Goal: Task Accomplishment & Management: Use online tool/utility

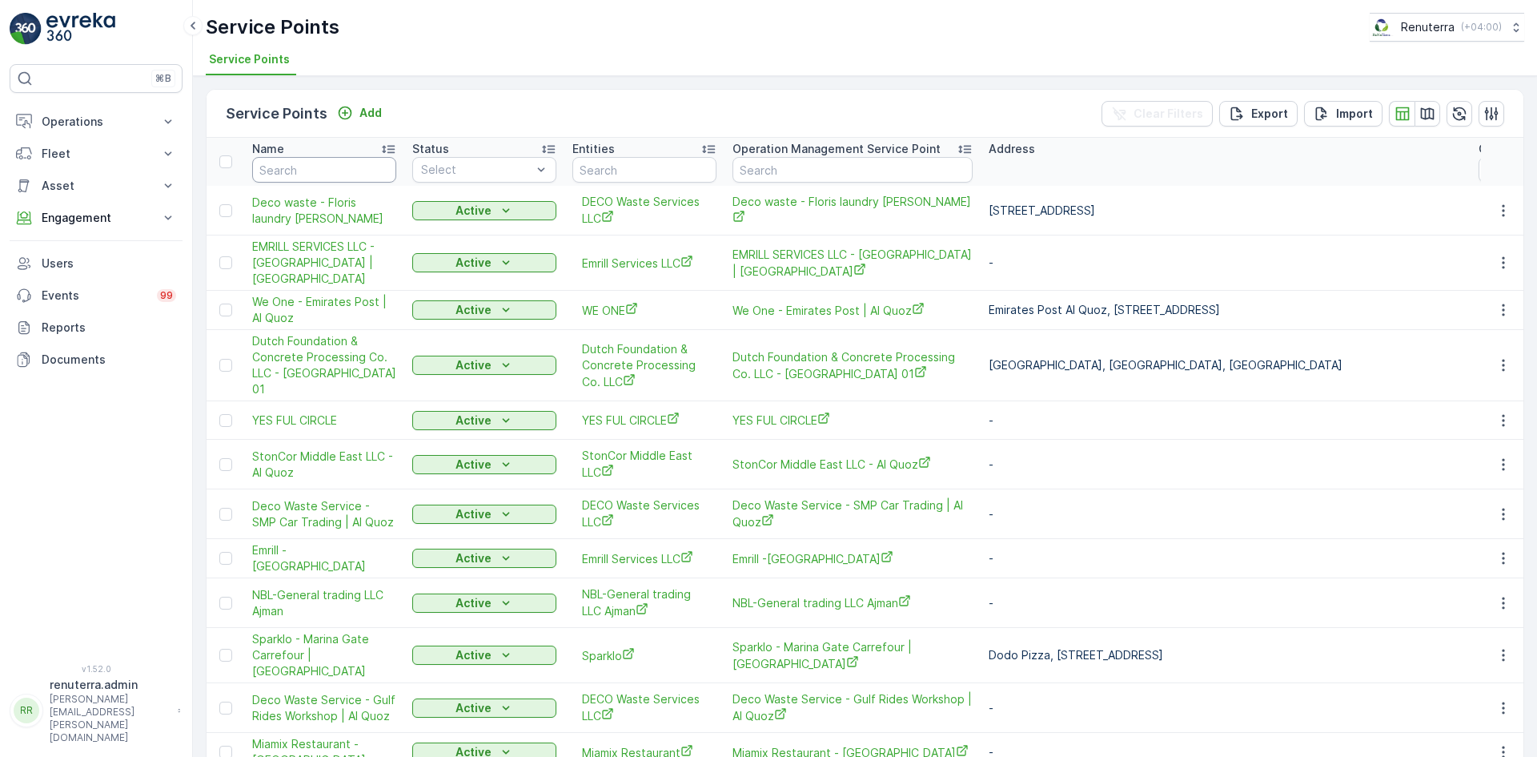
click at [317, 173] on input "text" at bounding box center [324, 170] width 144 height 26
paste input "GEOHARBOUR MIDDLE"
type input "GEOHARBOUR MIDDLE"
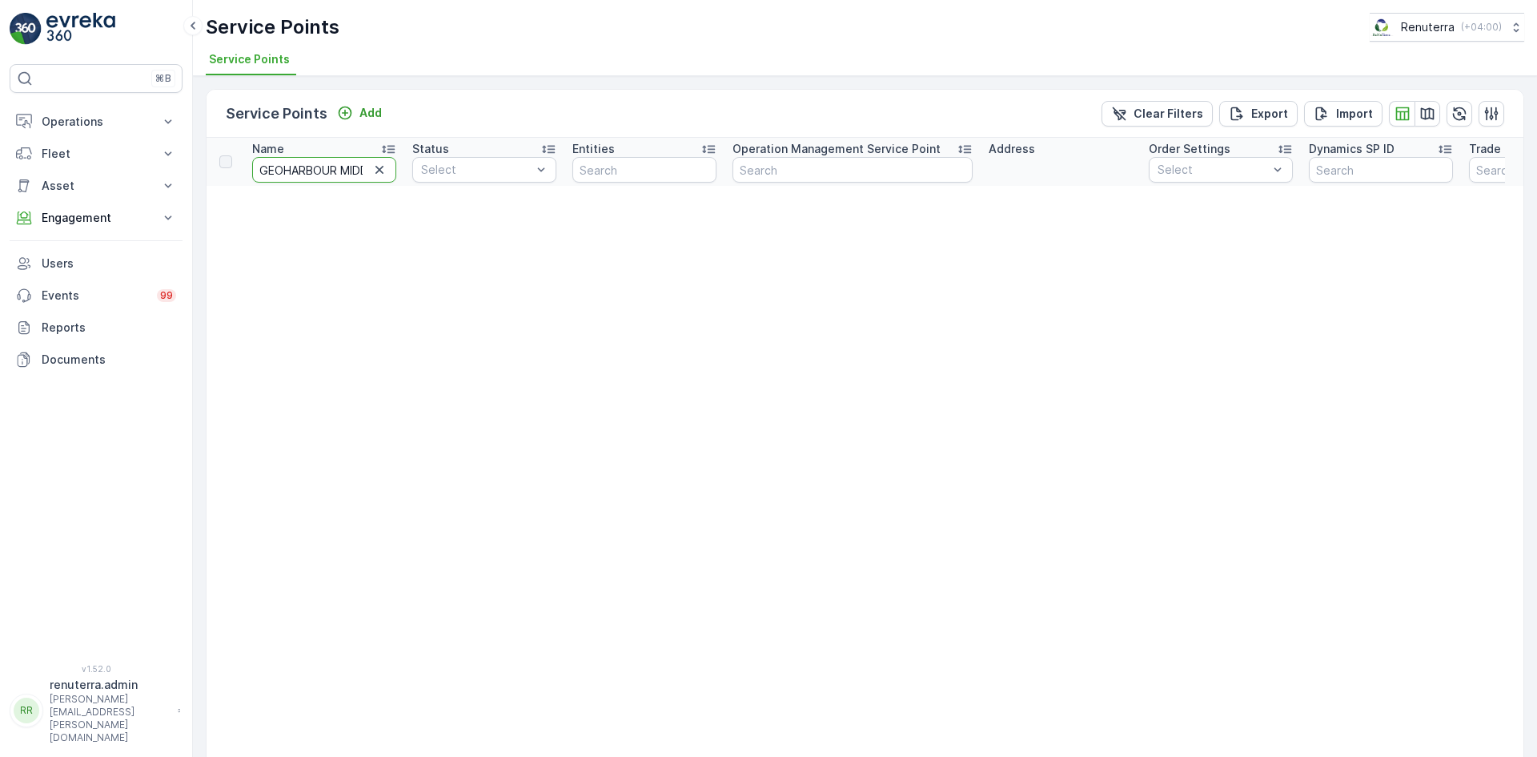
click at [340, 168] on input "GEOHARBOUR MIDDLE" at bounding box center [324, 170] width 144 height 26
type input "GEOHARBOUR"
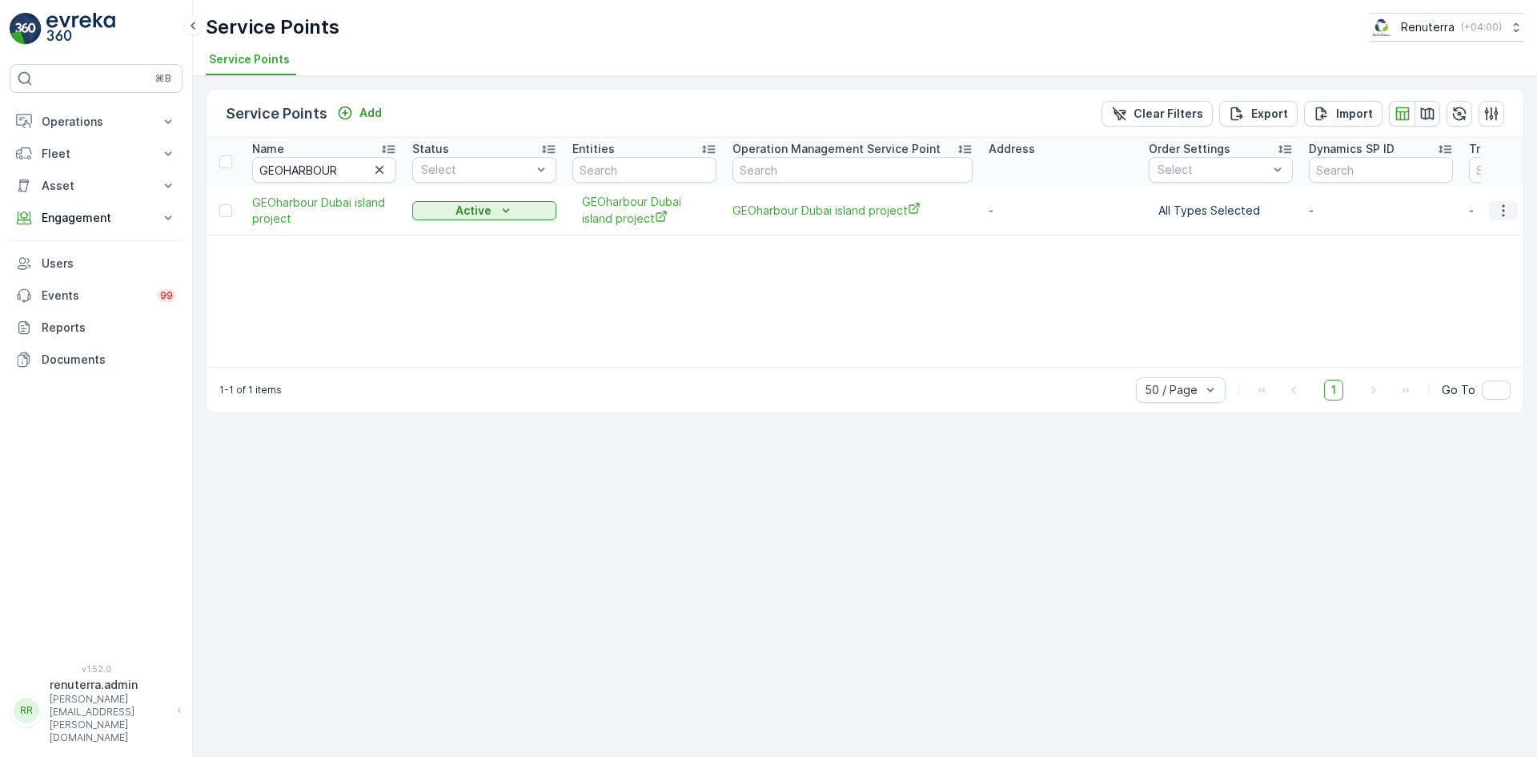
click at [1508, 209] on icon "button" at bounding box center [1504, 211] width 16 height 16
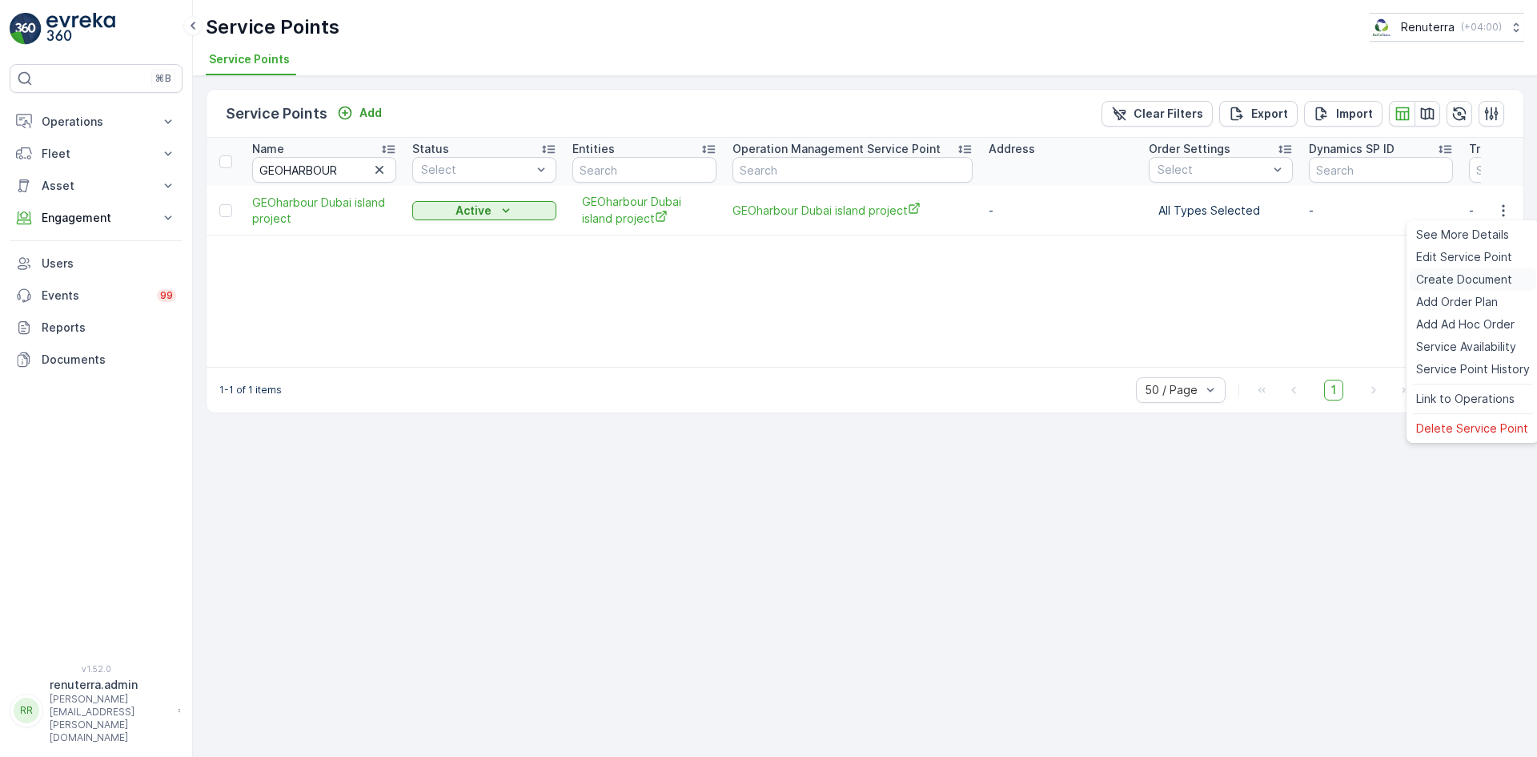
click at [1460, 281] on span "Create Document" at bounding box center [1465, 279] width 96 height 16
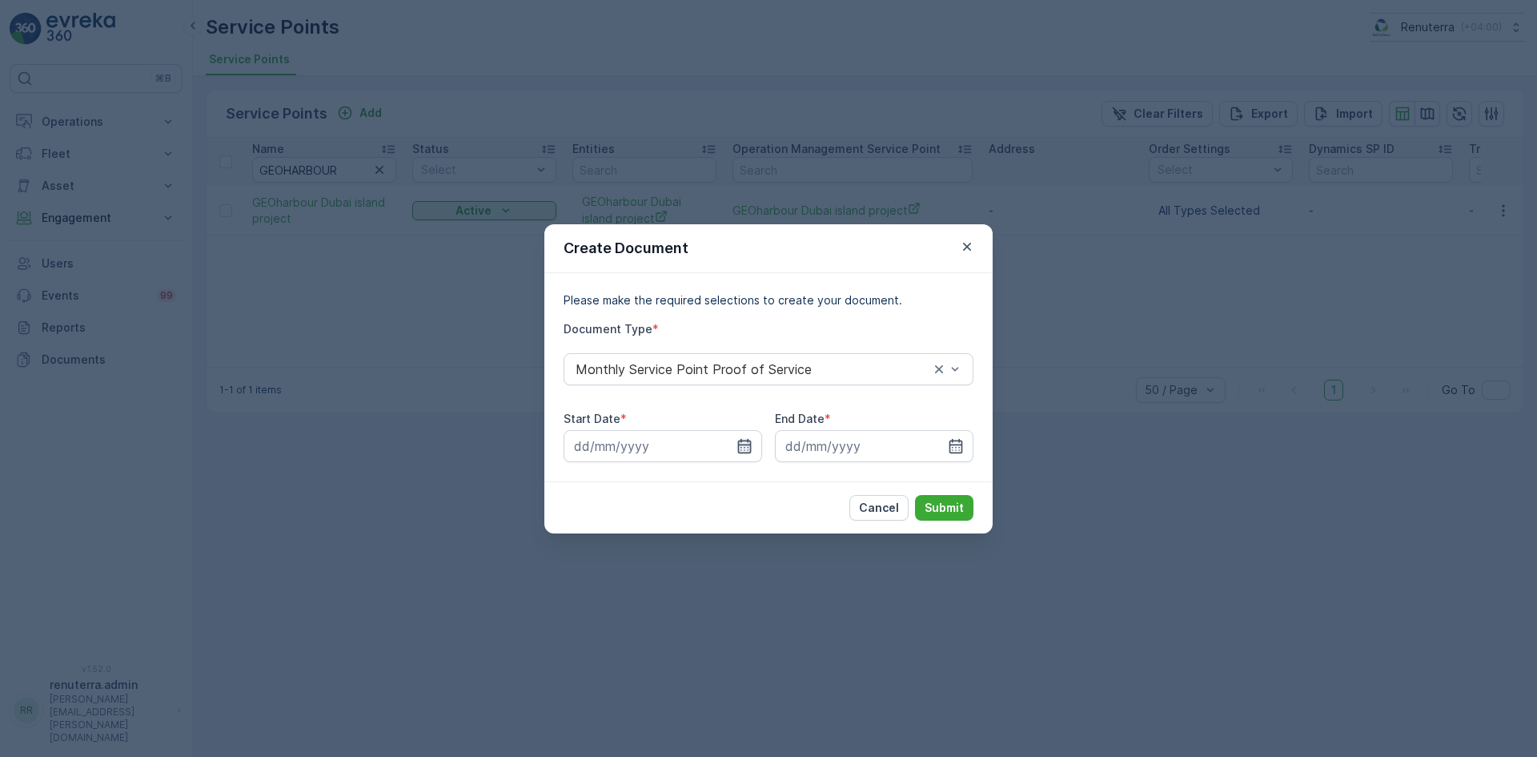
click at [738, 451] on icon "button" at bounding box center [745, 445] width 14 height 14
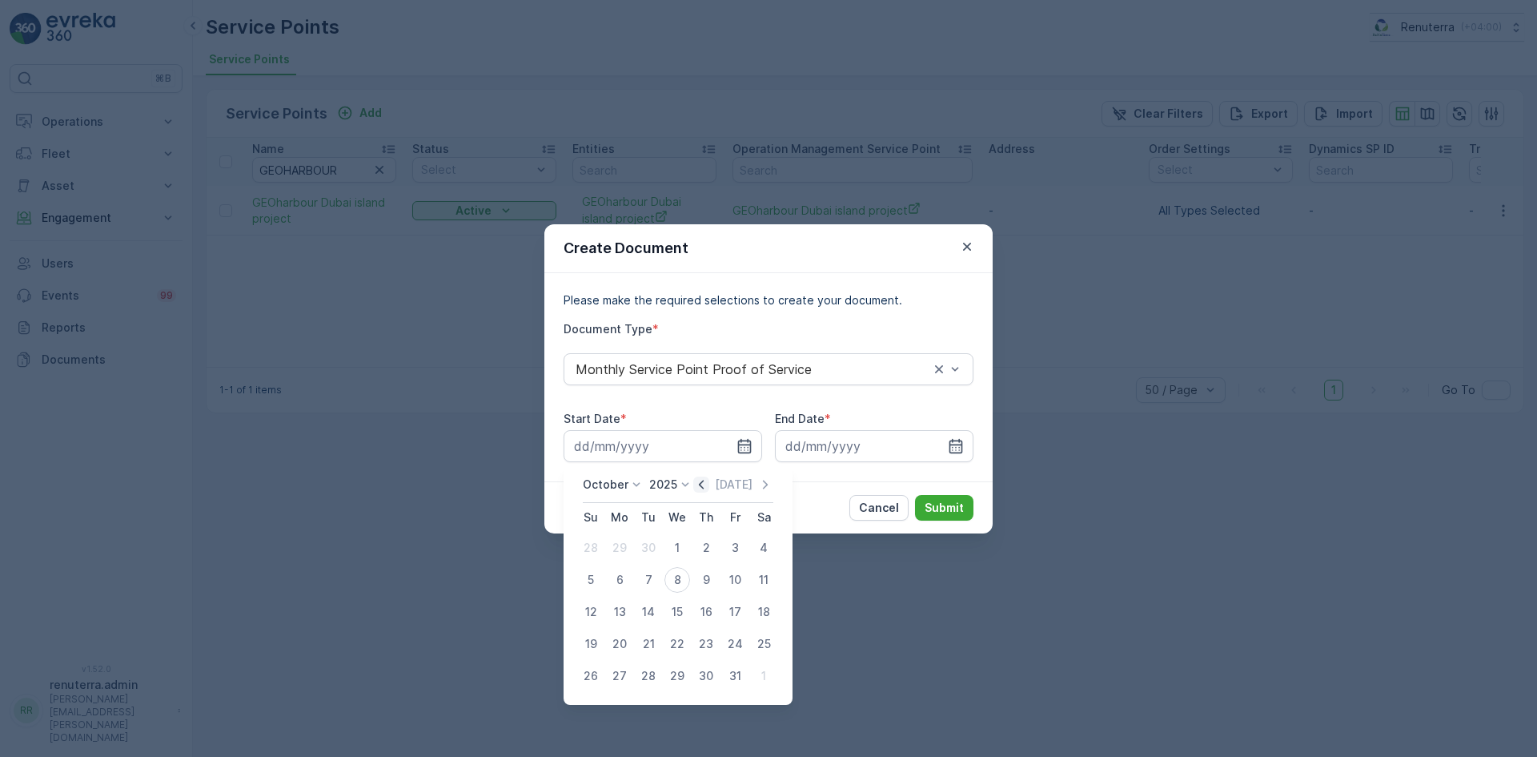
click at [705, 491] on icon "button" at bounding box center [701, 484] width 16 height 16
drag, startPoint x: 613, startPoint y: 552, endPoint x: 623, endPoint y: 548, distance: 10.4
click at [614, 552] on div "1" at bounding box center [620, 548] width 26 height 26
type input "01.09.2025"
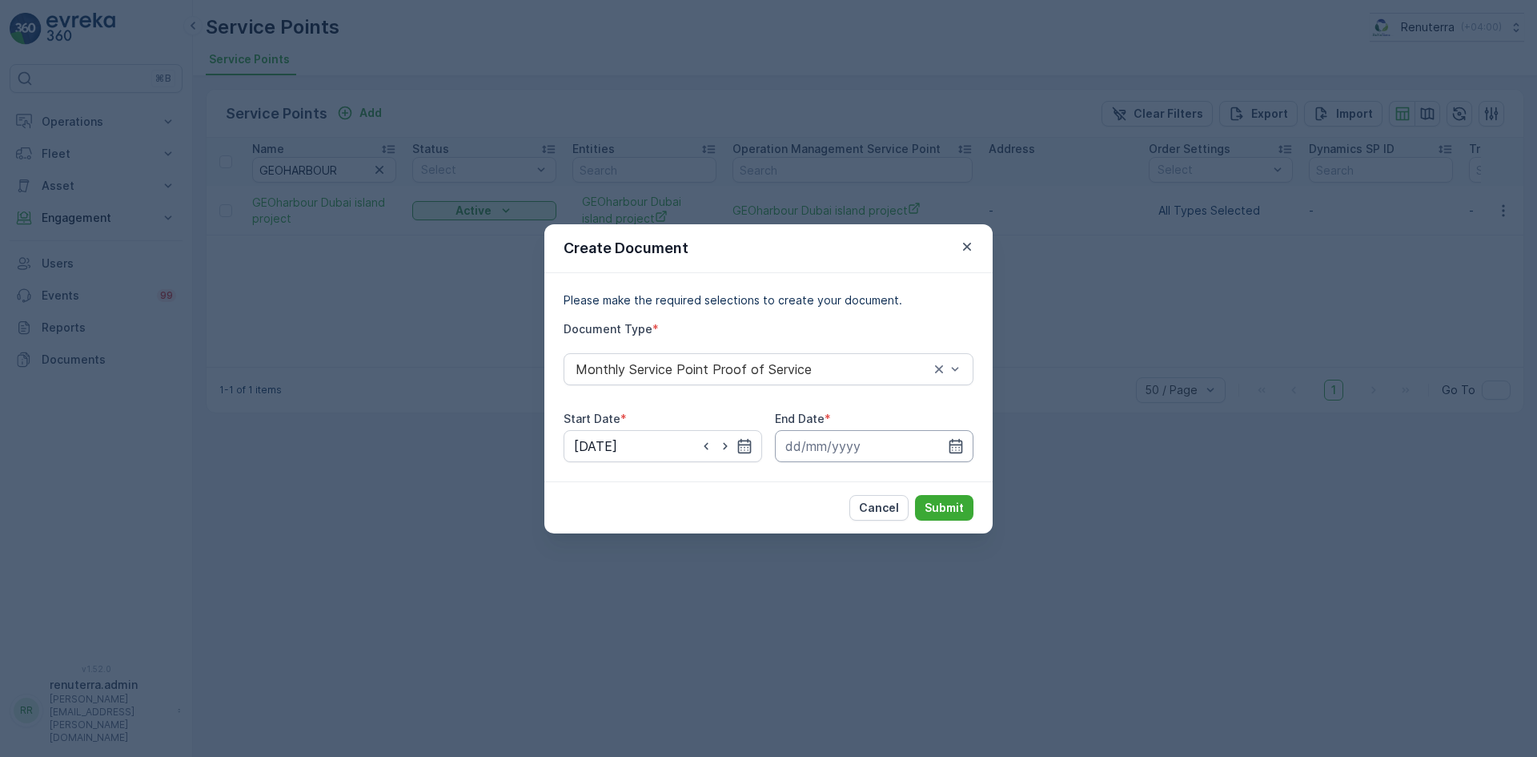
click at [964, 448] on input at bounding box center [874, 446] width 199 height 32
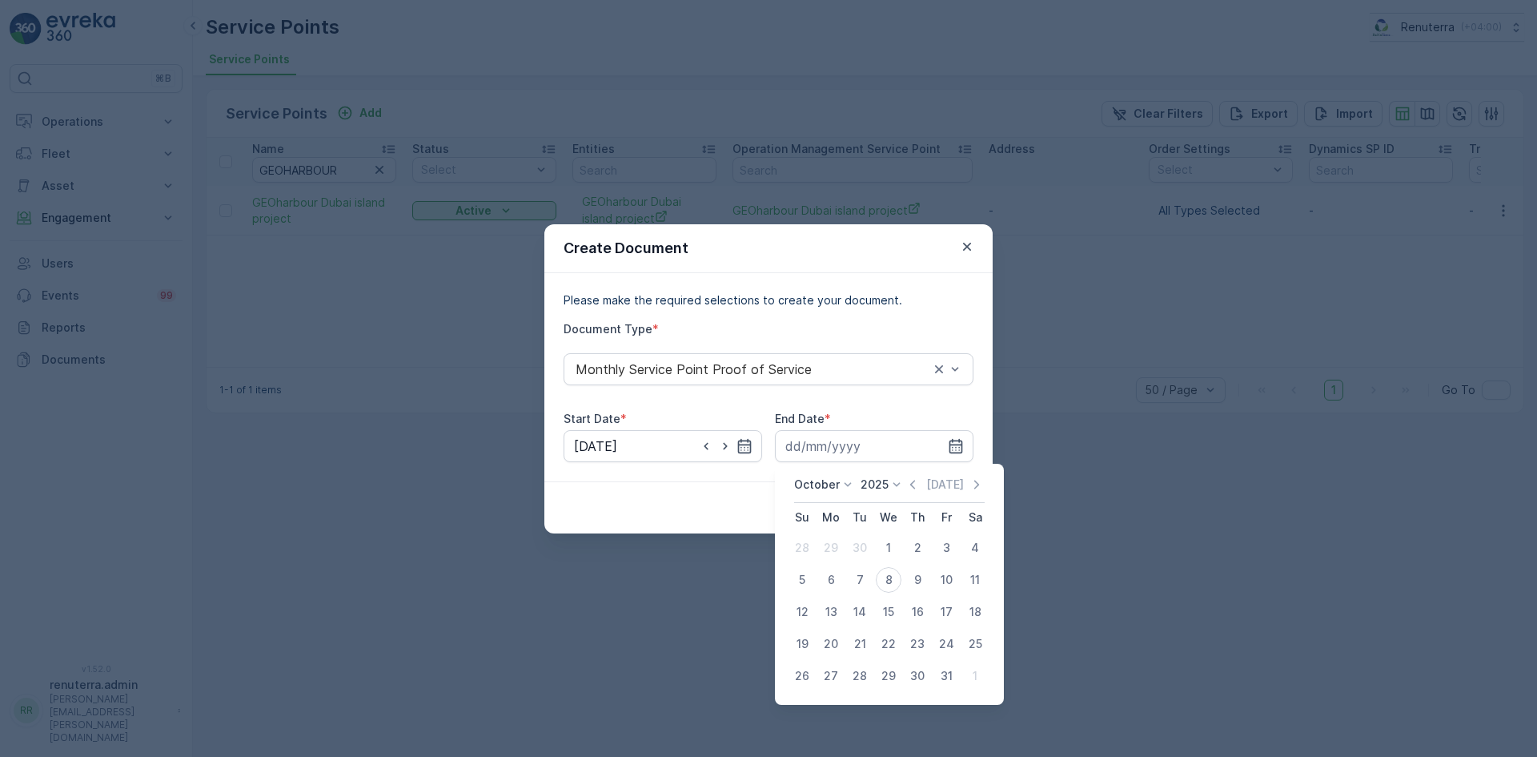
click at [918, 484] on icon "button" at bounding box center [913, 484] width 16 height 16
click at [855, 676] on div "30" at bounding box center [860, 676] width 26 height 26
type input "30.09.2025"
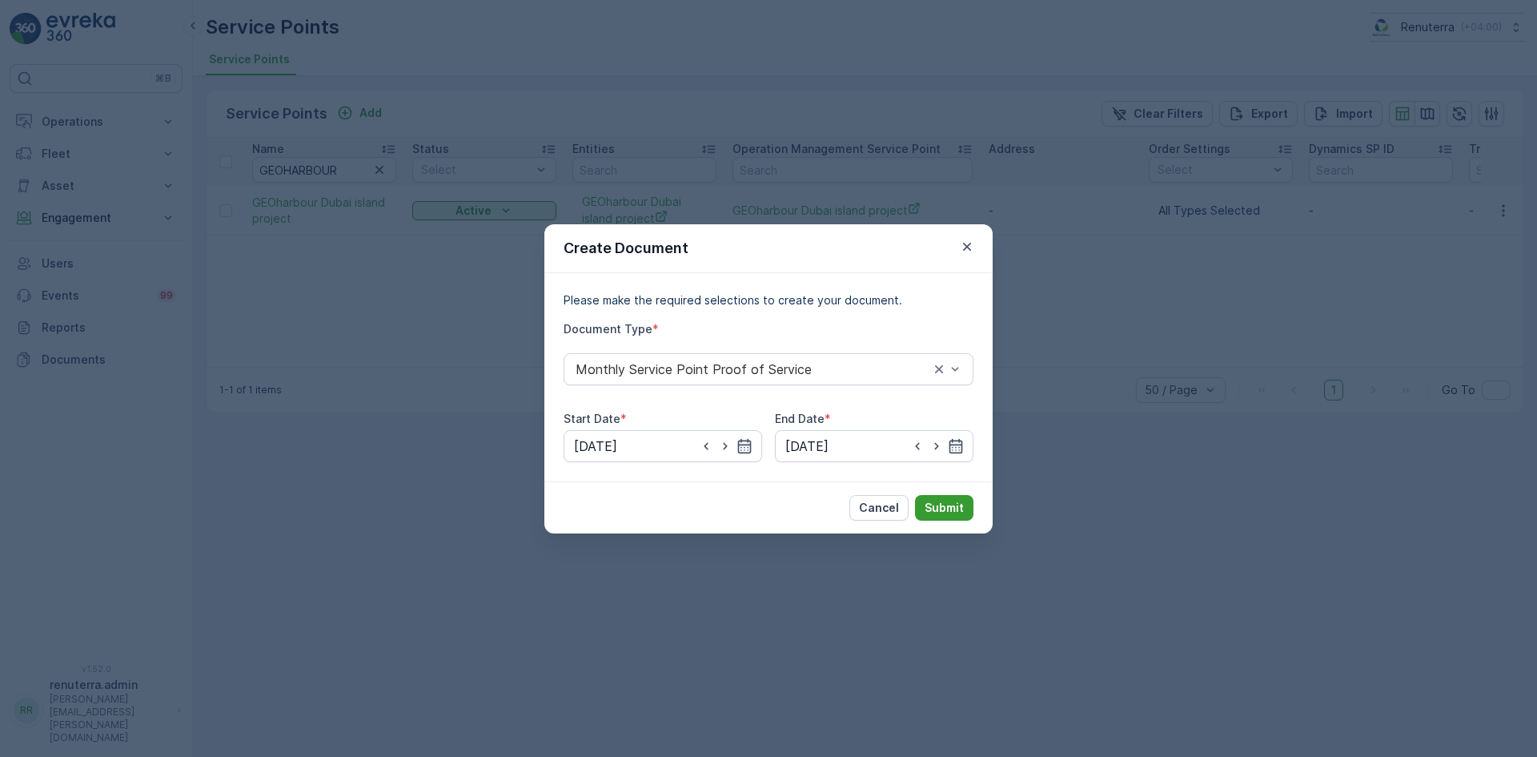
click at [949, 497] on button "Submit" at bounding box center [944, 508] width 58 height 26
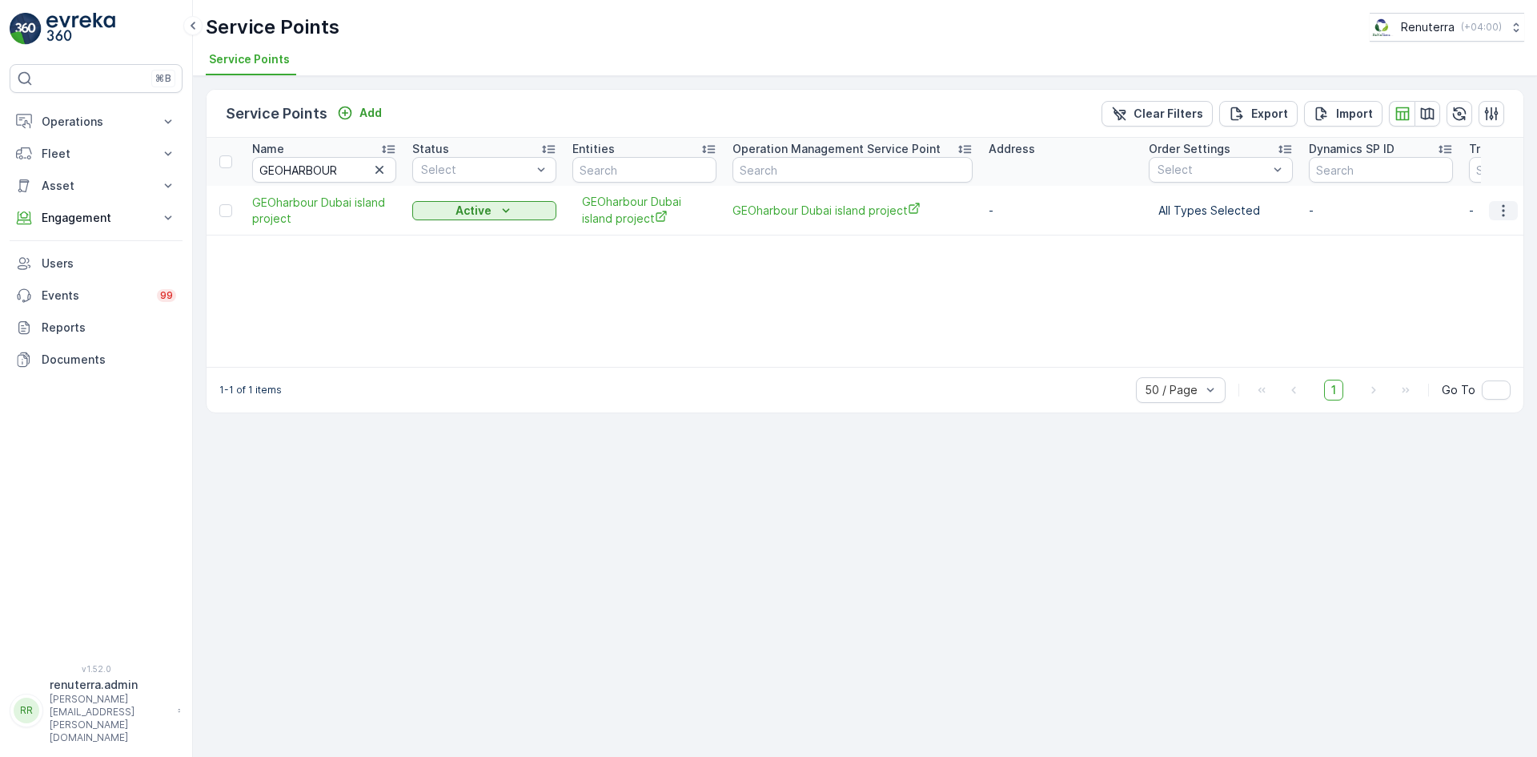
click at [1503, 217] on icon "button" at bounding box center [1504, 211] width 16 height 16
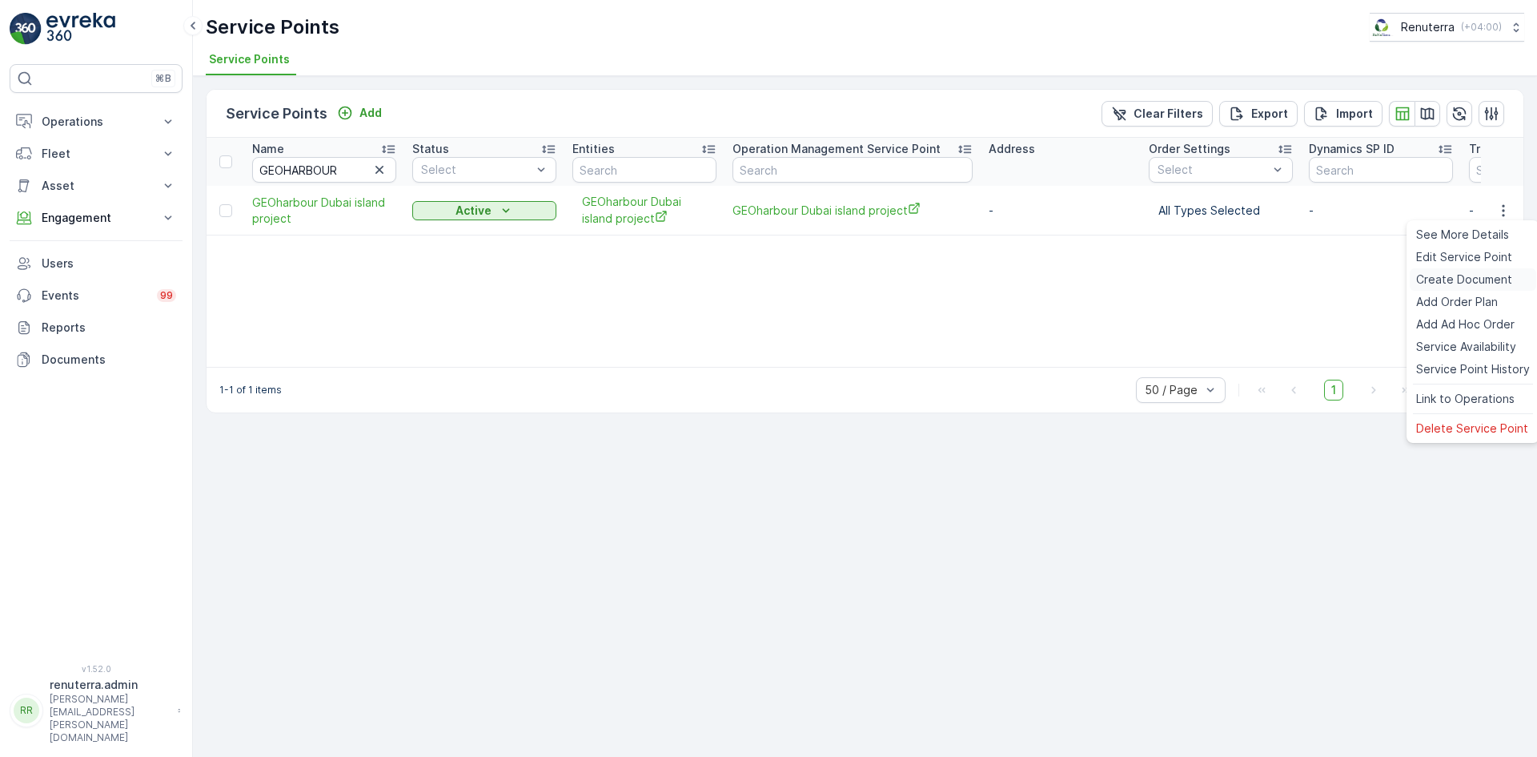
click at [1464, 277] on span "Create Document" at bounding box center [1465, 279] width 96 height 16
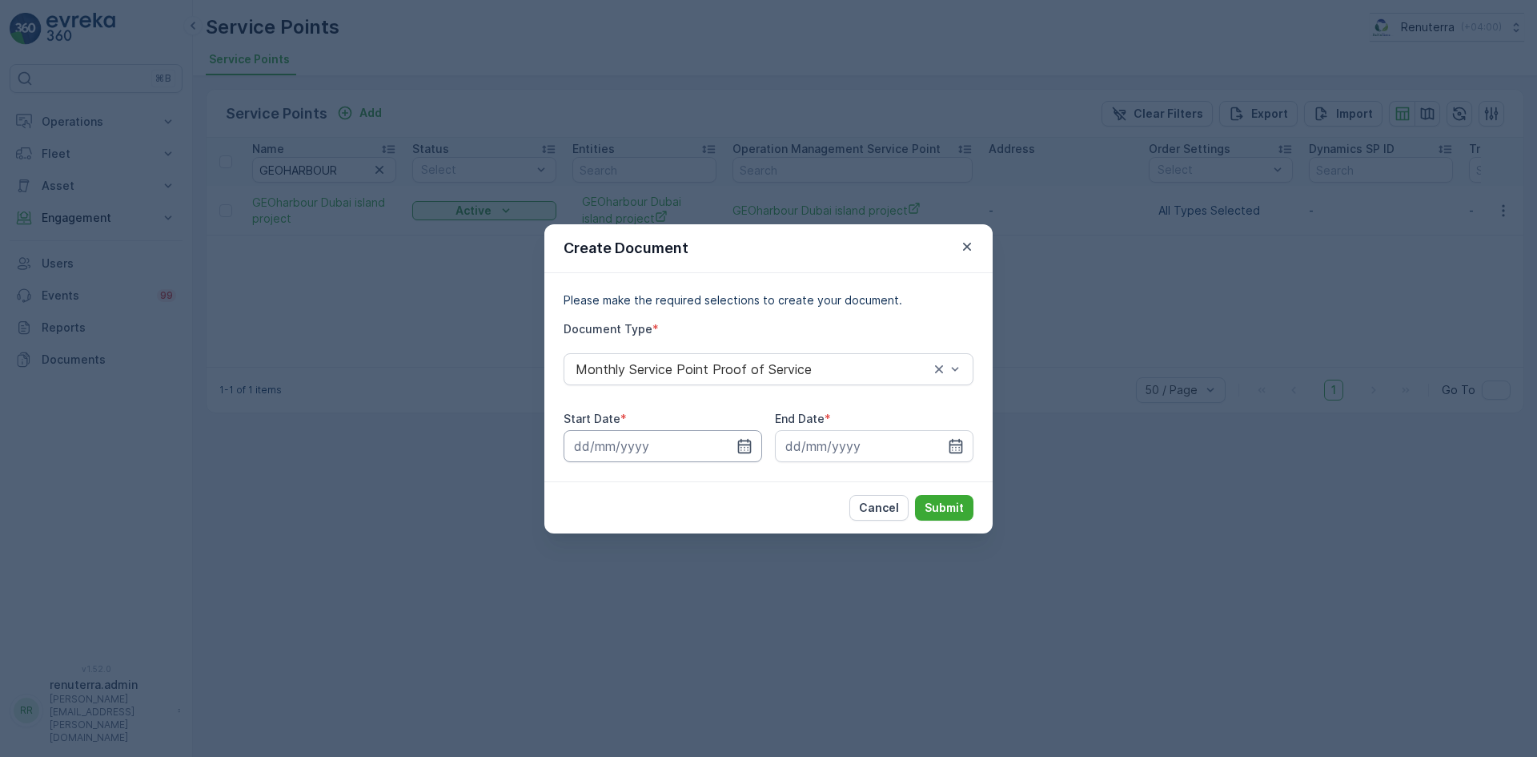
click at [735, 446] on input at bounding box center [663, 446] width 199 height 32
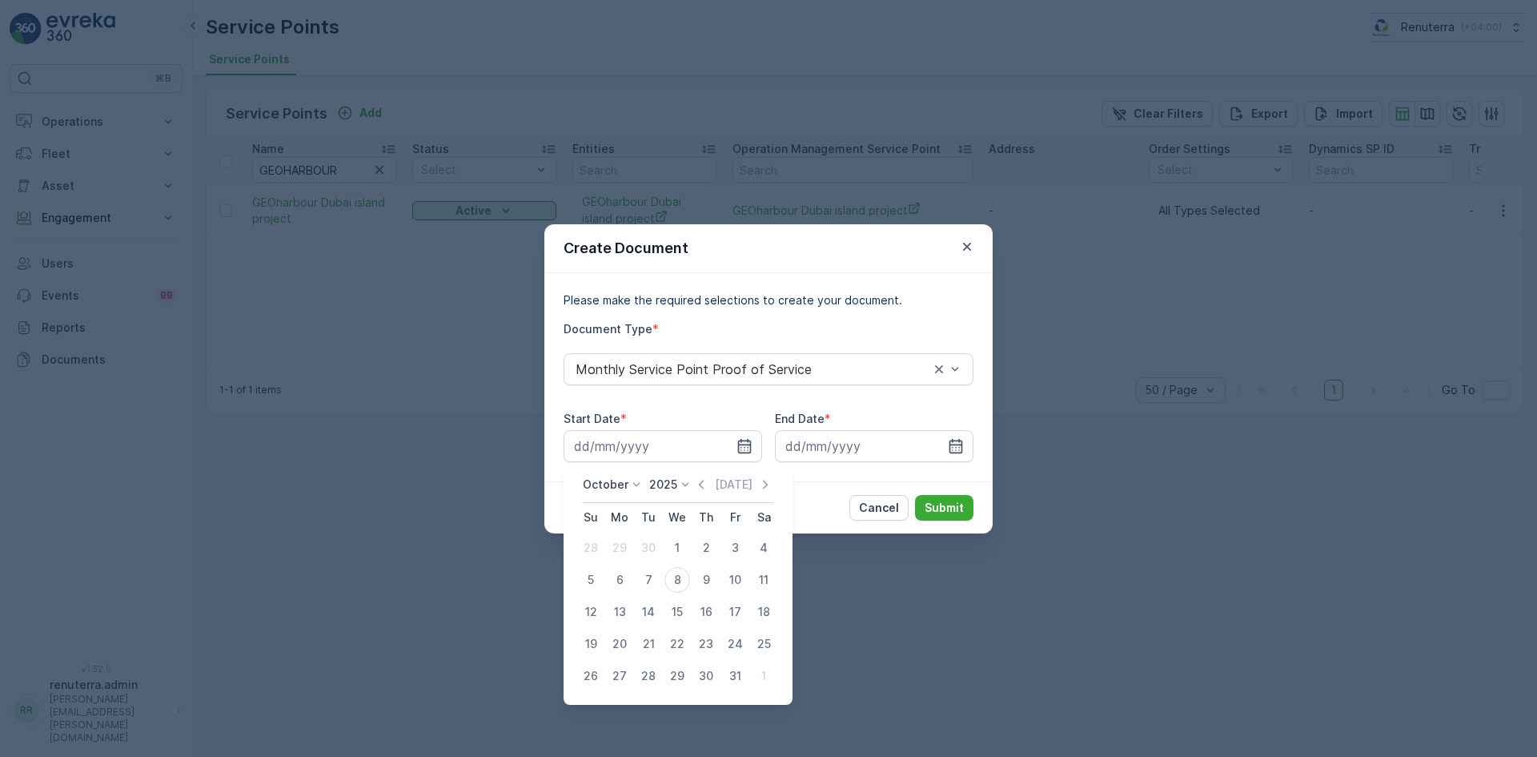
click at [699, 484] on icon "button" at bounding box center [701, 484] width 16 height 16
click at [621, 549] on div "1" at bounding box center [620, 548] width 26 height 26
type input "01.09.2025"
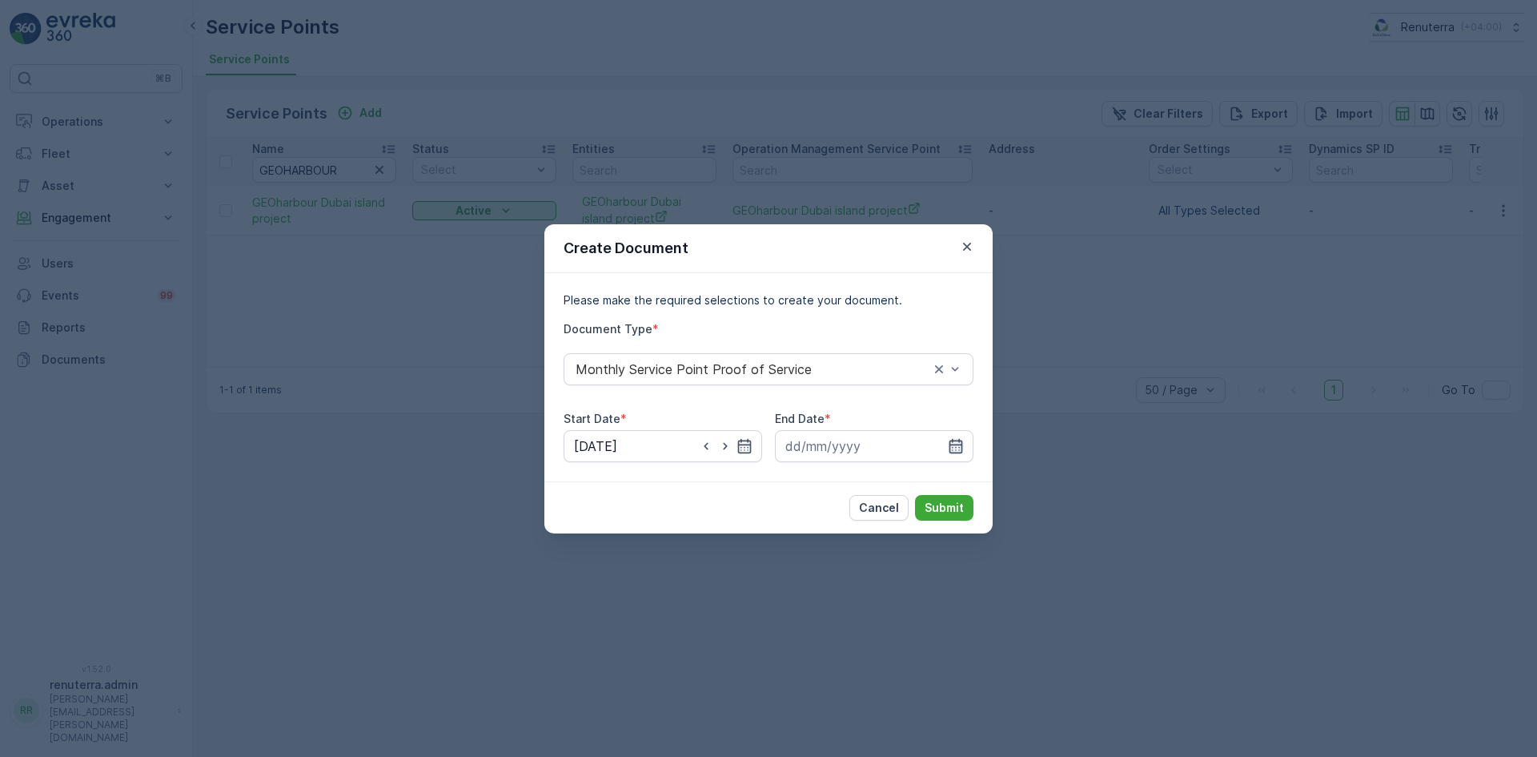
click at [955, 440] on icon "button" at bounding box center [957, 445] width 14 height 14
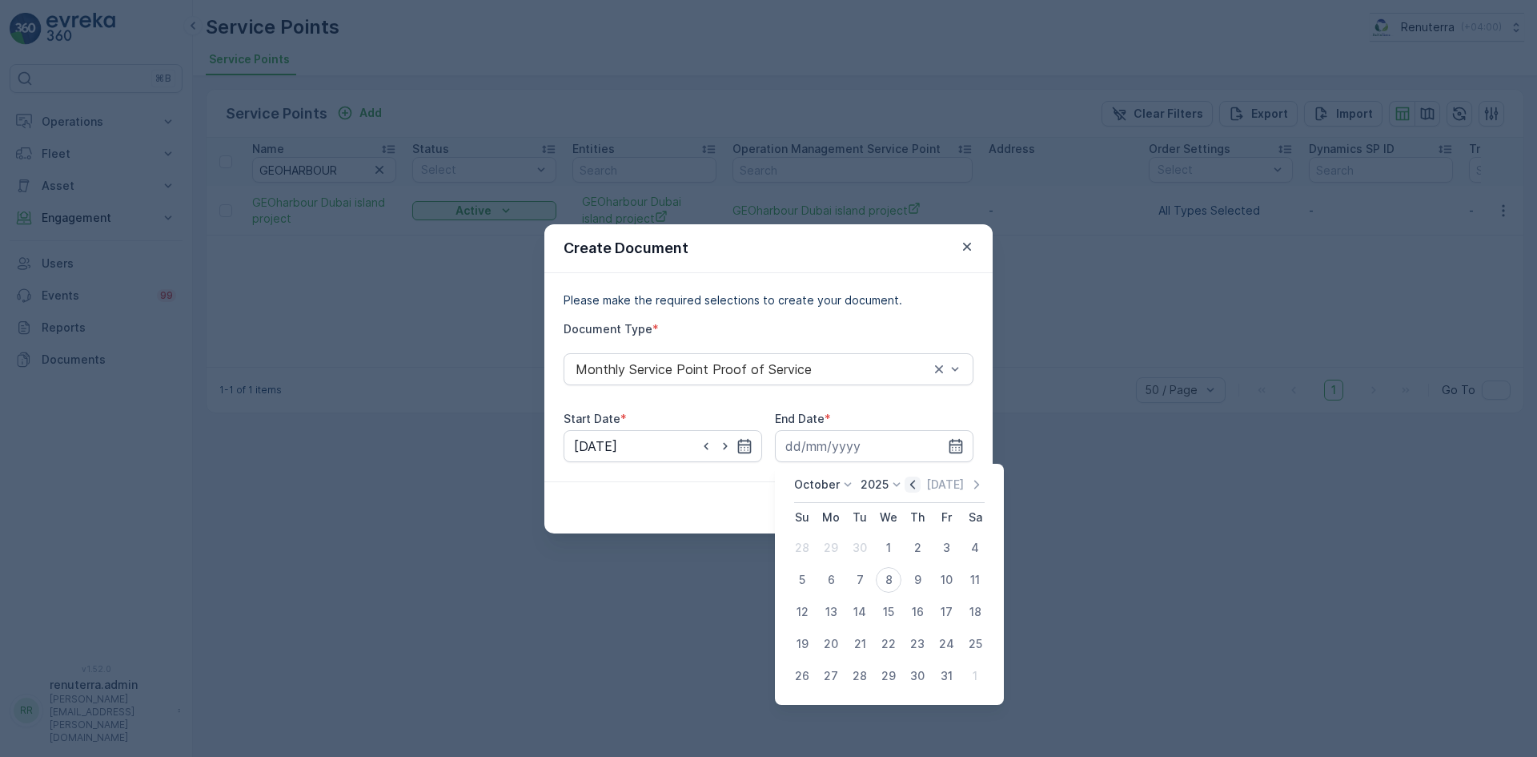
click at [912, 484] on icon "button" at bounding box center [913, 484] width 16 height 16
drag, startPoint x: 863, startPoint y: 675, endPoint x: 862, endPoint y: 661, distance: 13.6
click at [863, 673] on div "30" at bounding box center [860, 676] width 26 height 26
type input "30.09.2025"
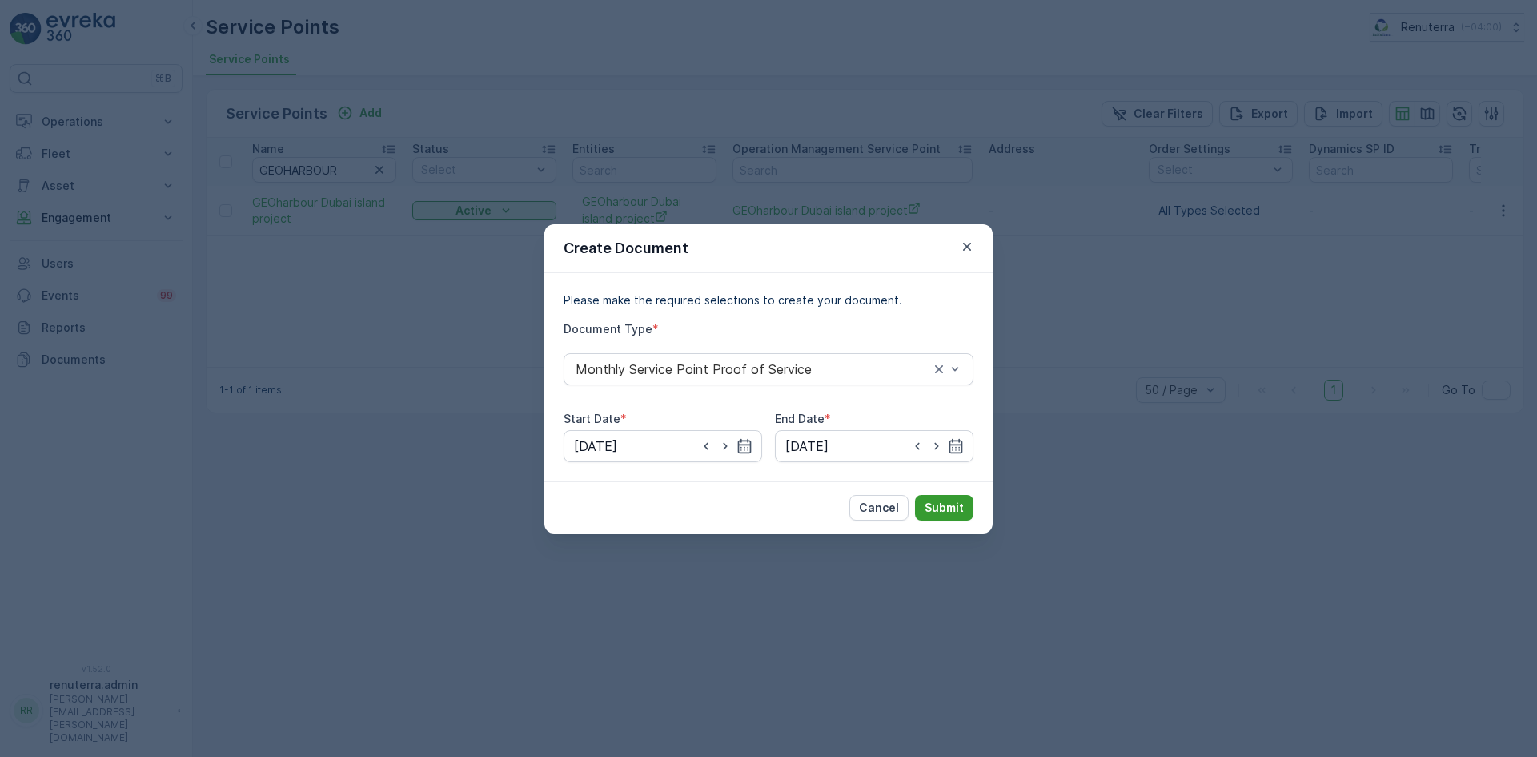
click at [934, 504] on p "Submit" at bounding box center [944, 508] width 39 height 16
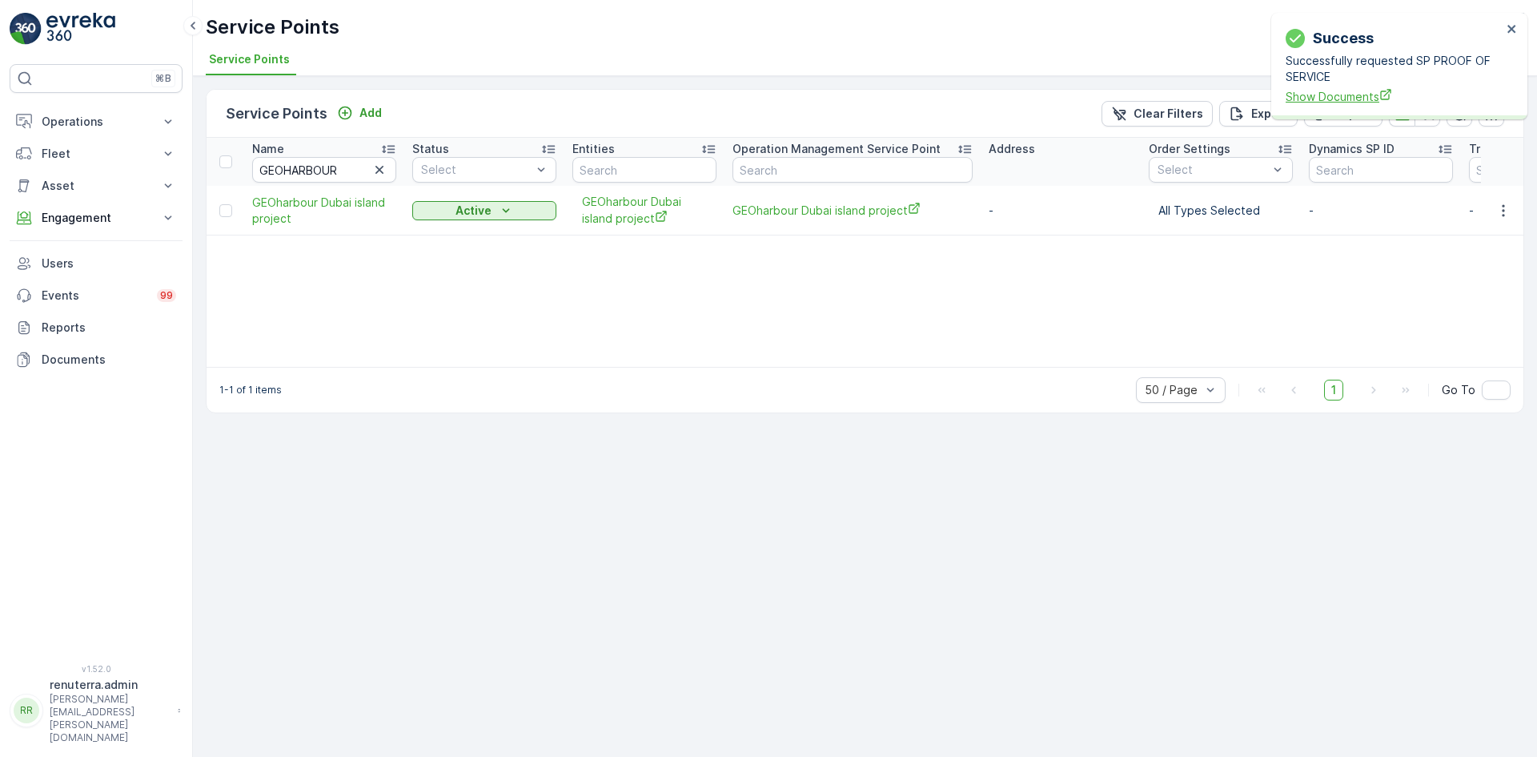
click at [1331, 97] on span "Show Documents" at bounding box center [1394, 96] width 216 height 17
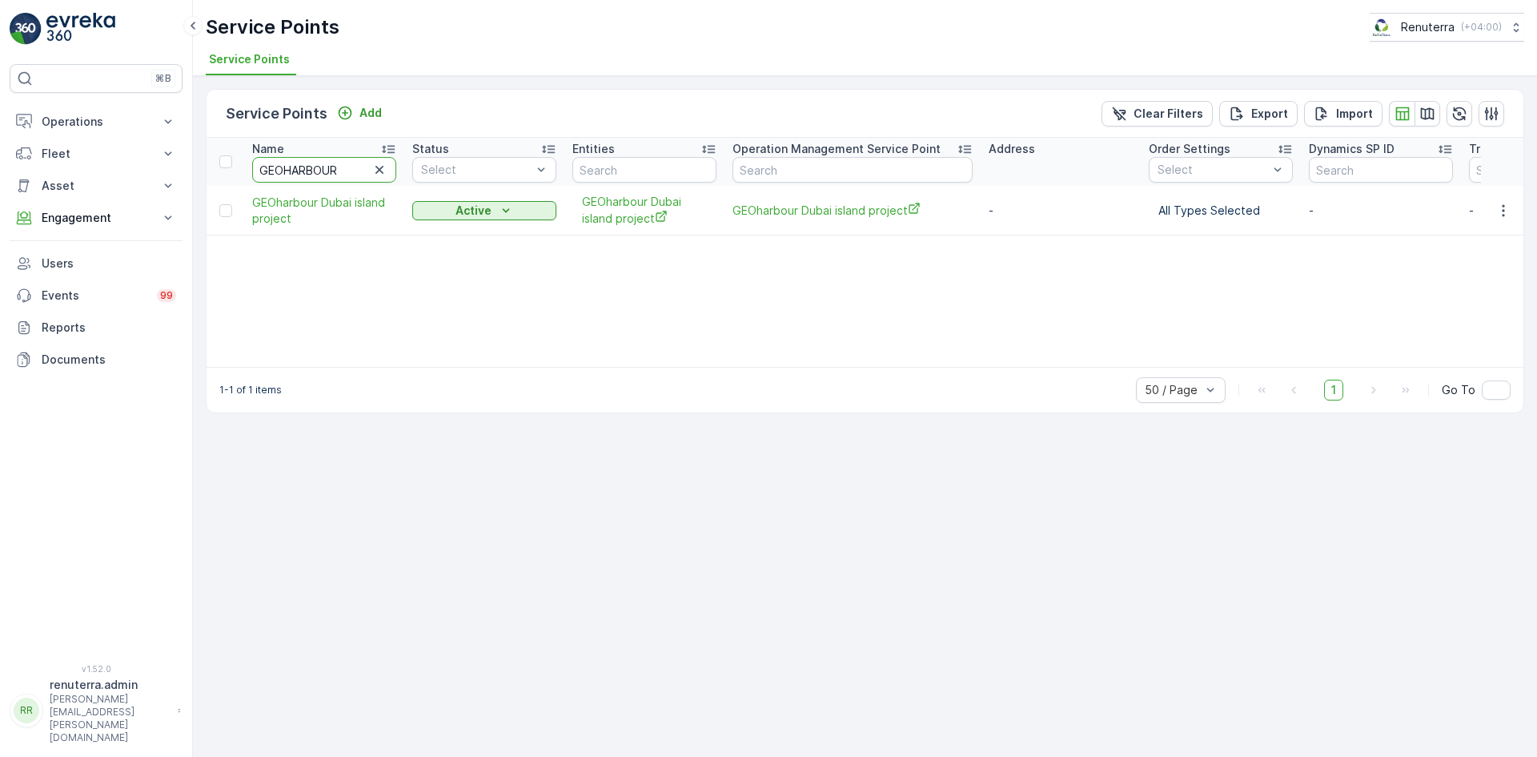
drag, startPoint x: 290, startPoint y: 163, endPoint x: 213, endPoint y: 170, distance: 77.1
click at [213, 170] on tr "Name GEOHARBOUR Status Select Entities Operation Management Service Point Addre…" at bounding box center [1263, 162] width 2112 height 48
type input "grand"
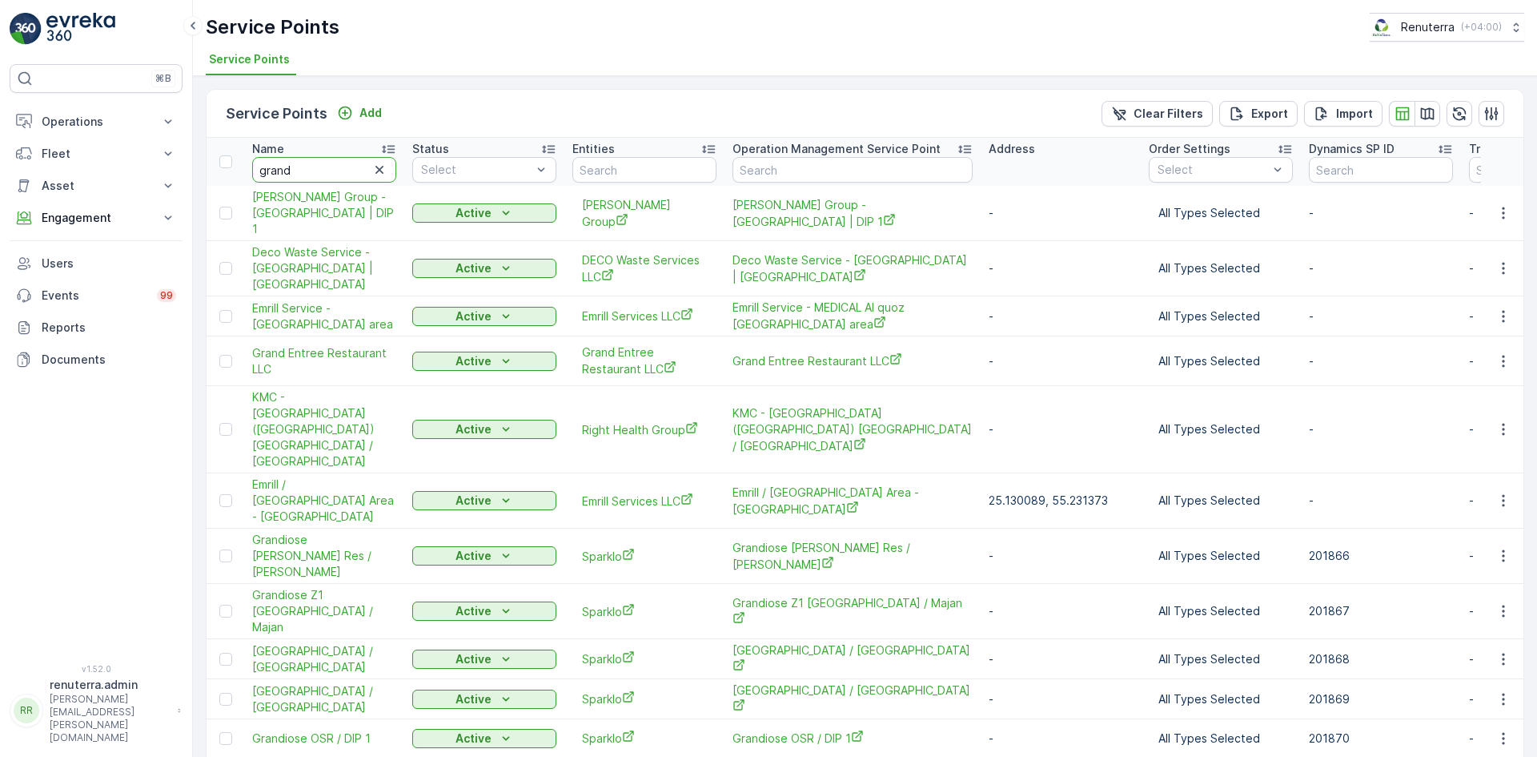
click at [293, 171] on input "grand" at bounding box center [324, 170] width 144 height 26
type input "grans"
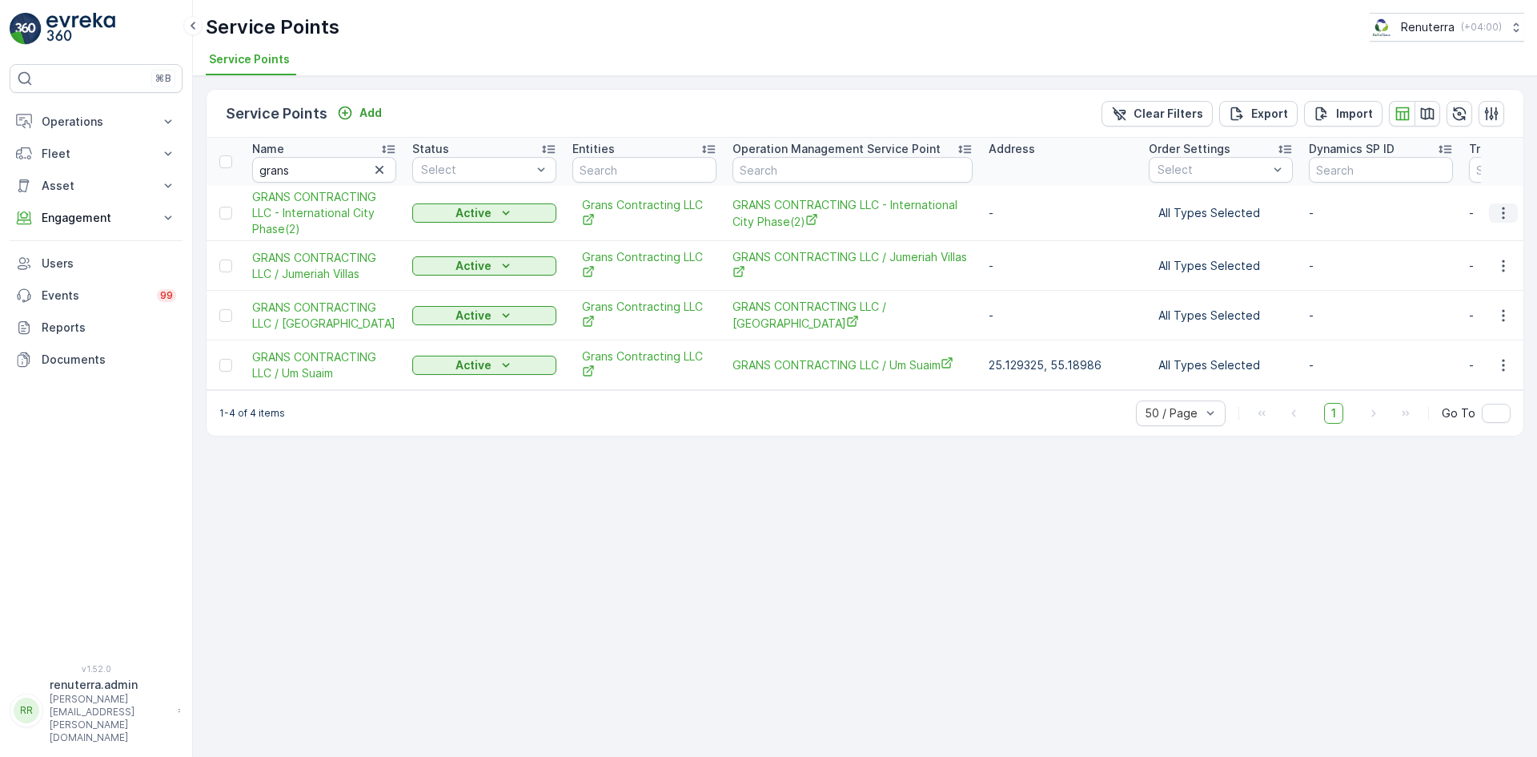
drag, startPoint x: 1501, startPoint y: 211, endPoint x: 1501, endPoint y: 220, distance: 8.8
click at [1503, 213] on icon "button" at bounding box center [1504, 213] width 16 height 16
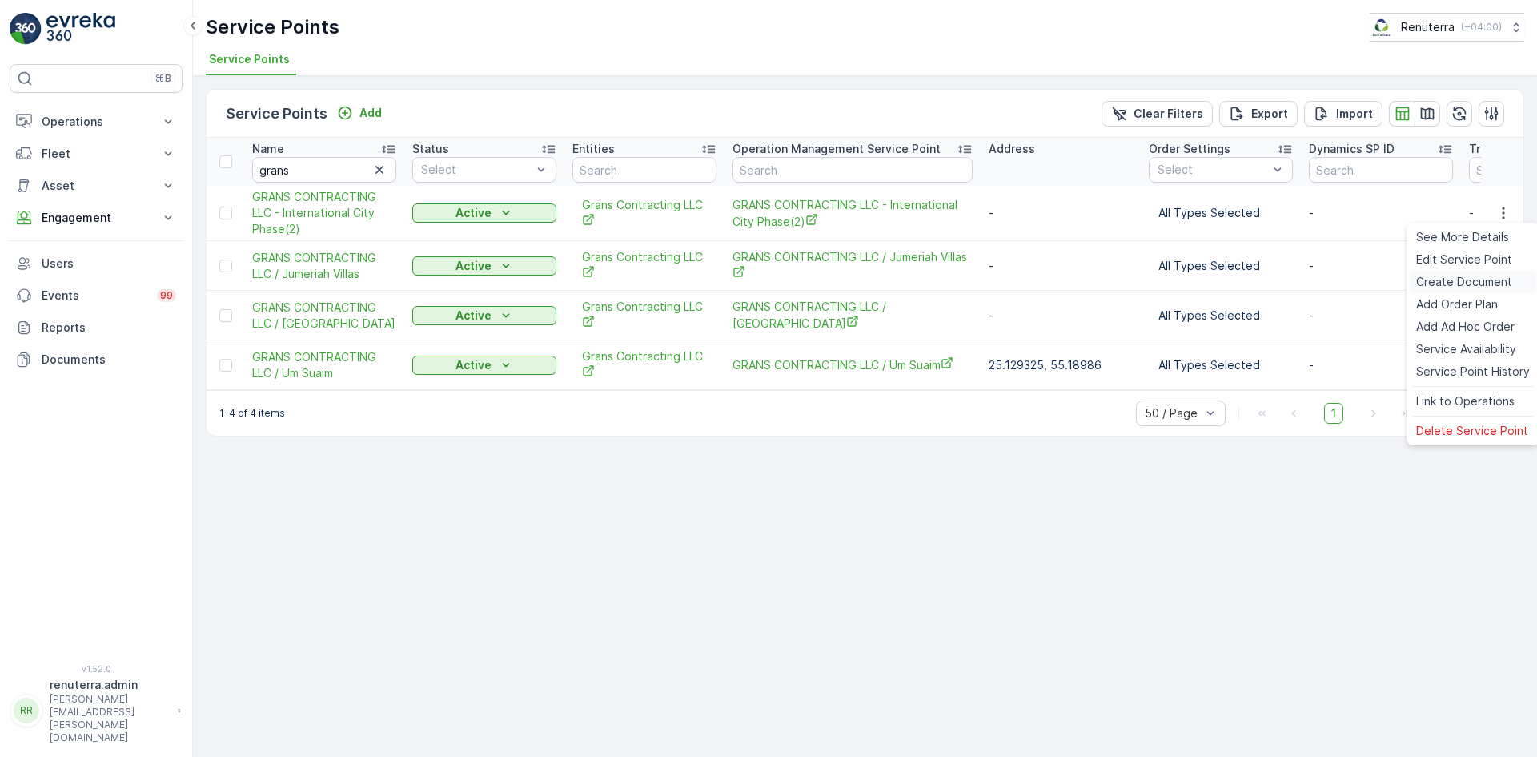
click at [1448, 275] on span "Create Document" at bounding box center [1465, 282] width 96 height 16
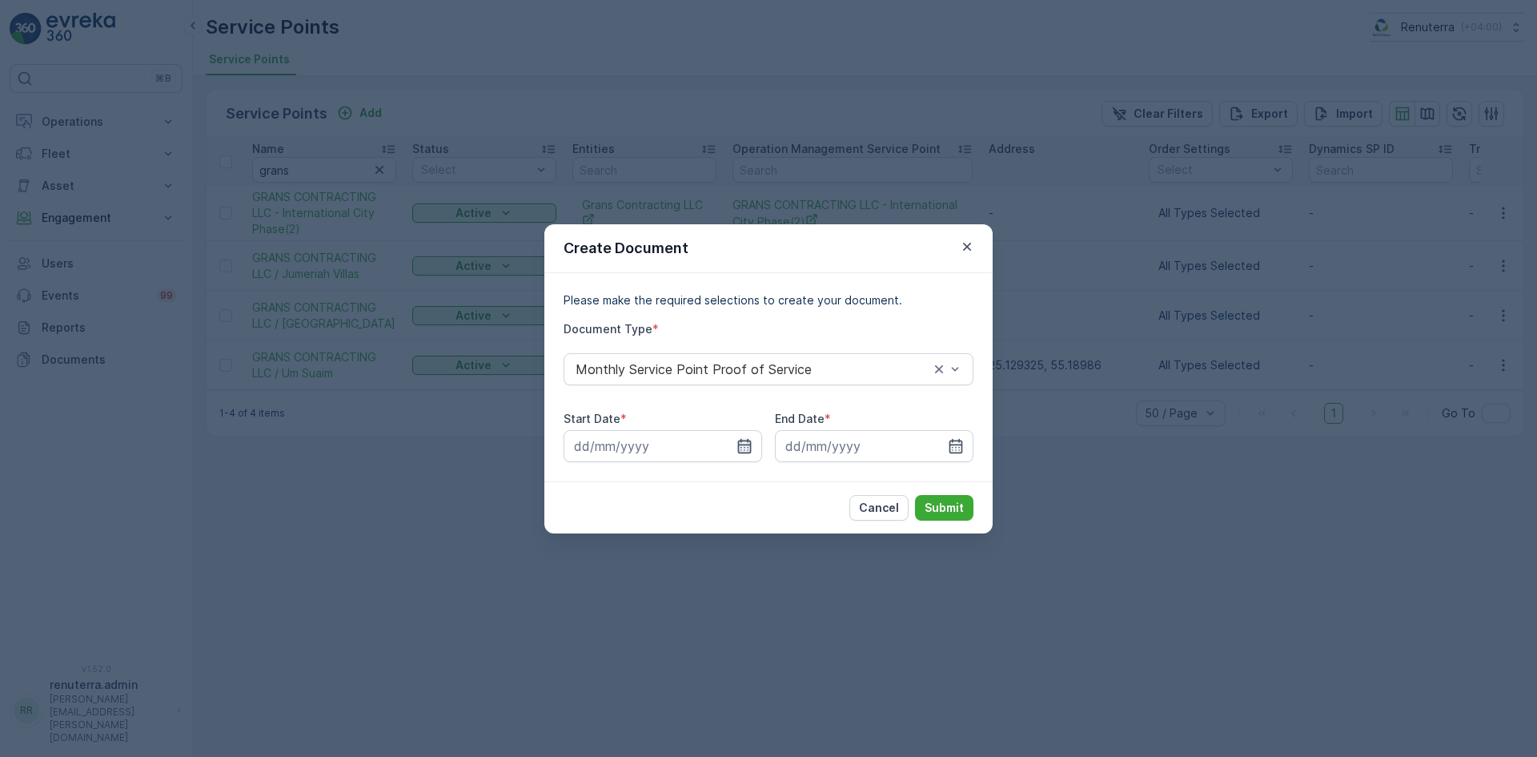
click at [744, 443] on icon "button" at bounding box center [745, 446] width 16 height 16
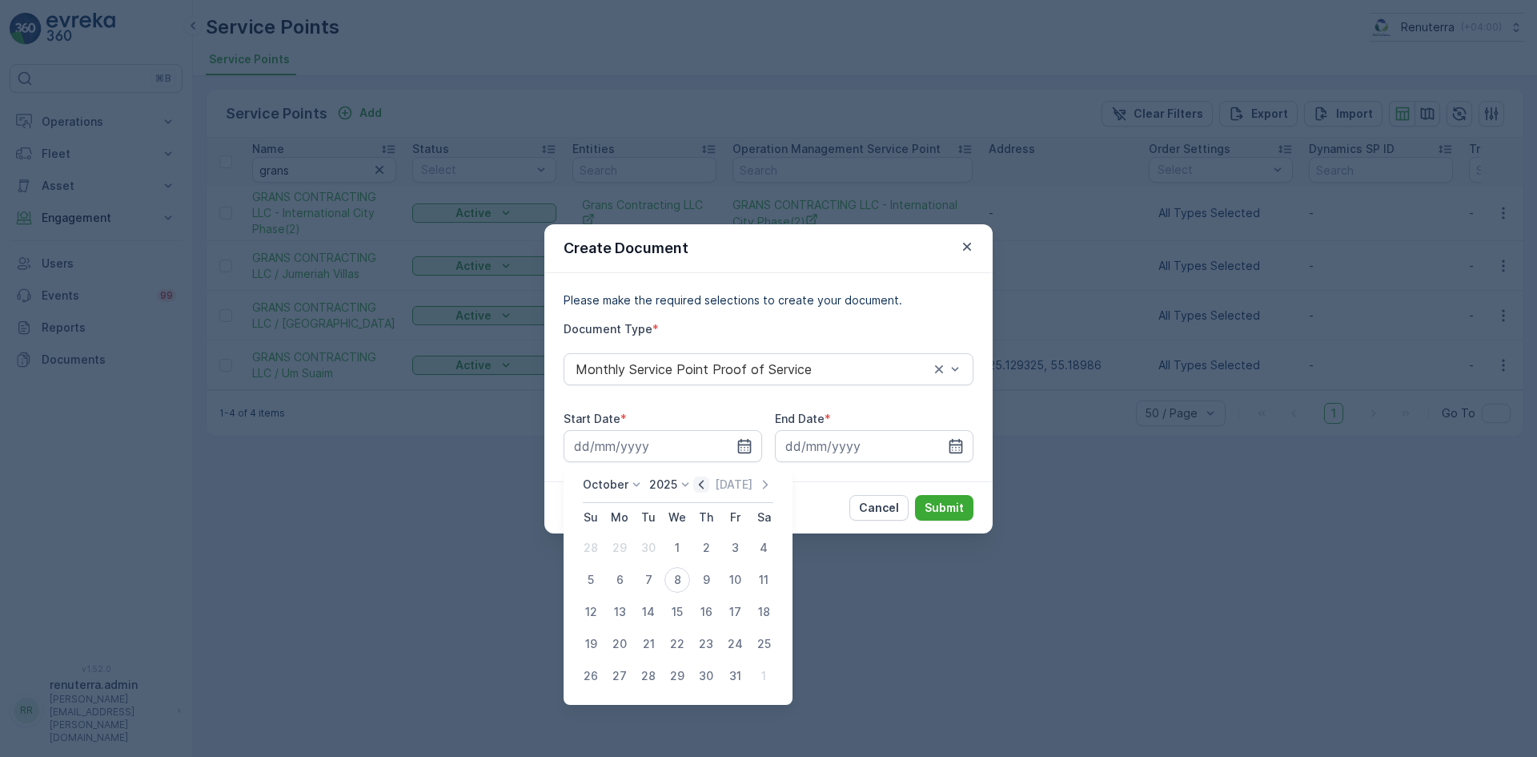
click at [704, 484] on icon "button" at bounding box center [701, 484] width 5 height 9
click at [618, 540] on div "1" at bounding box center [620, 548] width 26 height 26
type input "01.09.2025"
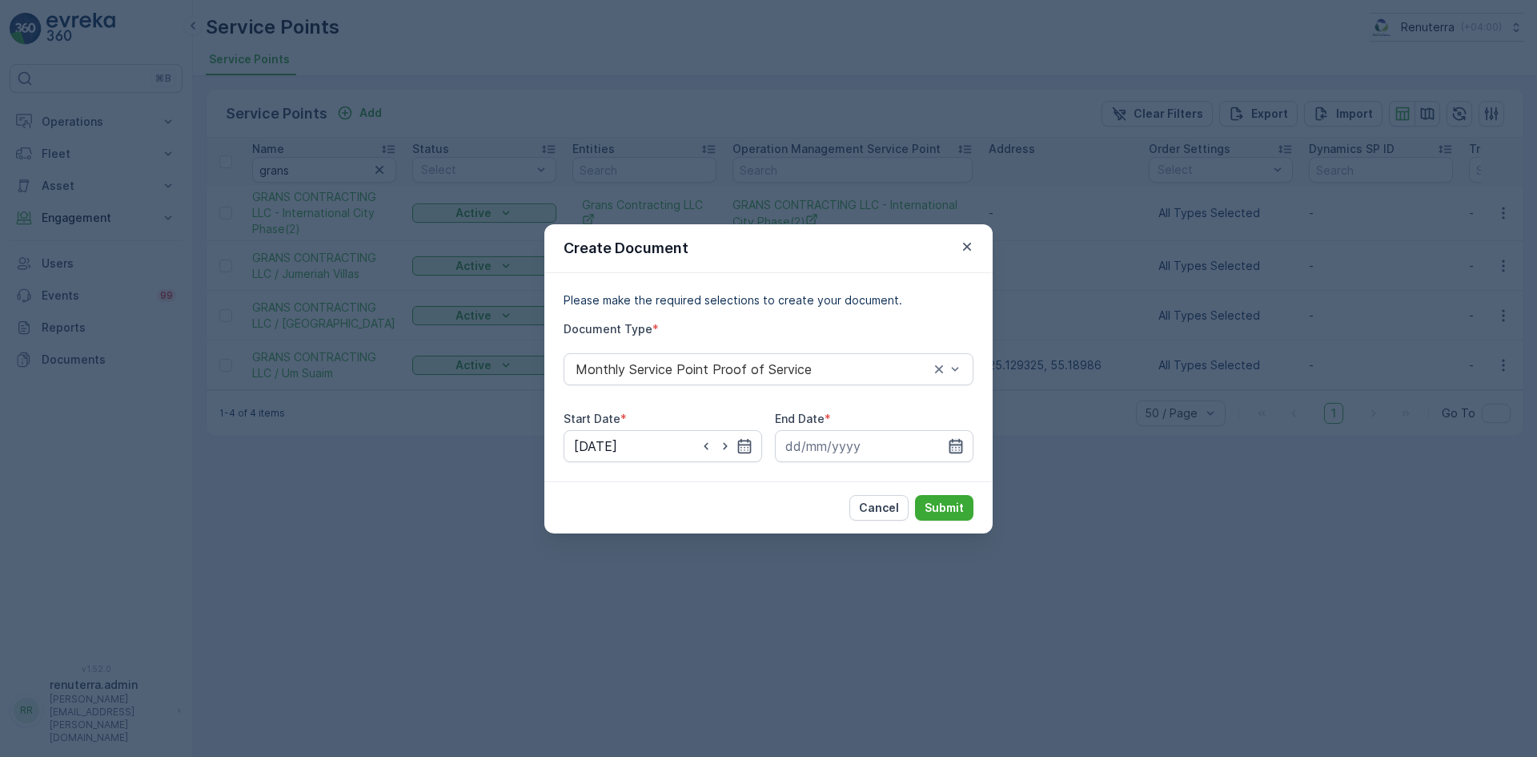
click at [954, 443] on icon "button" at bounding box center [956, 446] width 16 height 16
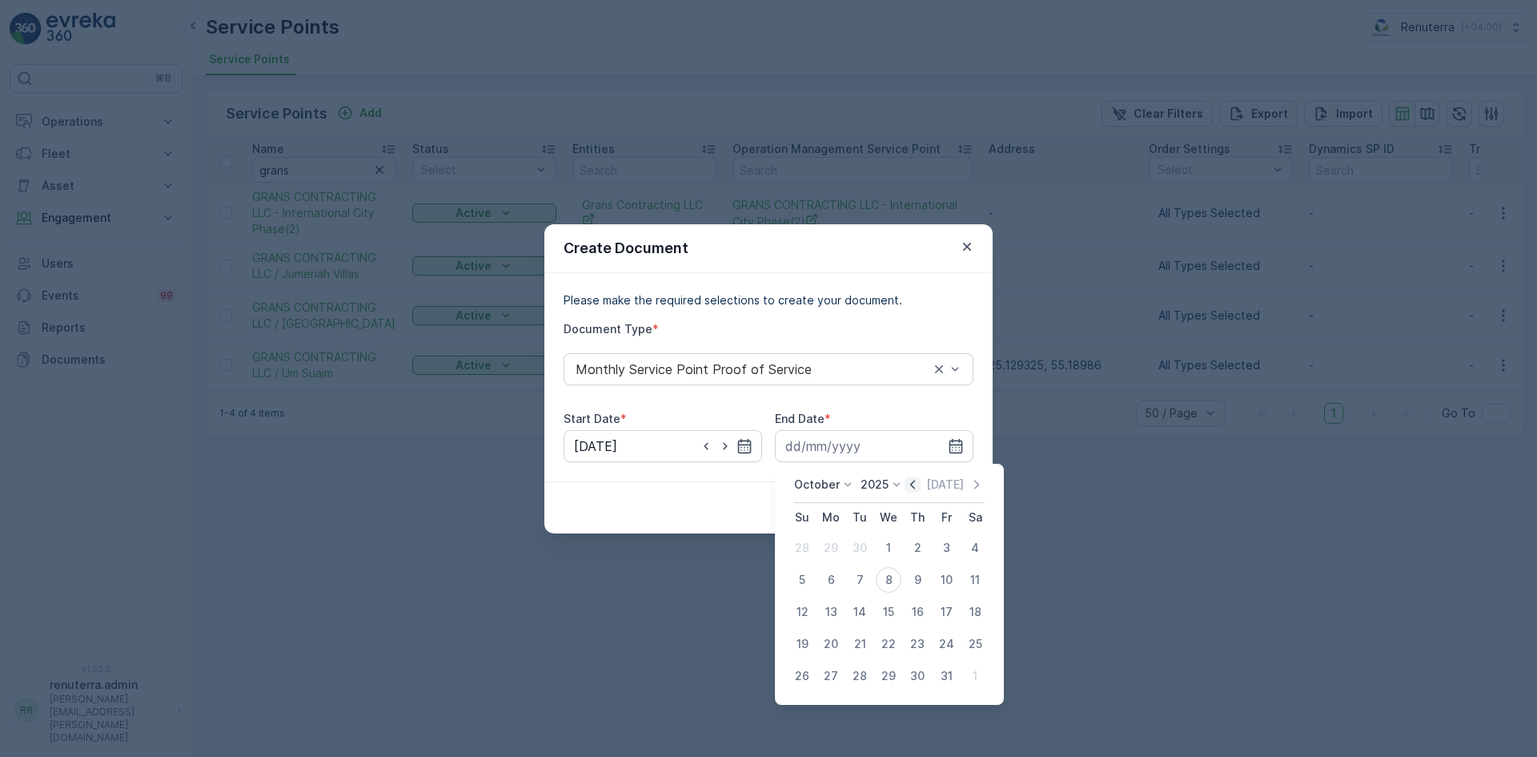
click at [917, 484] on icon "button" at bounding box center [913, 484] width 16 height 16
click at [854, 673] on div "30" at bounding box center [860, 676] width 26 height 26
type input "30.09.2025"
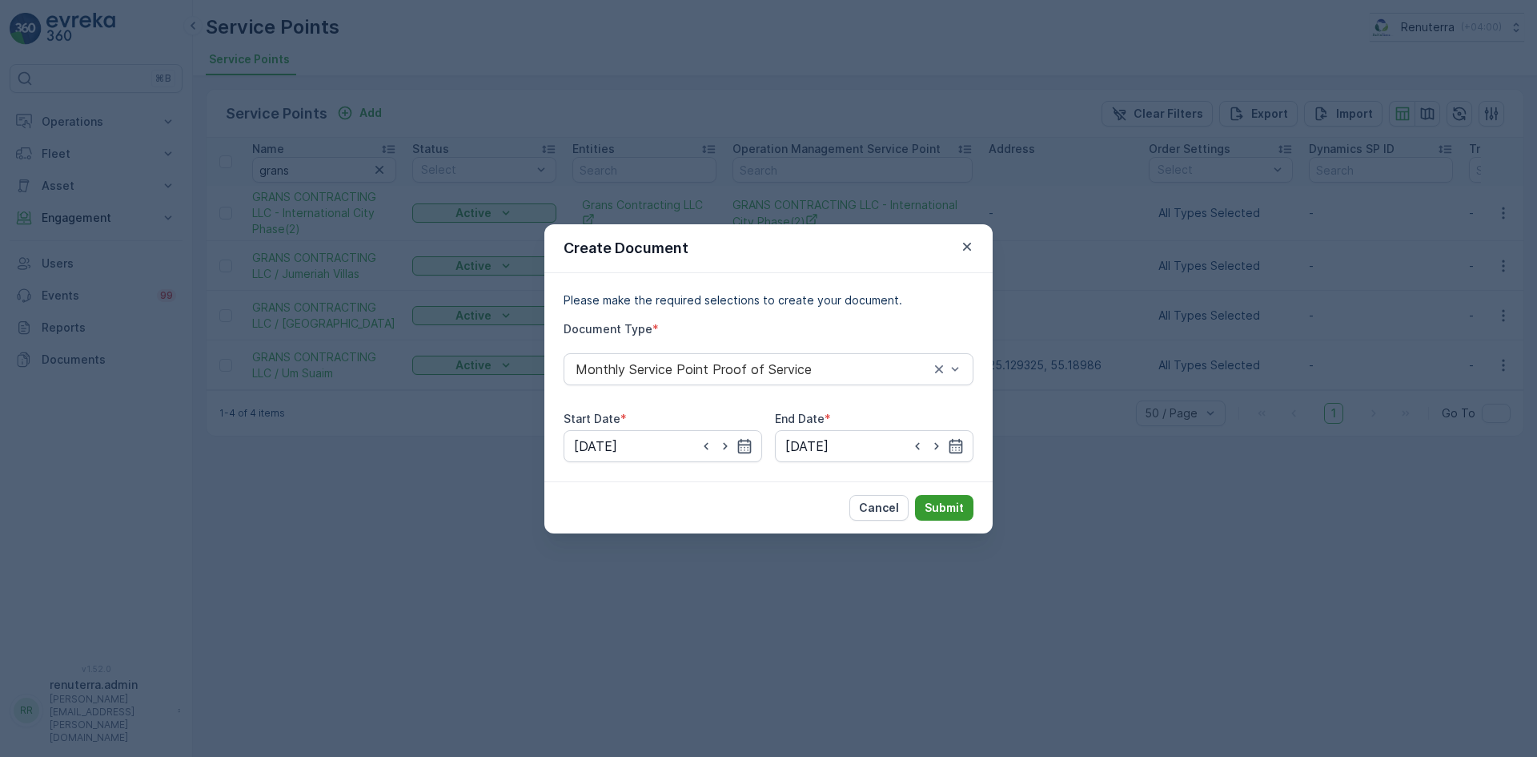
click at [950, 504] on p "Submit" at bounding box center [944, 508] width 39 height 16
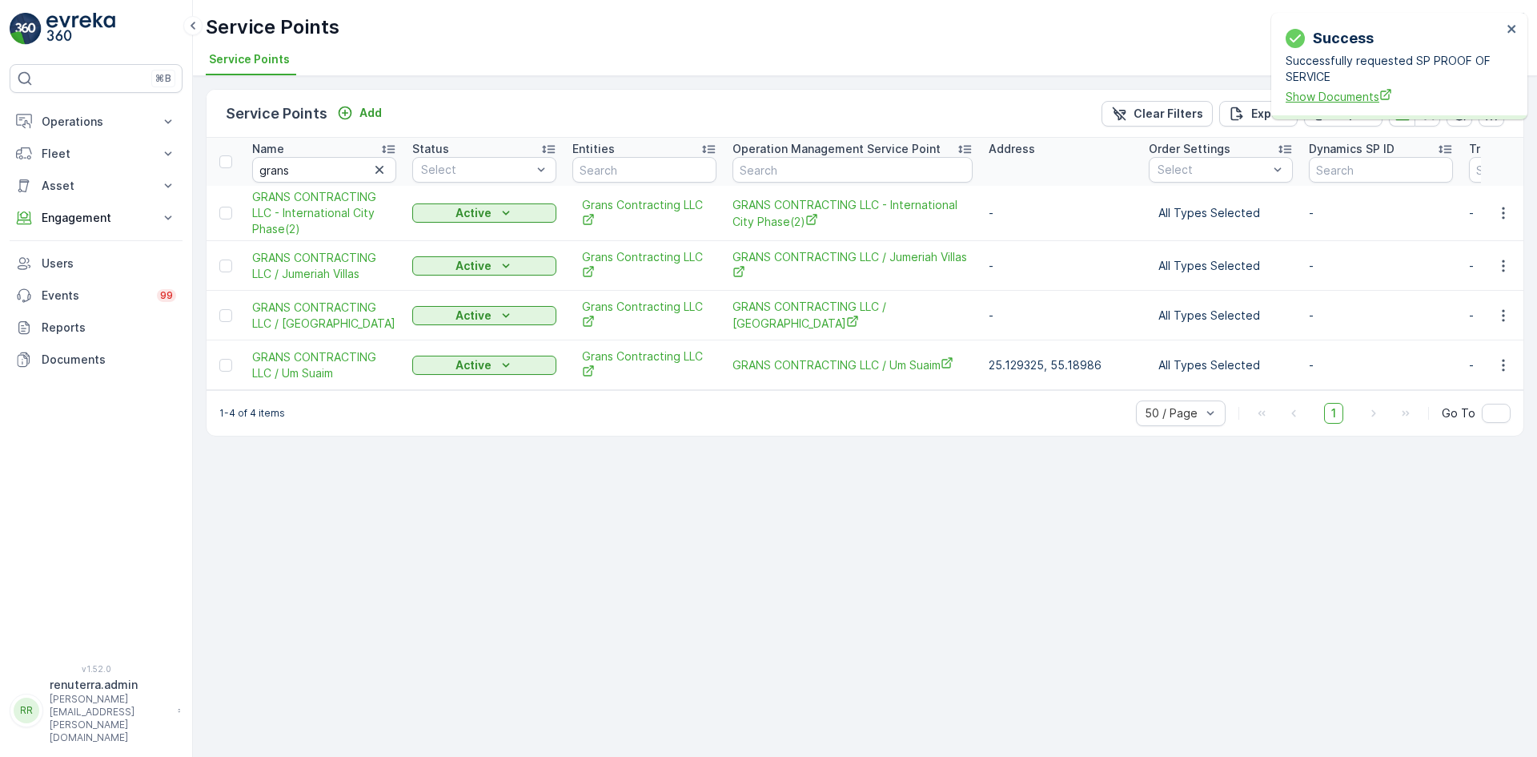
click at [1325, 99] on span "Show Documents" at bounding box center [1394, 96] width 216 height 17
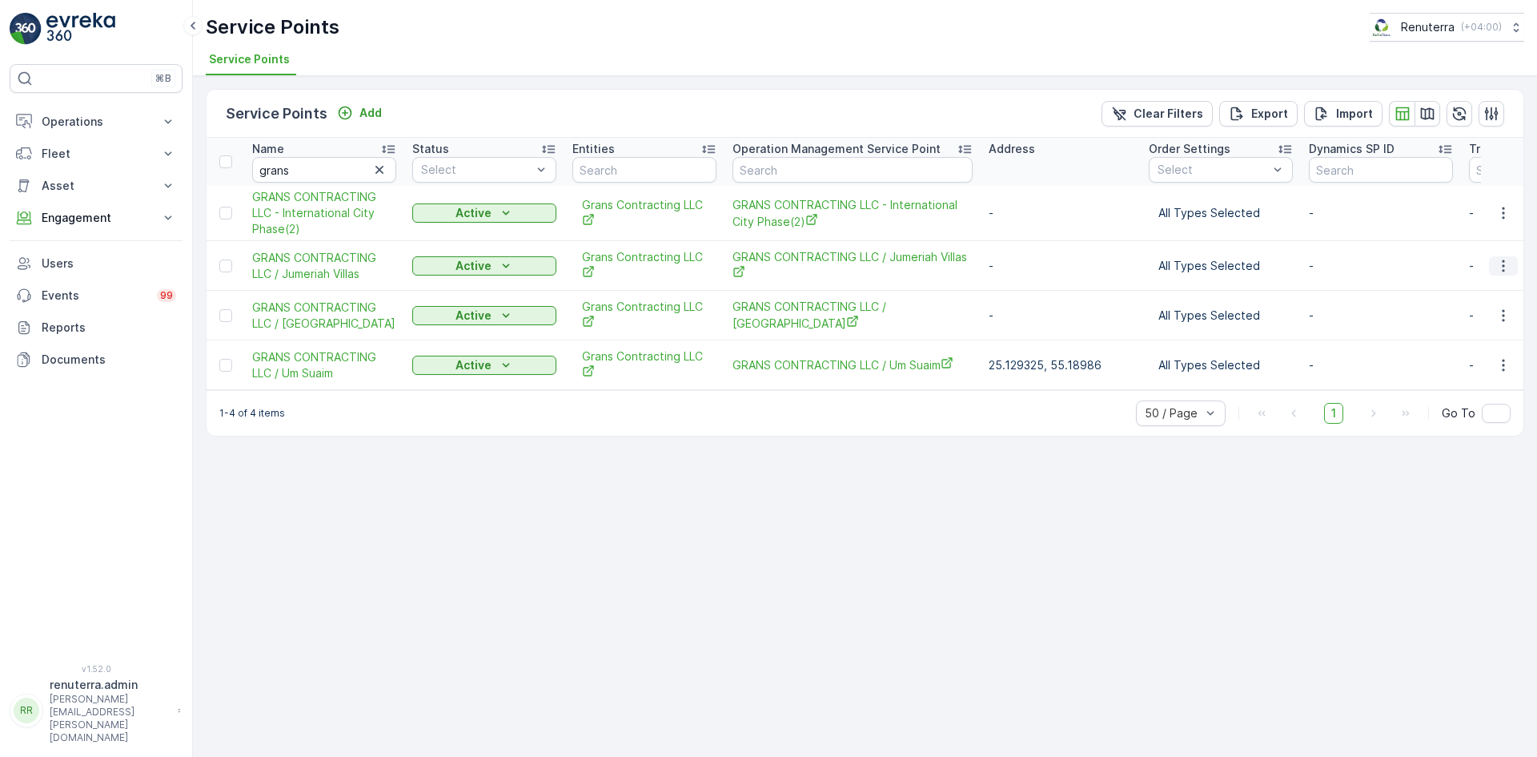
click at [1508, 265] on icon "button" at bounding box center [1504, 266] width 16 height 16
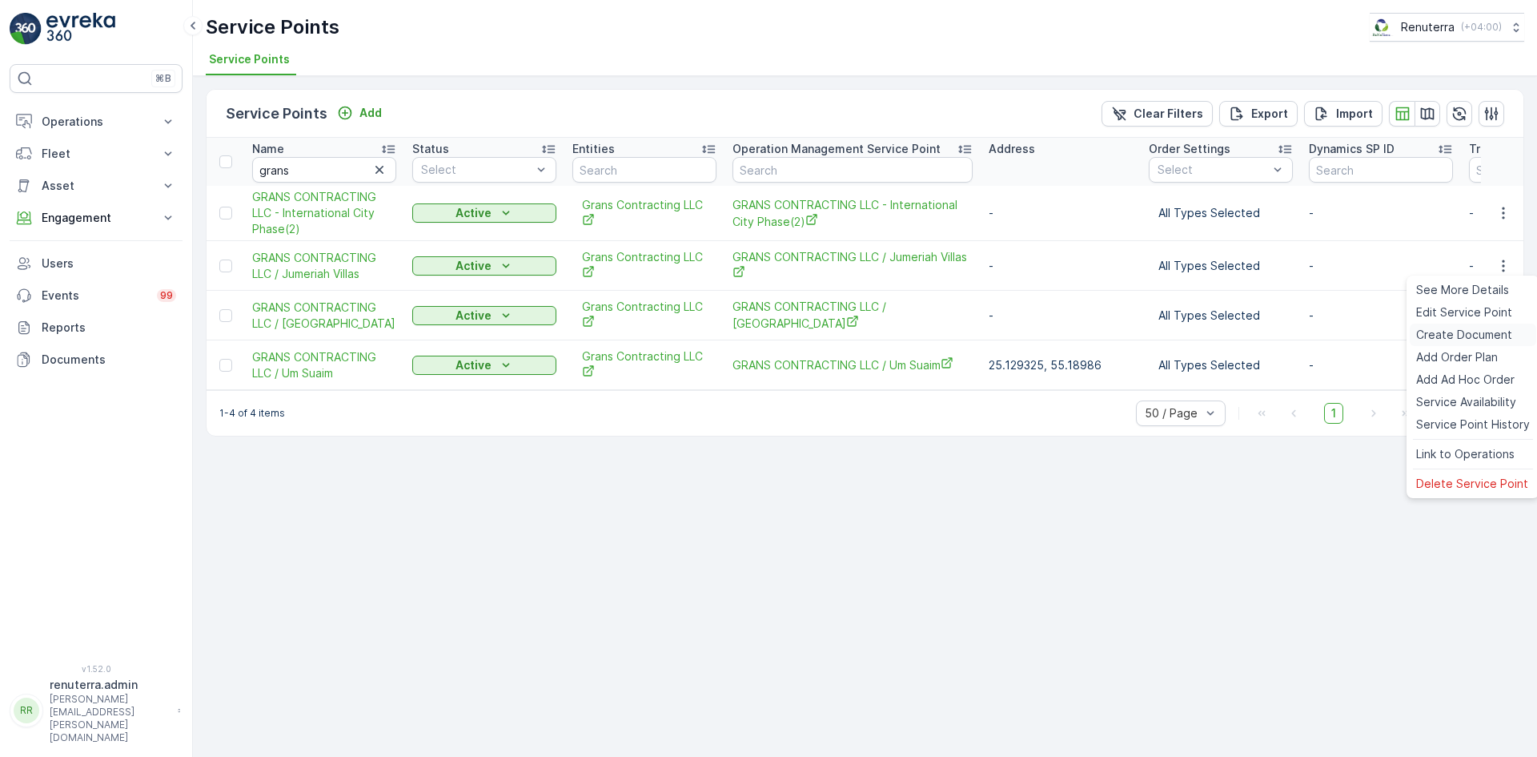
click at [1457, 332] on span "Create Document" at bounding box center [1465, 335] width 96 height 16
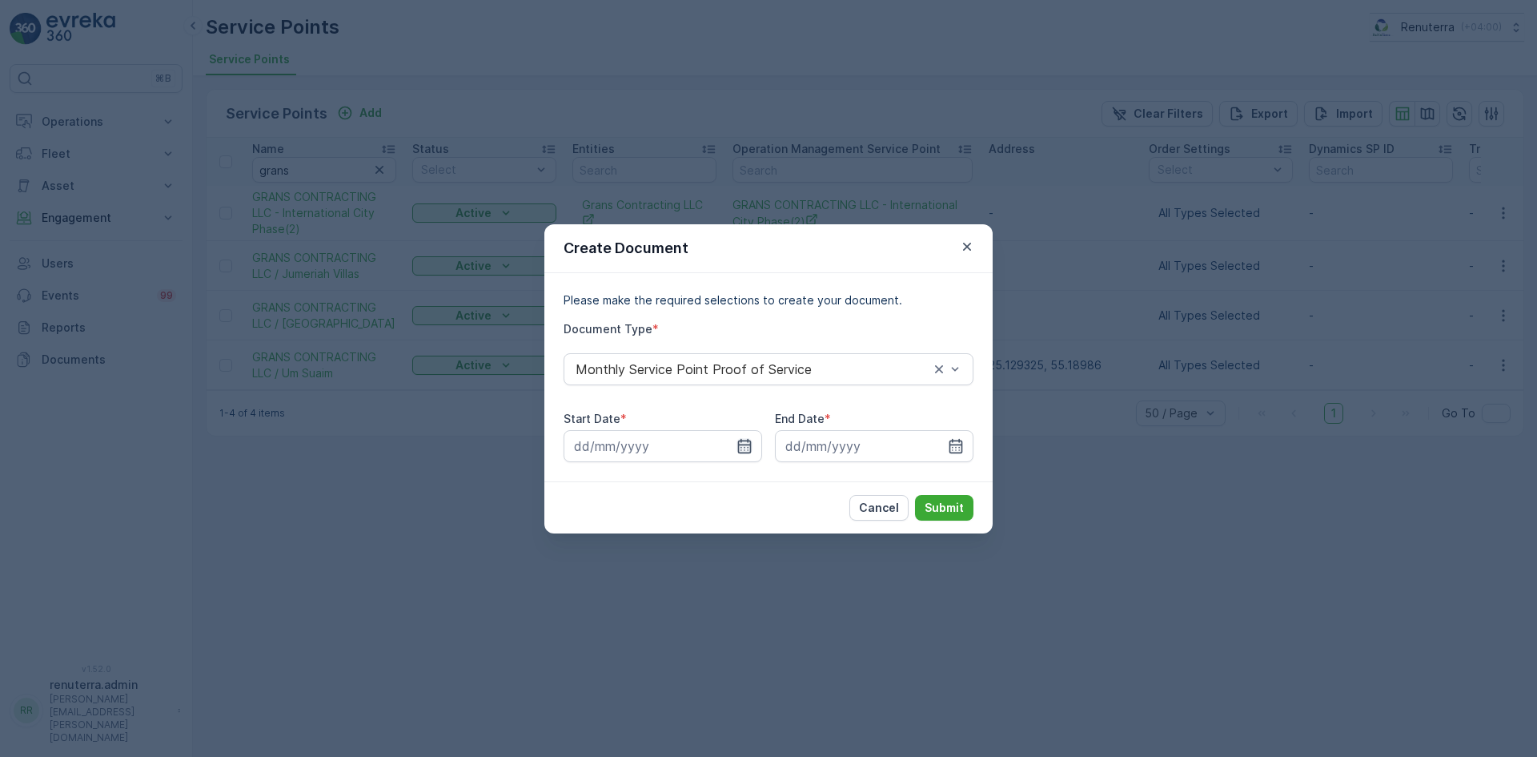
click at [737, 448] on icon "button" at bounding box center [745, 446] width 16 height 16
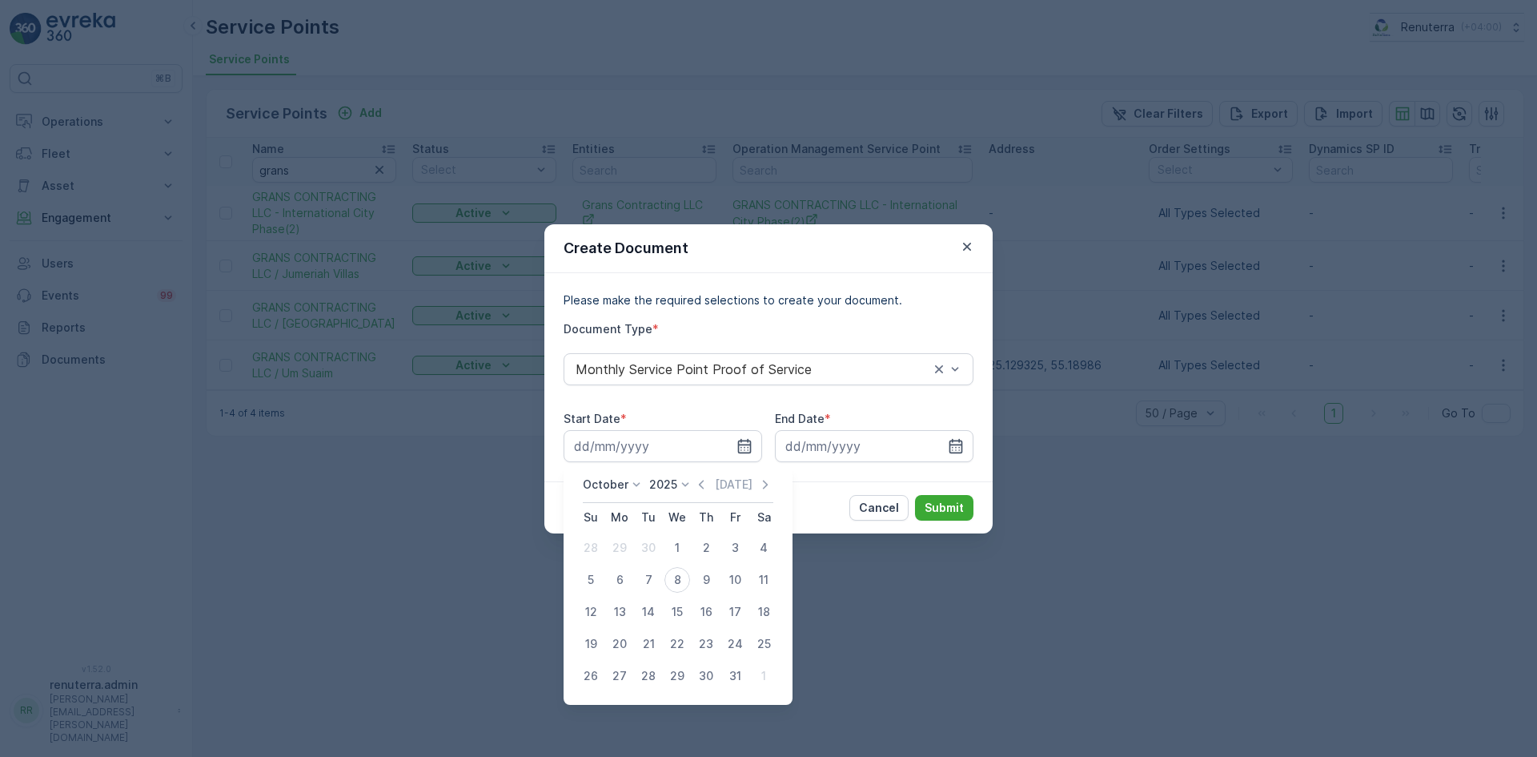
click at [701, 488] on icon "button" at bounding box center [701, 484] width 16 height 16
click at [618, 545] on div "1" at bounding box center [620, 548] width 26 height 26
type input "01.09.2025"
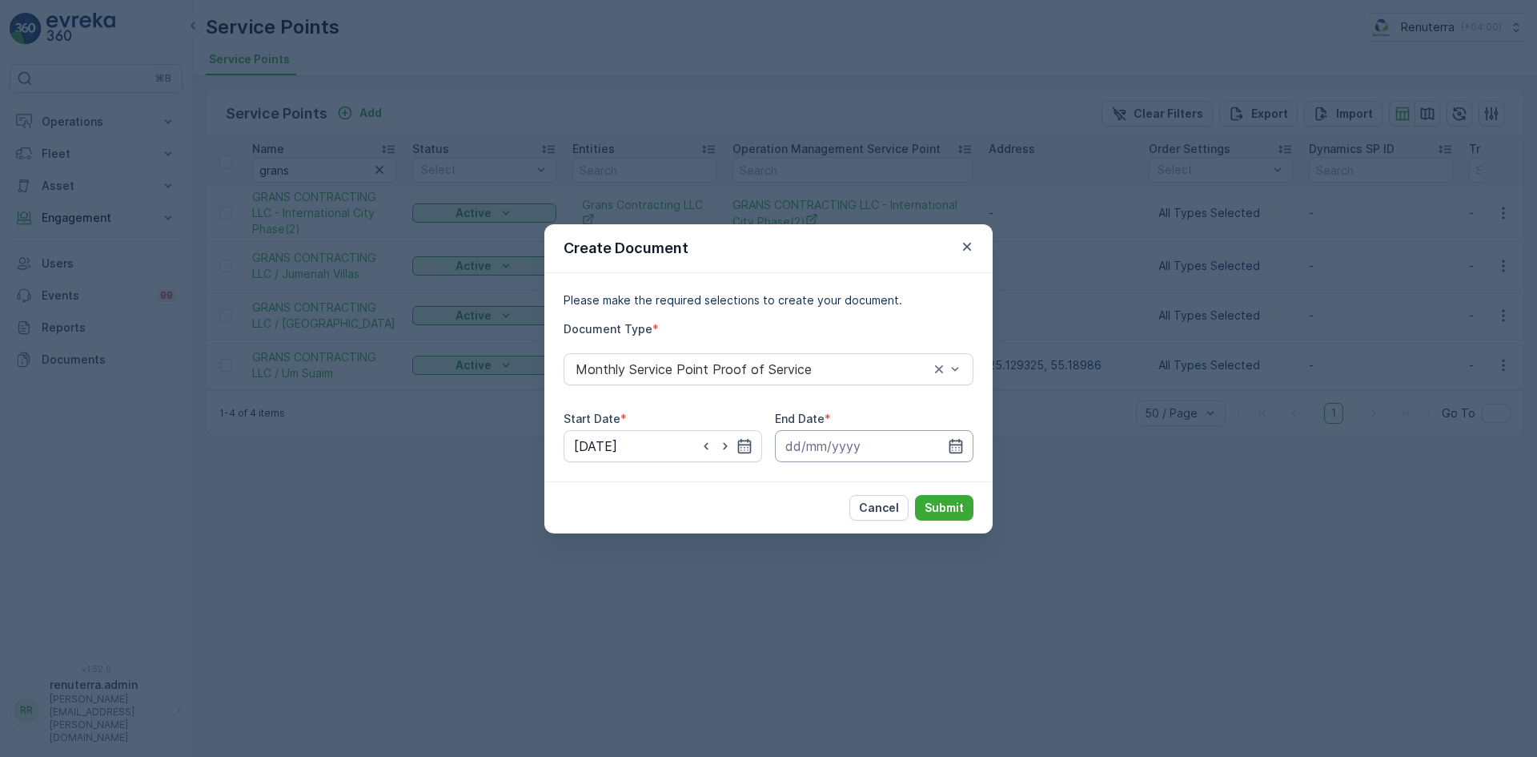
drag, startPoint x: 959, startPoint y: 444, endPoint x: 948, endPoint y: 459, distance: 18.9
click at [957, 446] on icon "button" at bounding box center [956, 446] width 16 height 16
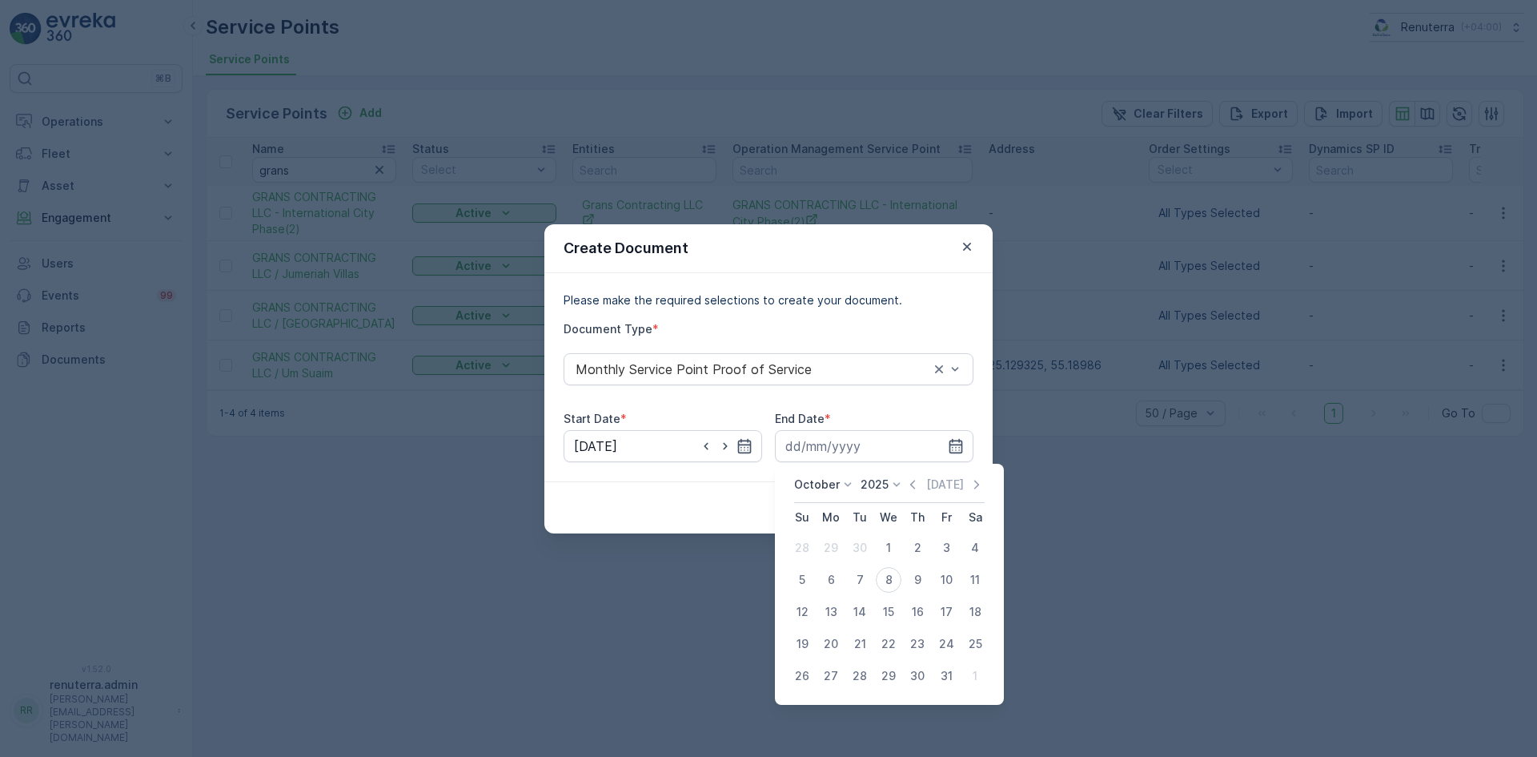
drag, startPoint x: 916, startPoint y: 481, endPoint x: 910, endPoint y: 488, distance: 9.6
click at [912, 487] on icon "button" at bounding box center [913, 484] width 16 height 16
click at [858, 673] on div "30" at bounding box center [860, 676] width 26 height 26
type input "30.09.2025"
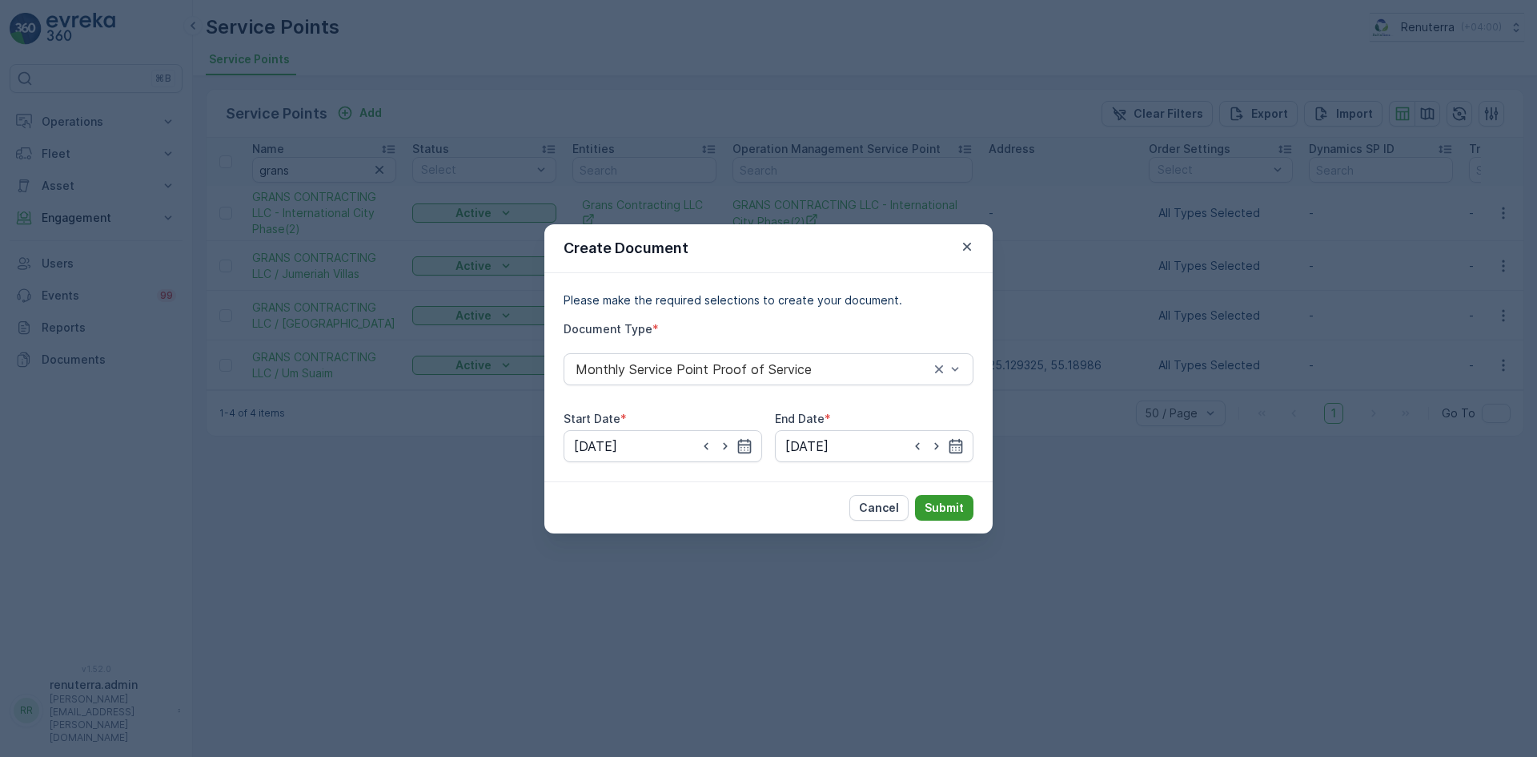
click at [946, 512] on p "Submit" at bounding box center [944, 508] width 39 height 16
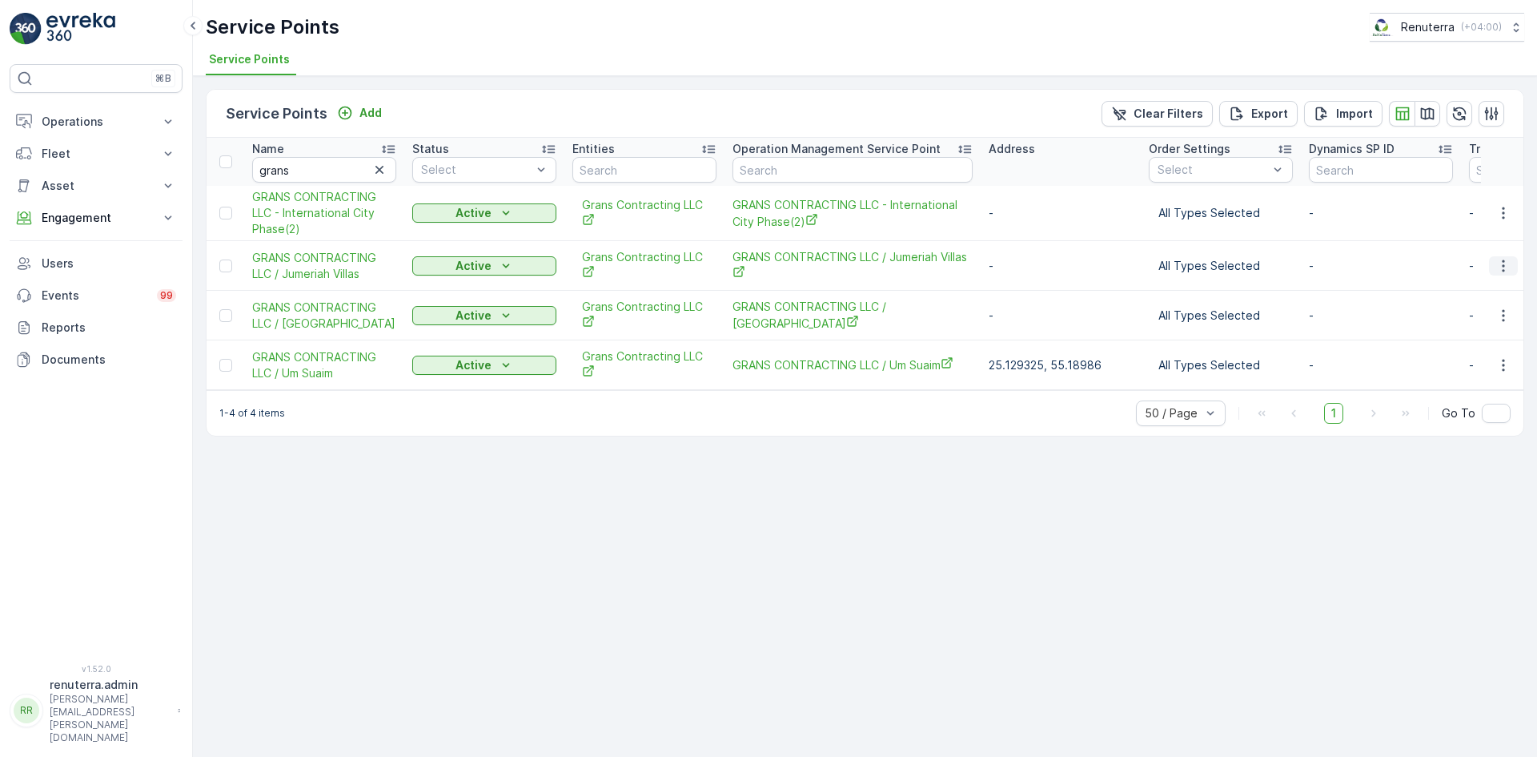
click at [1514, 271] on button "button" at bounding box center [1503, 265] width 29 height 19
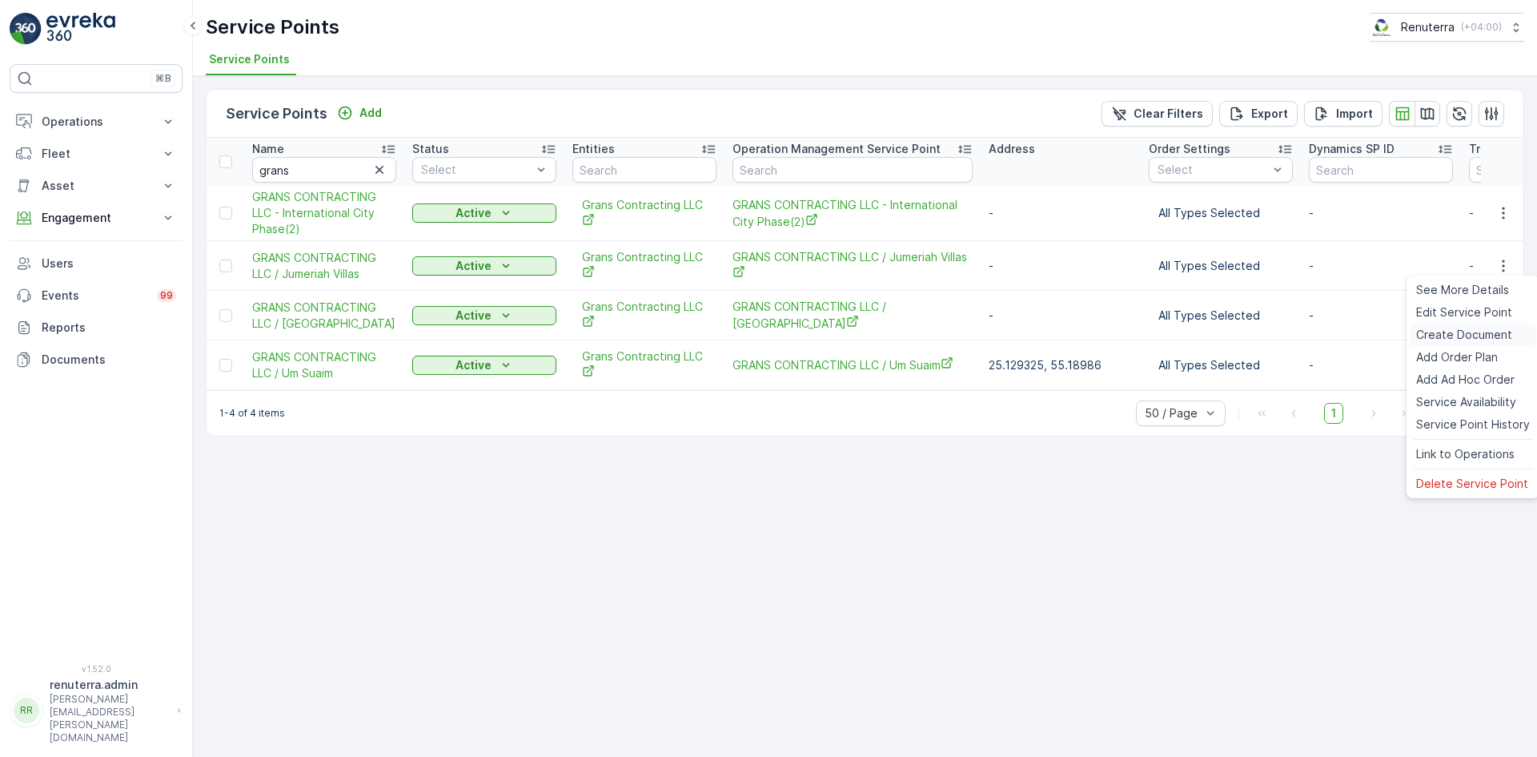
click at [1469, 341] on span "Create Document" at bounding box center [1465, 335] width 96 height 16
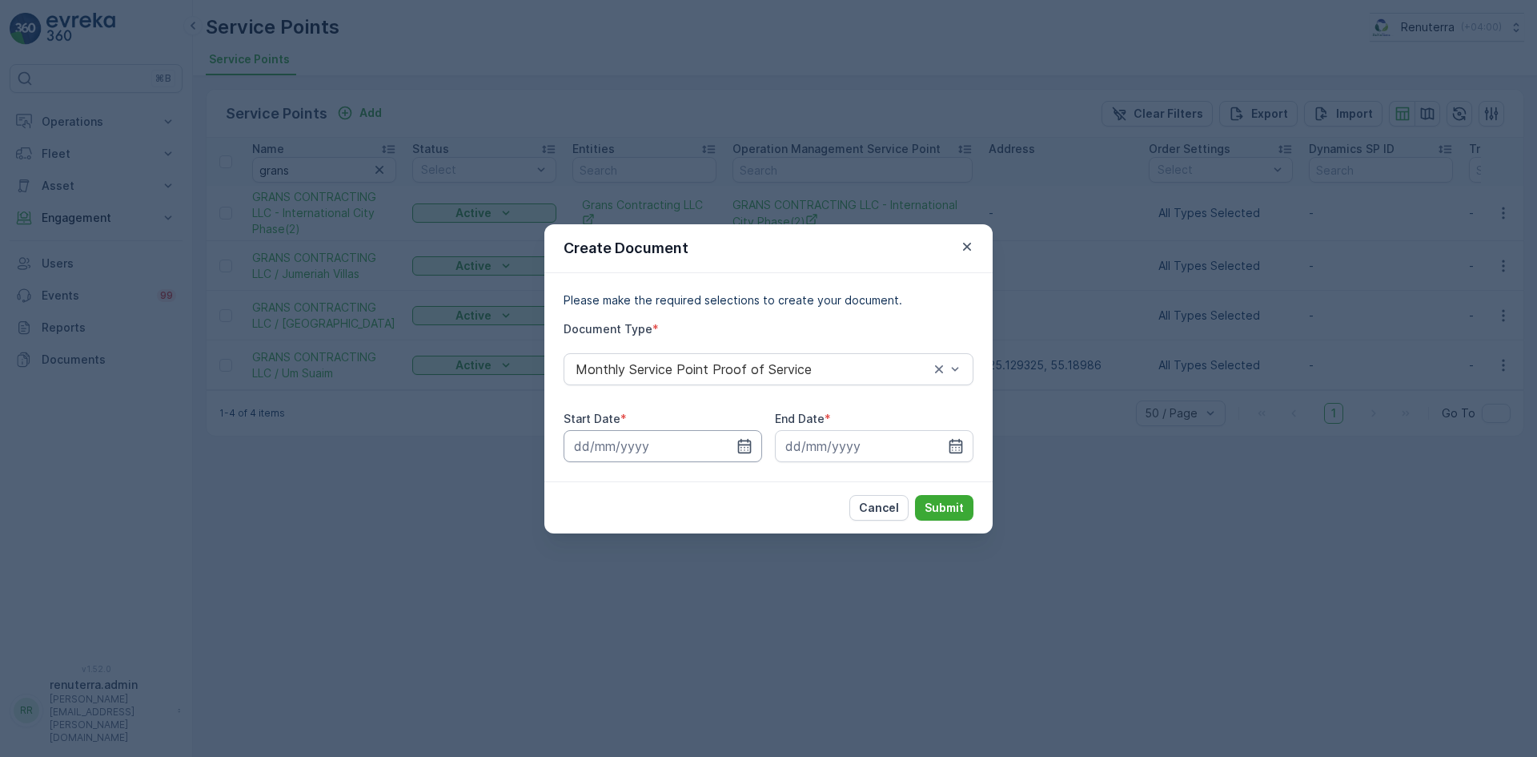
click at [732, 448] on input at bounding box center [663, 446] width 199 height 32
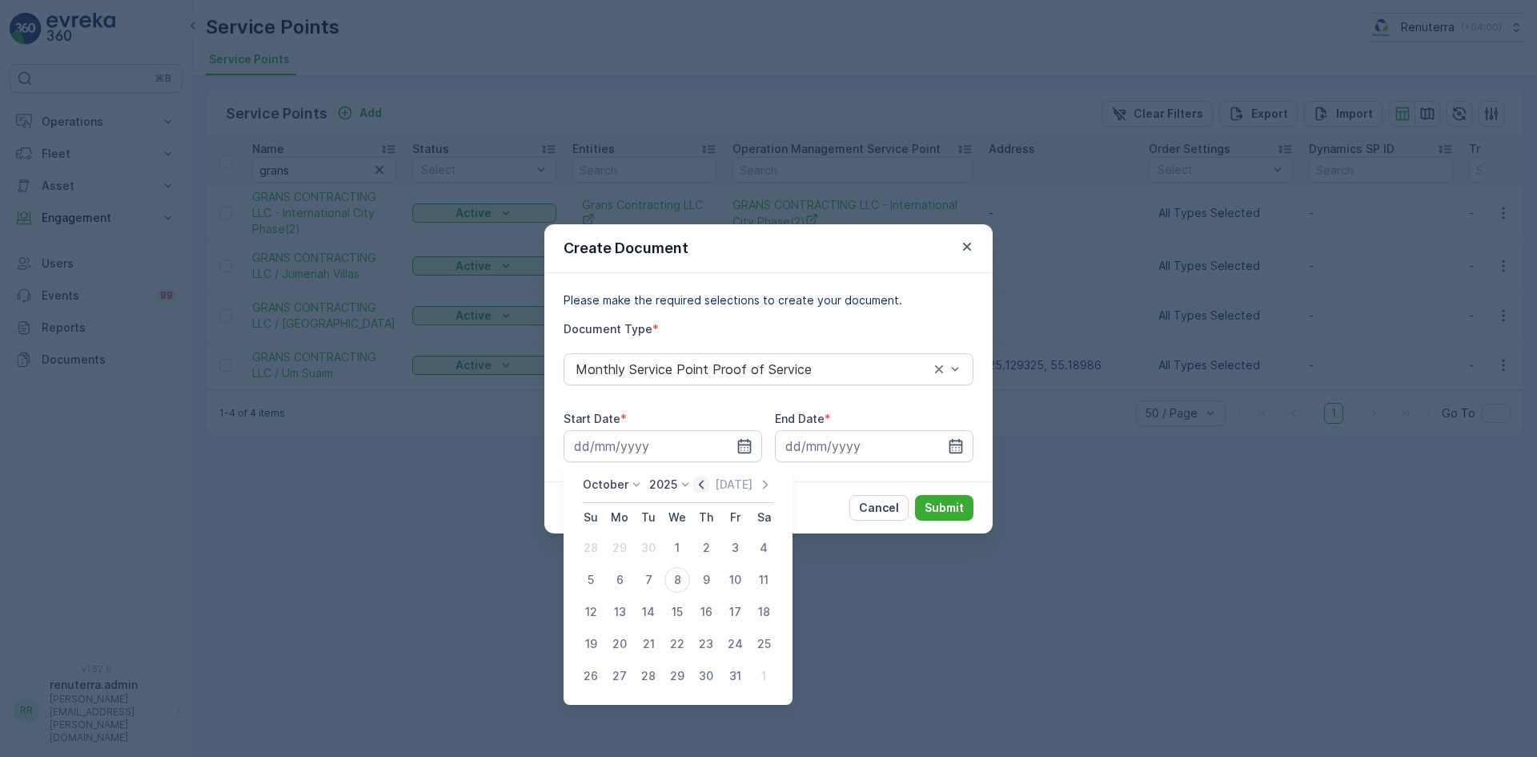
click at [702, 483] on icon "button" at bounding box center [701, 484] width 16 height 16
click at [621, 547] on div "1" at bounding box center [620, 548] width 26 height 26
type input "01.09.2025"
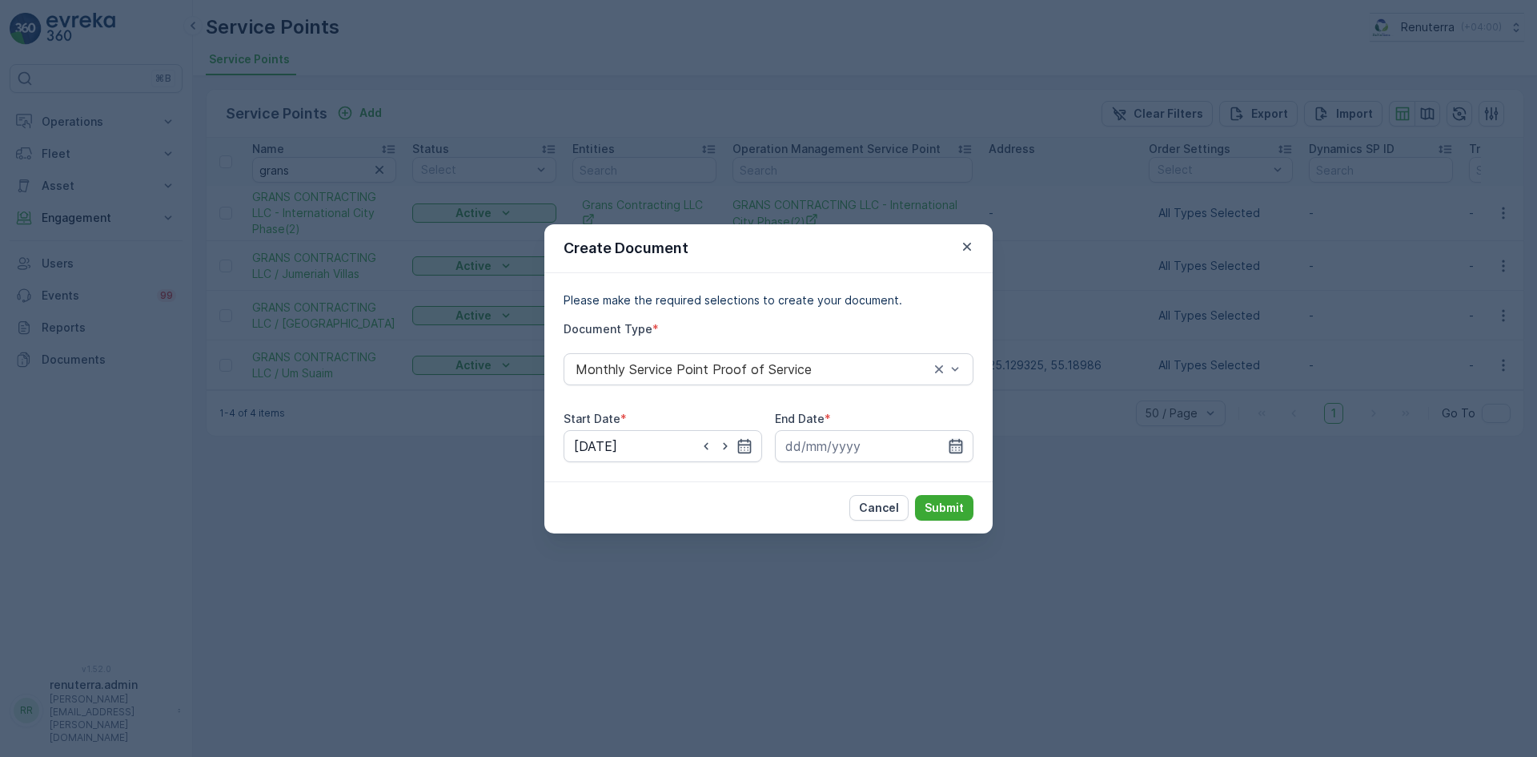
click at [956, 446] on icon "button" at bounding box center [956, 446] width 16 height 16
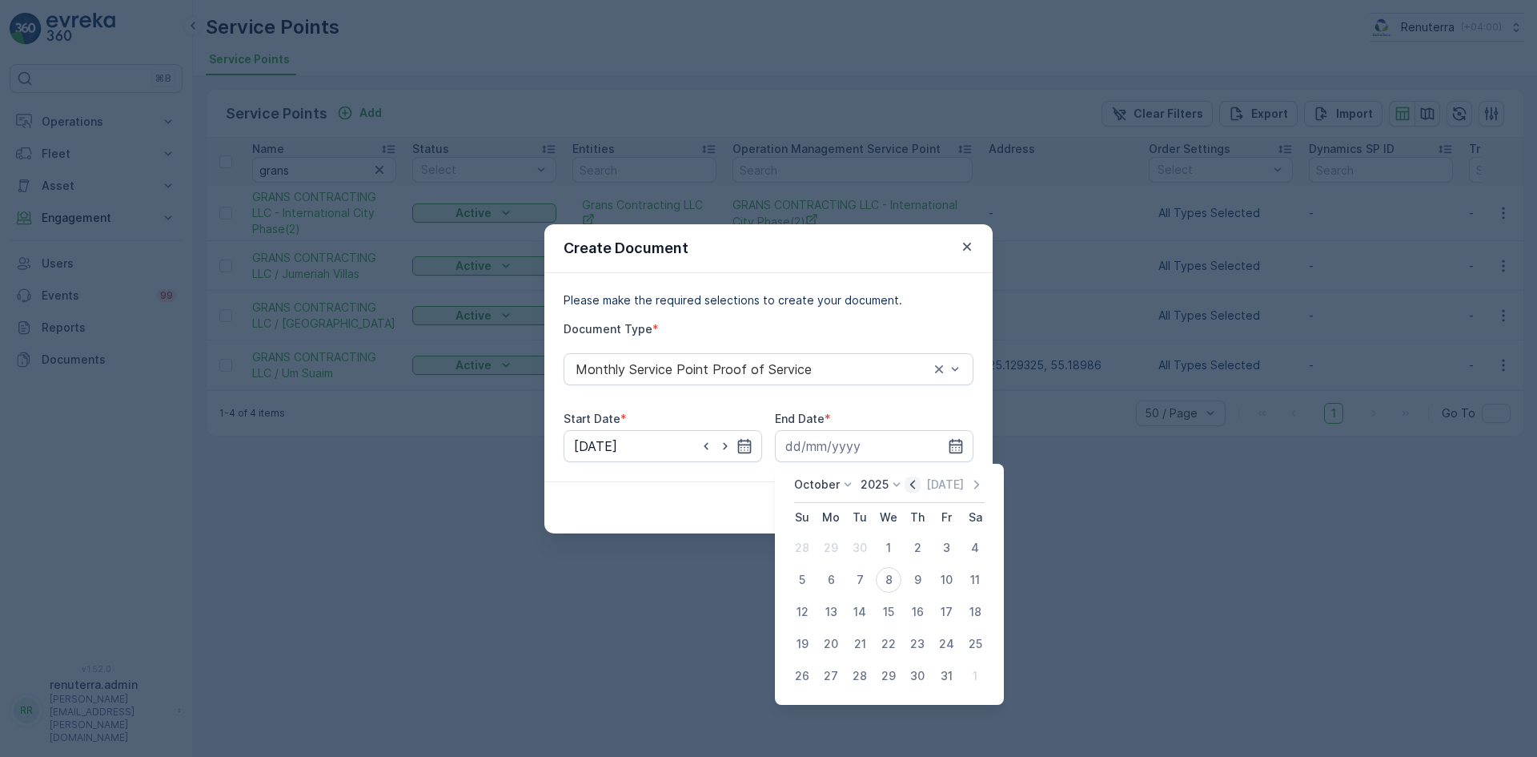
click at [913, 485] on icon "button" at bounding box center [913, 484] width 16 height 16
click at [862, 668] on div "30" at bounding box center [860, 676] width 26 height 26
type input "30.09.2025"
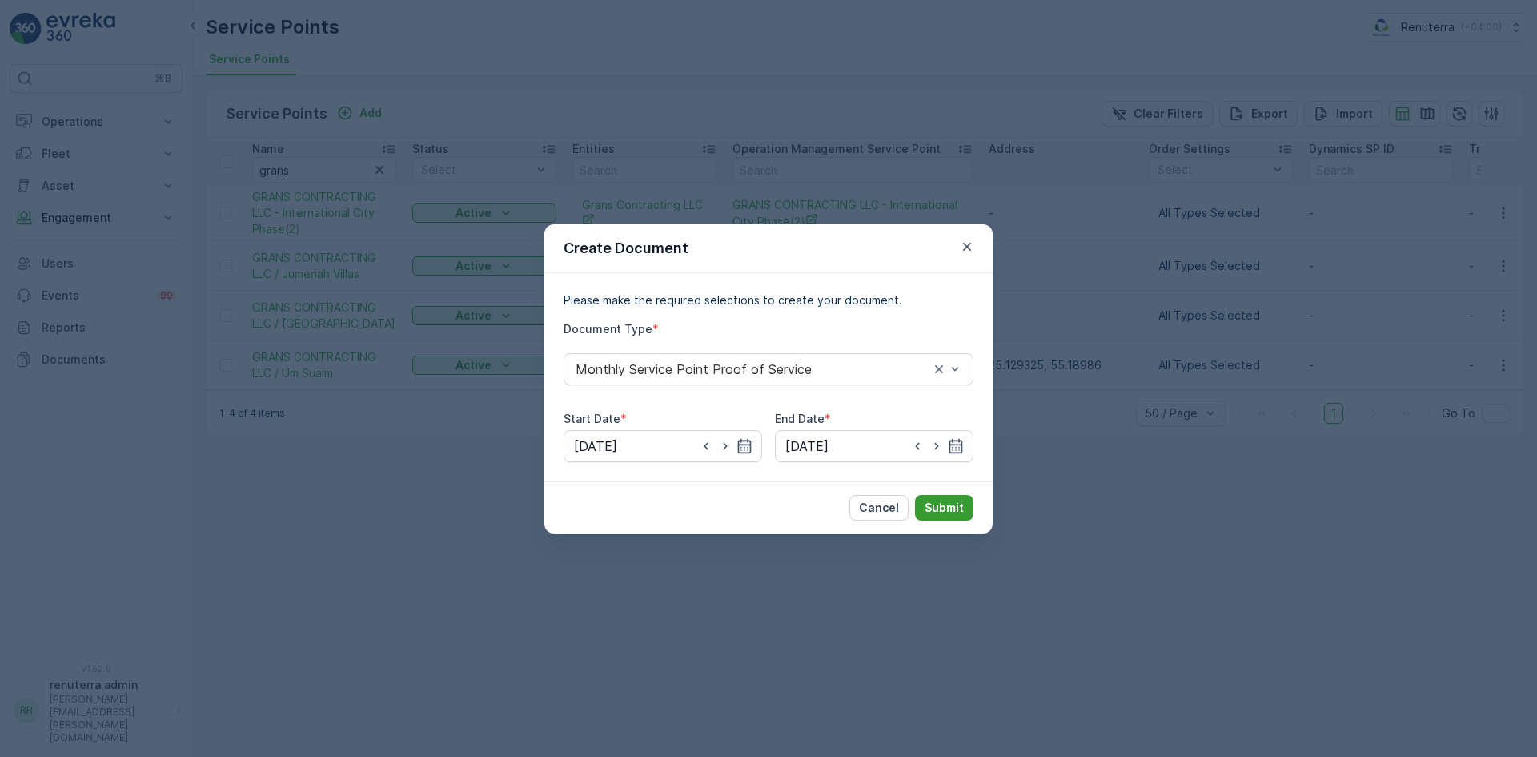
click at [932, 505] on p "Submit" at bounding box center [944, 508] width 39 height 16
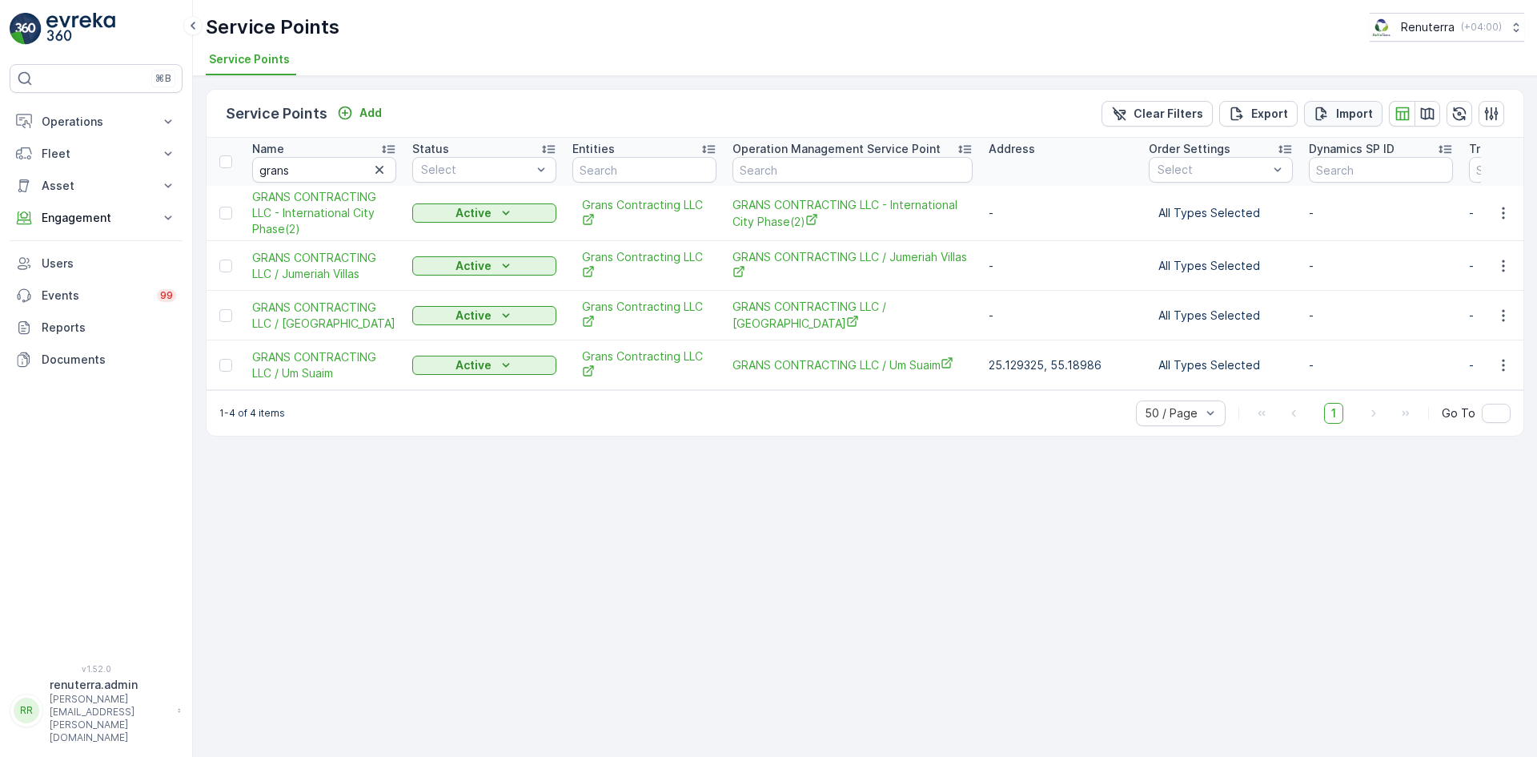
drag, startPoint x: 1356, startPoint y: 79, endPoint x: 1330, endPoint y: 100, distance: 33.0
click at [1358, 77] on div "Service Points Add Clear Filters Export Import Name grans Status Select Entitie…" at bounding box center [865, 416] width 1344 height 681
click at [1509, 266] on icon "button" at bounding box center [1504, 266] width 16 height 16
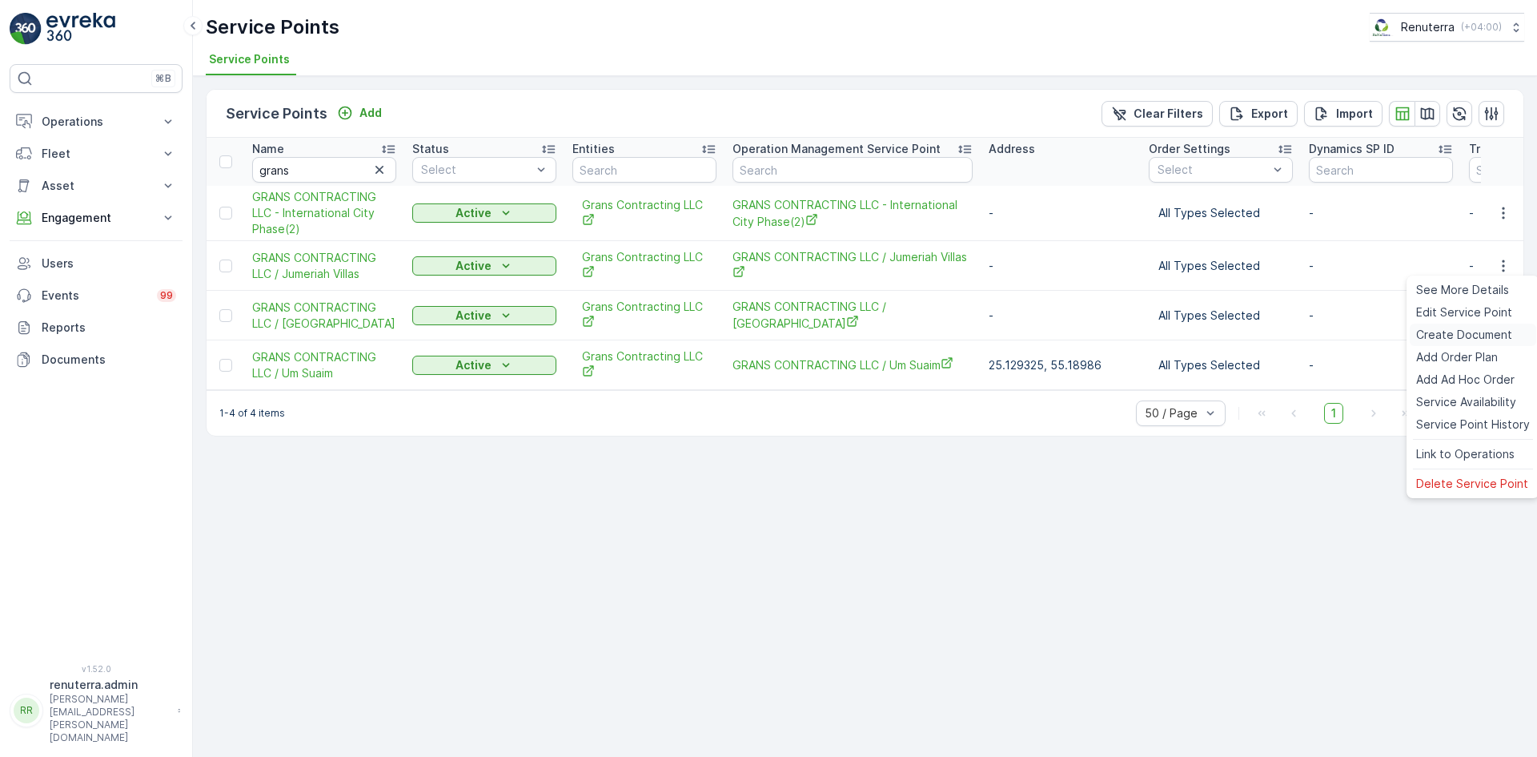
click at [1467, 331] on span "Create Document" at bounding box center [1465, 335] width 96 height 16
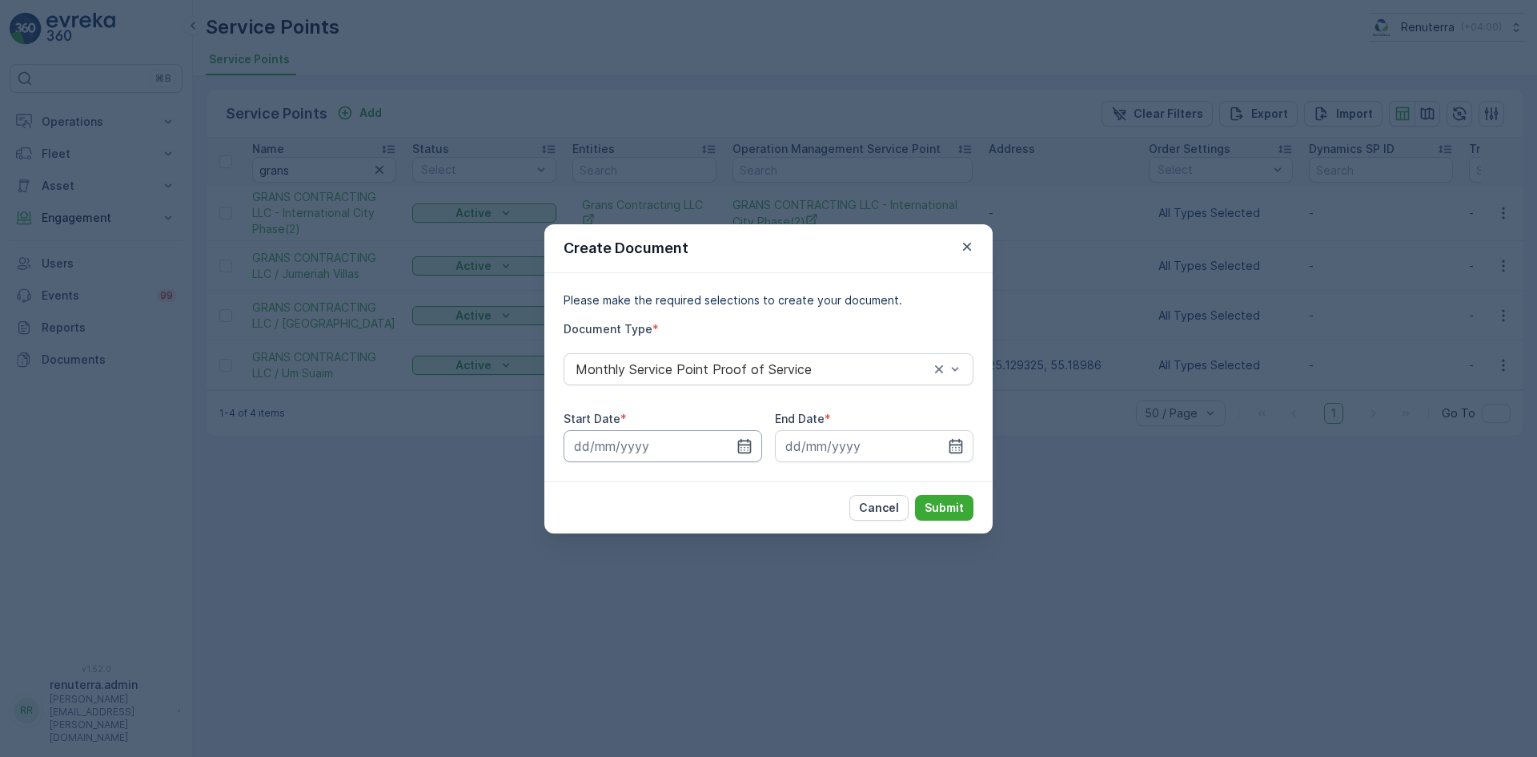
click at [754, 438] on input at bounding box center [663, 446] width 199 height 32
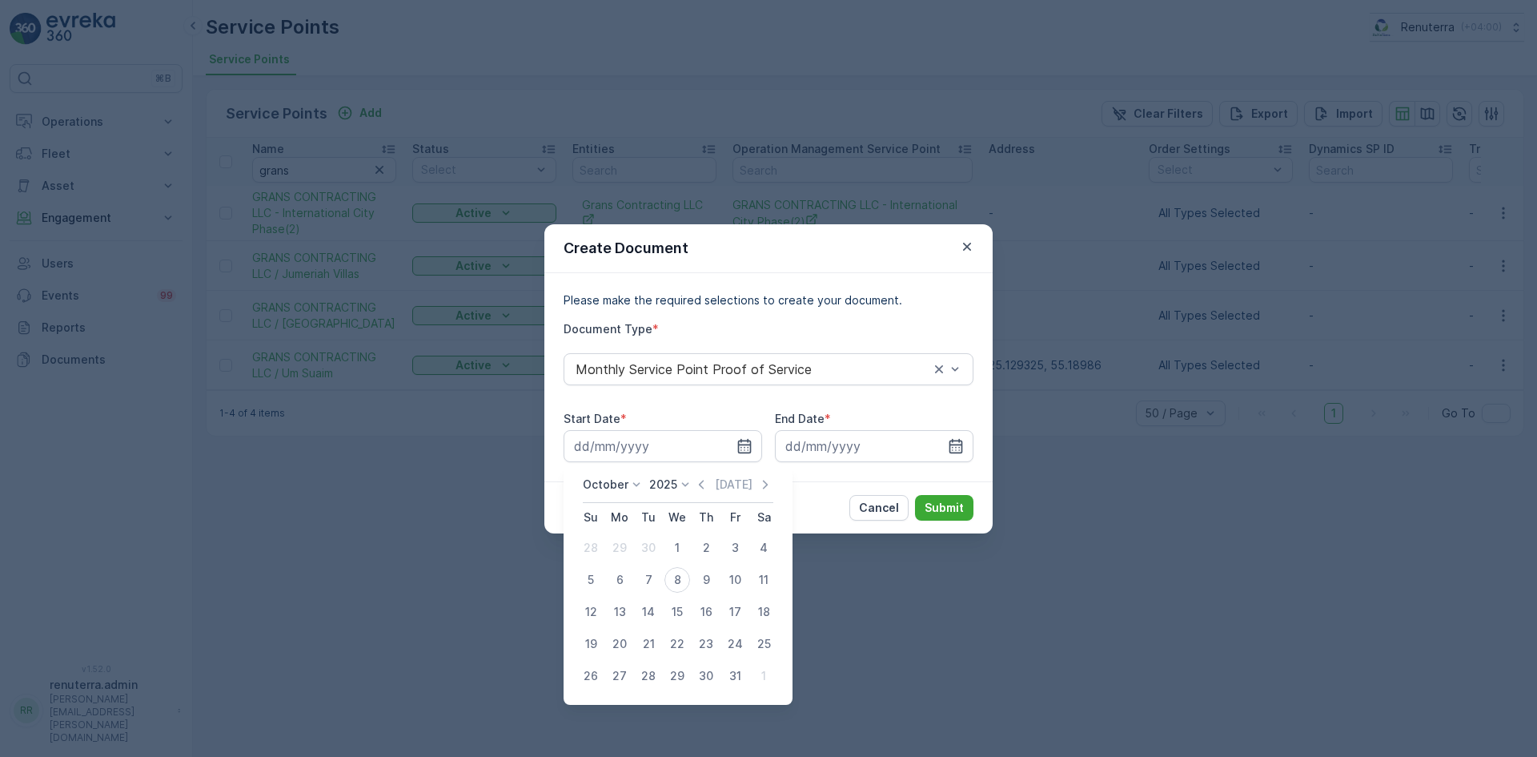
click at [703, 484] on icon "button" at bounding box center [701, 484] width 5 height 9
click at [621, 545] on div "1" at bounding box center [620, 548] width 26 height 26
type input "01.09.2025"
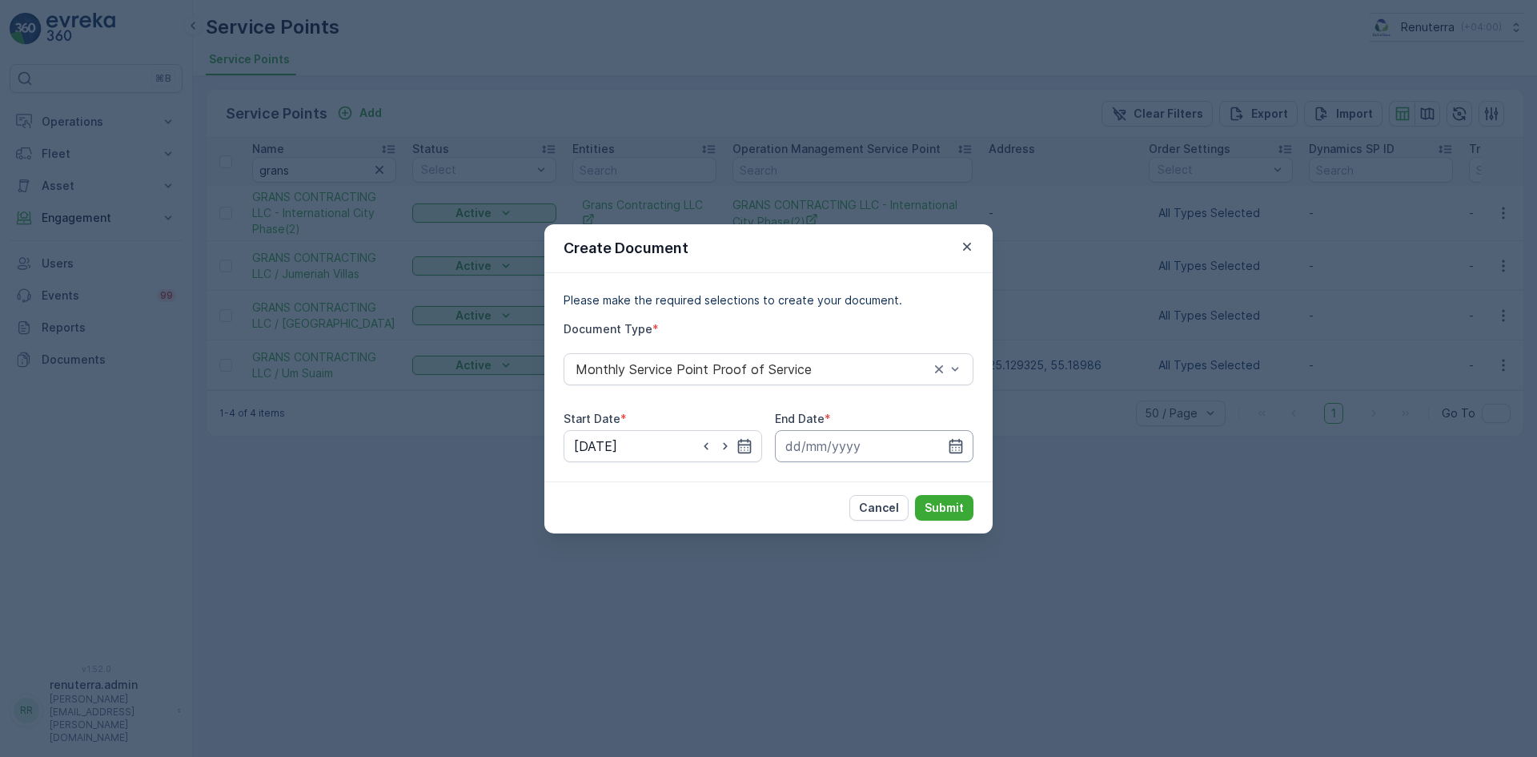
drag, startPoint x: 954, startPoint y: 443, endPoint x: 948, endPoint y: 456, distance: 14.0
click at [954, 446] on icon "button" at bounding box center [956, 446] width 16 height 16
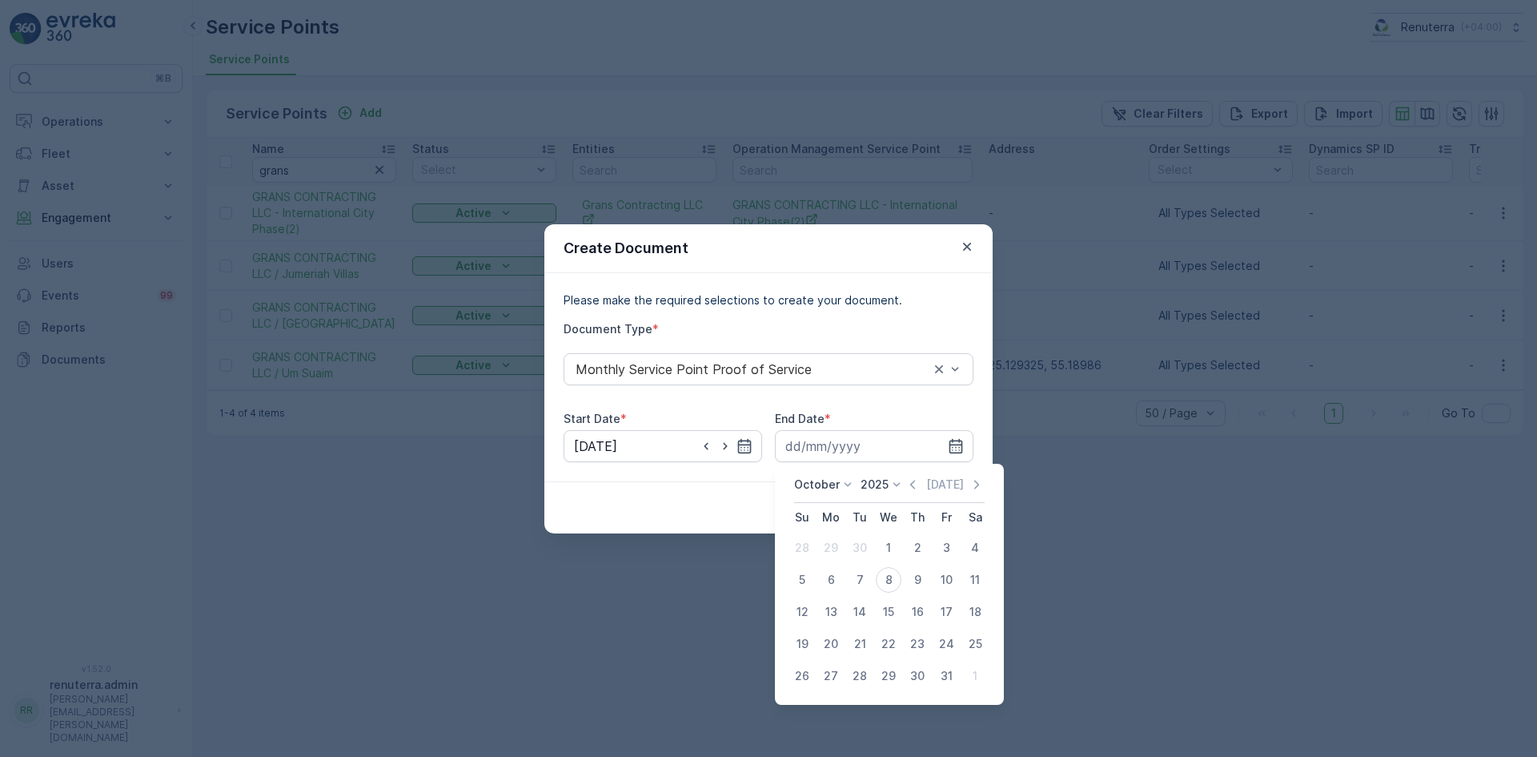
click at [910, 484] on icon "button" at bounding box center [913, 484] width 16 height 16
click at [861, 680] on div "30" at bounding box center [860, 676] width 26 height 26
type input "30.09.2025"
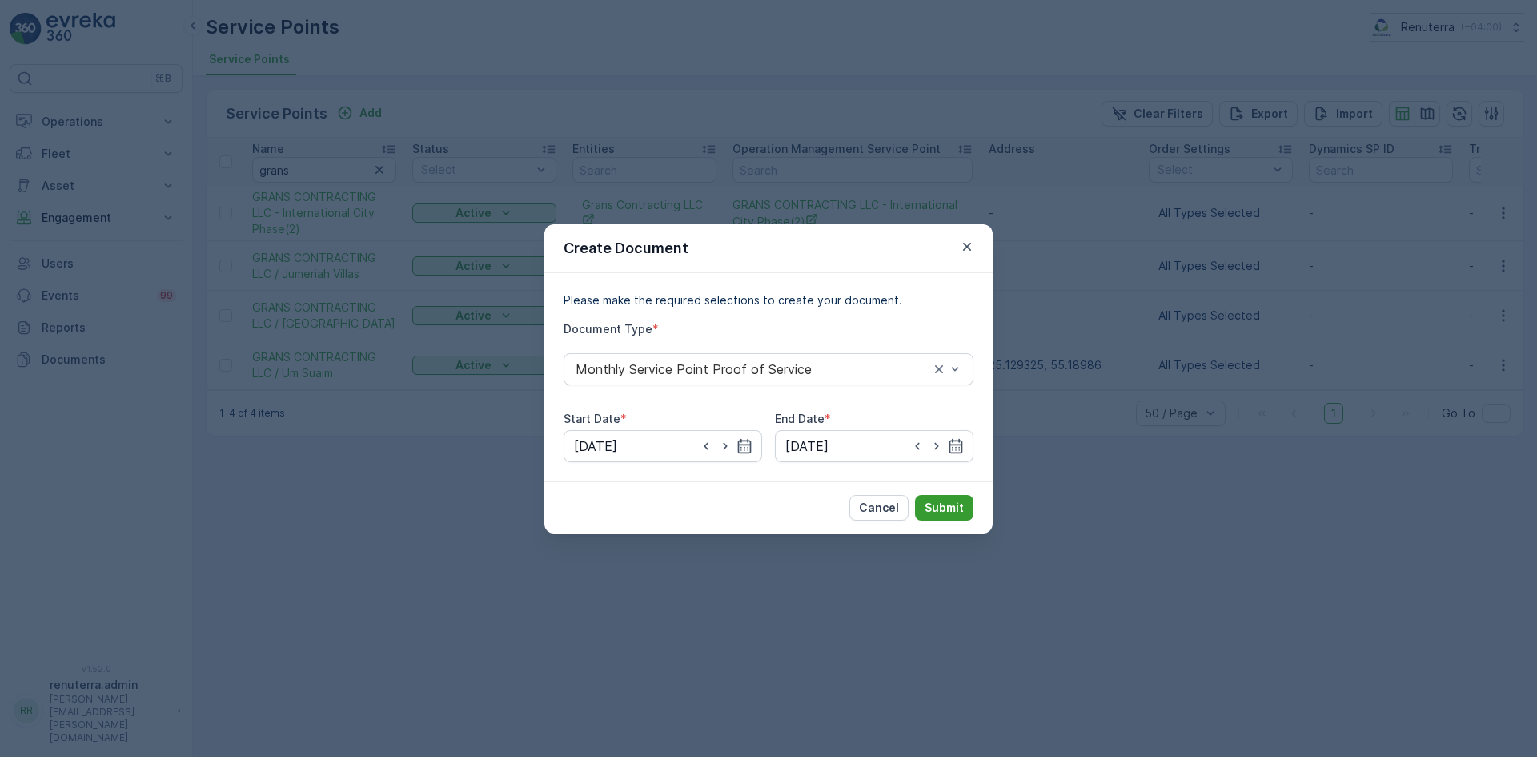
click at [948, 510] on p "Submit" at bounding box center [944, 508] width 39 height 16
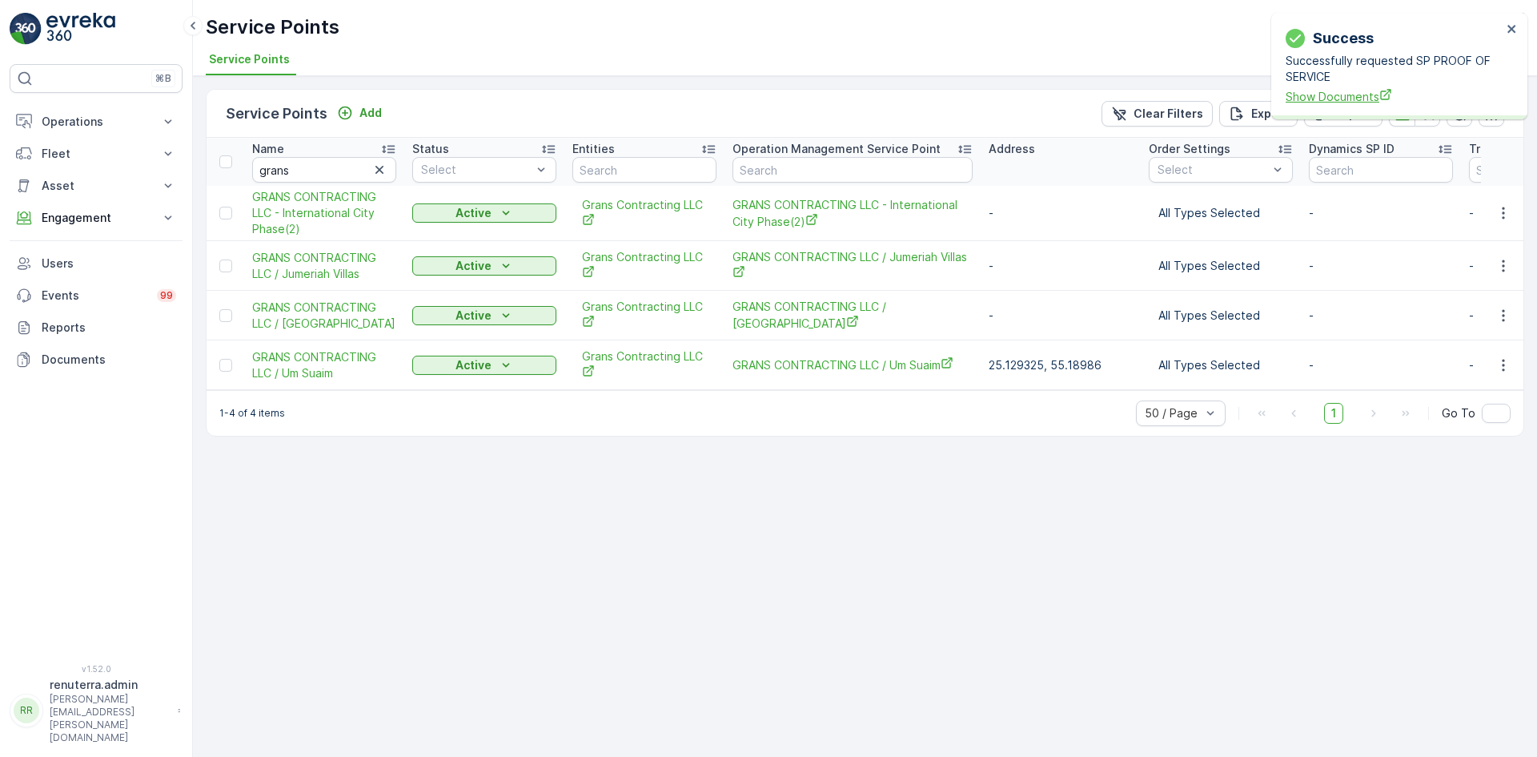
click at [1340, 94] on span "Show Documents" at bounding box center [1394, 96] width 216 height 17
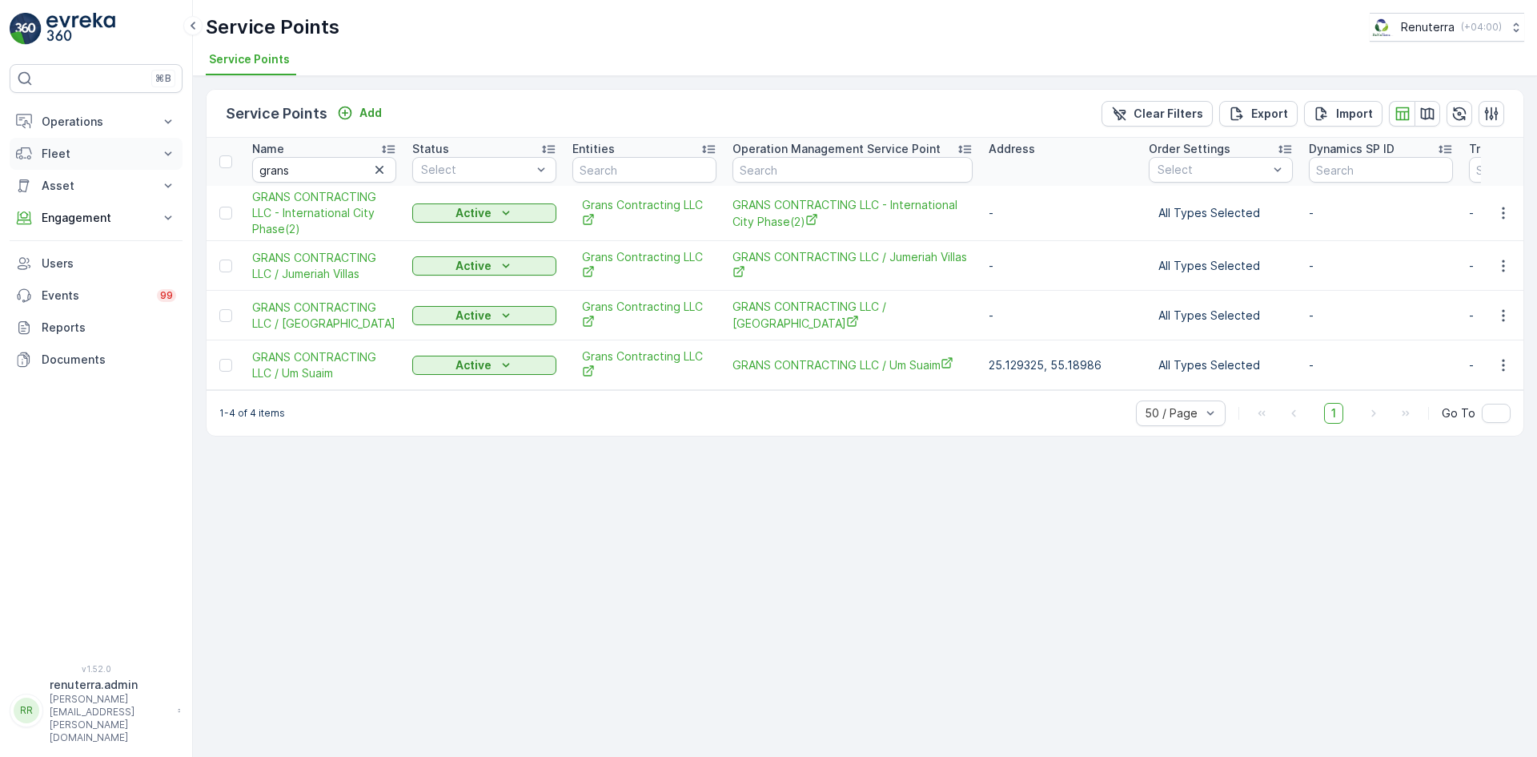
click at [56, 149] on p "Fleet" at bounding box center [96, 154] width 109 height 16
click at [78, 110] on button "Operations" at bounding box center [96, 122] width 173 height 32
click at [78, 180] on link "Planning" at bounding box center [108, 171] width 148 height 22
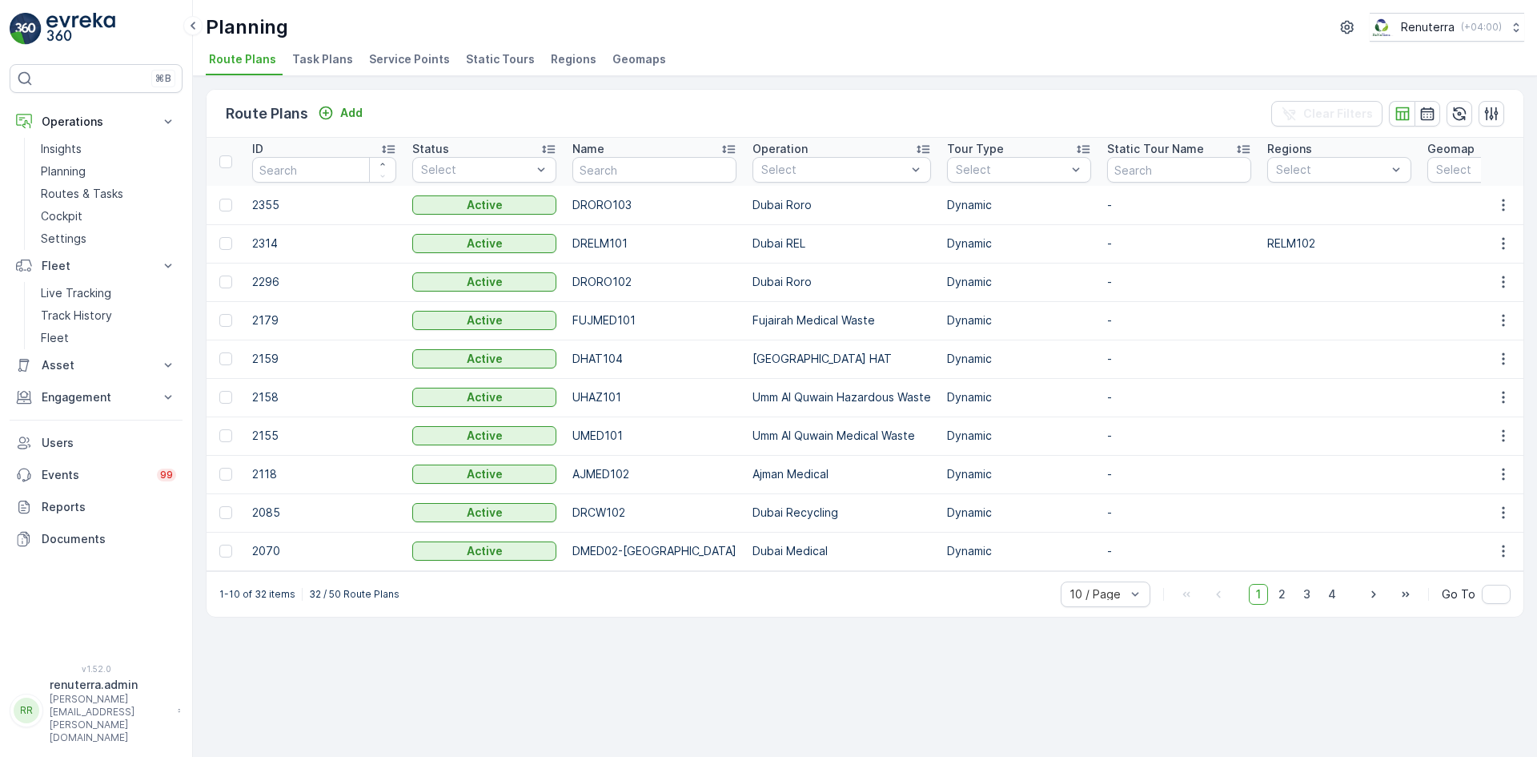
click at [392, 74] on div "Planning Renuterra ( +04:00 ) Route Plans Task Plans Service Points Static Tour…" at bounding box center [865, 378] width 1344 height 757
click at [392, 71] on li "Service Points" at bounding box center [411, 61] width 90 height 27
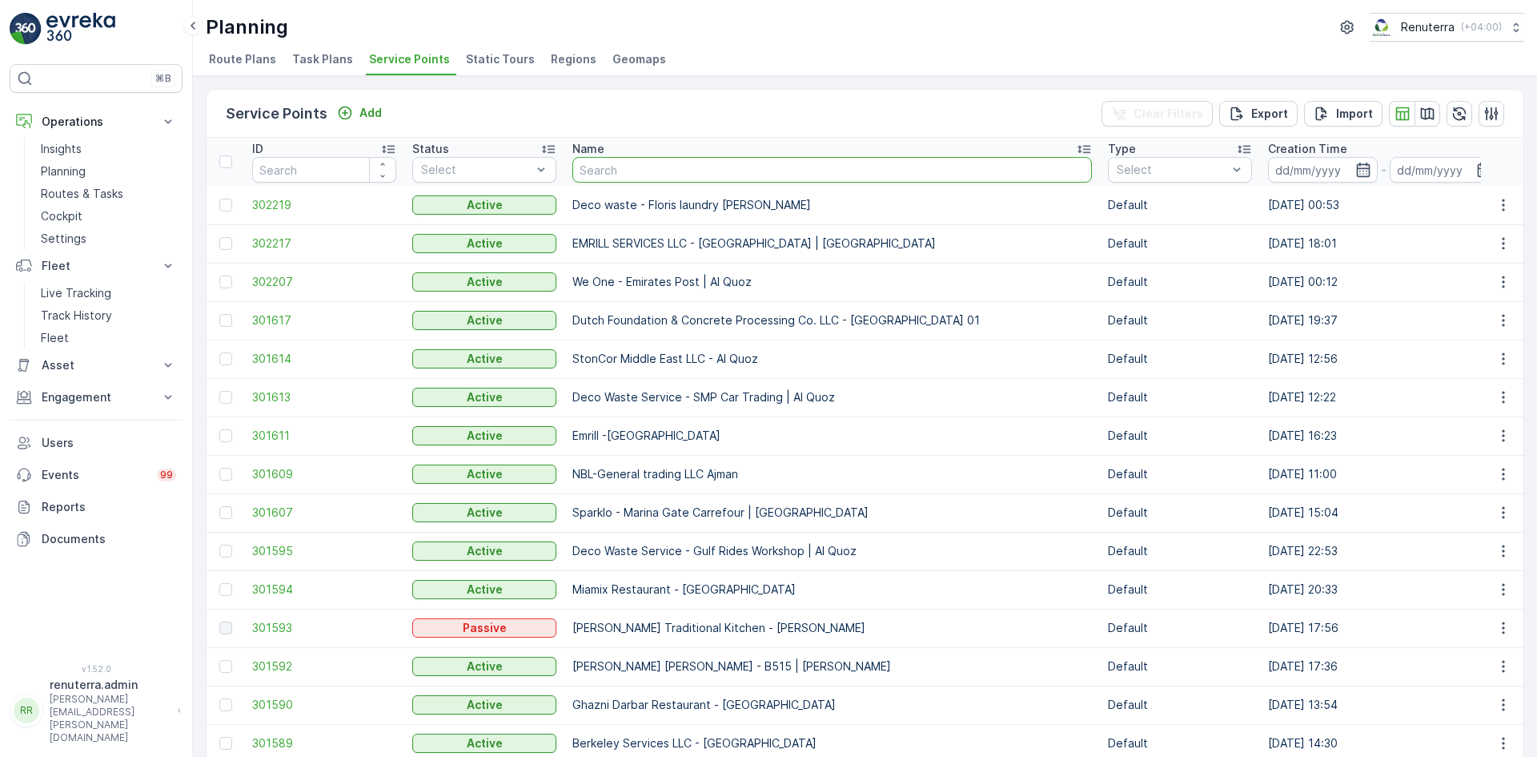
click at [684, 171] on input "text" at bounding box center [833, 170] width 520 height 26
type input "grns"
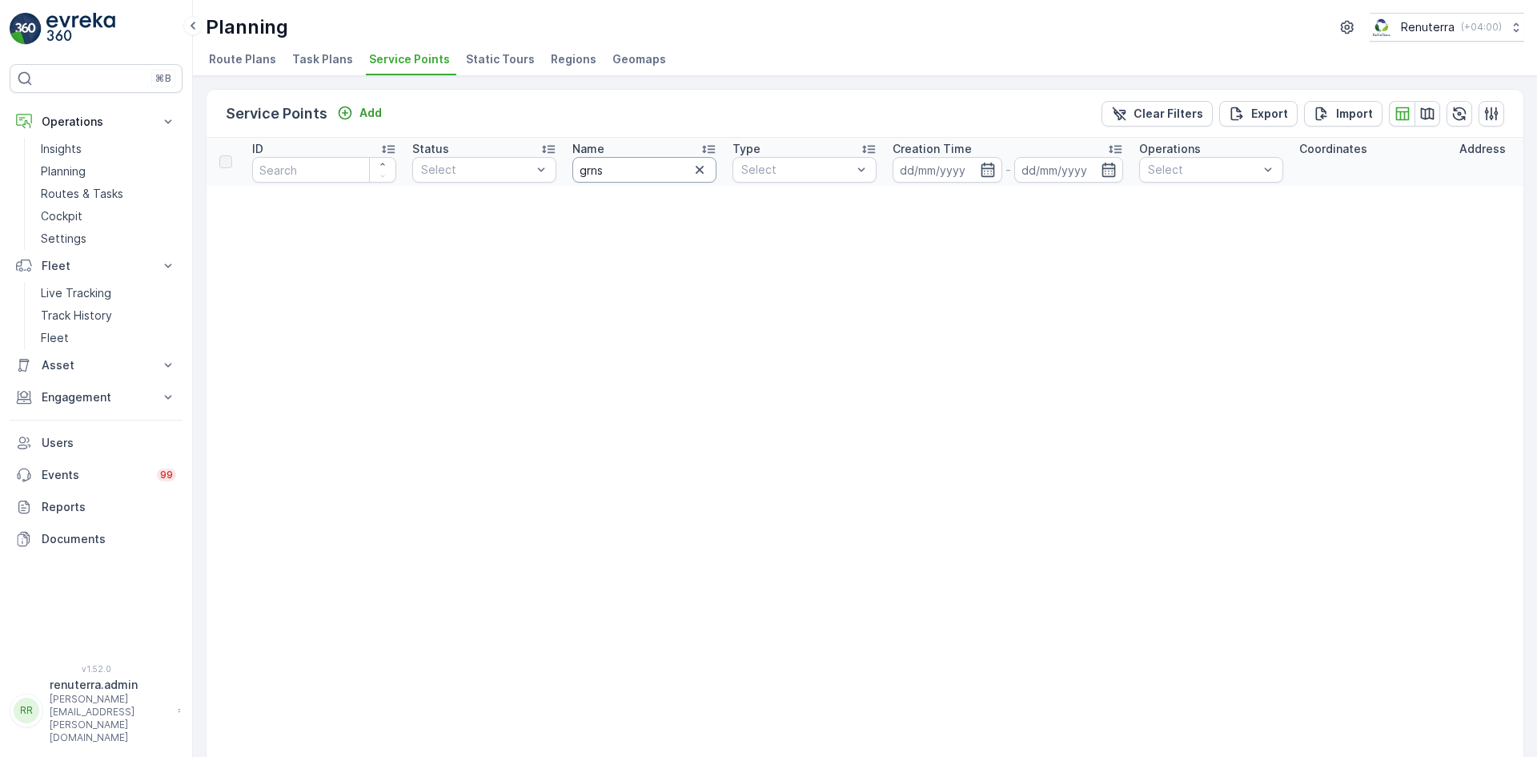
click at [596, 168] on input "grns" at bounding box center [645, 170] width 144 height 26
click at [590, 169] on input "grns" at bounding box center [645, 170] width 144 height 26
type input "grans"
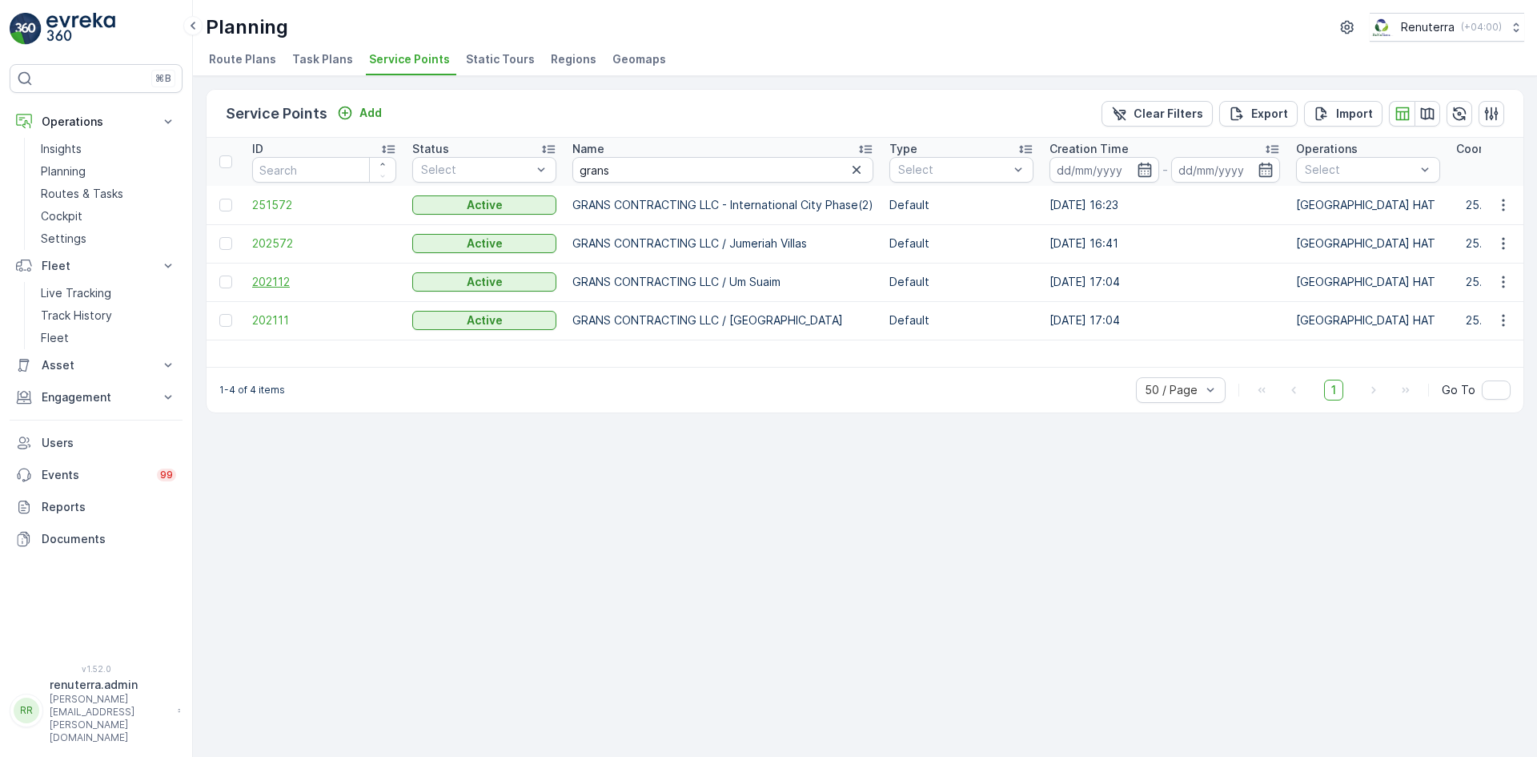
click at [272, 285] on span "202112" at bounding box center [324, 282] width 144 height 16
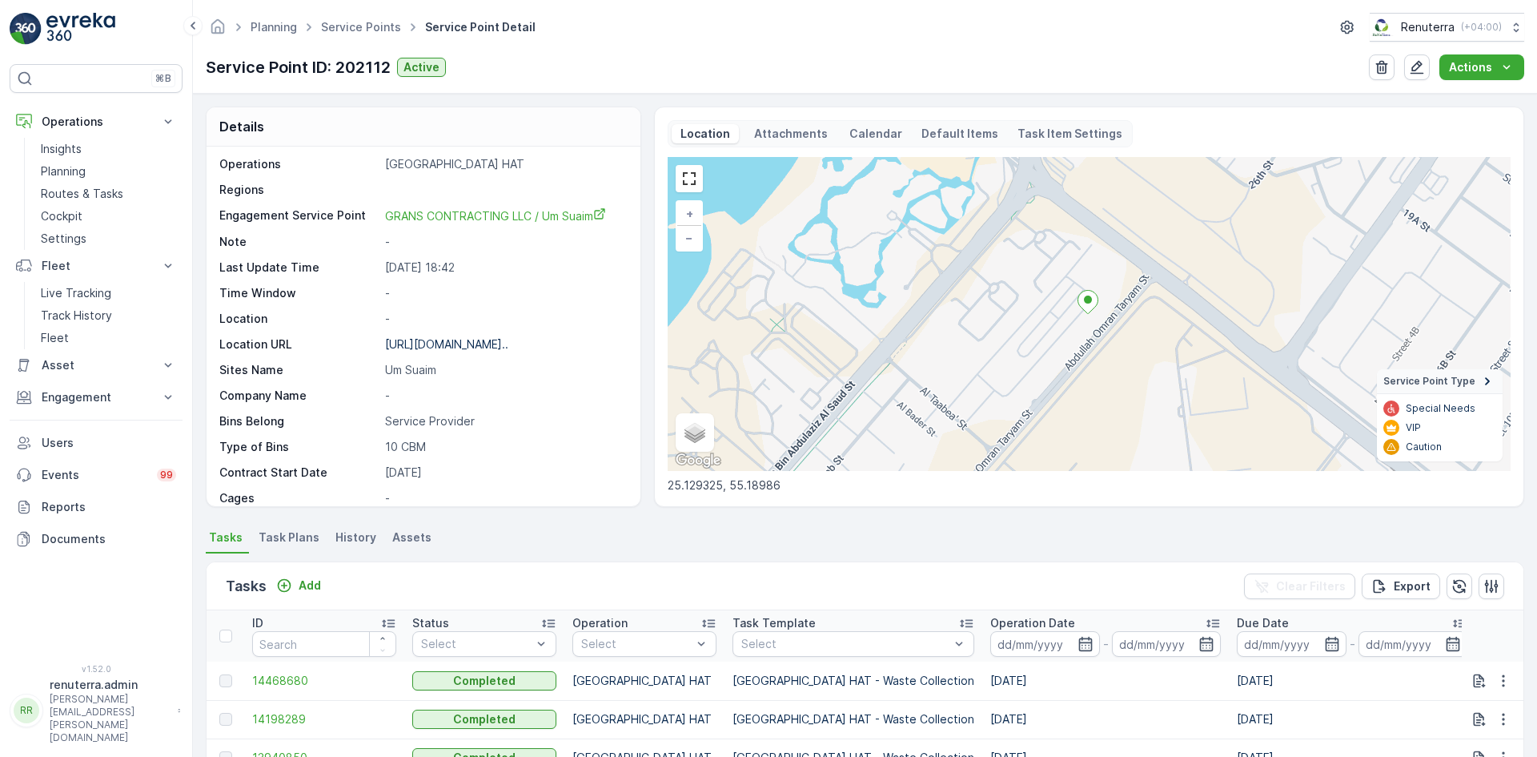
scroll to position [160, 0]
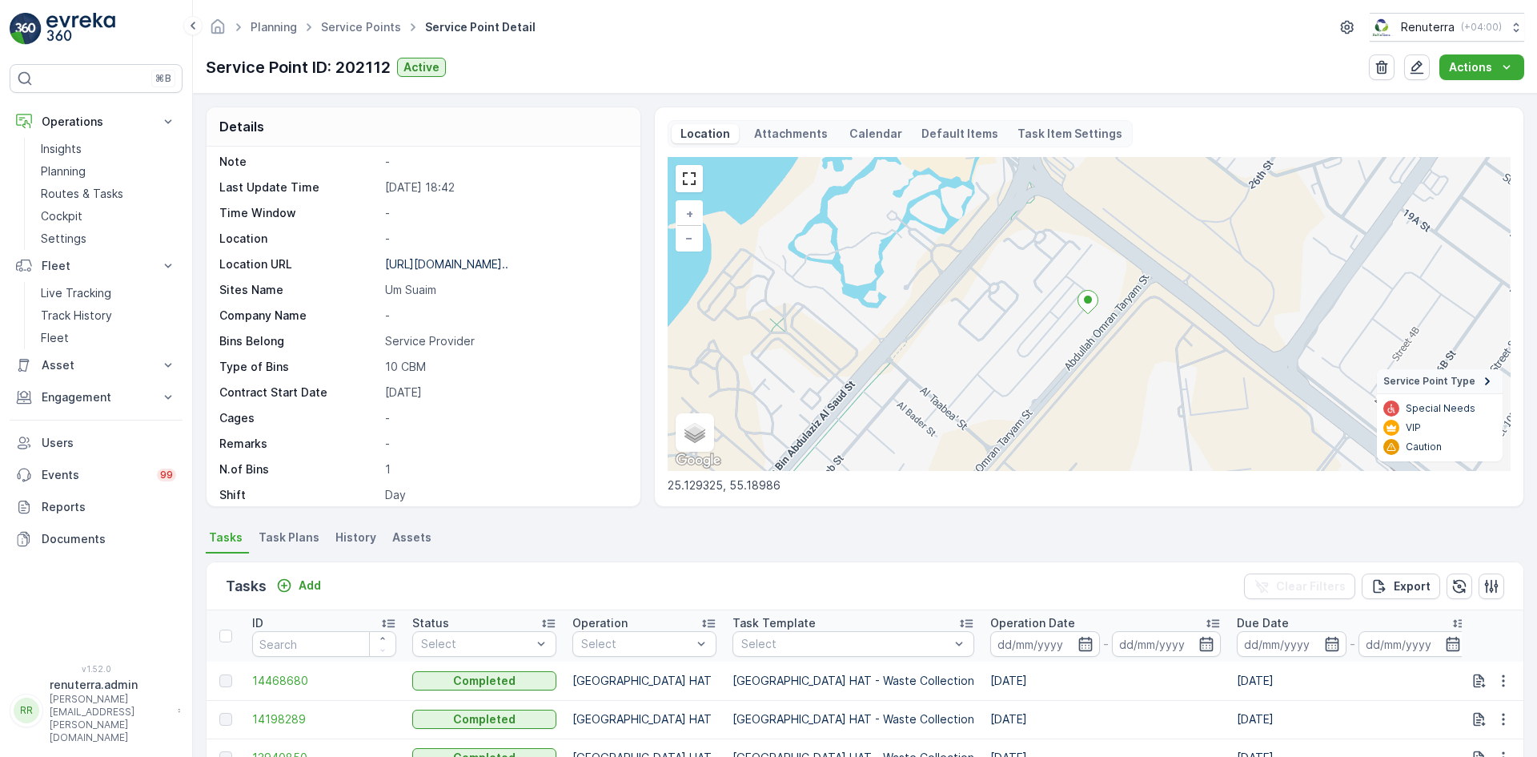
drag, startPoint x: 633, startPoint y: 393, endPoint x: 649, endPoint y: 384, distance: 18.3
click at [638, 391] on div "Service Point ID 202112 Name GRANS CONTRACTING LLC / Um Sua... Type Default Ope…" at bounding box center [424, 327] width 434 height 360
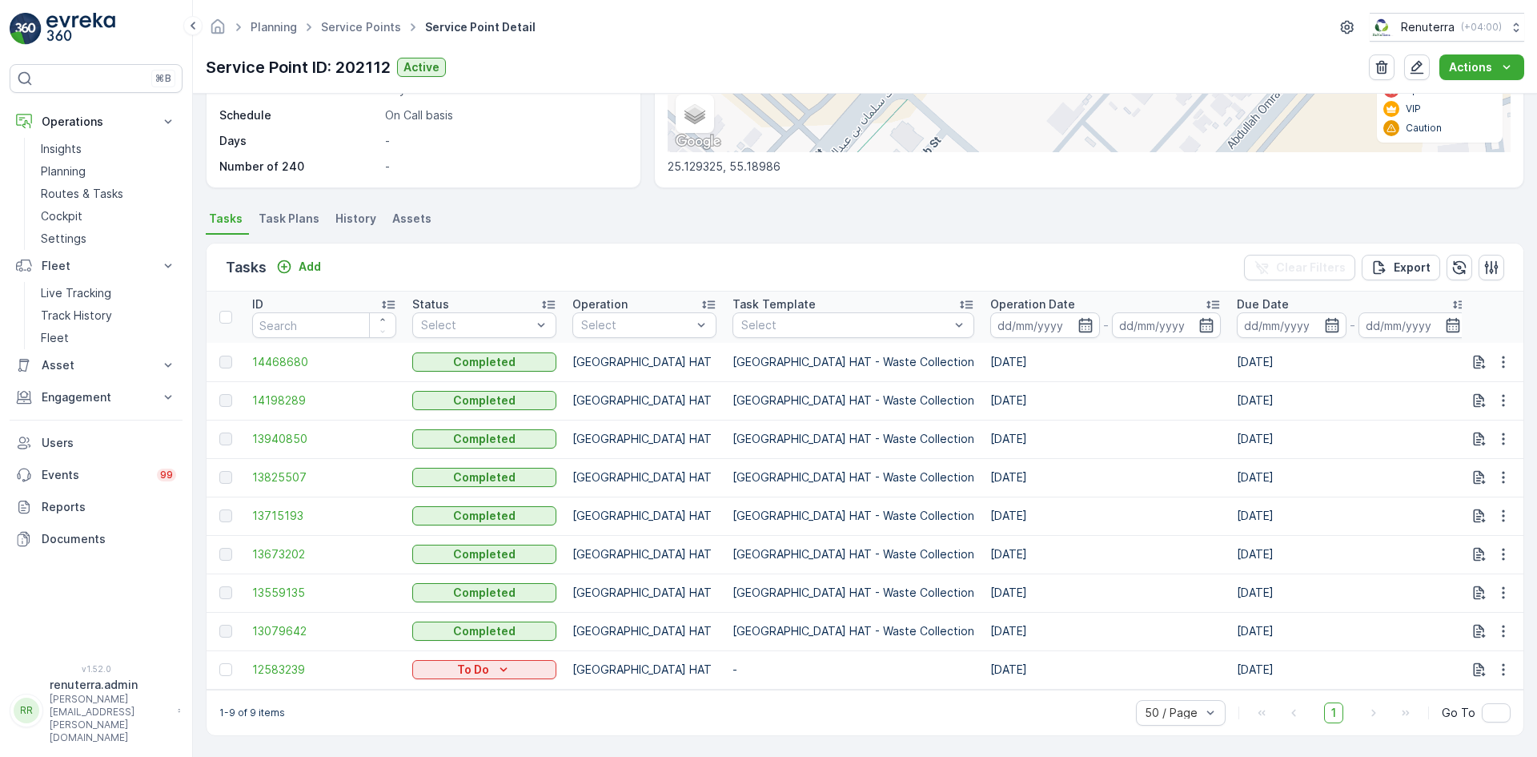
scroll to position [327, 0]
click at [288, 354] on span "14468680" at bounding box center [324, 362] width 144 height 16
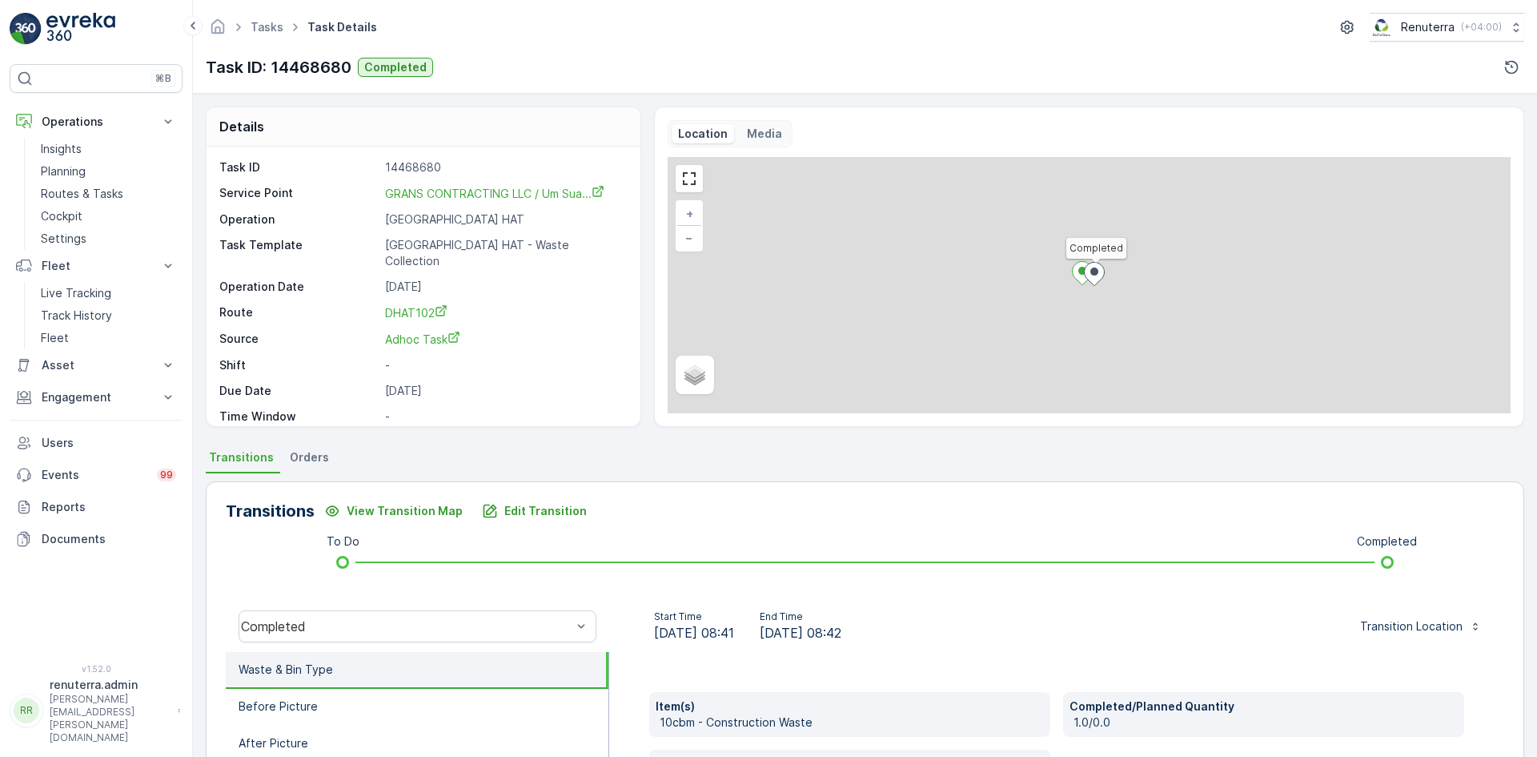
scroll to position [80, 0]
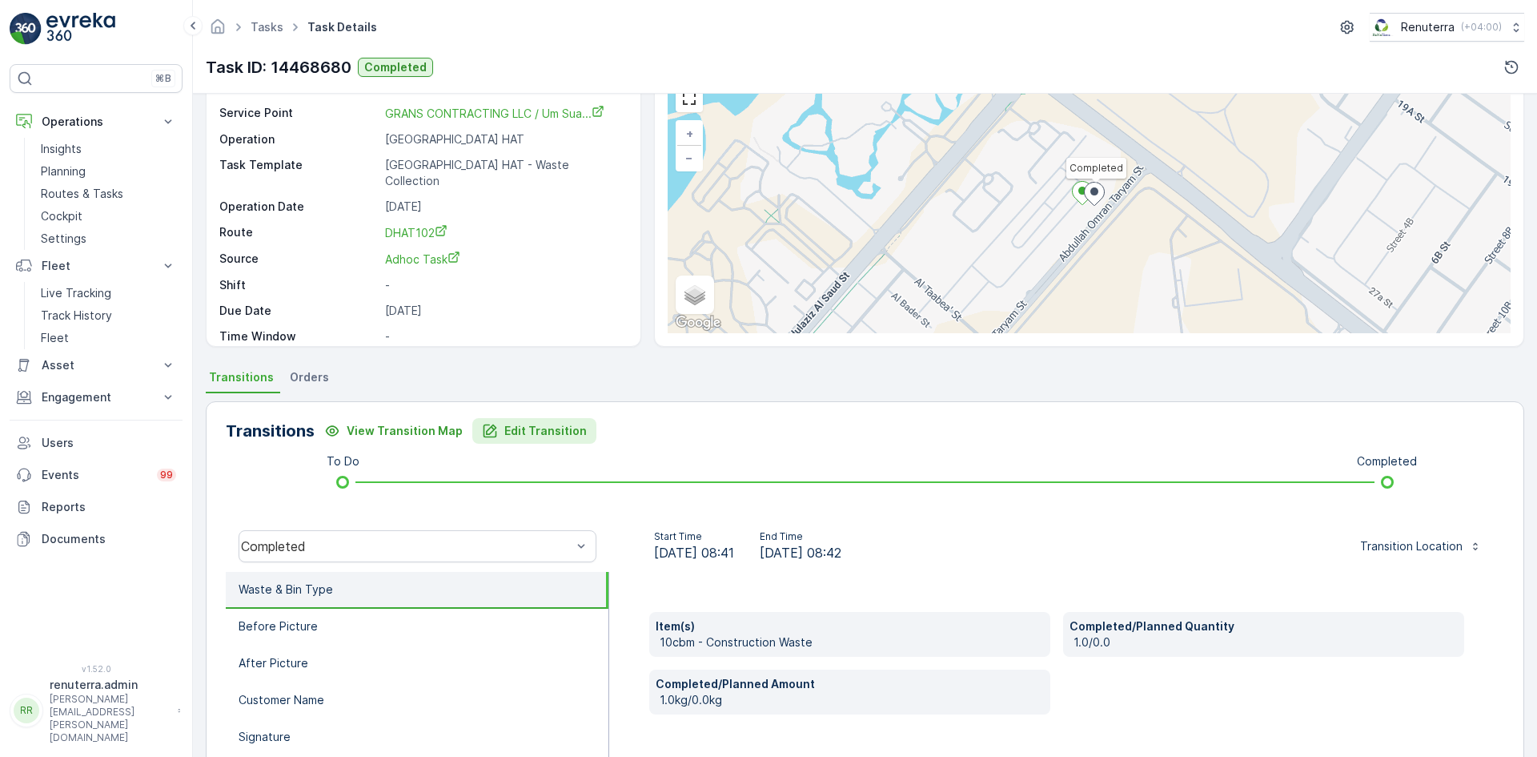
click at [529, 427] on p "Edit Transition" at bounding box center [545, 431] width 82 height 16
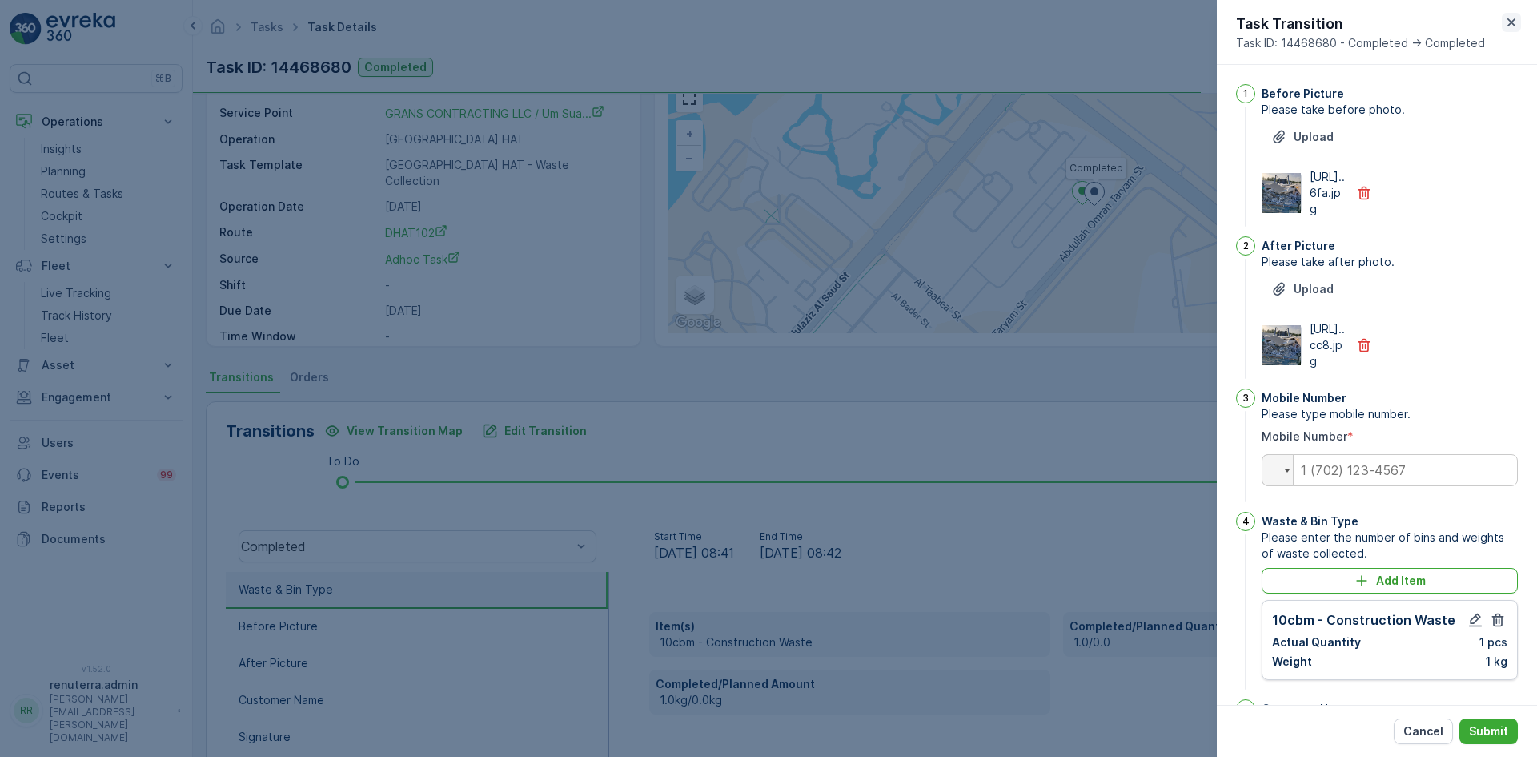
scroll to position [366, 0]
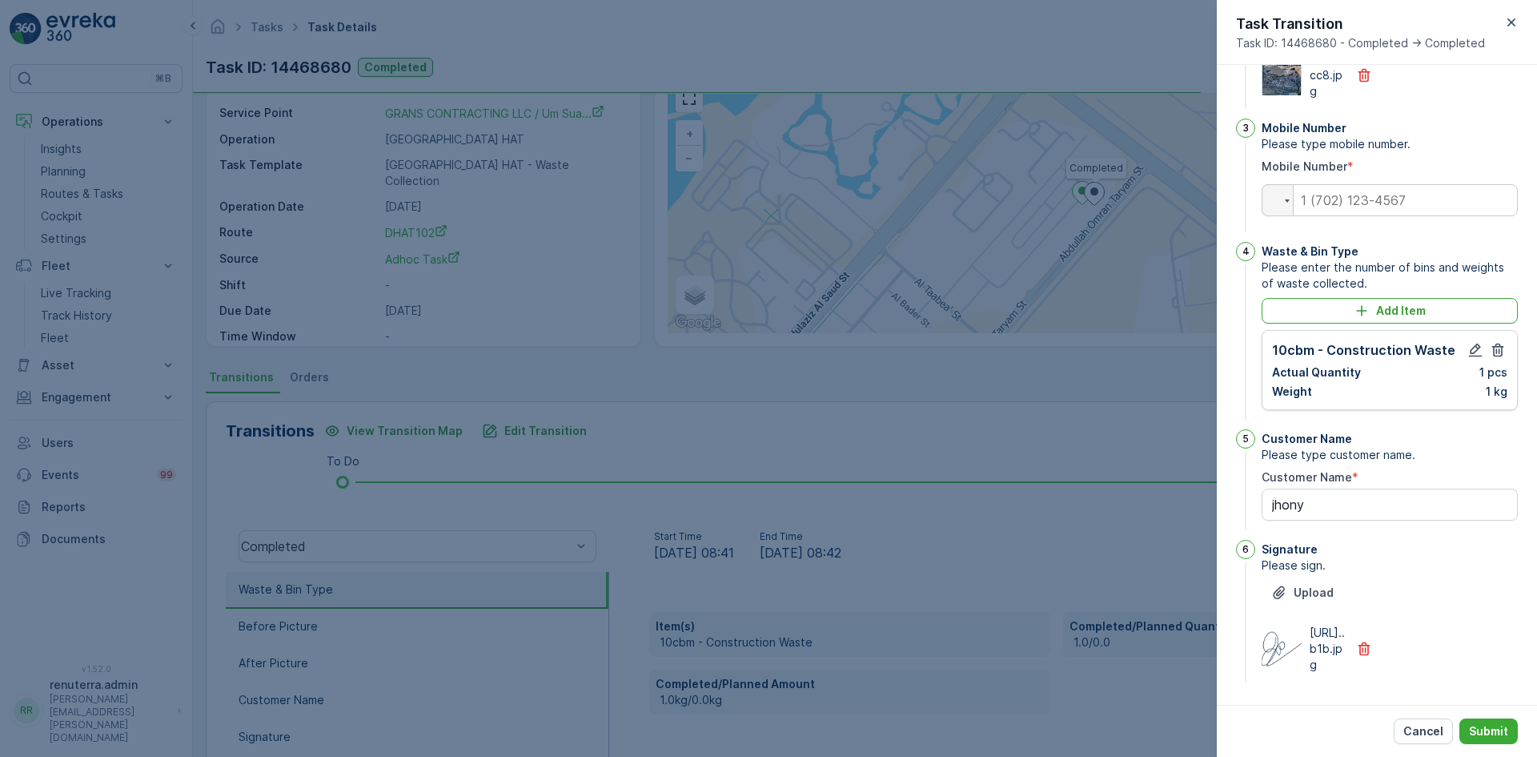
click at [1513, 17] on icon "button" at bounding box center [1512, 22] width 16 height 16
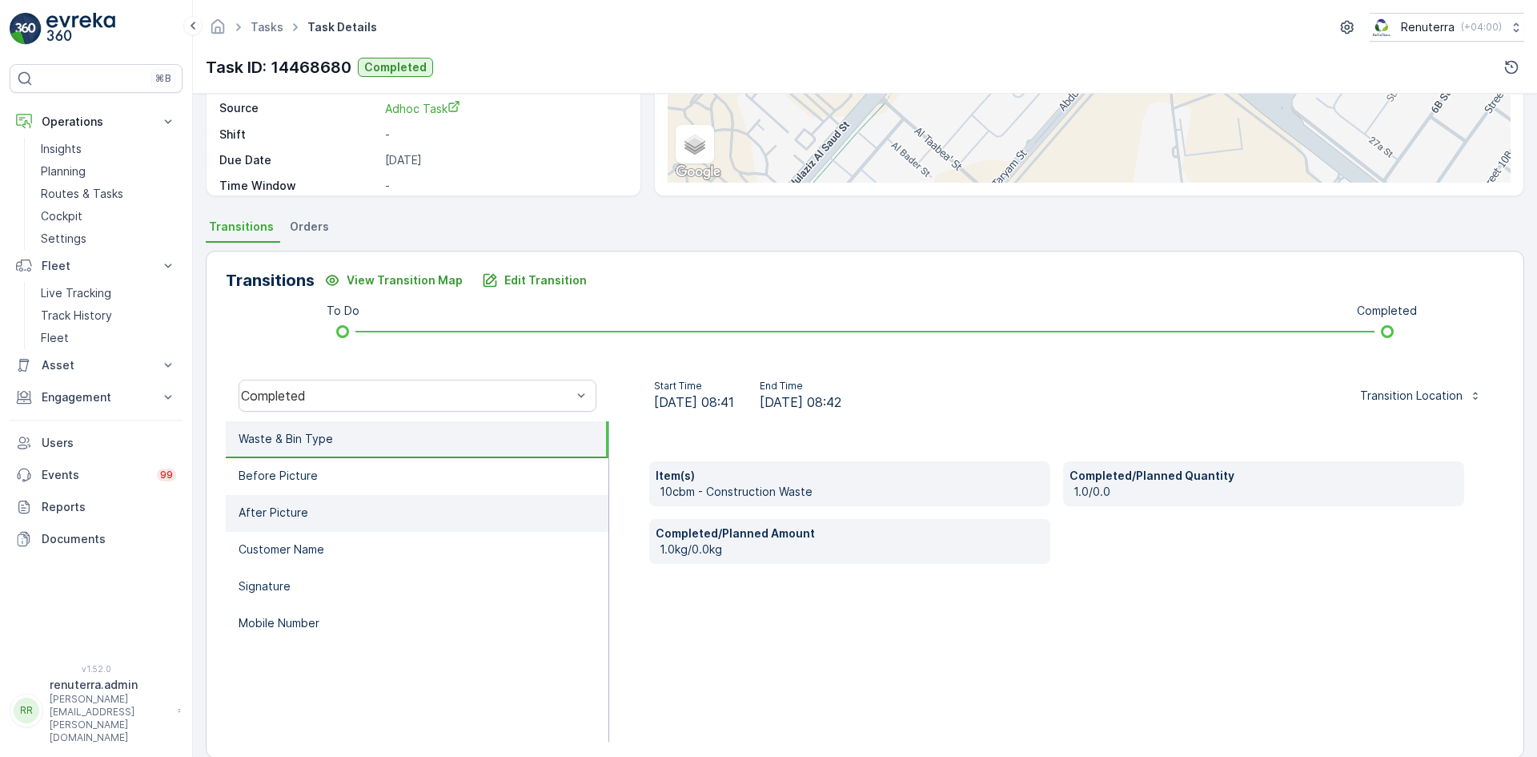
scroll to position [240, 0]
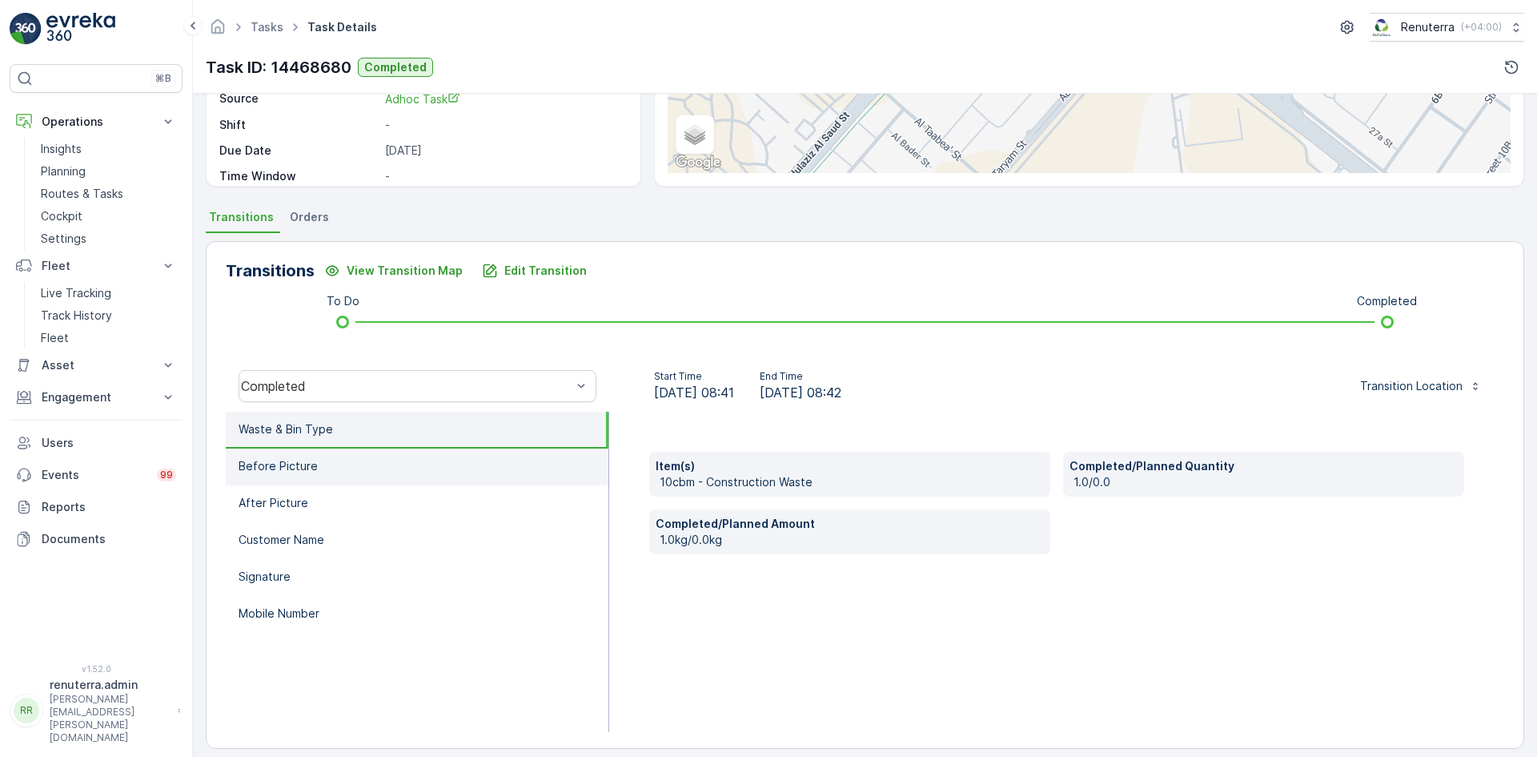
click at [301, 465] on p "Before Picture" at bounding box center [278, 466] width 79 height 16
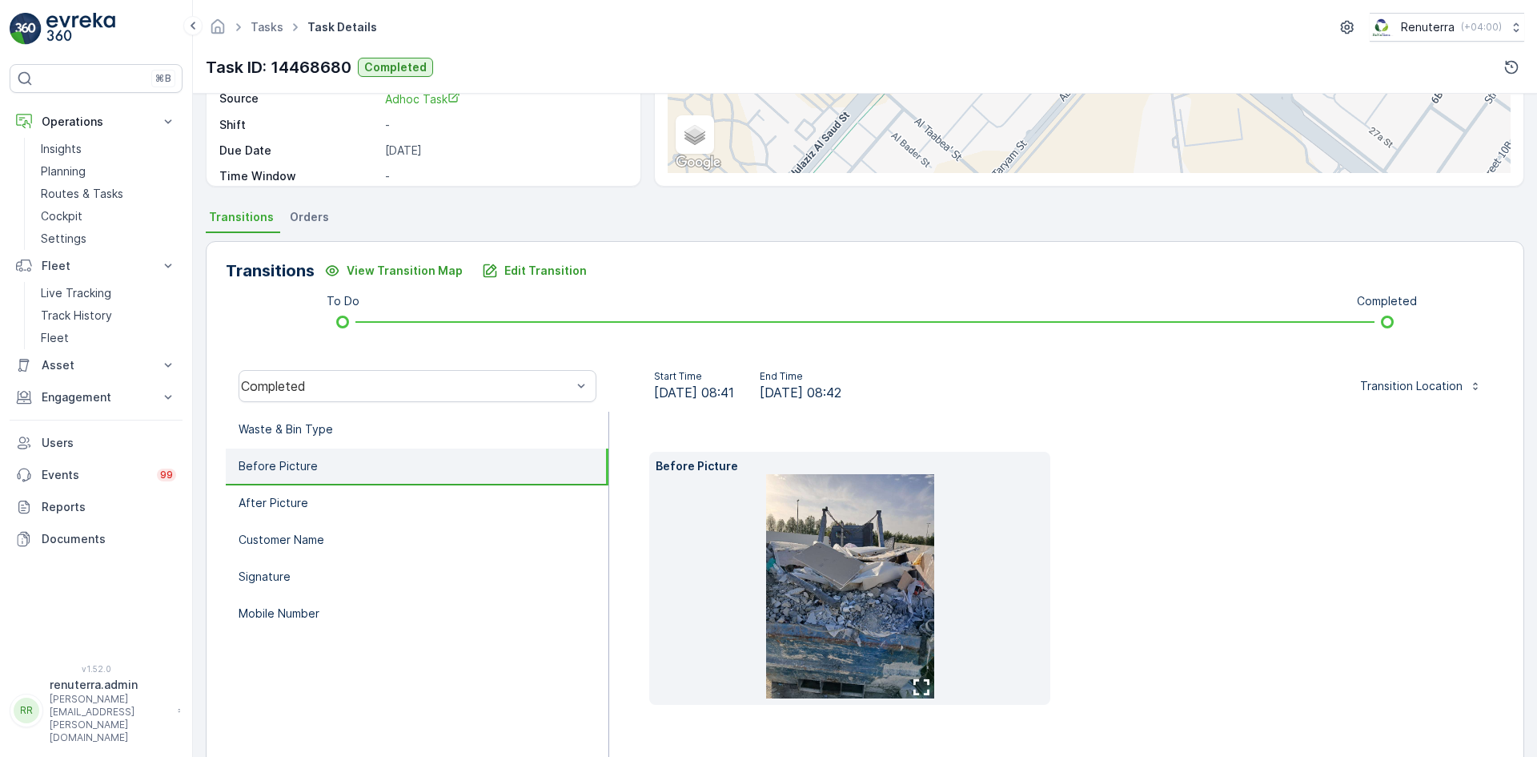
click at [892, 581] on img at bounding box center [850, 586] width 168 height 224
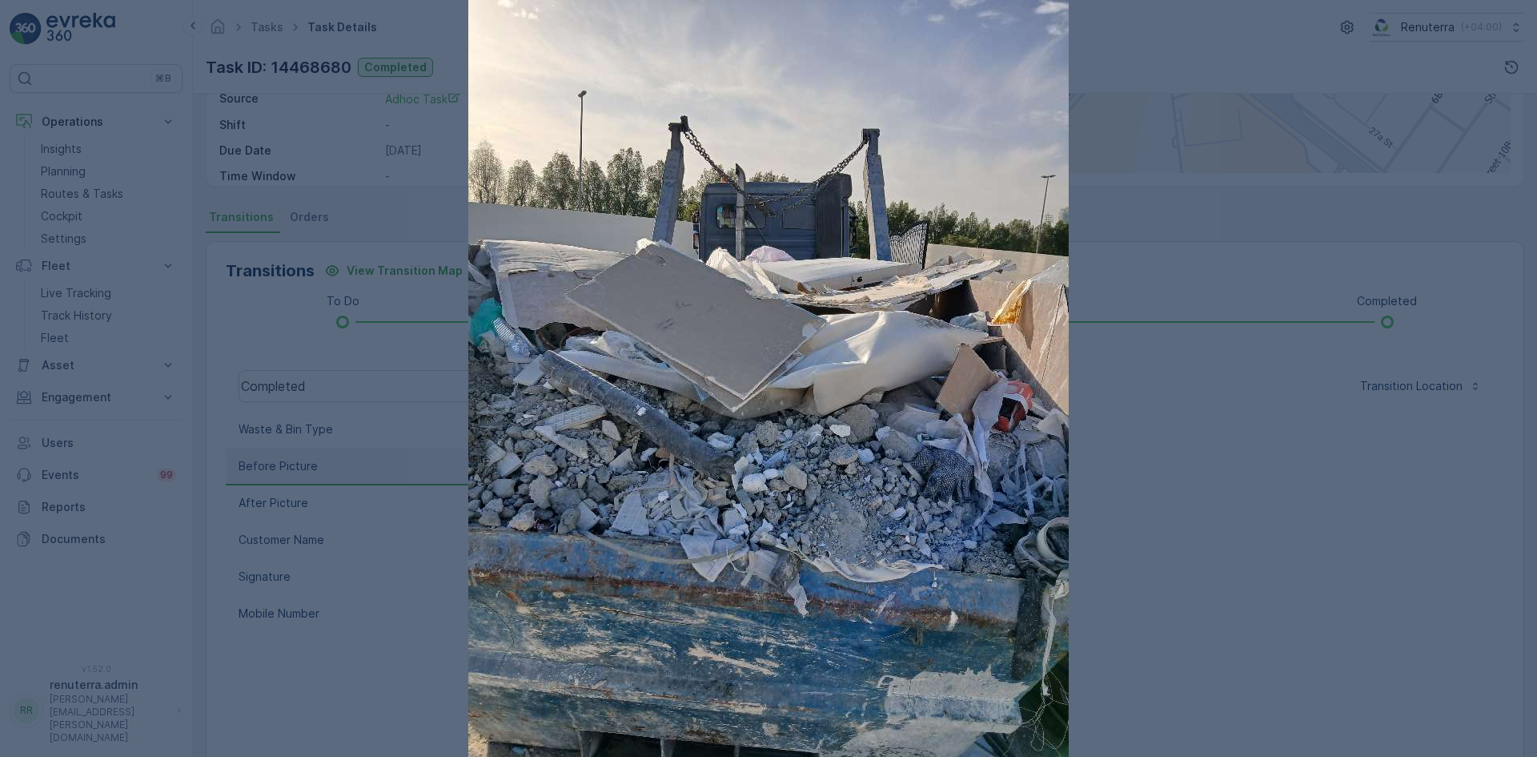
click at [1212, 581] on div at bounding box center [768, 378] width 1537 height 757
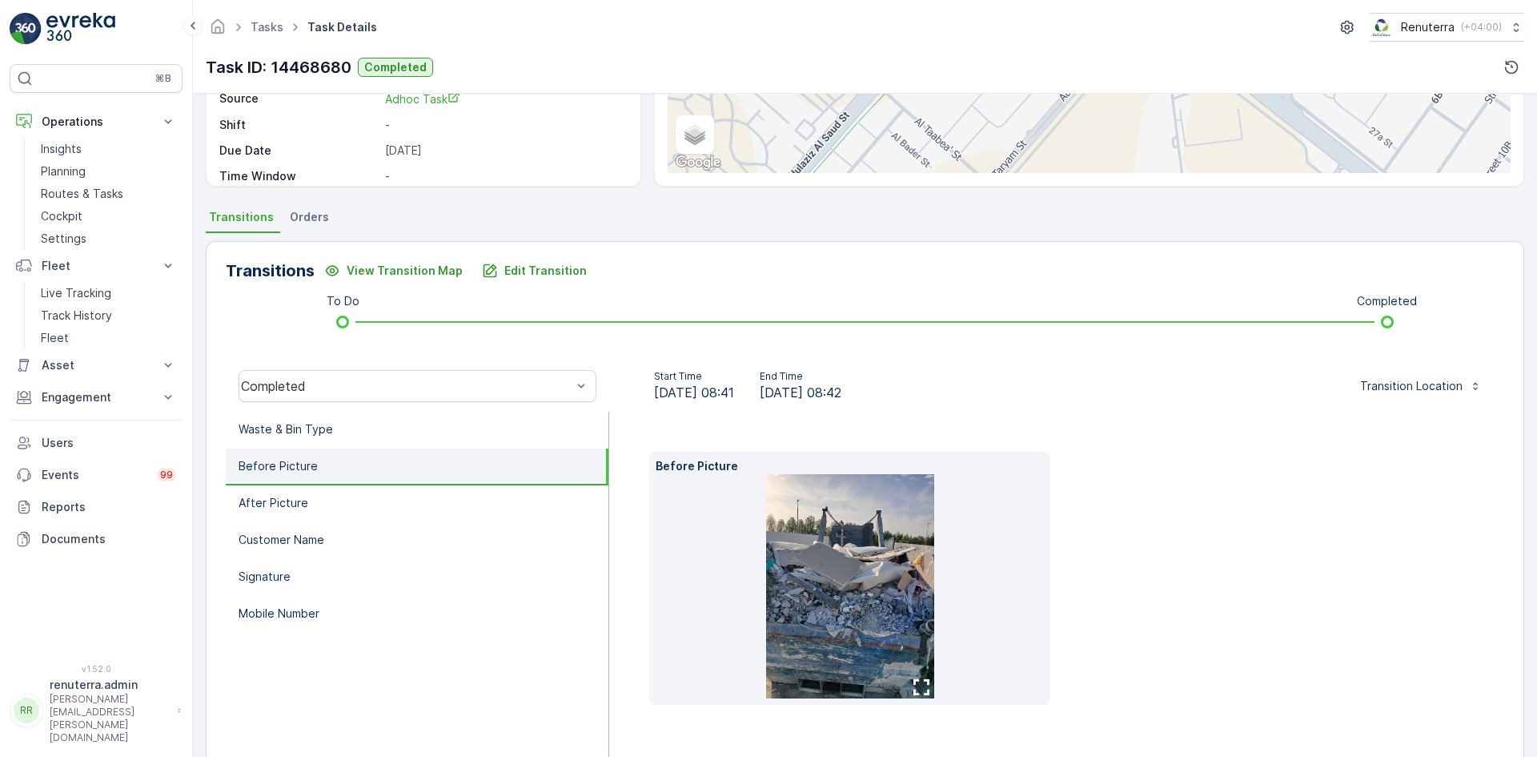
drag, startPoint x: 406, startPoint y: 85, endPoint x: 384, endPoint y: 90, distance: 22.9
click at [406, 85] on div "Tasks Task Details Renuterra ( +04:00 ) Task ID: 14468680 Completed" at bounding box center [865, 47] width 1344 height 94
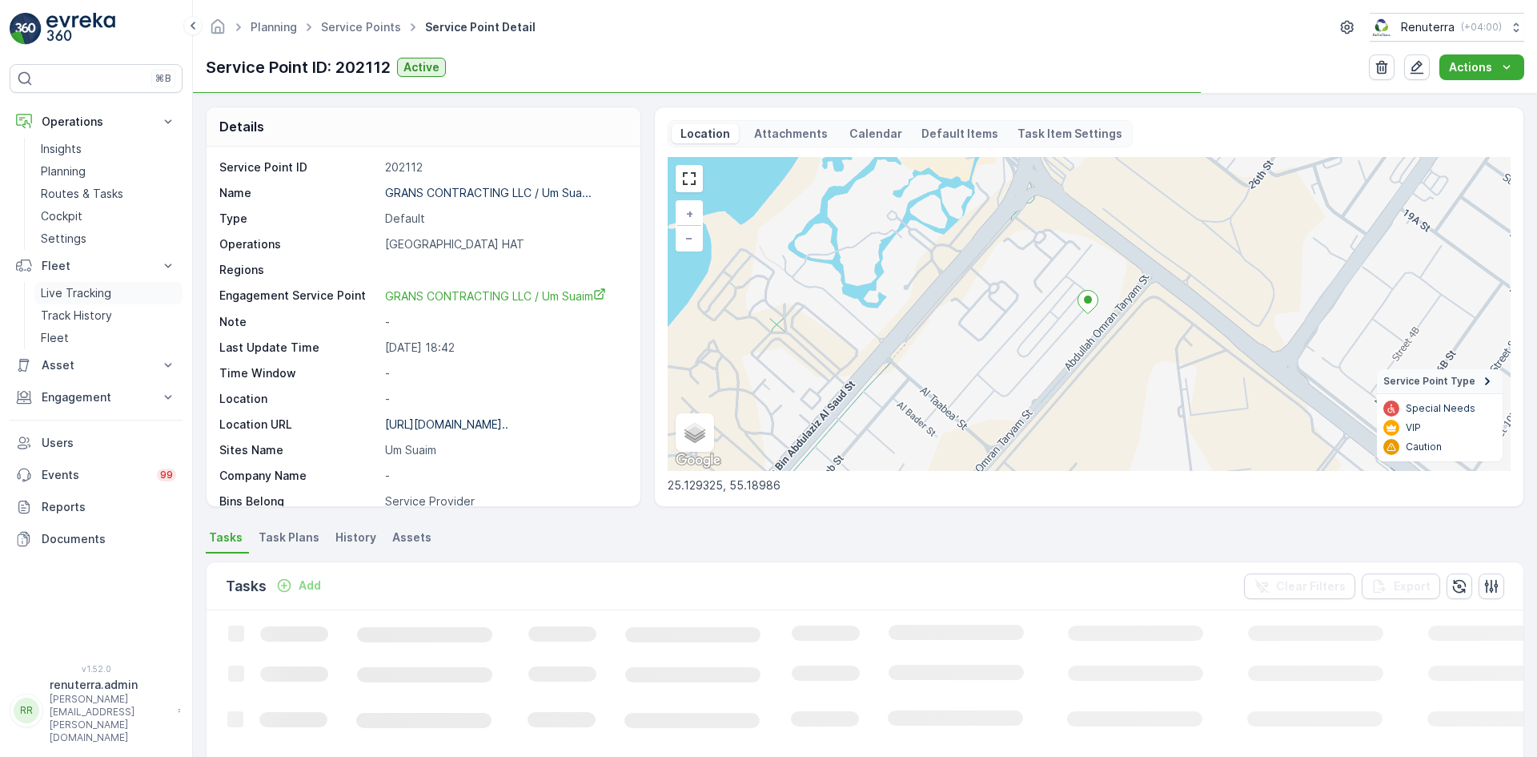
click at [98, 296] on p "Live Tracking" at bounding box center [76, 293] width 70 height 16
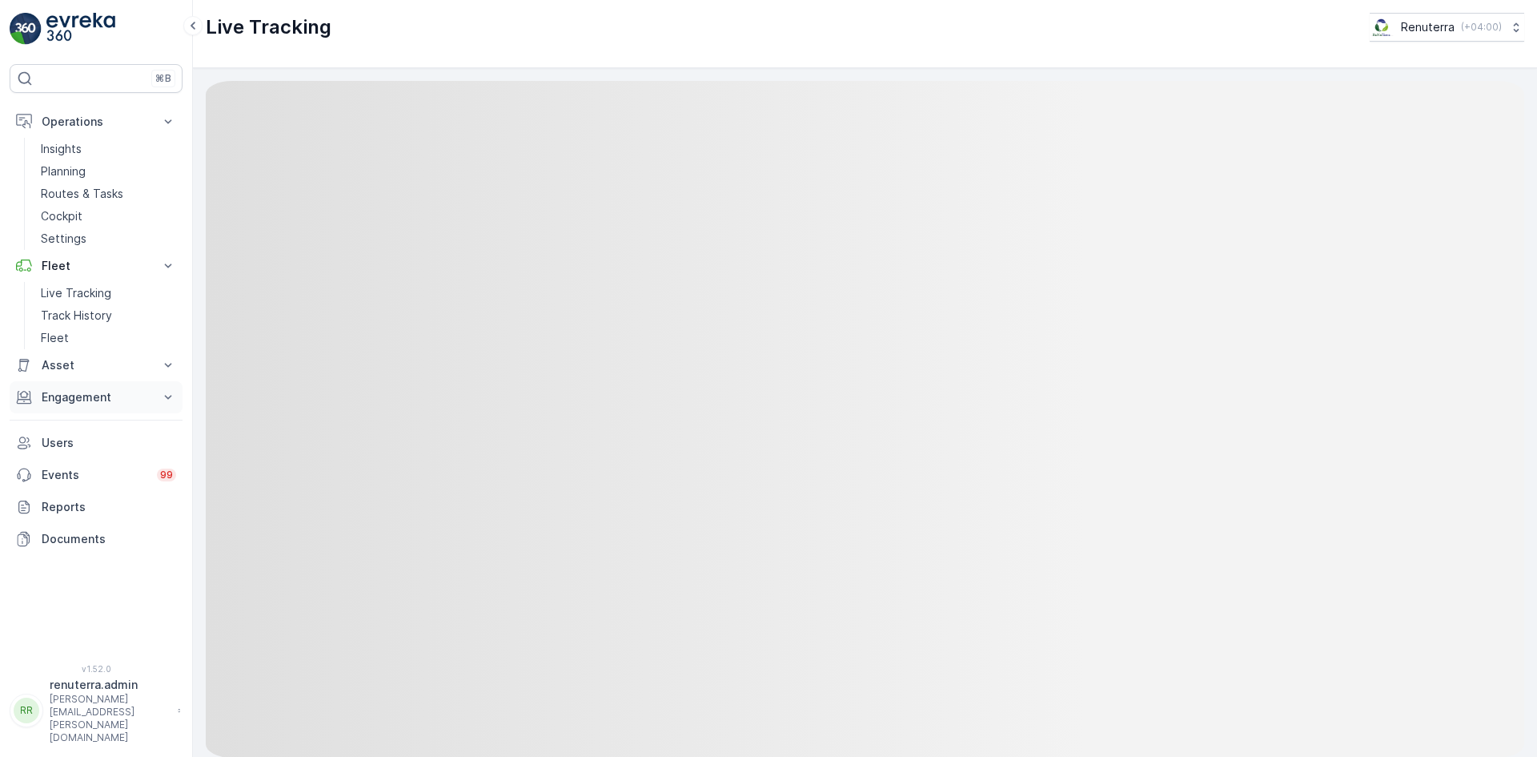
click at [94, 405] on button "Engagement" at bounding box center [96, 397] width 173 height 32
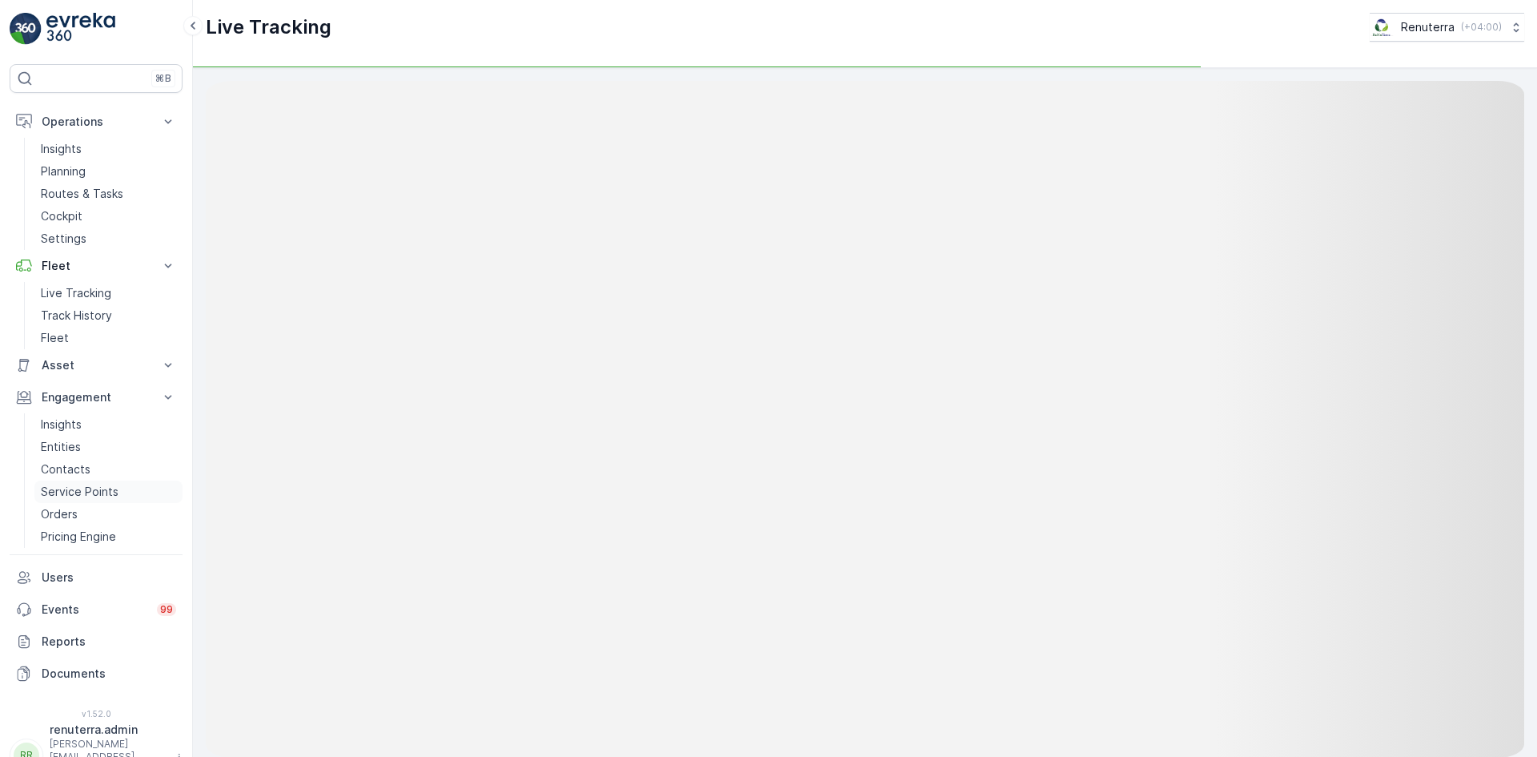
click at [107, 487] on p "Service Points" at bounding box center [80, 492] width 78 height 16
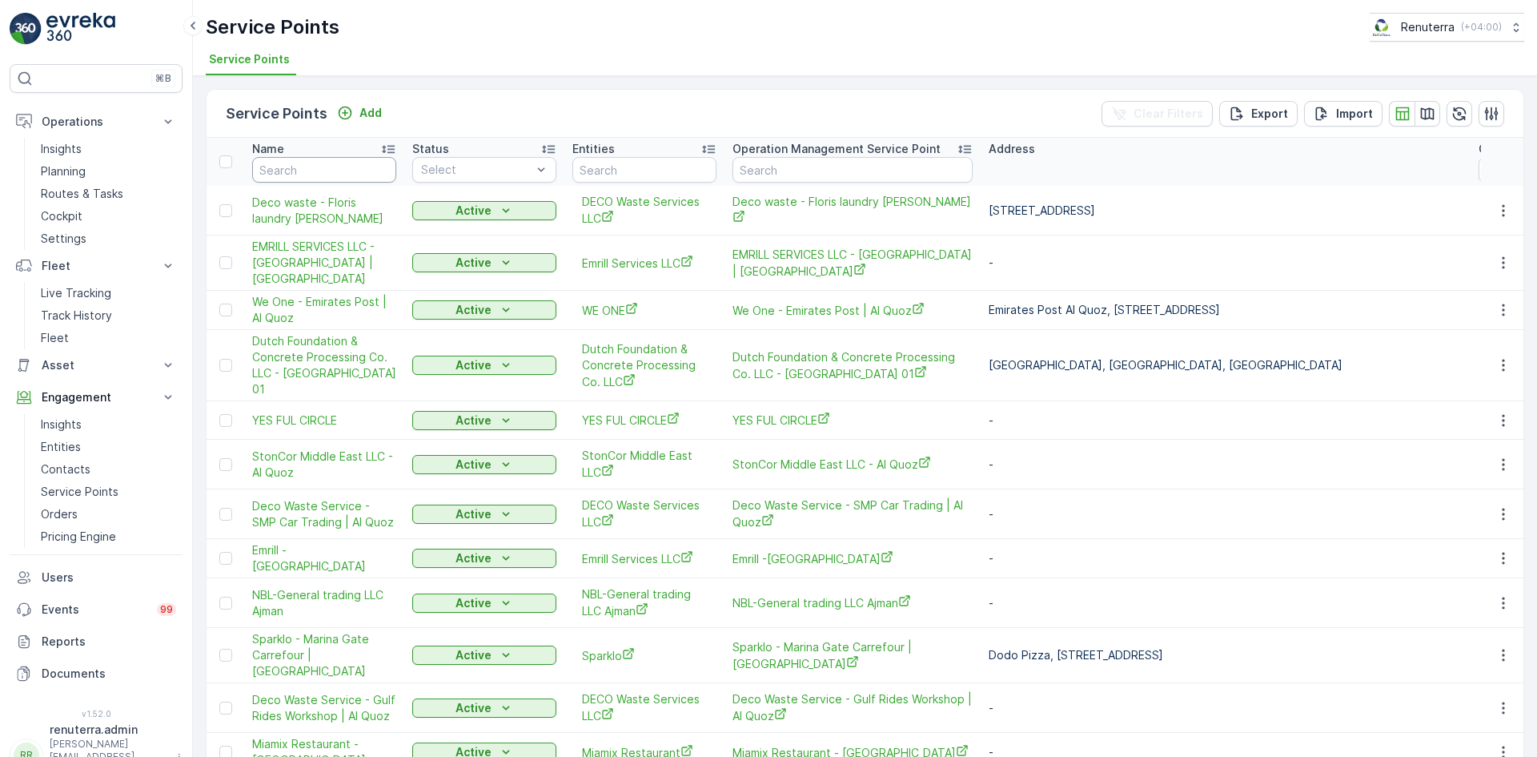
click at [293, 163] on input "text" at bounding box center [324, 170] width 144 height 26
type input "GRANS"
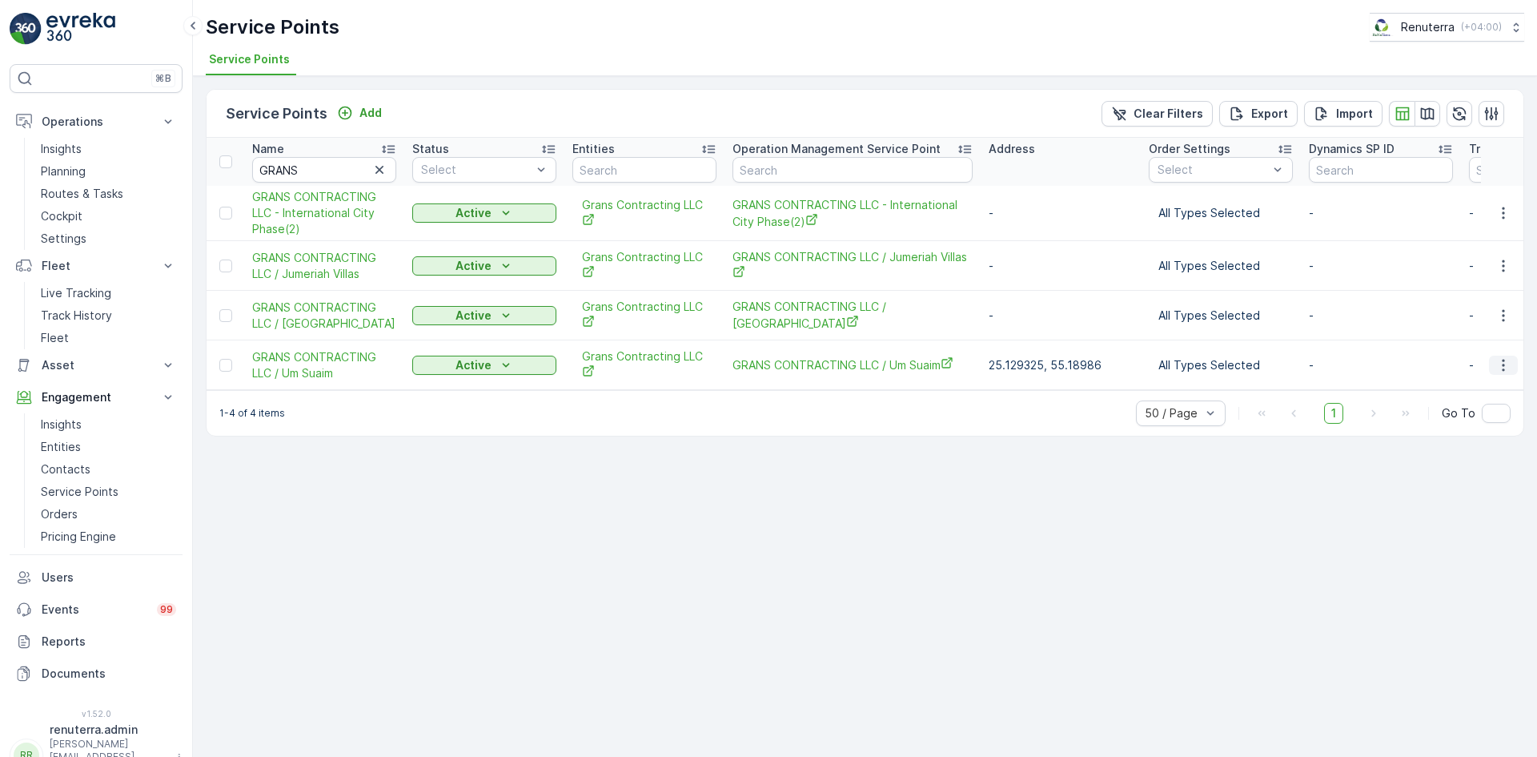
click at [1501, 360] on icon "button" at bounding box center [1504, 365] width 16 height 16
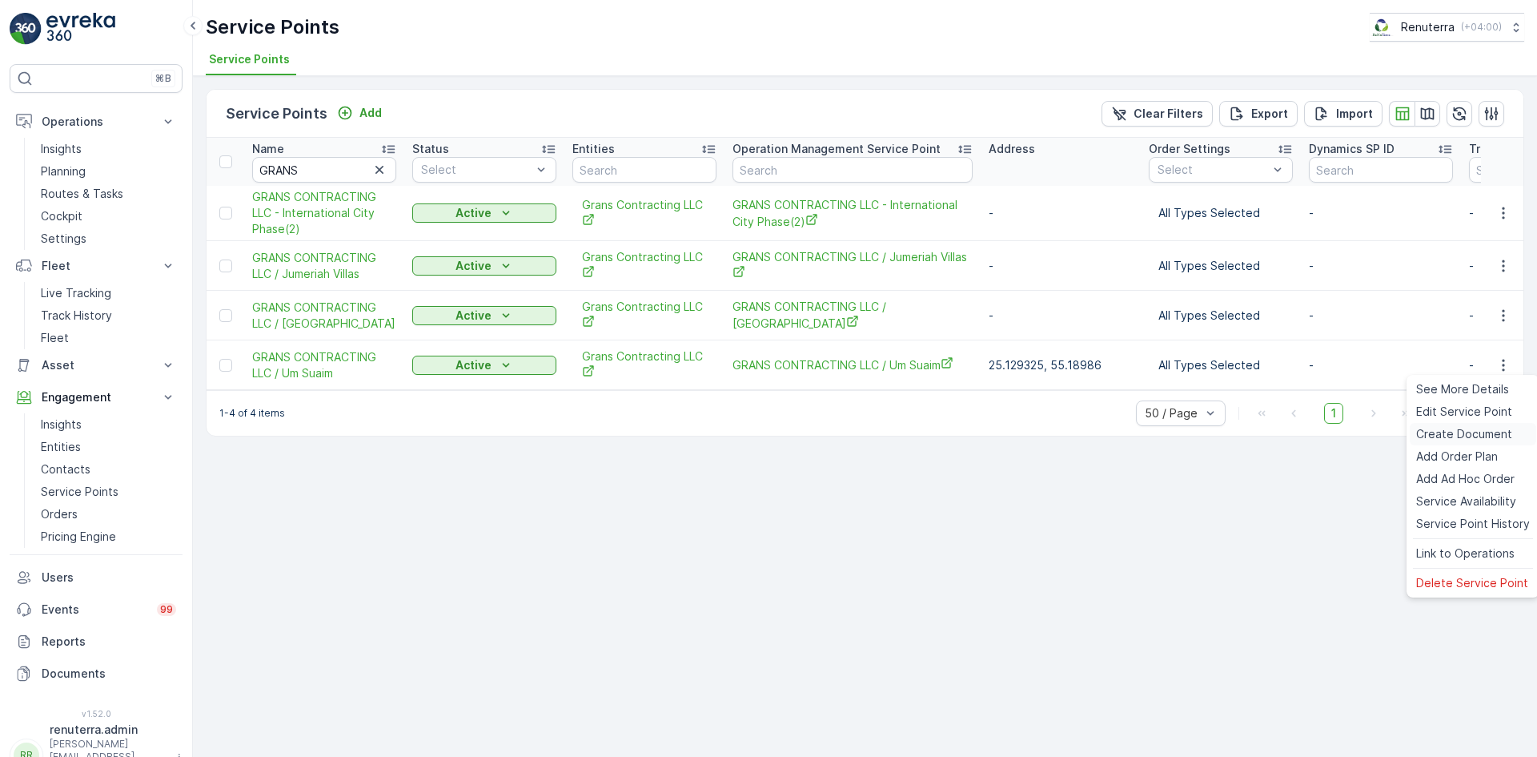
click at [1451, 434] on span "Create Document" at bounding box center [1465, 434] width 96 height 16
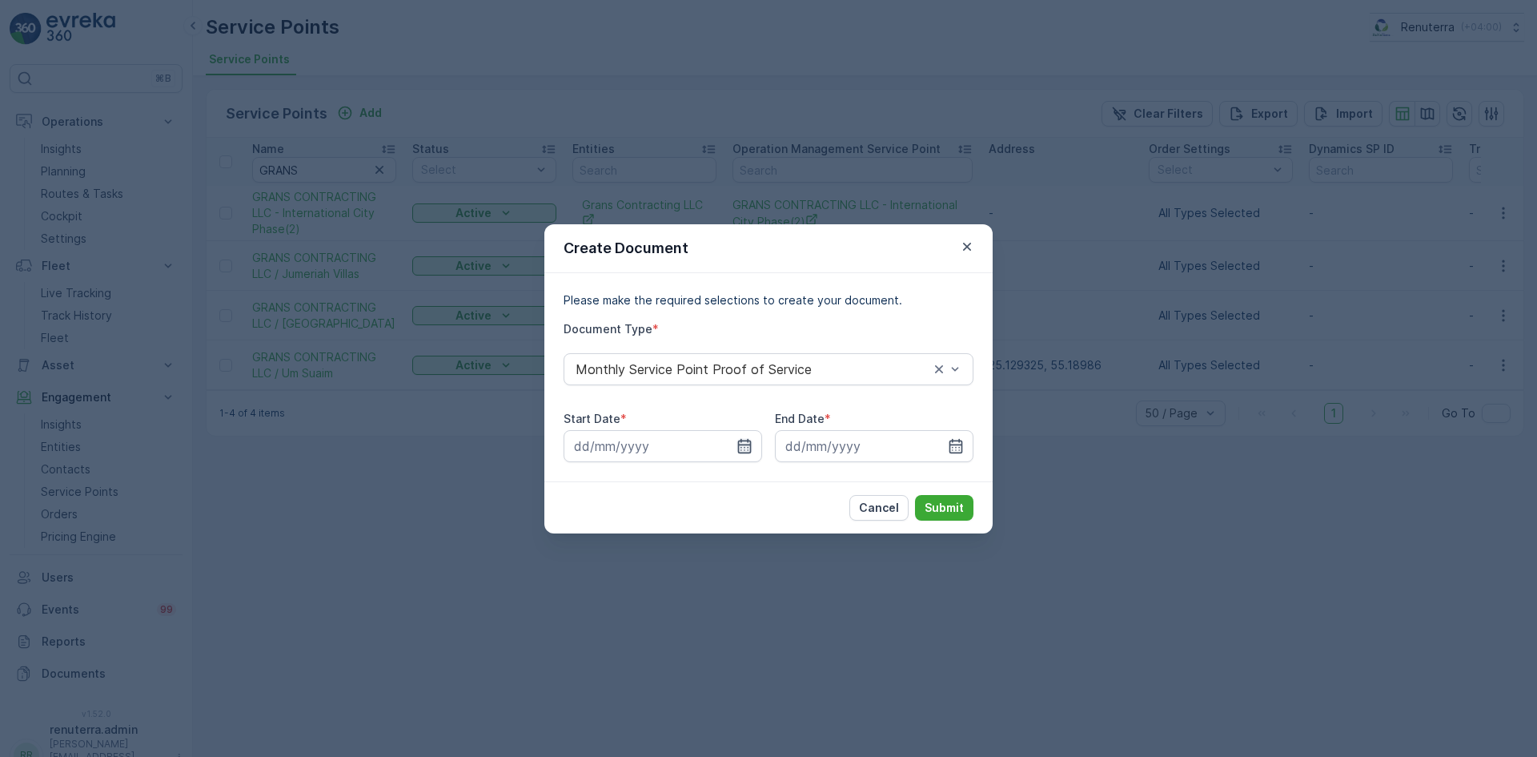
click at [754, 441] on input at bounding box center [663, 446] width 199 height 32
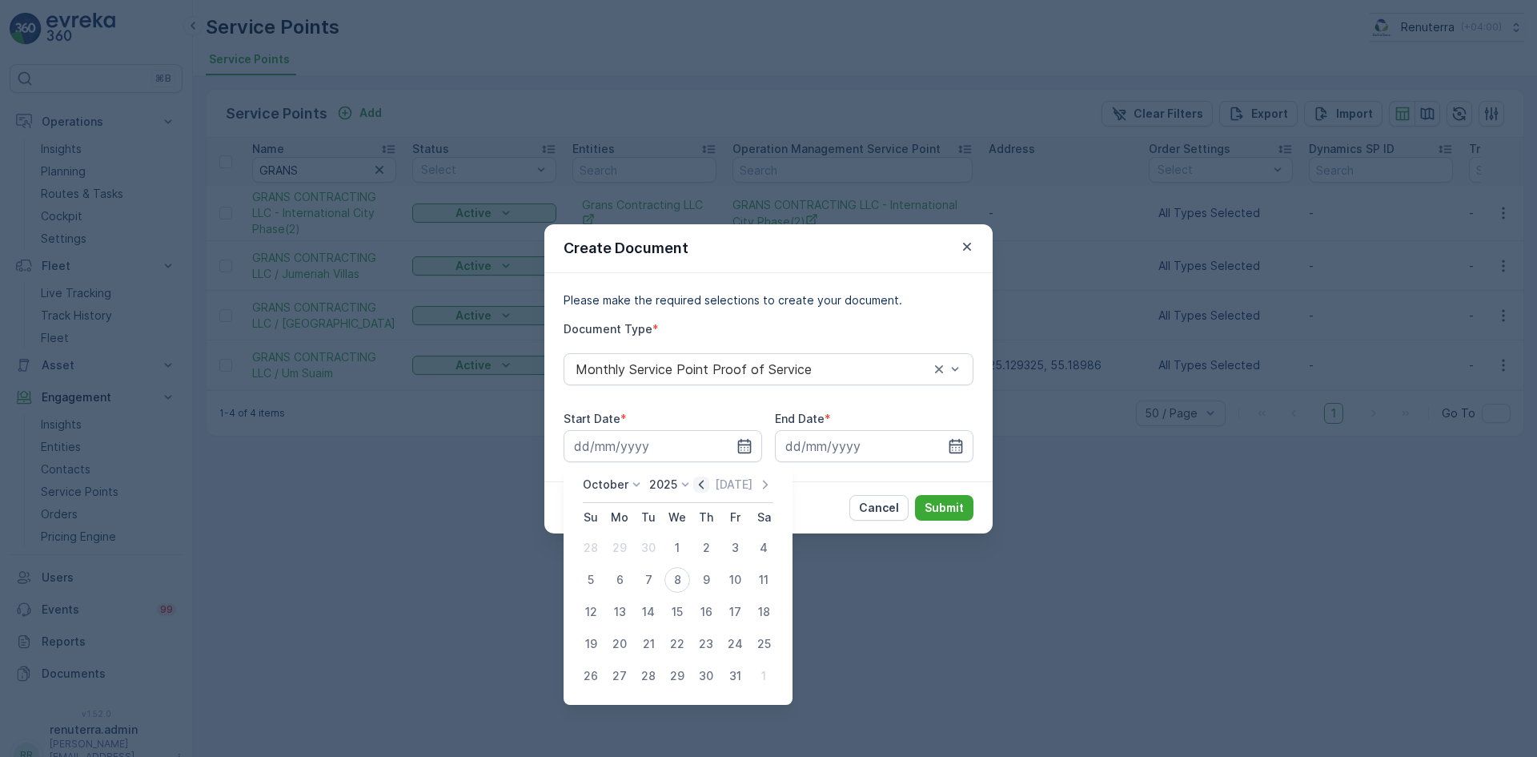
click at [704, 485] on icon "button" at bounding box center [701, 484] width 5 height 9
drag, startPoint x: 617, startPoint y: 540, endPoint x: 664, endPoint y: 526, distance: 49.4
click at [617, 540] on div "1" at bounding box center [620, 548] width 26 height 26
type input "01.09.2025"
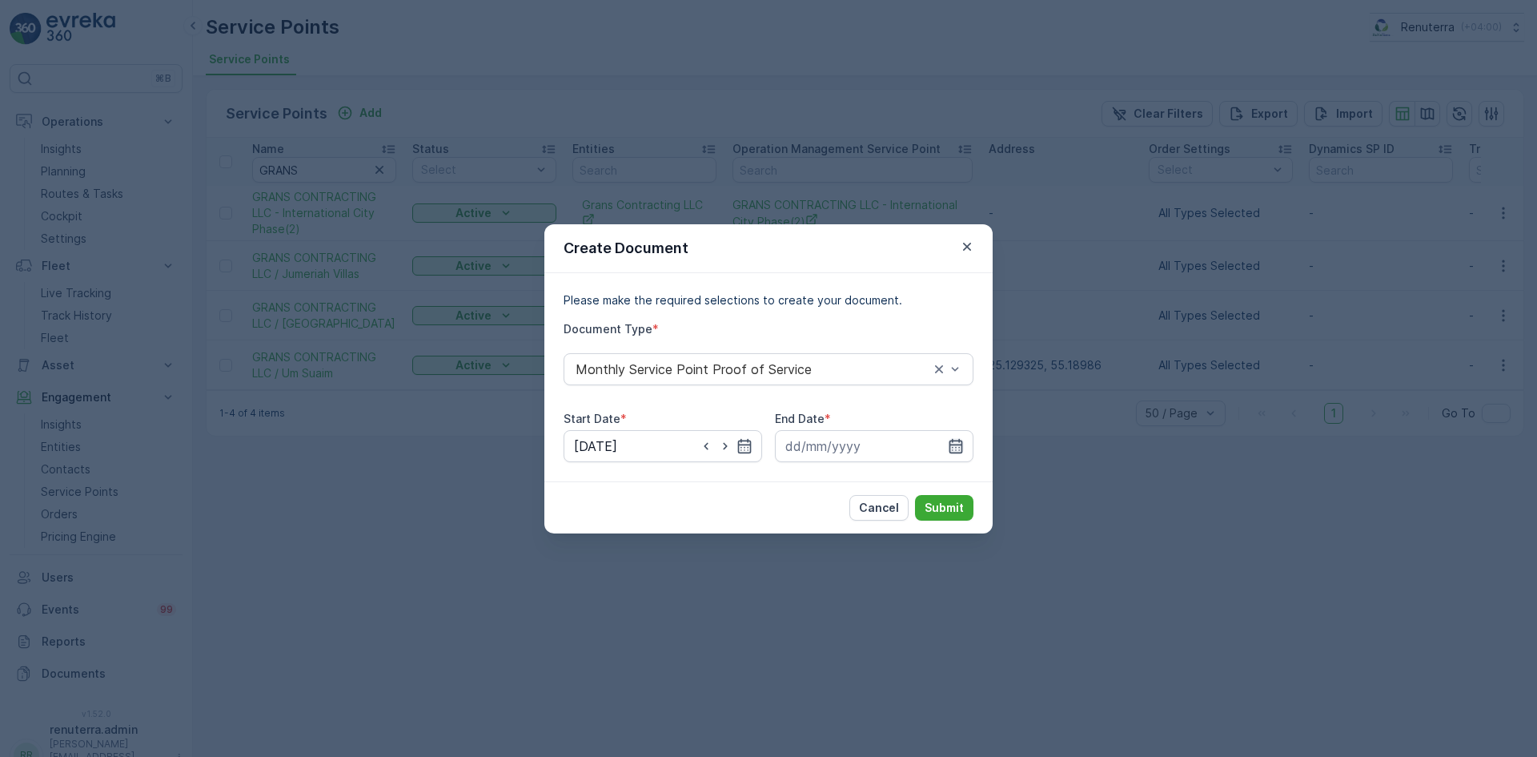
click at [956, 439] on icon "button" at bounding box center [956, 446] width 16 height 16
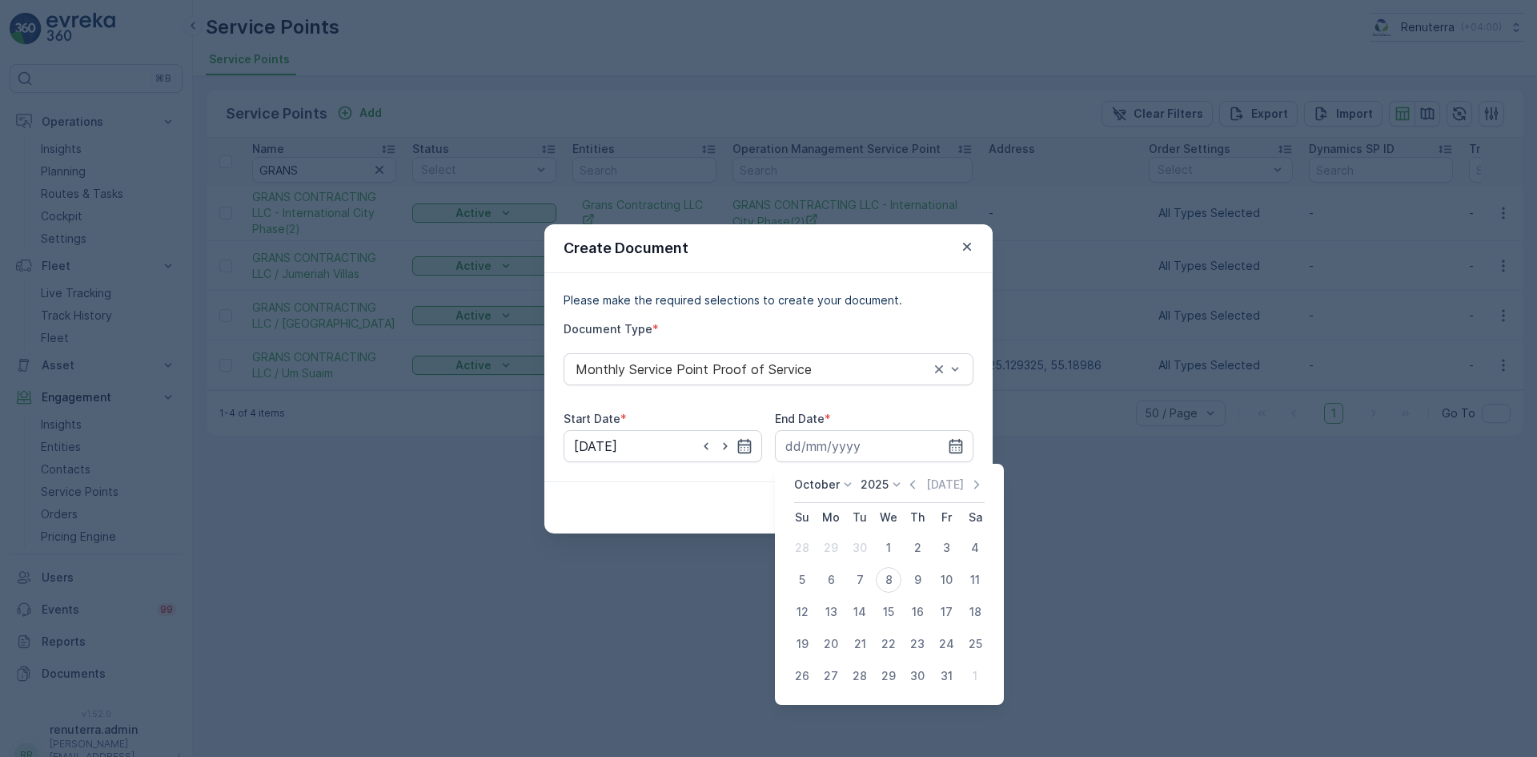
click at [912, 486] on icon "button" at bounding box center [913, 484] width 16 height 16
click at [858, 671] on div "30" at bounding box center [860, 676] width 26 height 26
type input "30.09.2025"
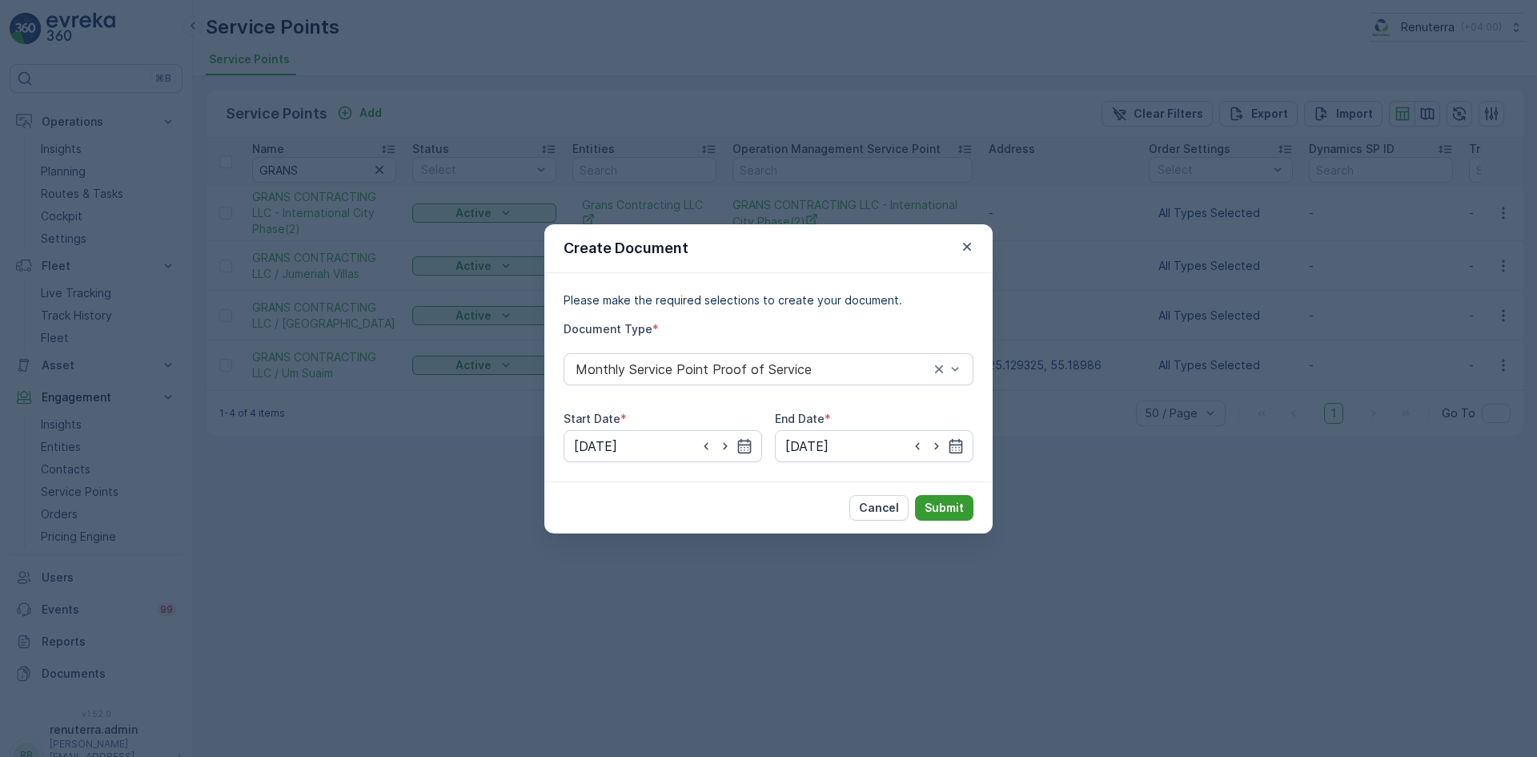
click at [934, 508] on p "Submit" at bounding box center [944, 508] width 39 height 16
click at [940, 508] on p "Submit" at bounding box center [944, 508] width 39 height 16
click at [950, 497] on button "Submit" at bounding box center [944, 508] width 58 height 26
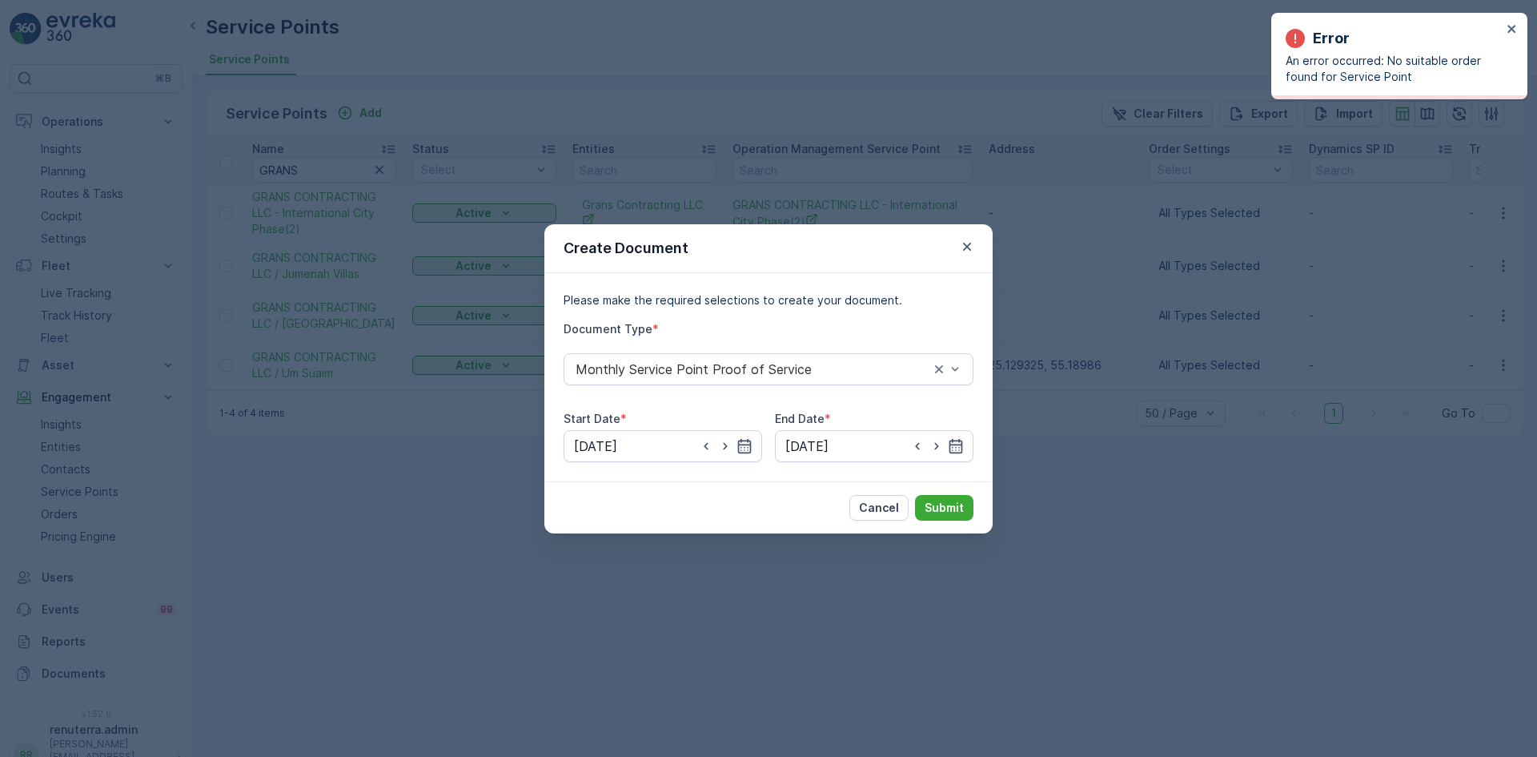
click at [970, 246] on icon "button" at bounding box center [967, 247] width 16 height 16
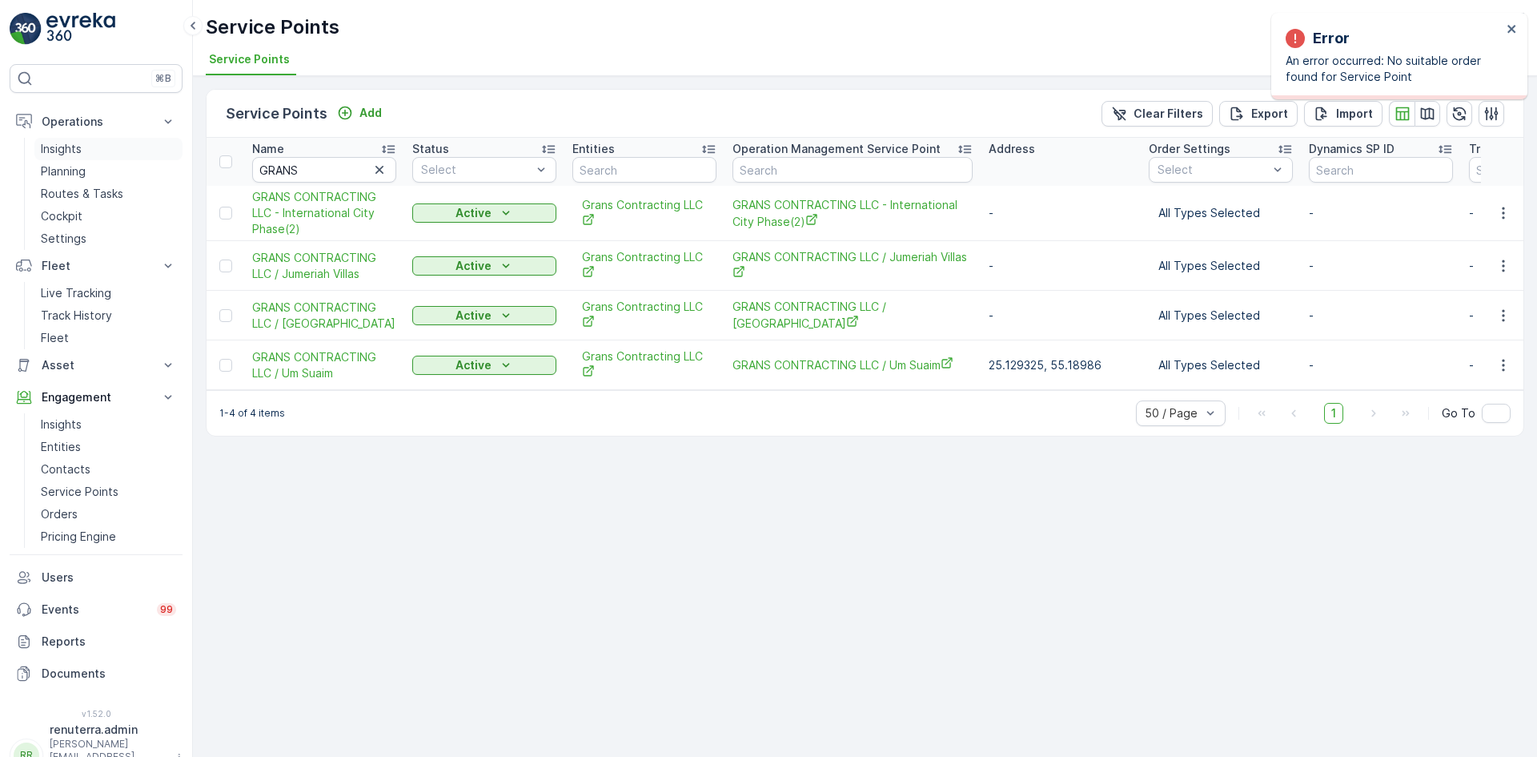
click at [69, 155] on p "Insights" at bounding box center [61, 149] width 41 height 16
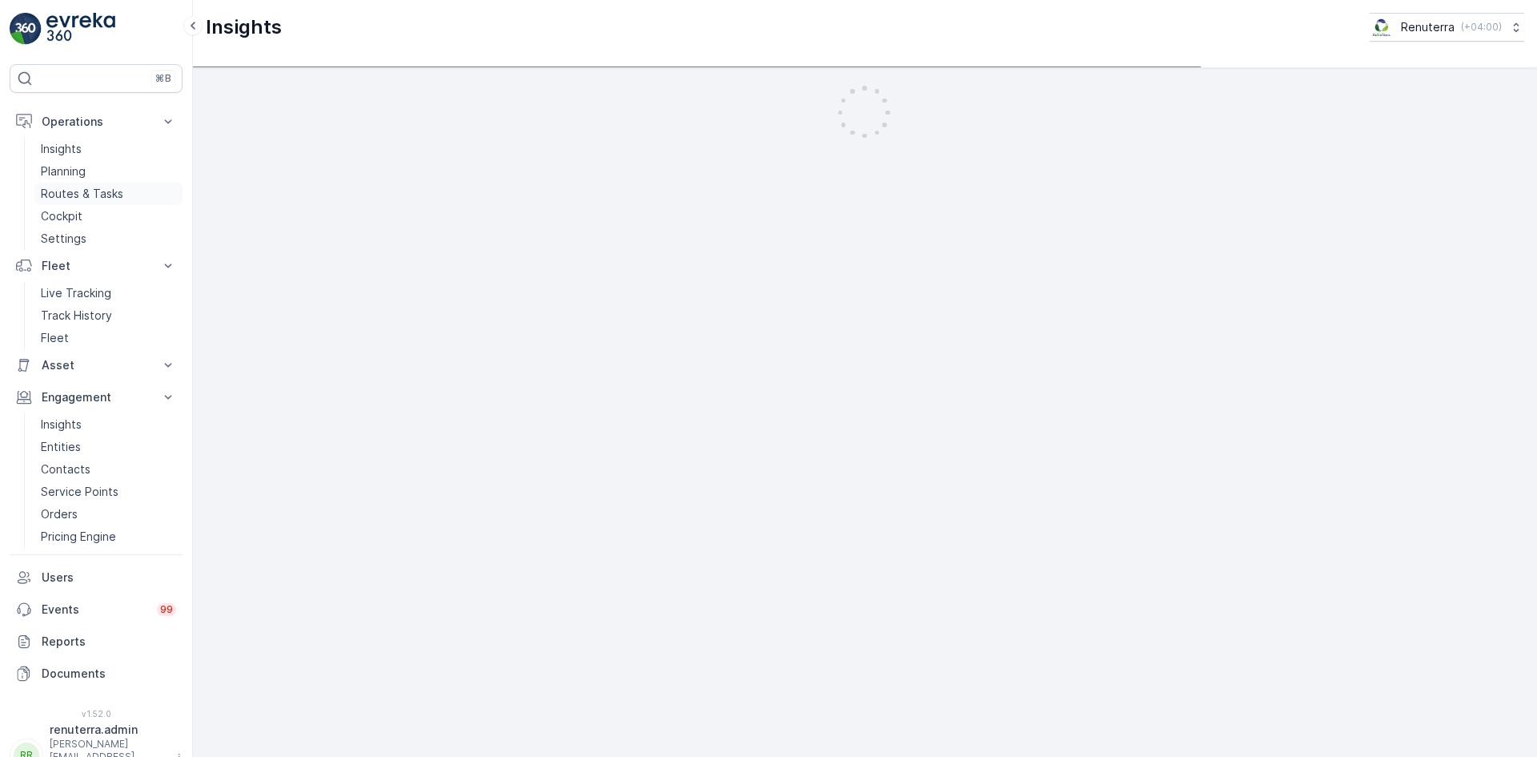
click at [75, 197] on p "Routes & Tasks" at bounding box center [82, 194] width 82 height 16
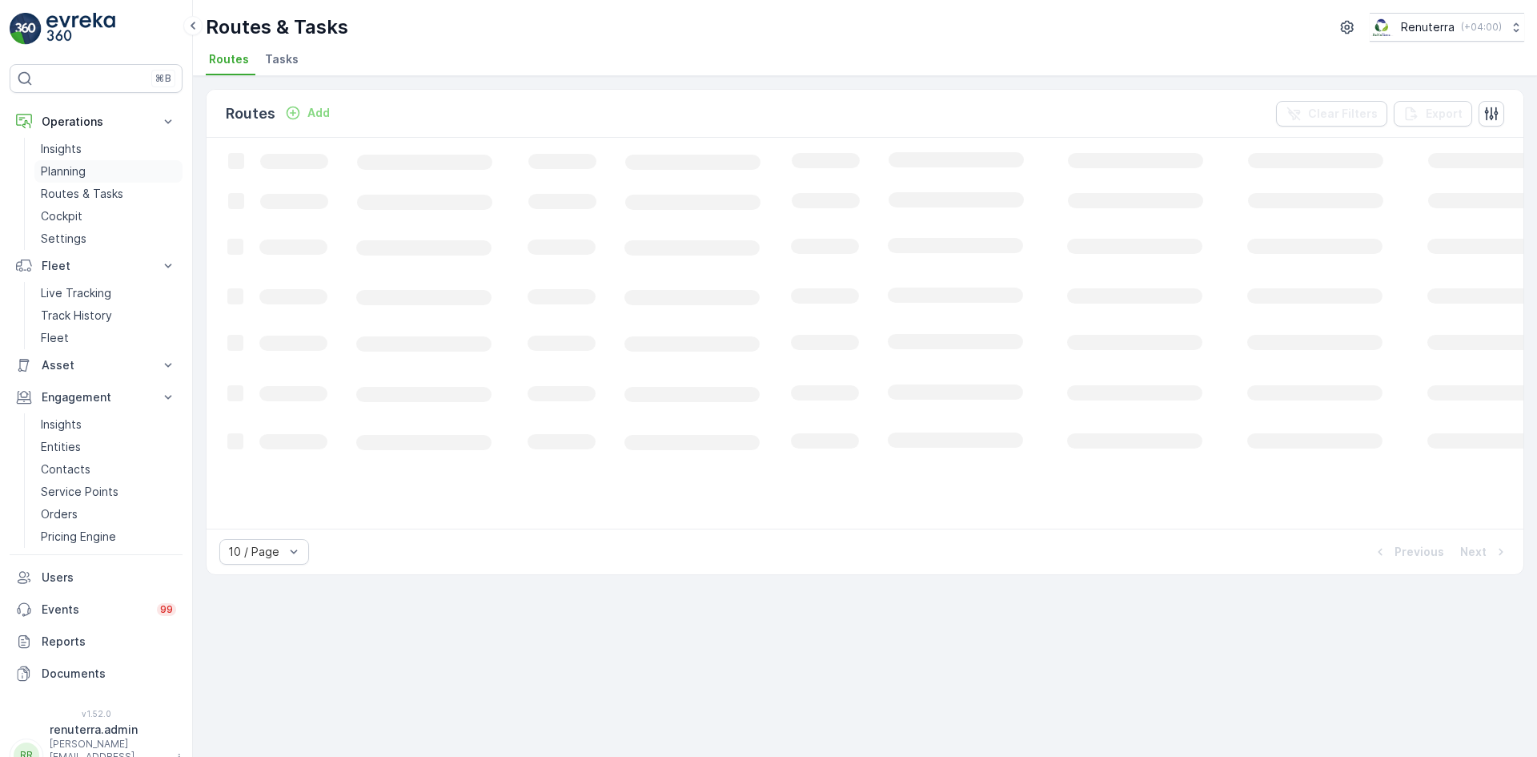
click at [69, 176] on p "Planning" at bounding box center [63, 171] width 45 height 16
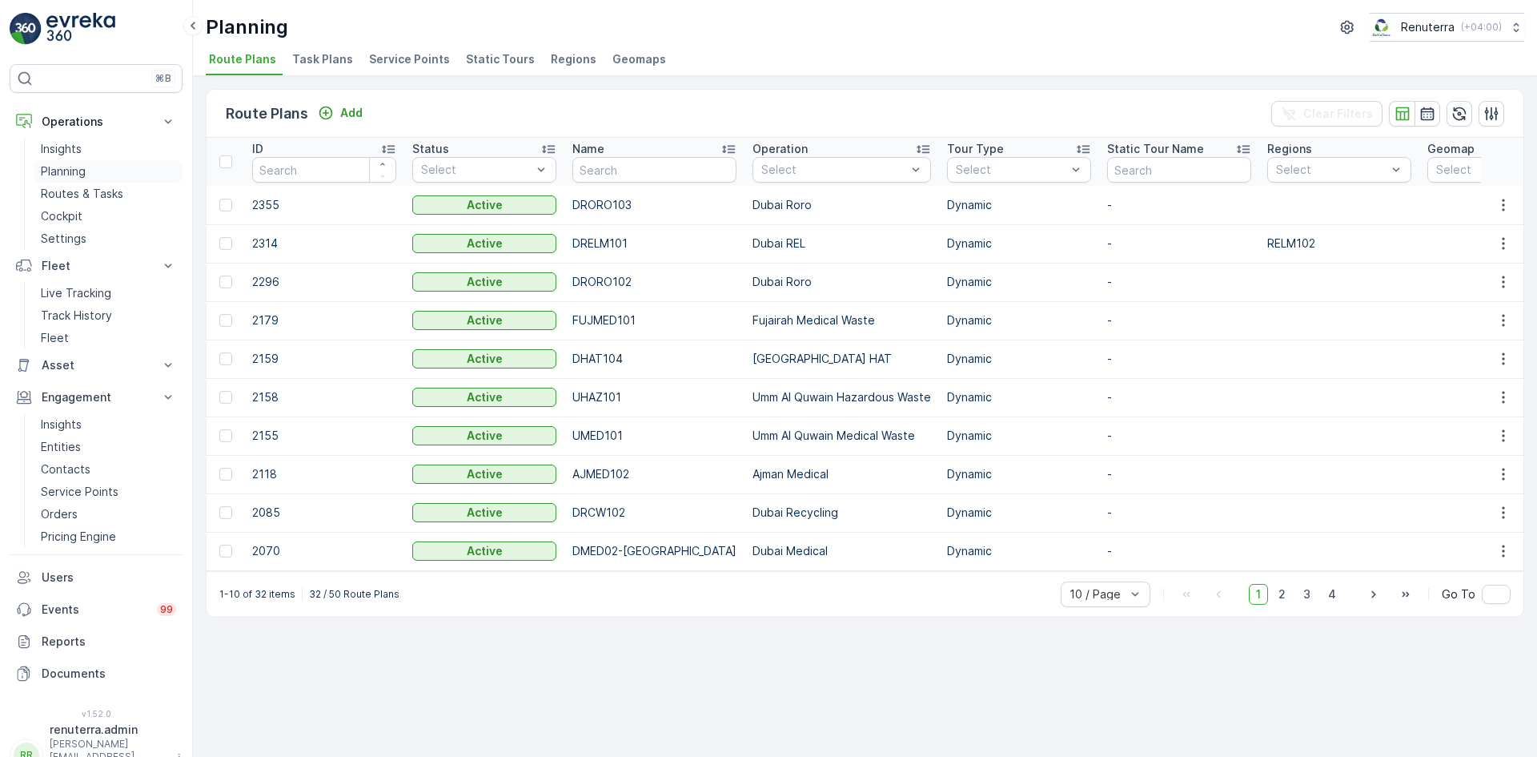
click at [114, 172] on link "Planning" at bounding box center [108, 171] width 148 height 22
click at [408, 50] on li "Service Points" at bounding box center [411, 61] width 90 height 27
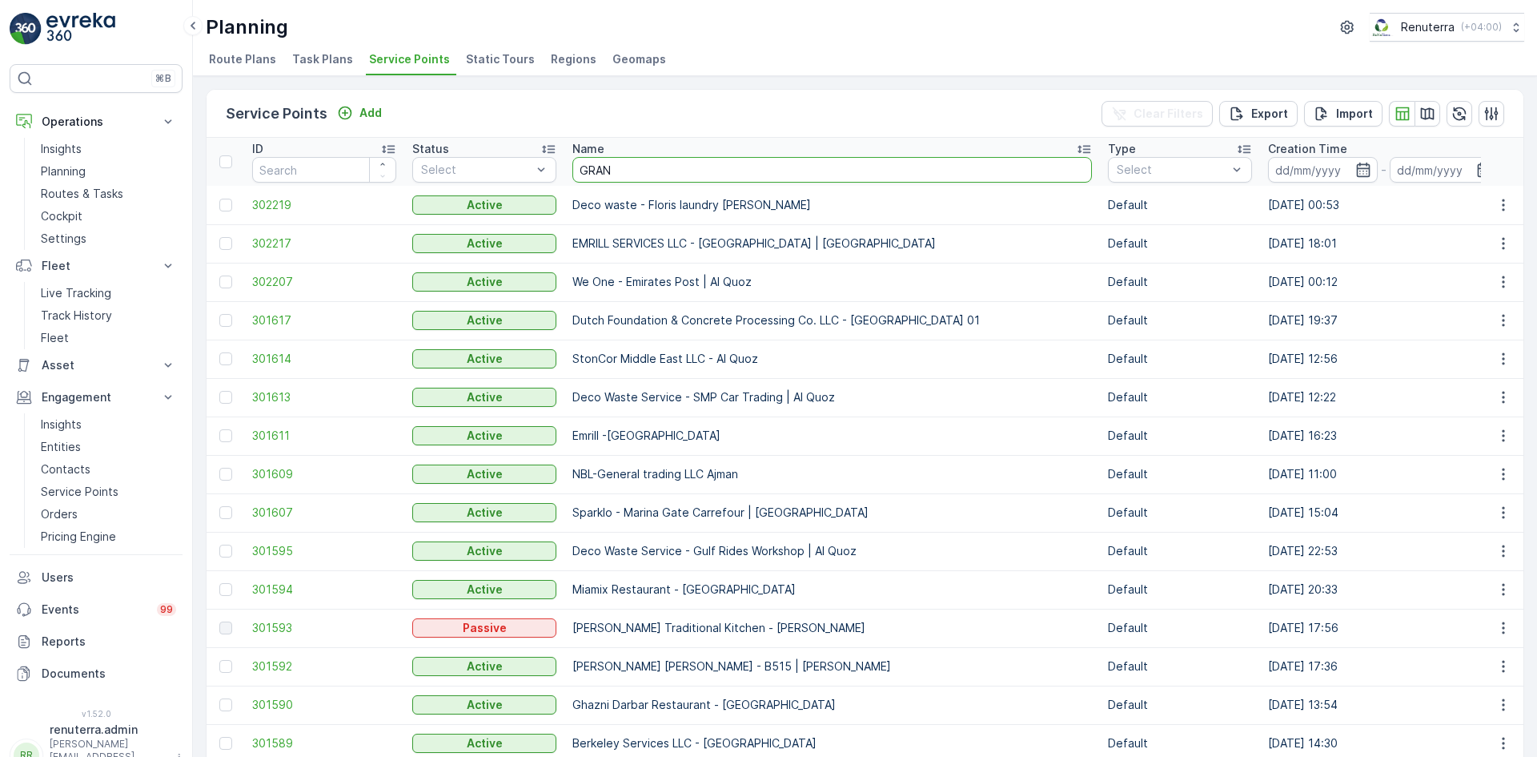
type input "GRANS"
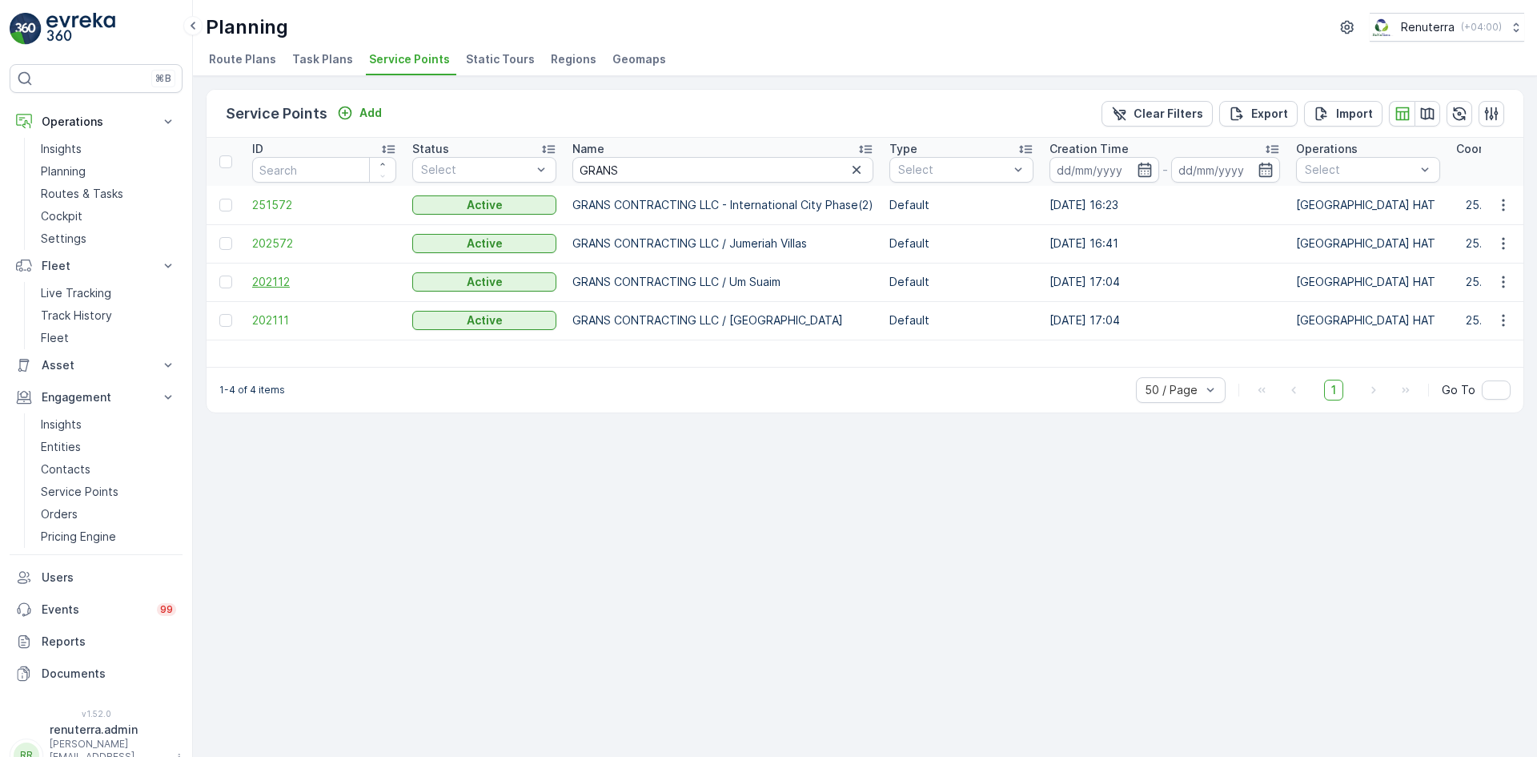
click at [273, 280] on span "202112" at bounding box center [324, 282] width 144 height 16
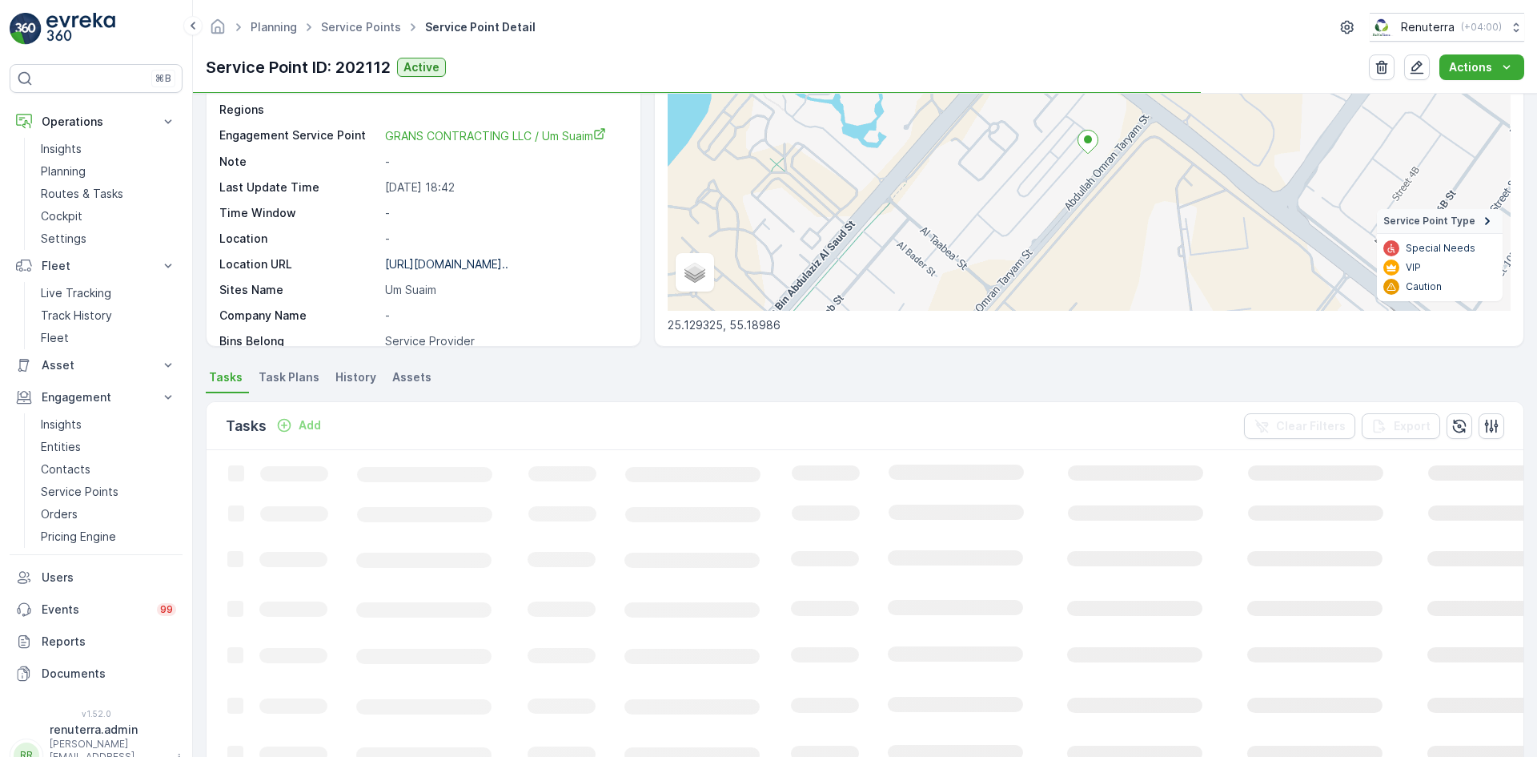
scroll to position [160, 0]
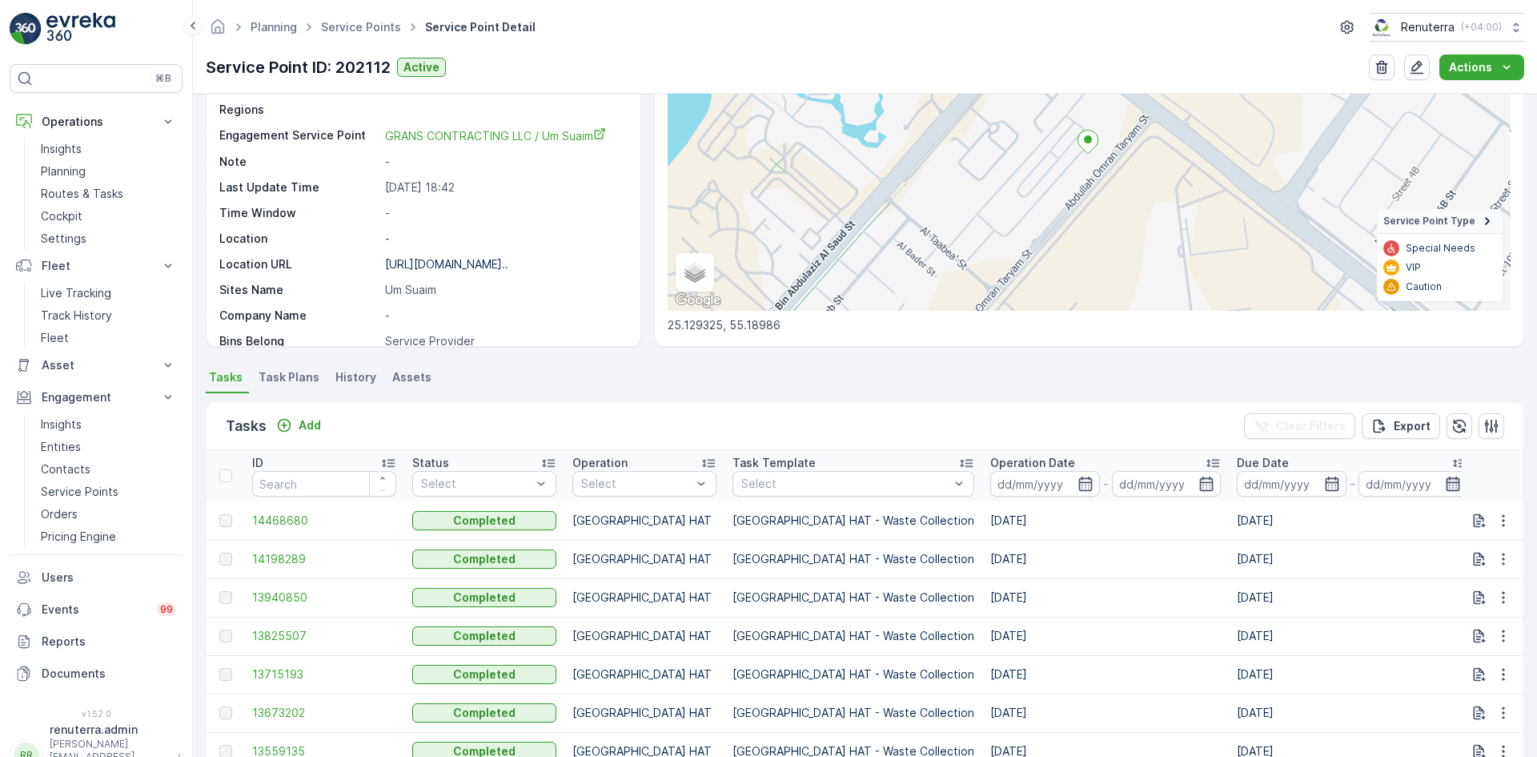
click at [1445, 480] on icon "button" at bounding box center [1453, 484] width 16 height 16
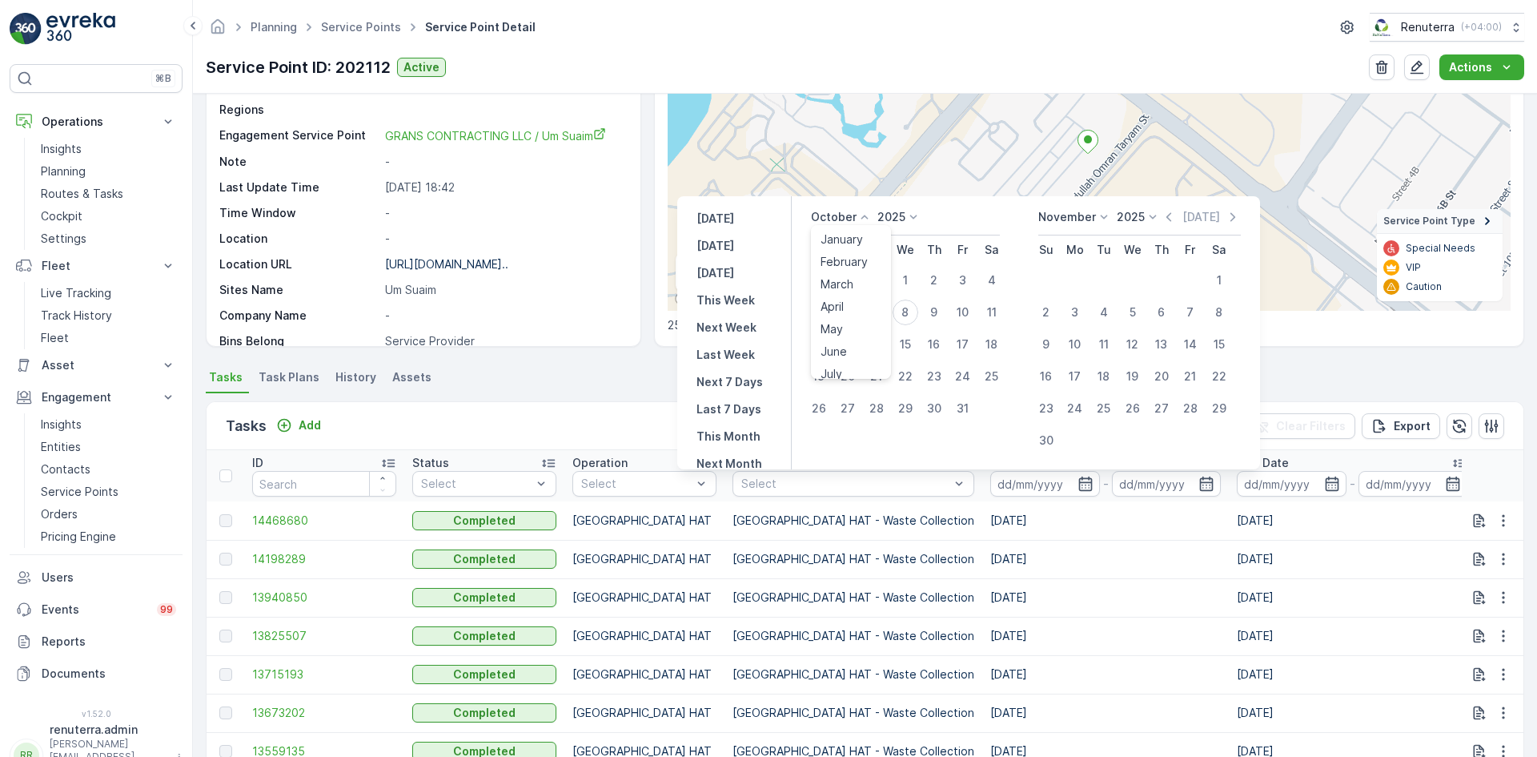
click at [867, 218] on icon at bounding box center [865, 217] width 16 height 16
click at [846, 295] on span "September" at bounding box center [851, 297] width 61 height 16
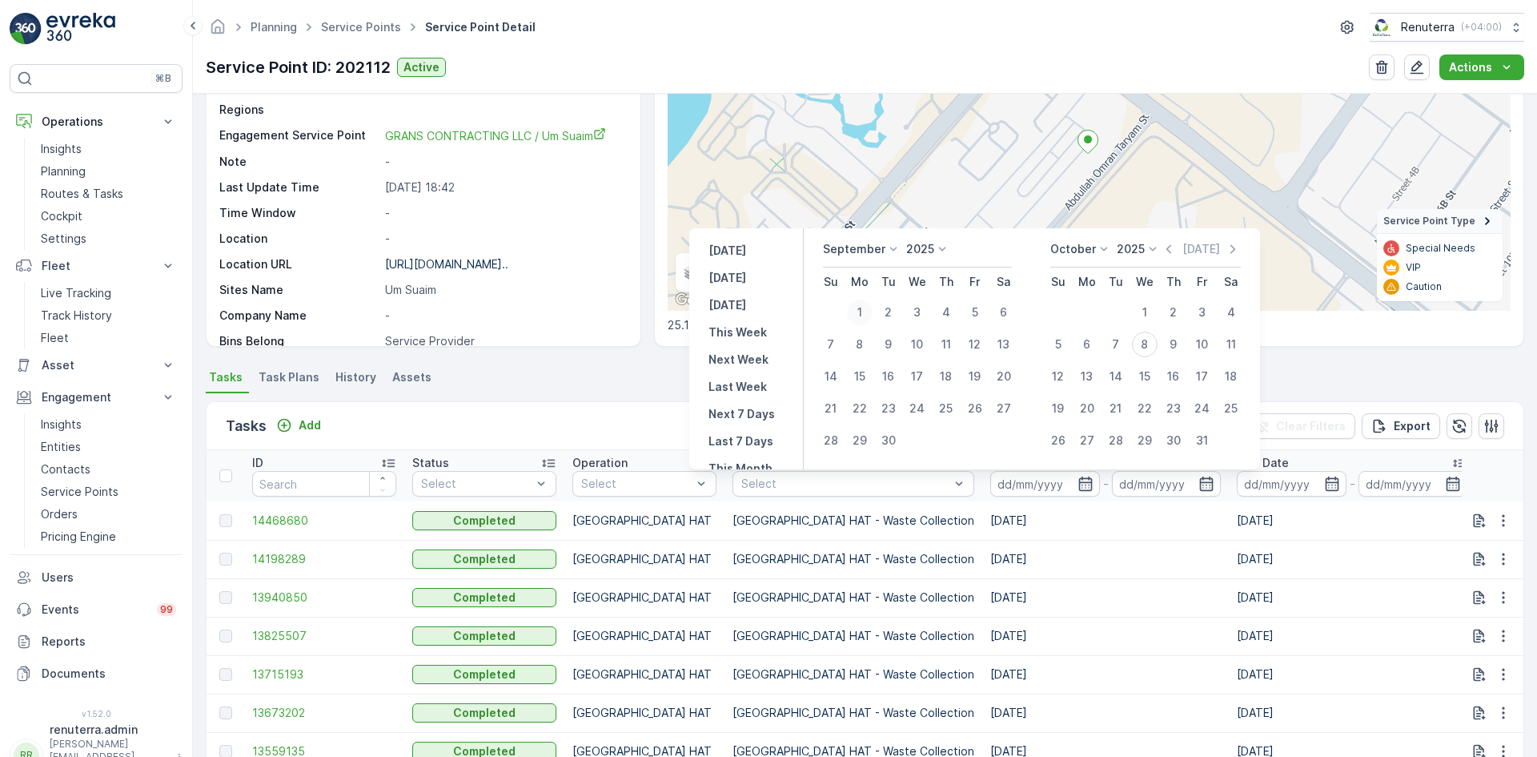
click at [869, 303] on div "1" at bounding box center [860, 312] width 26 height 26
type input "01.09.2025"
click at [885, 442] on div "30" at bounding box center [889, 441] width 26 height 26
type input "30.09.2025"
click at [885, 442] on div "30" at bounding box center [889, 441] width 26 height 26
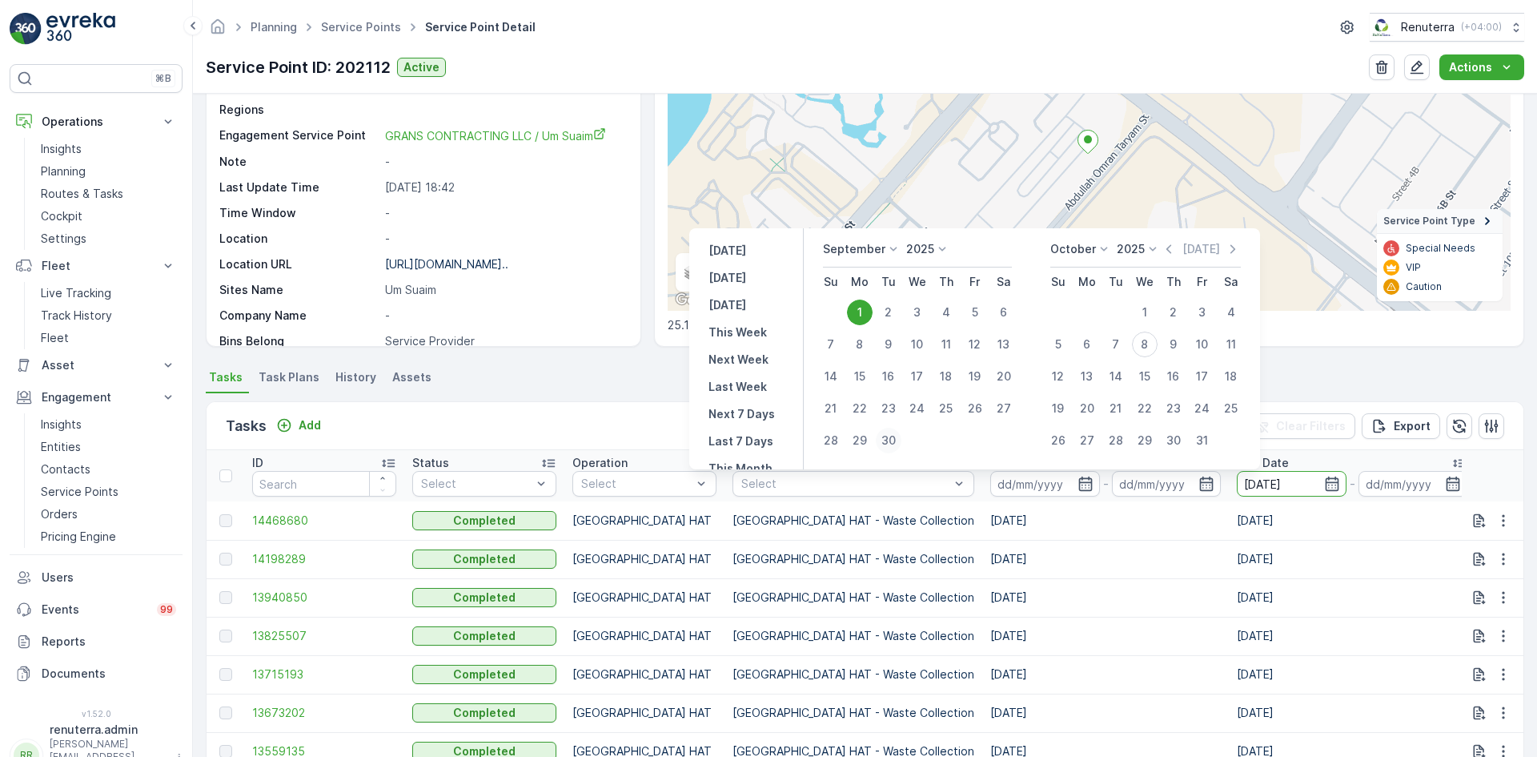
type input "30.09.2025"
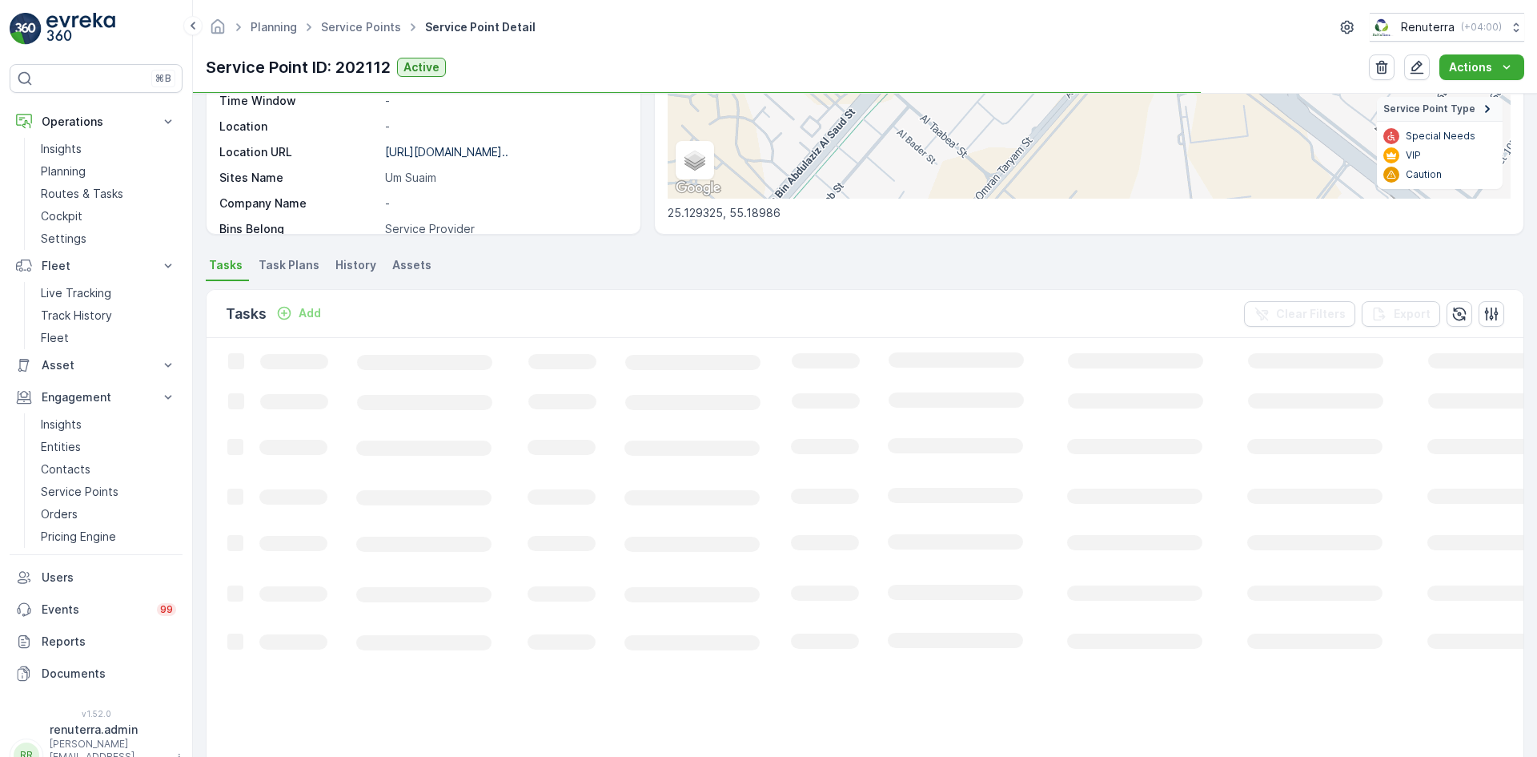
scroll to position [320, 0]
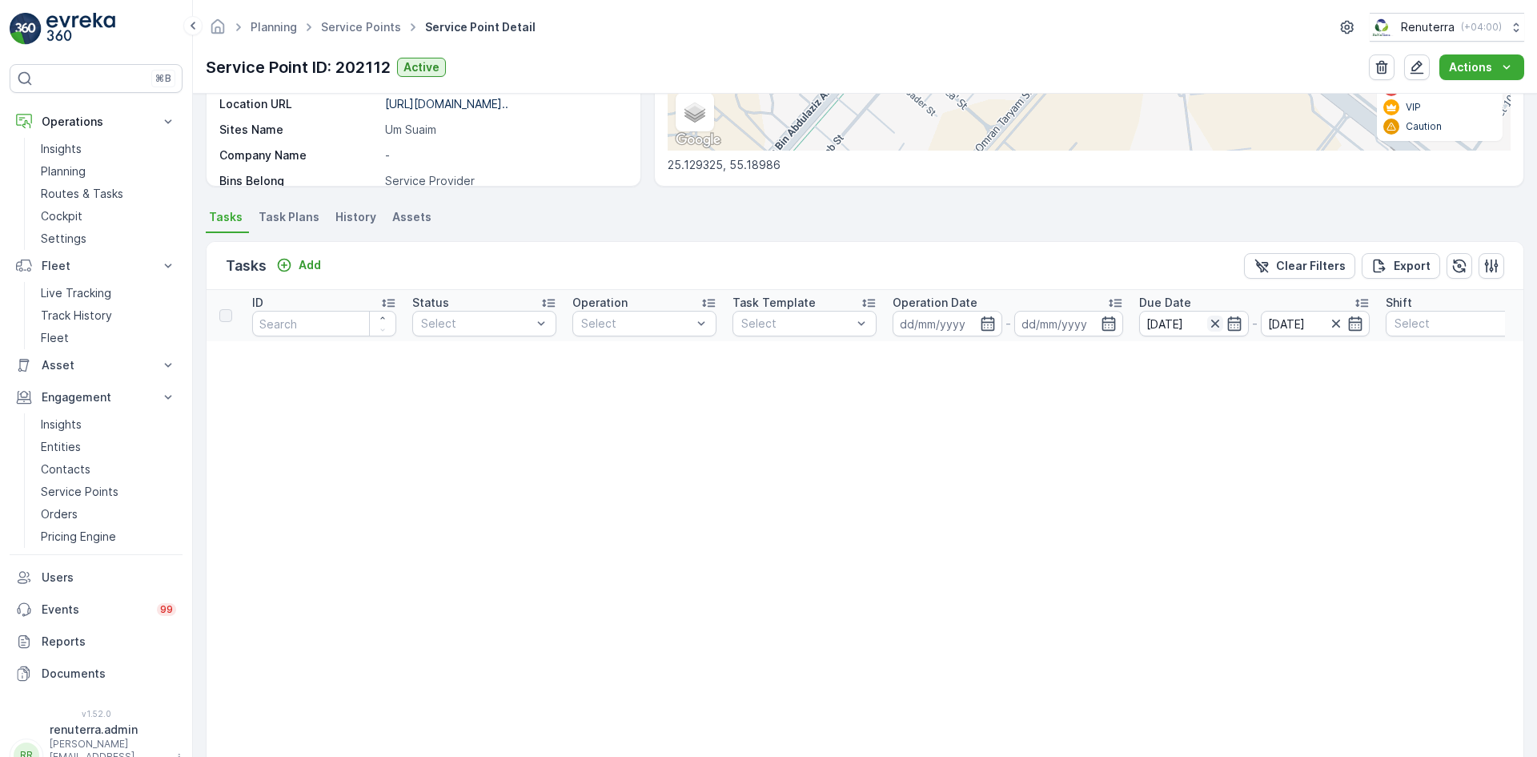
click at [1215, 321] on icon "button" at bounding box center [1216, 323] width 16 height 16
click at [1230, 323] on icon "button" at bounding box center [1235, 323] width 14 height 14
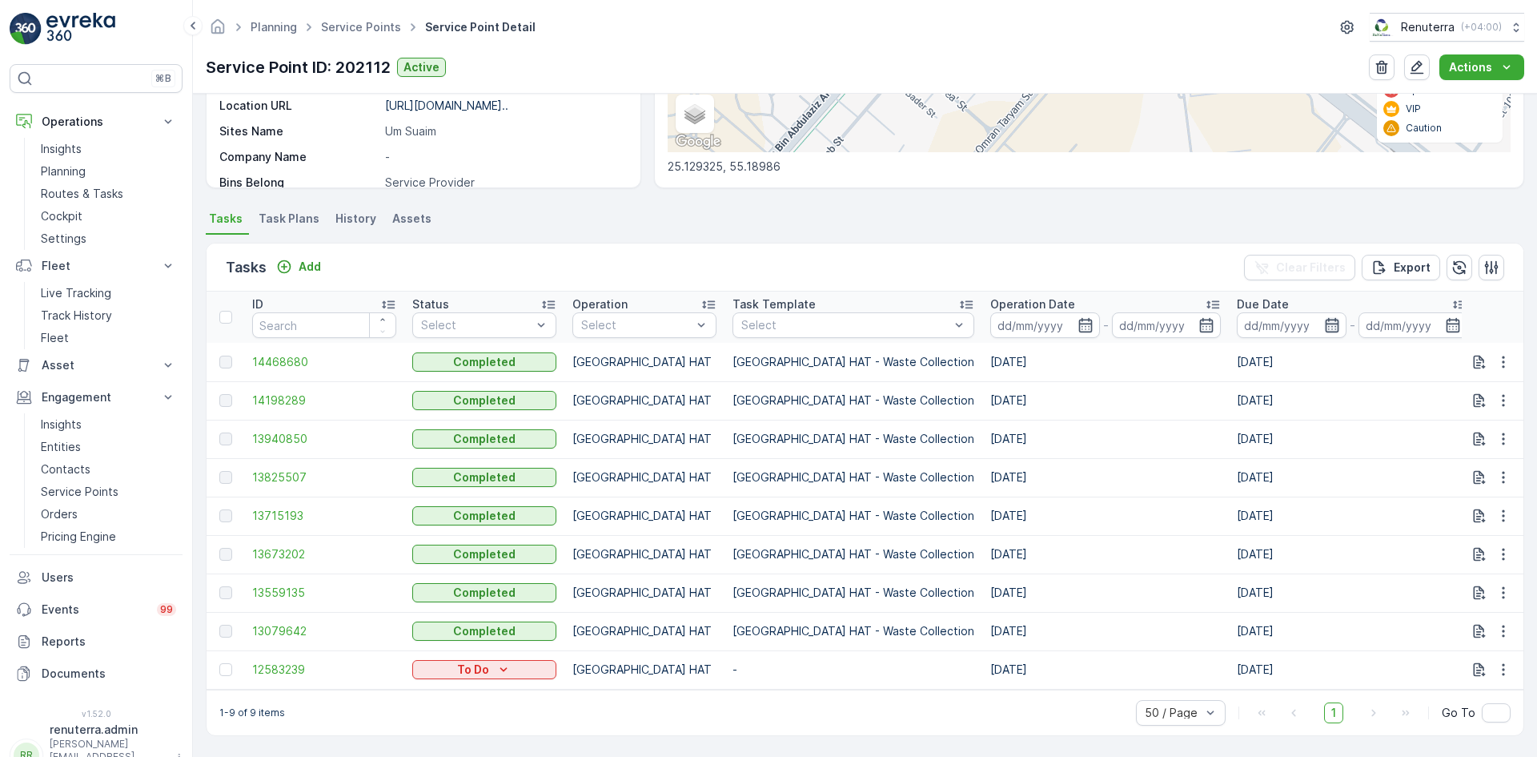
click at [1325, 325] on icon "button" at bounding box center [1332, 325] width 14 height 14
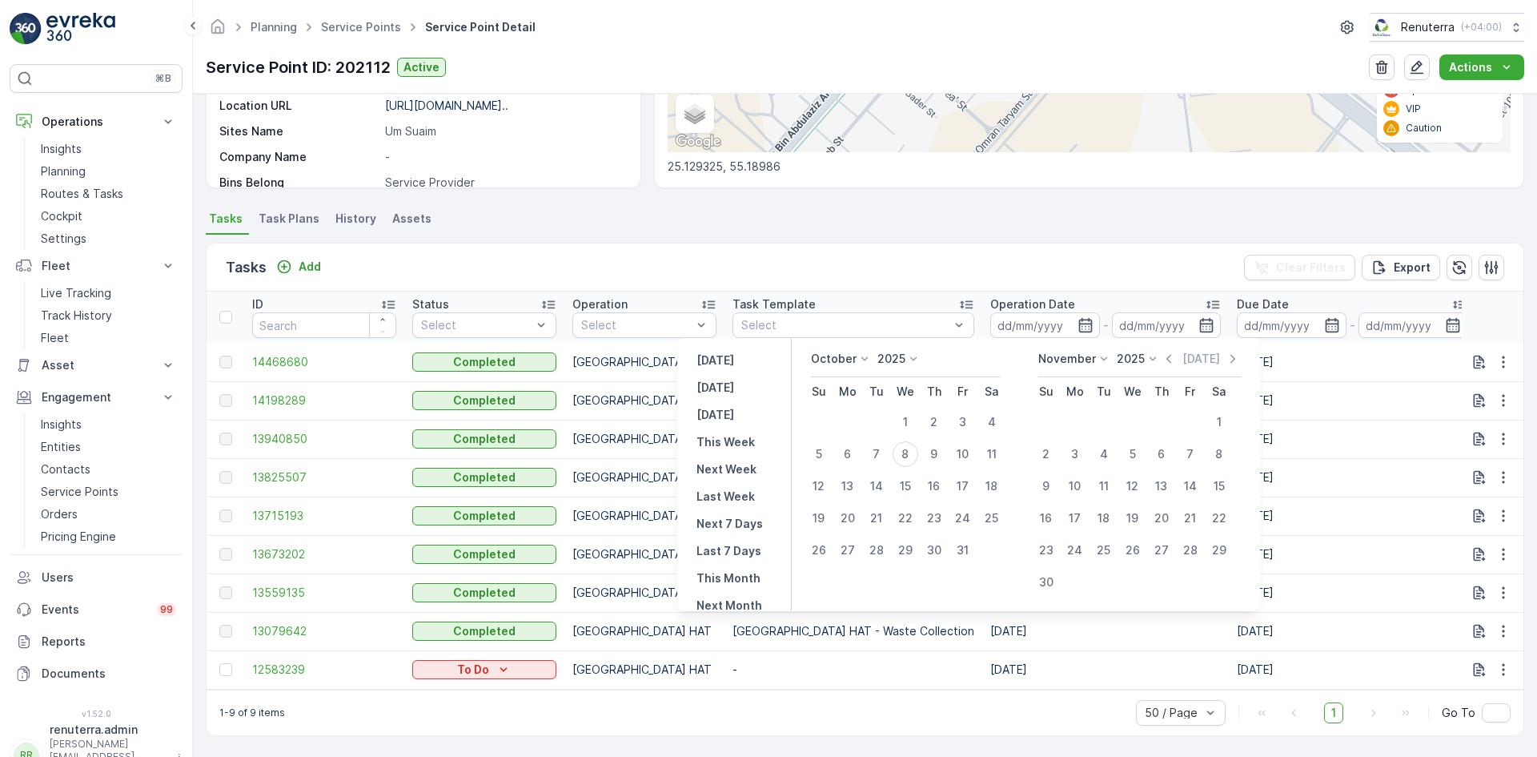
click at [868, 360] on icon at bounding box center [865, 359] width 16 height 16
click at [845, 437] on span "September" at bounding box center [851, 439] width 61 height 16
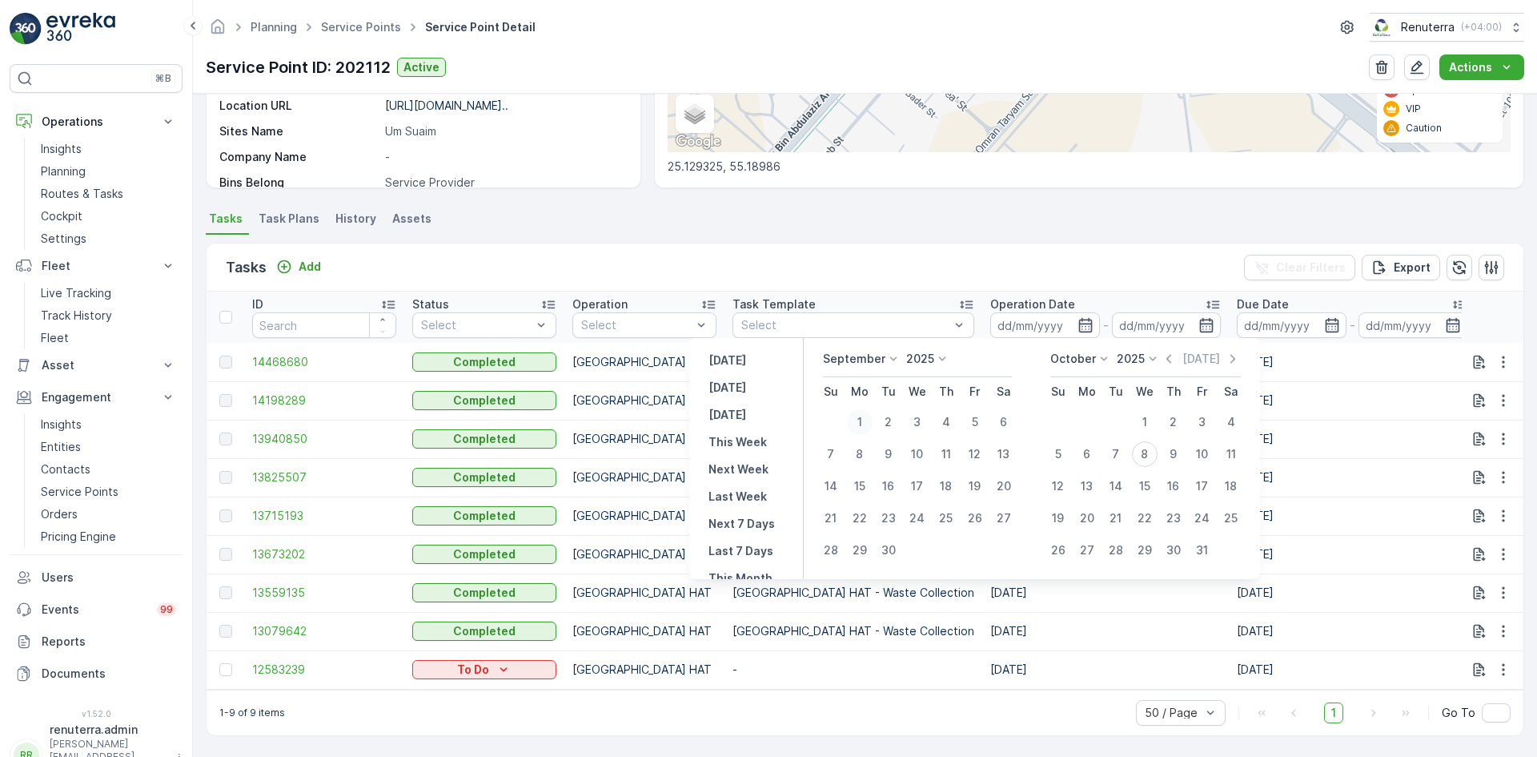
click at [860, 422] on div "1" at bounding box center [860, 422] width 26 height 26
type input "01.09.2025"
click at [895, 543] on div "30" at bounding box center [889, 550] width 26 height 26
type input "30.09.2025"
click at [858, 422] on div "1" at bounding box center [860, 422] width 26 height 26
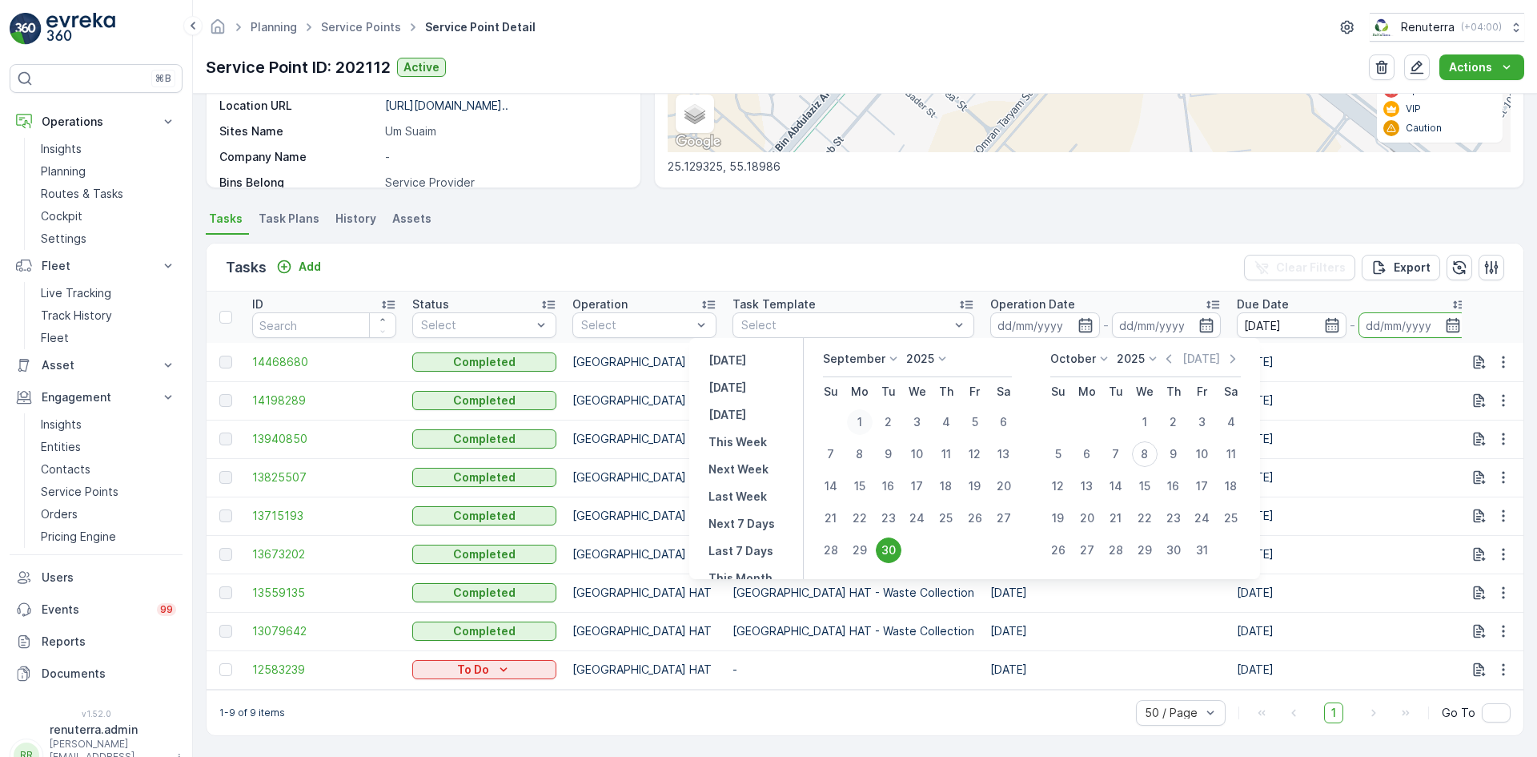
type input "01.09.2025"
click at [894, 550] on div "30" at bounding box center [889, 550] width 26 height 26
type input "30.09.2025"
click at [894, 550] on td "Dubai HAT - Waste Collection" at bounding box center [854, 554] width 258 height 38
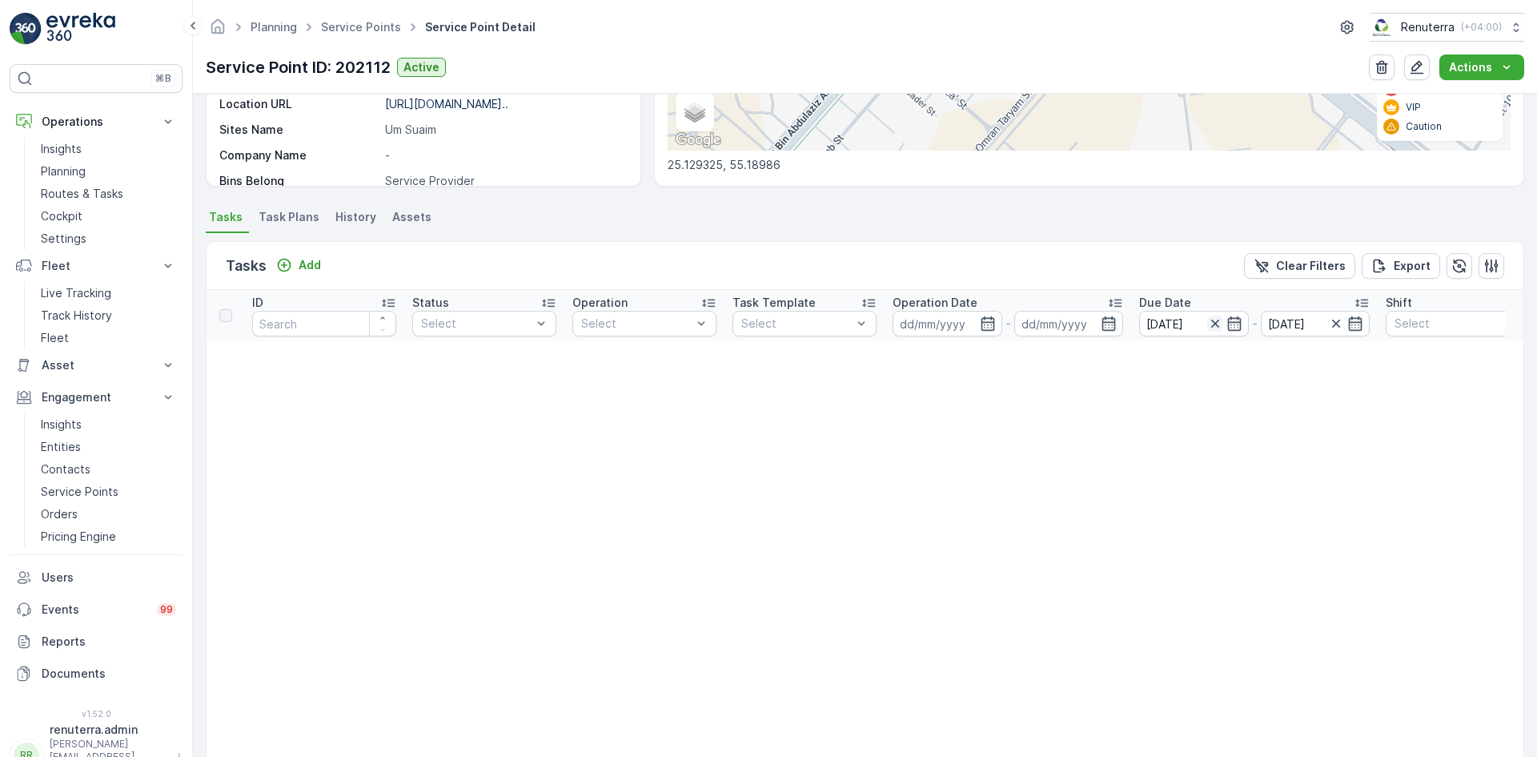
click at [1215, 318] on icon "button" at bounding box center [1216, 323] width 16 height 16
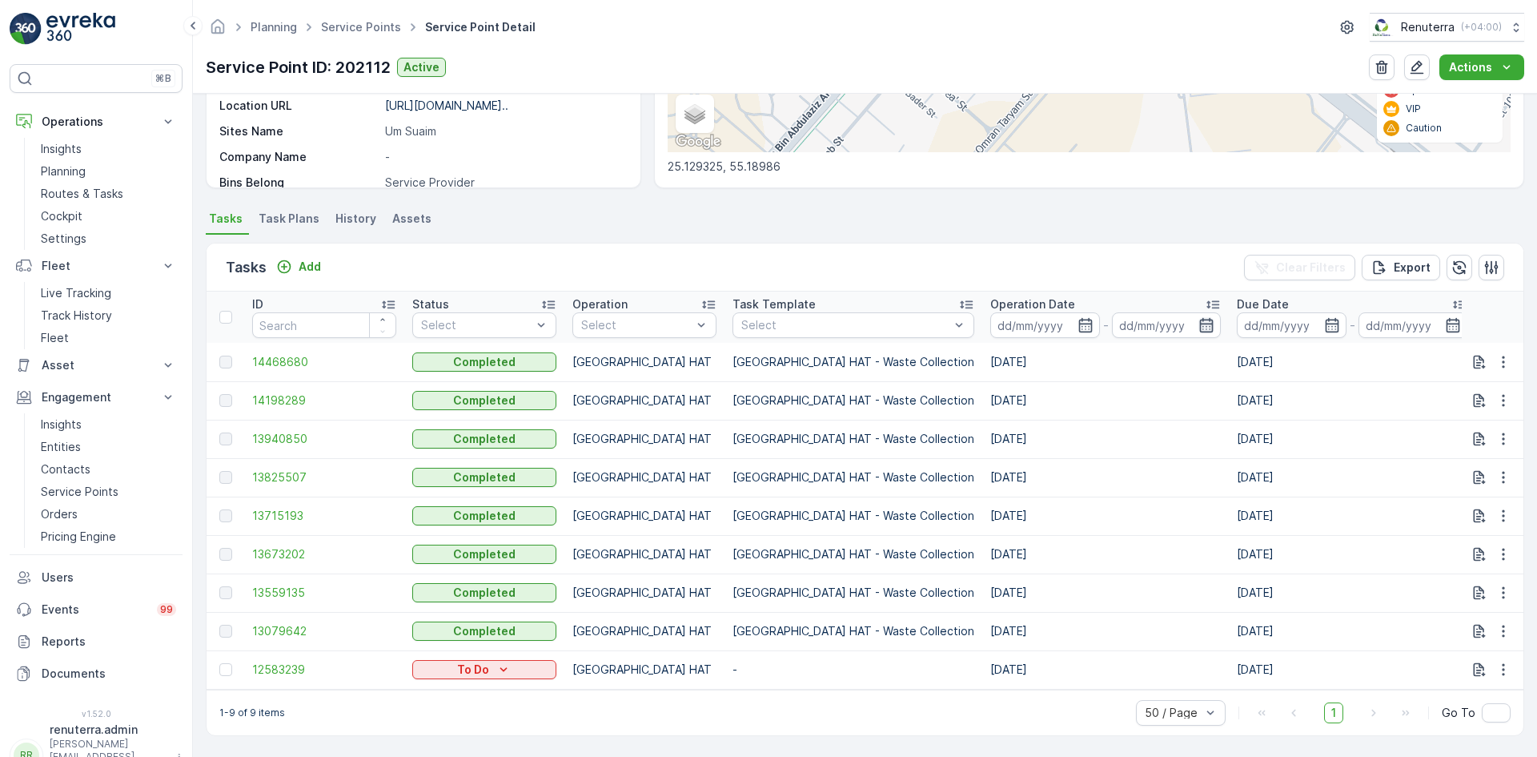
click at [1199, 326] on icon "button" at bounding box center [1207, 325] width 16 height 16
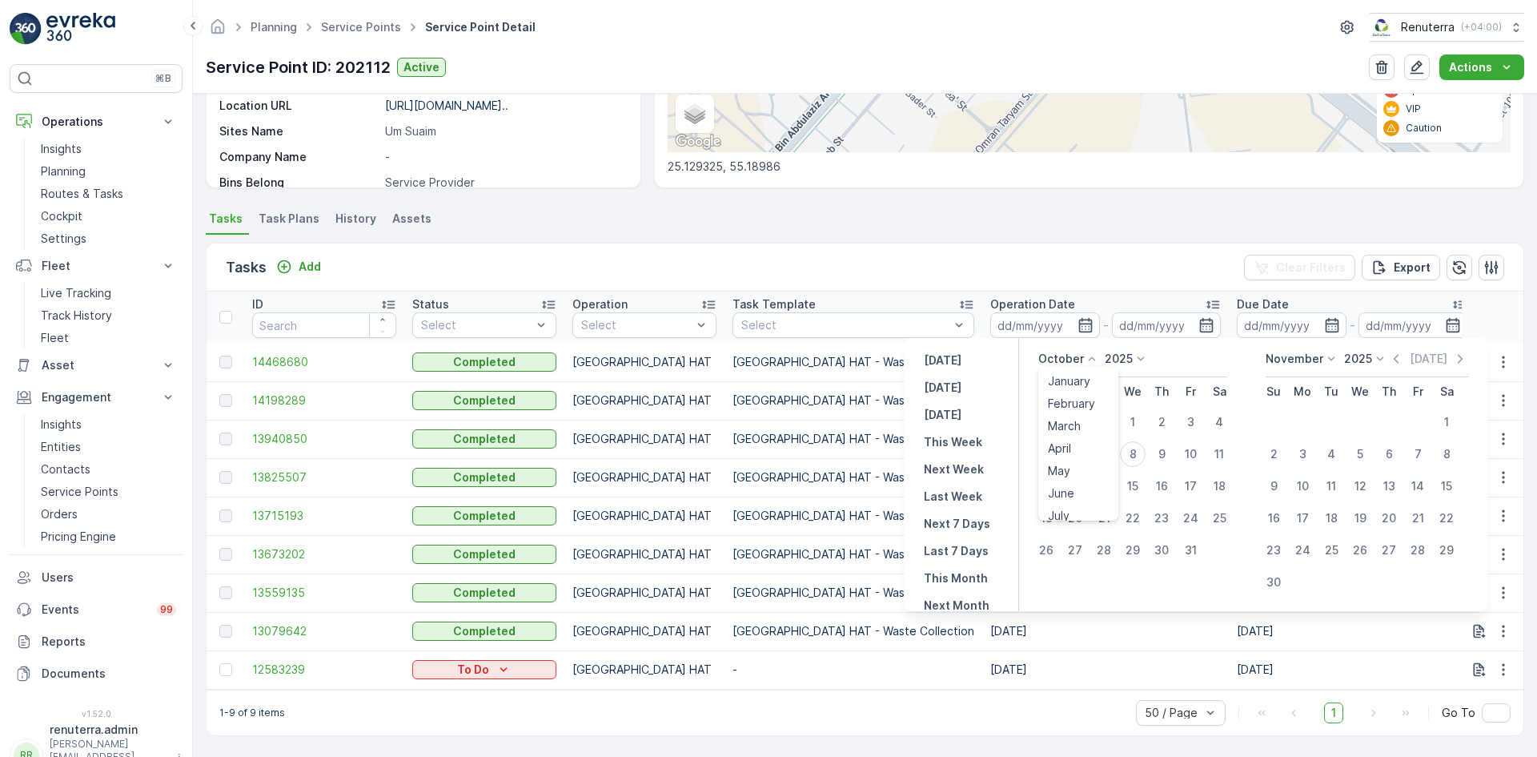
click at [1077, 361] on p "October" at bounding box center [1062, 359] width 46 height 16
click at [1075, 440] on span "September" at bounding box center [1078, 439] width 61 height 16
click at [1079, 423] on div "1" at bounding box center [1076, 422] width 26 height 26
type input "01.09.2025"
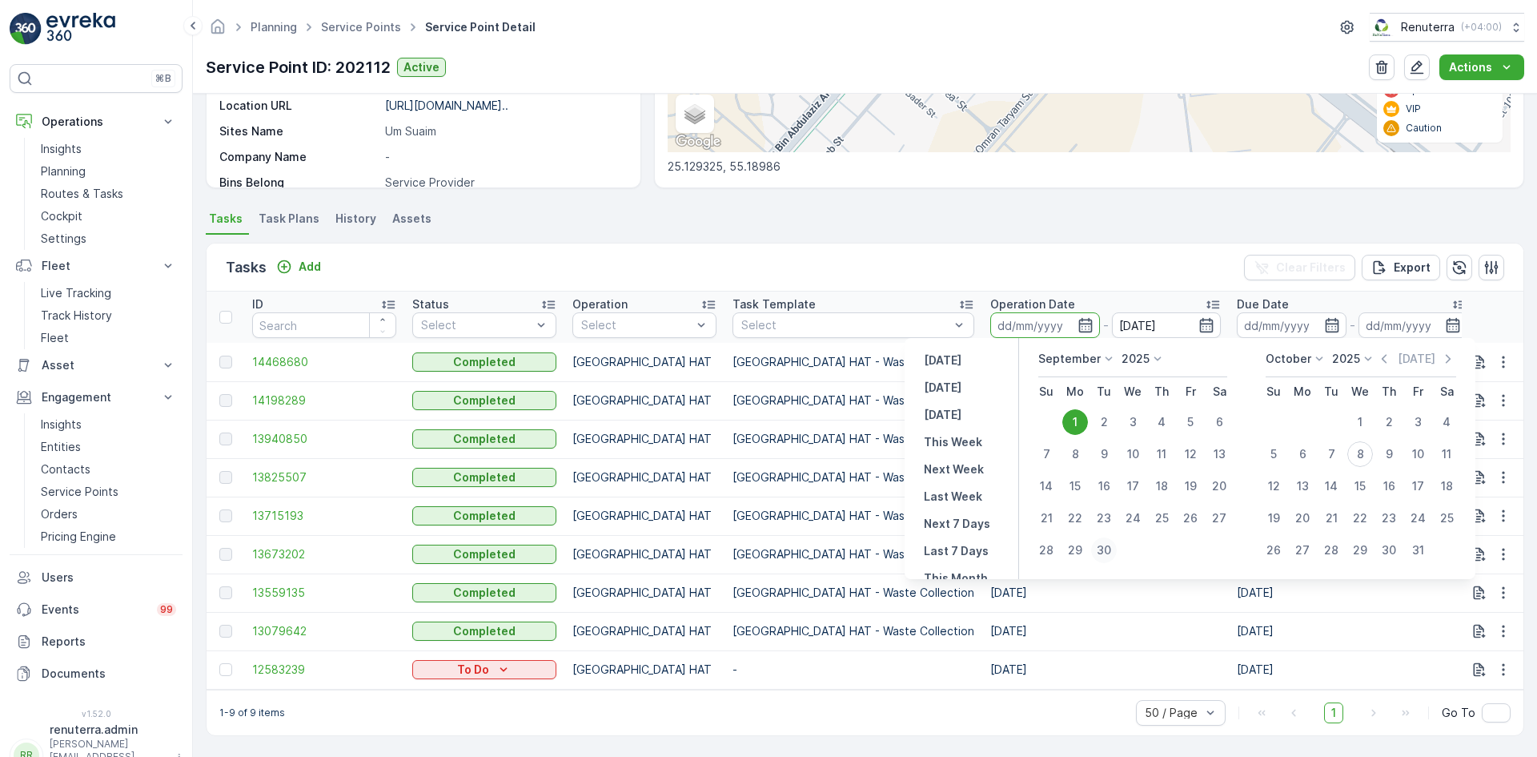
click at [1111, 552] on div "30" at bounding box center [1104, 550] width 26 height 26
type input "30.09.2025"
click at [1111, 552] on div "30" at bounding box center [1104, 550] width 26 height 26
type input "30.09.2025"
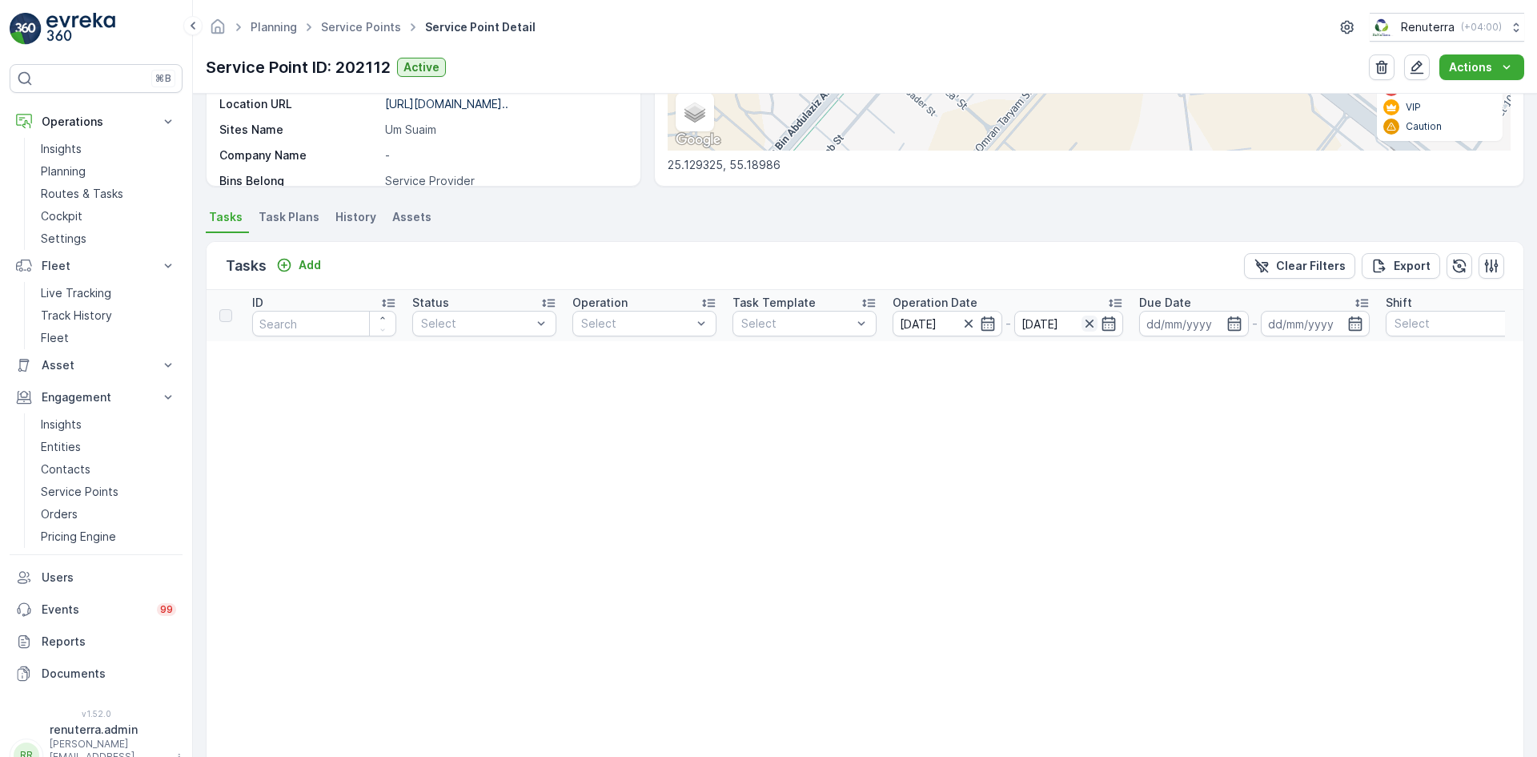
click at [1087, 324] on icon "button" at bounding box center [1090, 323] width 16 height 16
click at [962, 324] on icon "button" at bounding box center [969, 323] width 16 height 16
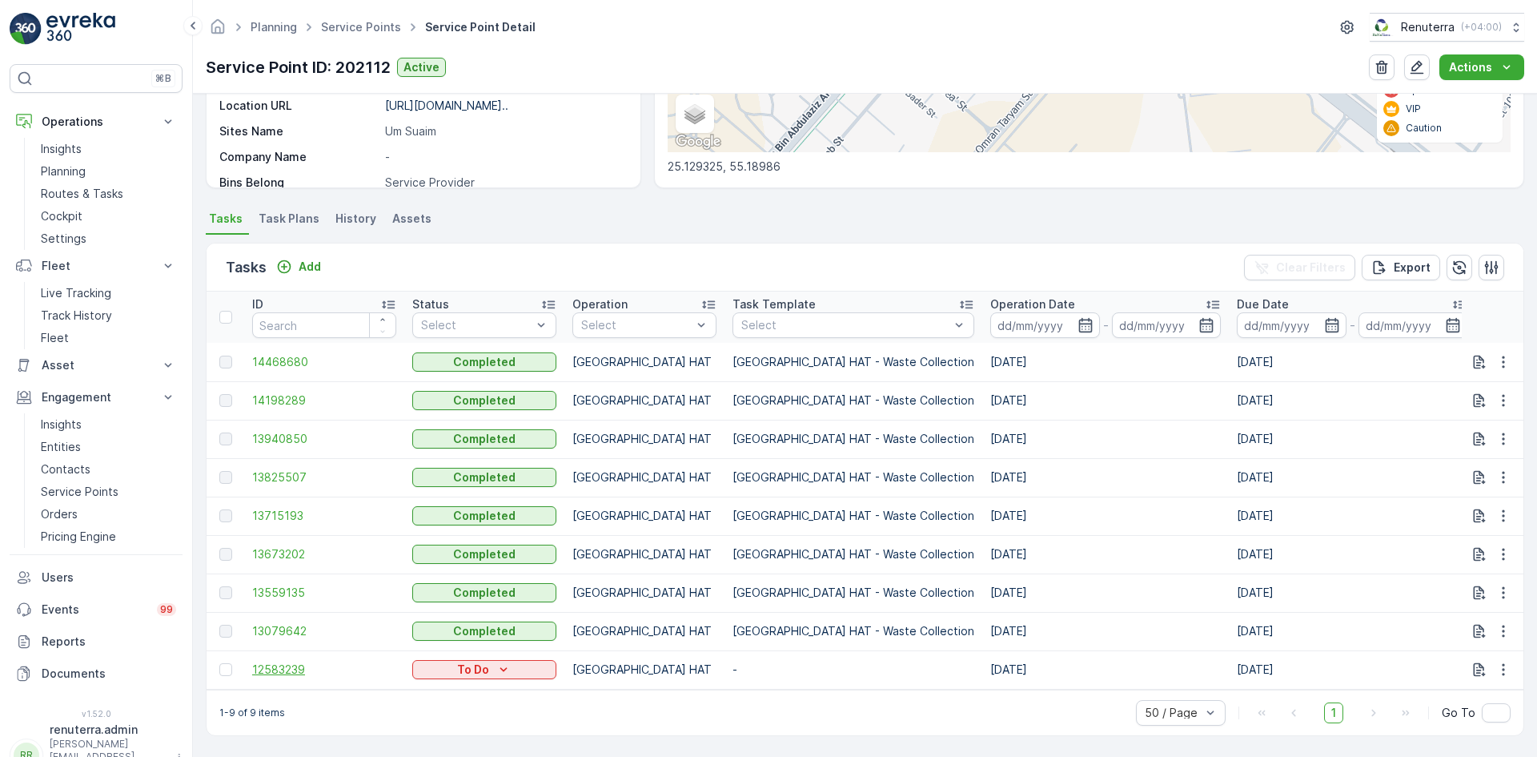
click at [283, 669] on span "12583239" at bounding box center [324, 669] width 144 height 16
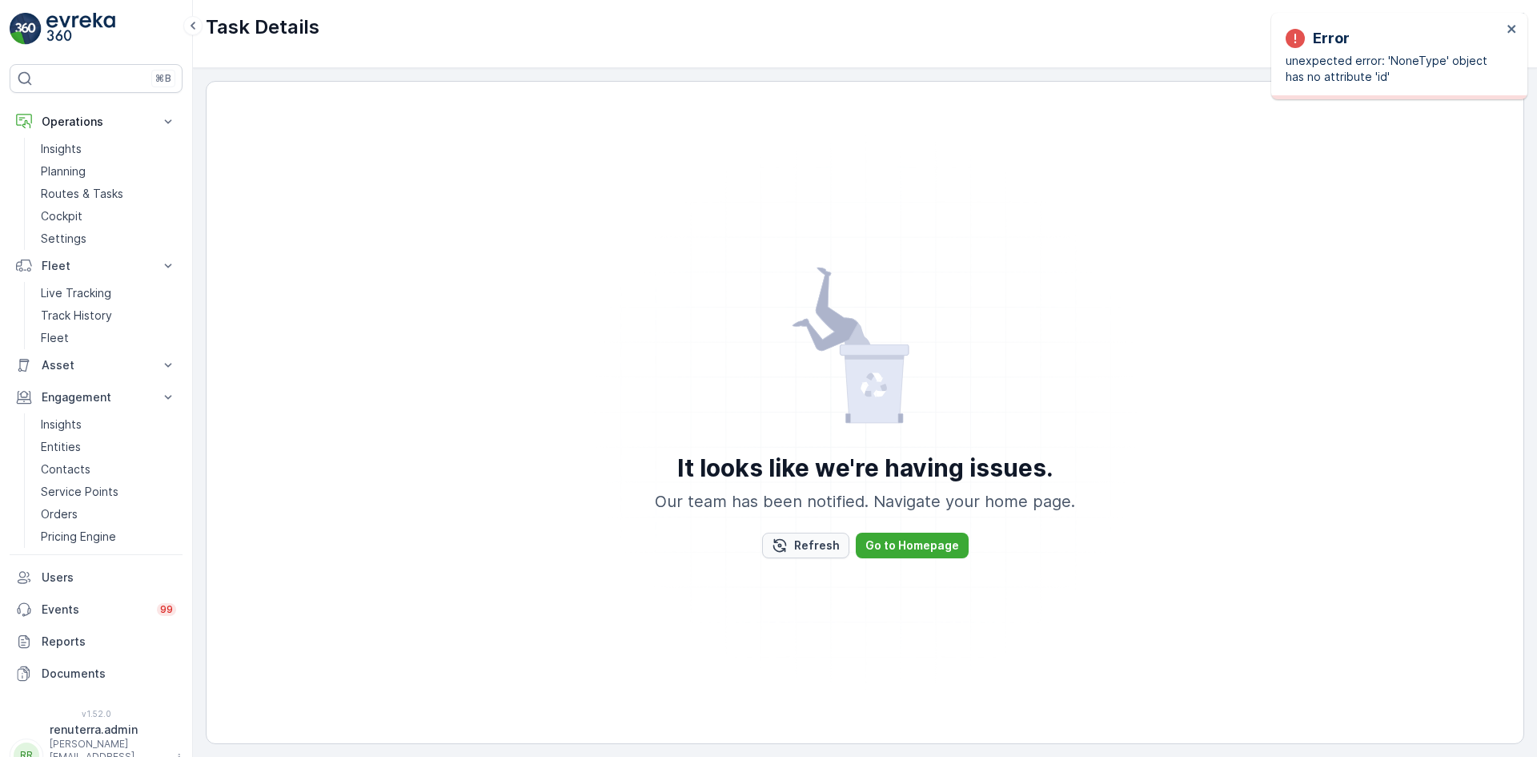
click at [819, 544] on p "Refresh" at bounding box center [817, 545] width 46 height 16
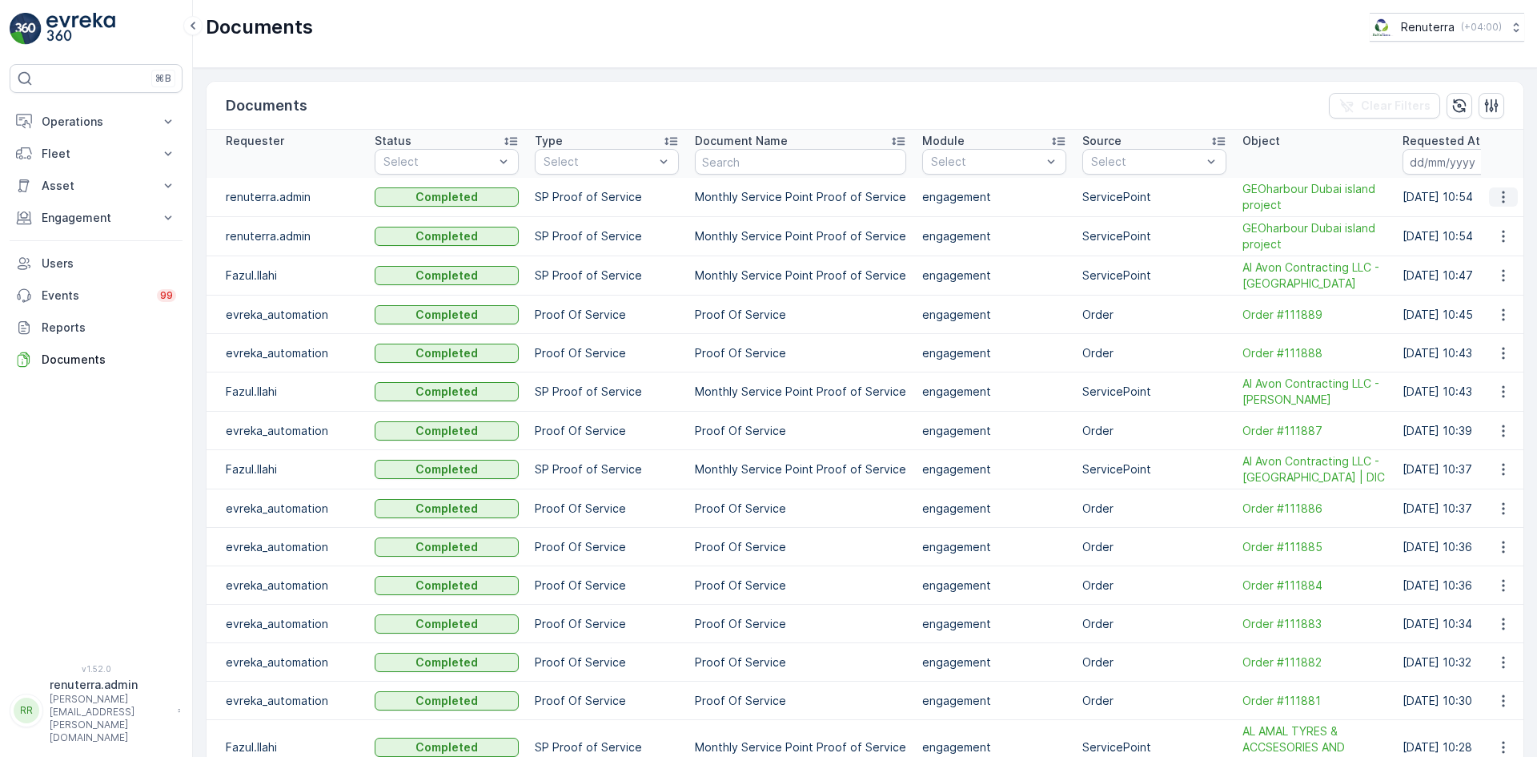
click at [1496, 203] on icon "button" at bounding box center [1504, 197] width 16 height 16
click at [1494, 219] on span "See Details" at bounding box center [1500, 221] width 62 height 16
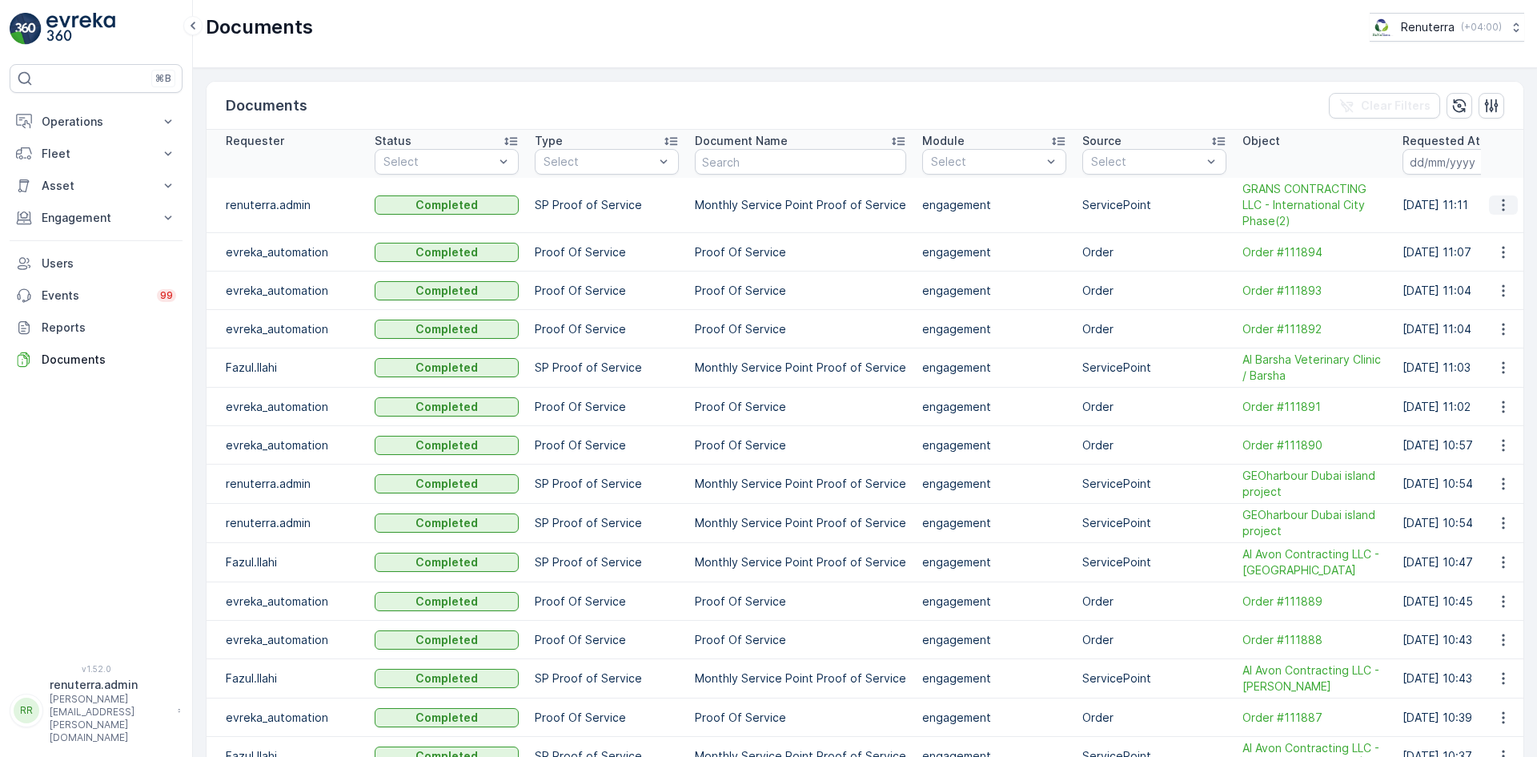
click at [1498, 204] on icon "button" at bounding box center [1504, 205] width 16 height 16
click at [1490, 232] on span "See Details" at bounding box center [1500, 229] width 62 height 16
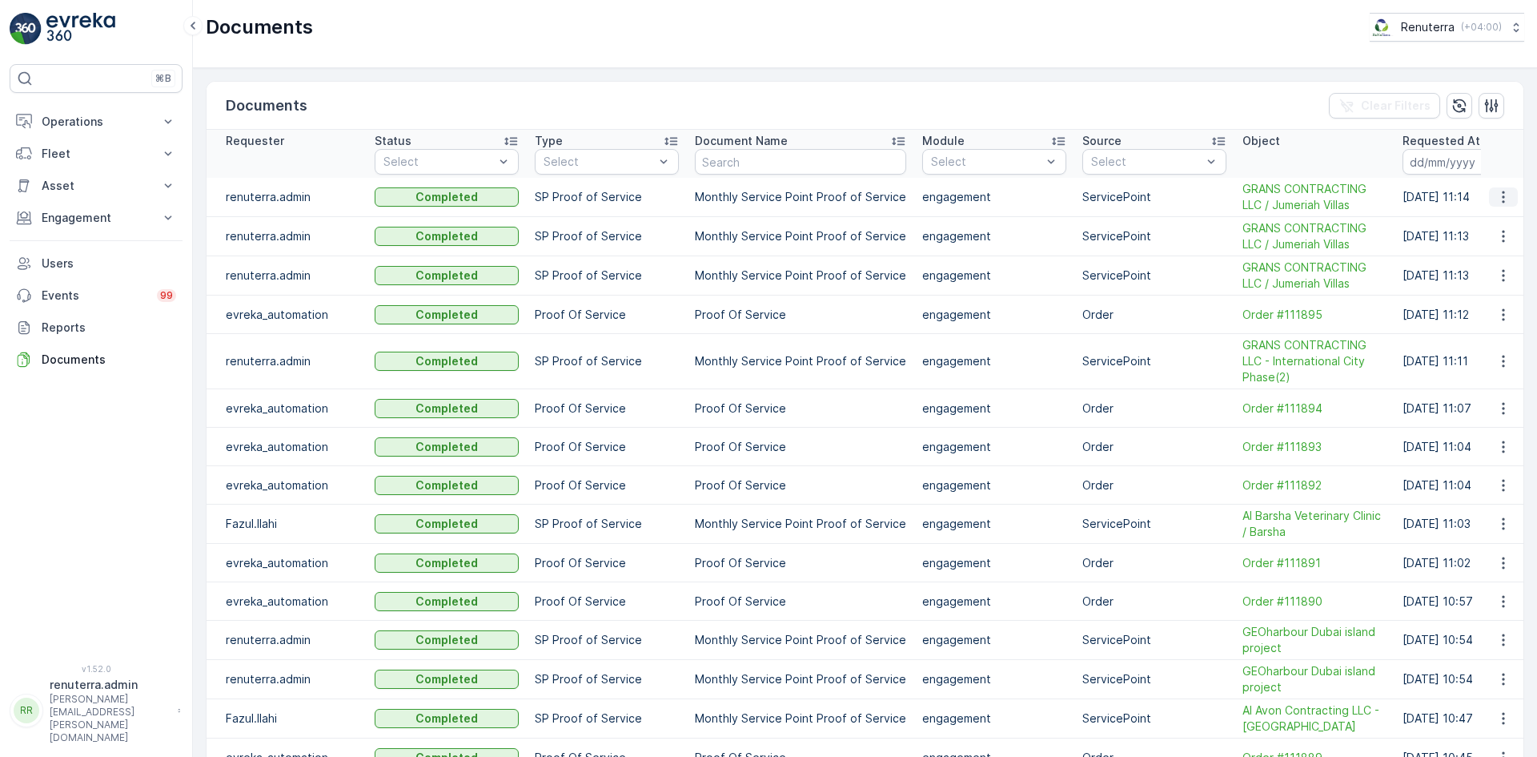
click at [1497, 197] on icon "button" at bounding box center [1504, 197] width 16 height 16
click at [1485, 218] on span "See Details" at bounding box center [1500, 221] width 62 height 16
click at [87, 220] on p "Engagement" at bounding box center [96, 218] width 109 height 16
click at [72, 316] on p "Service Points" at bounding box center [80, 312] width 78 height 16
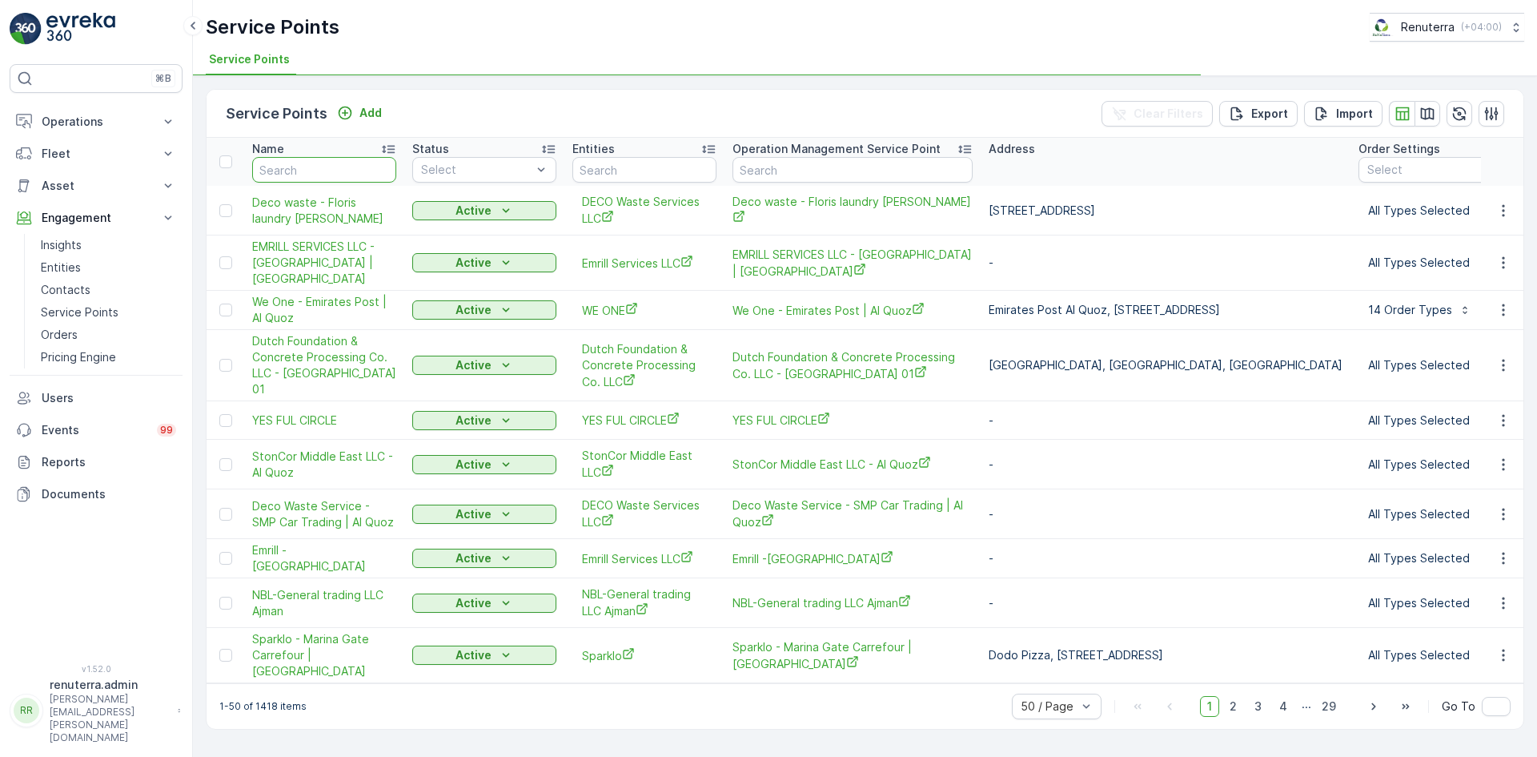
click at [331, 167] on input "text" at bounding box center [324, 170] width 144 height 26
type input "GRAN"
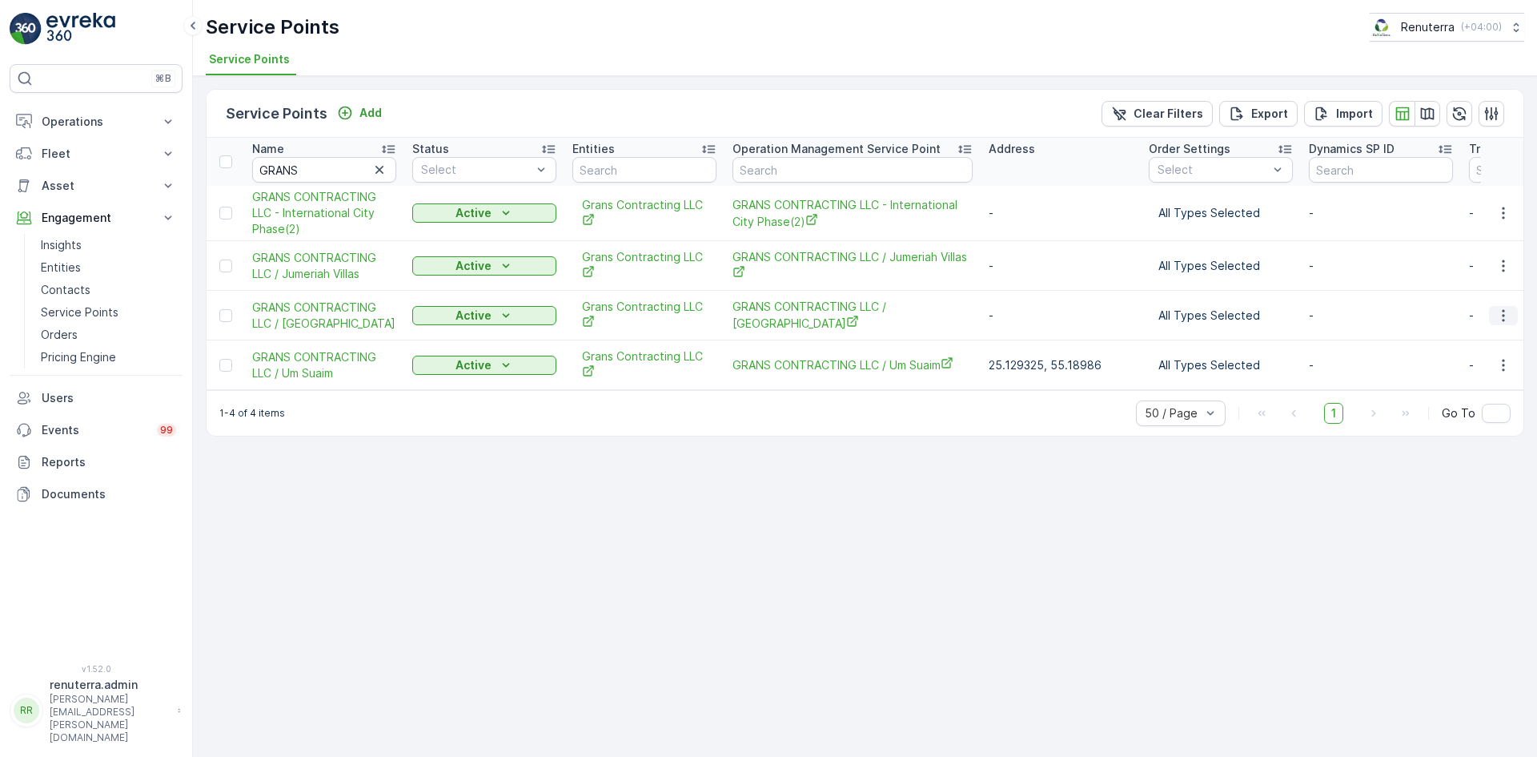
click at [1503, 311] on icon "button" at bounding box center [1503, 315] width 2 height 12
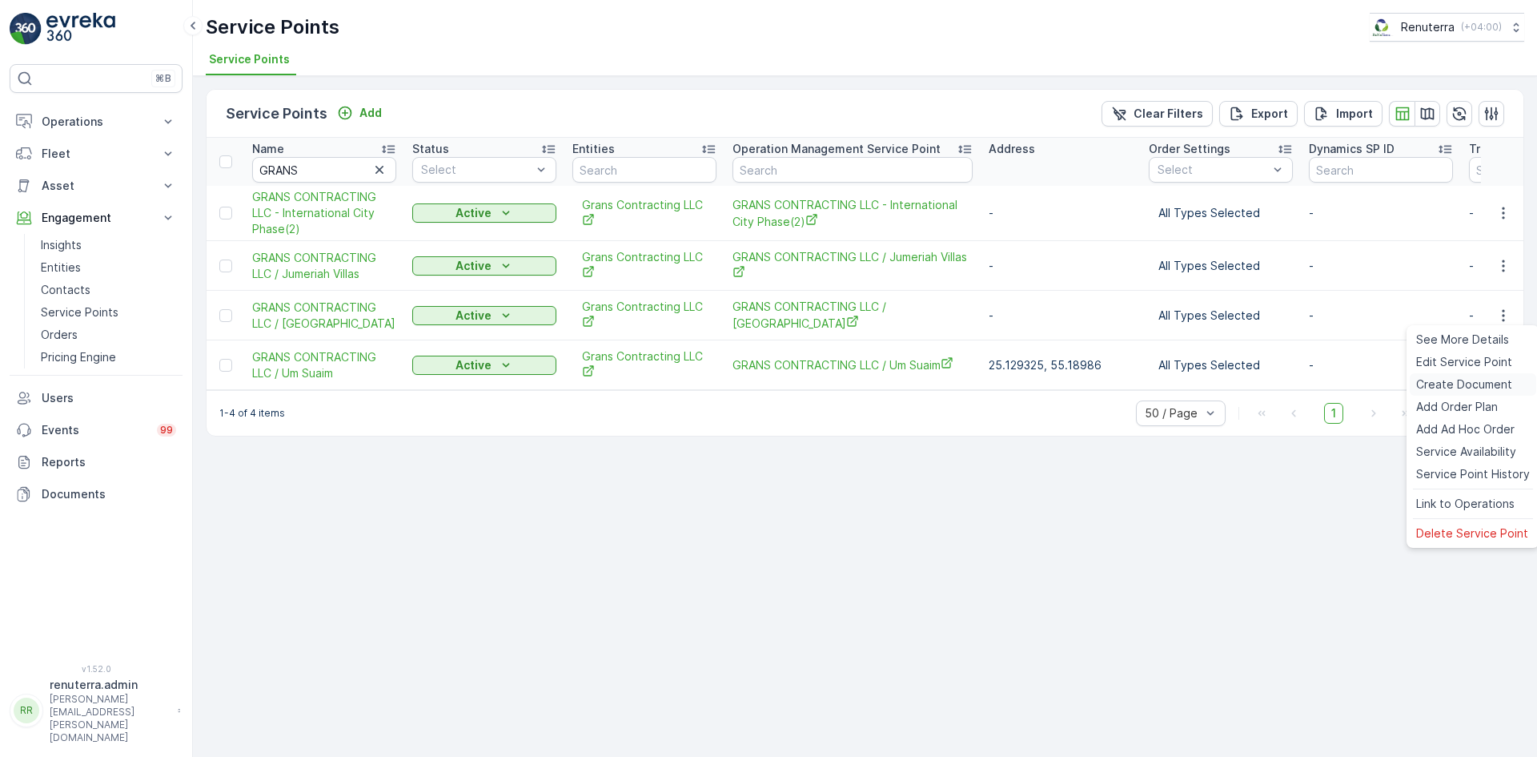
click at [1450, 388] on span "Create Document" at bounding box center [1465, 384] width 96 height 16
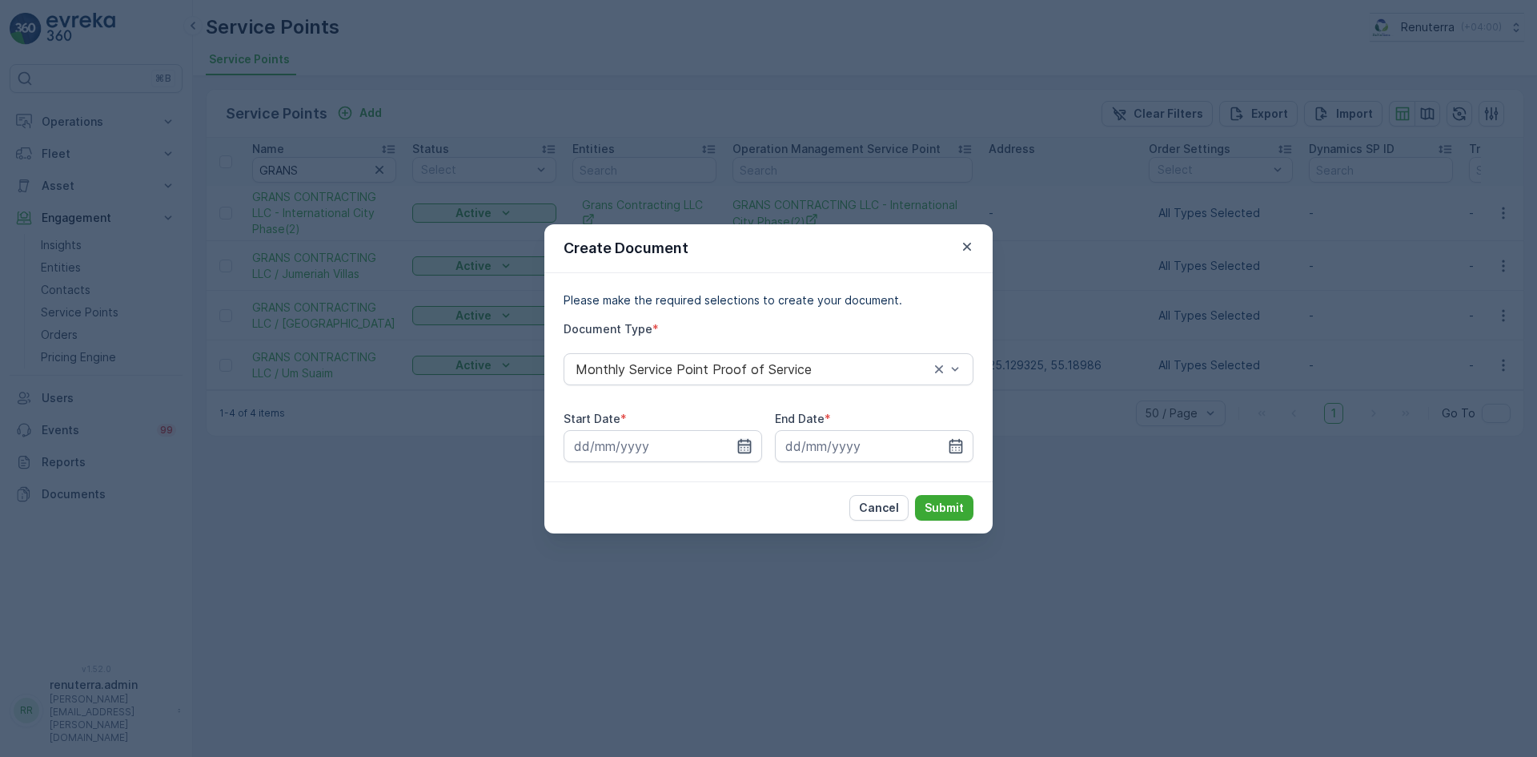
click at [740, 453] on icon "button" at bounding box center [745, 446] width 16 height 16
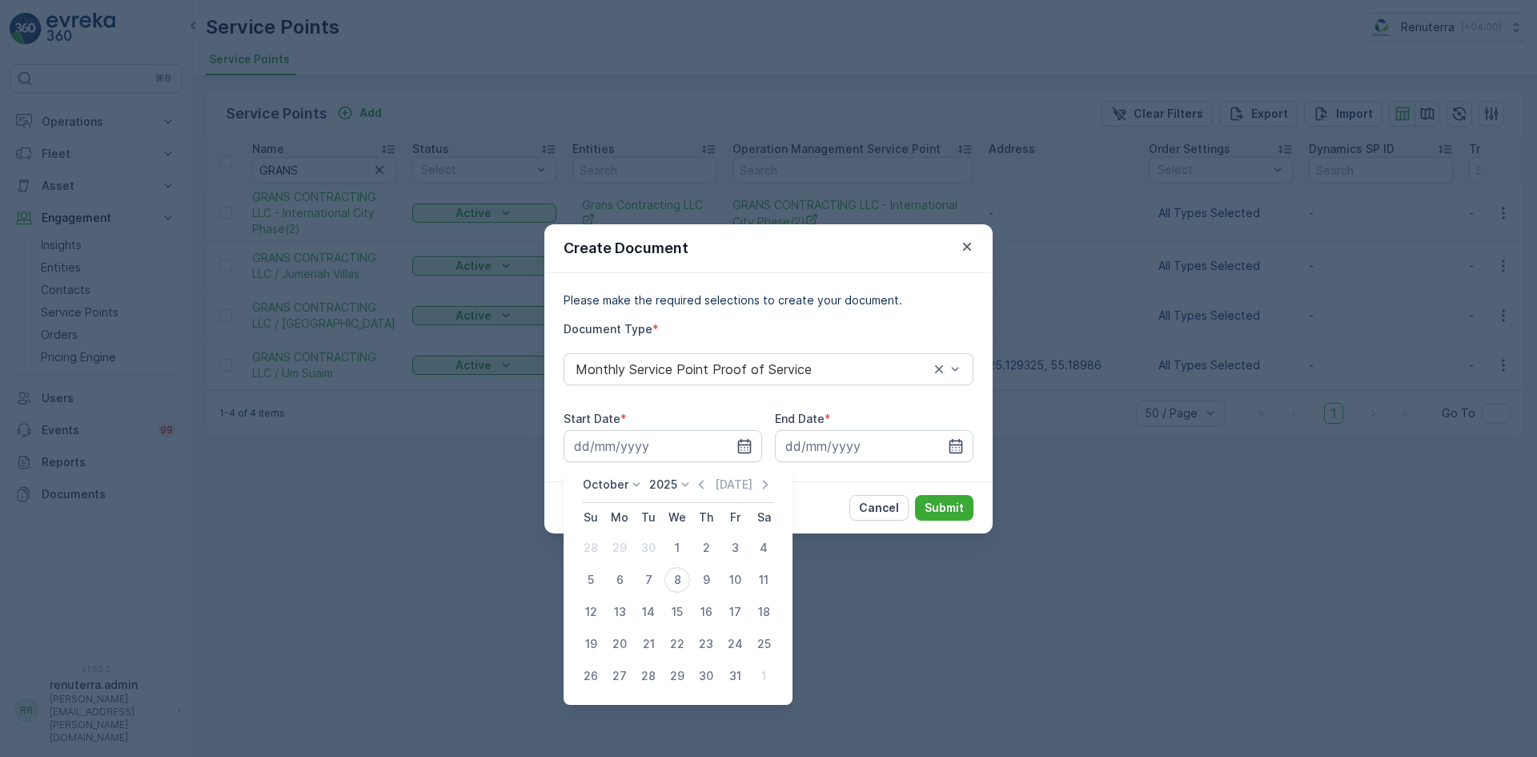
drag, startPoint x: 708, startPoint y: 482, endPoint x: 701, endPoint y: 502, distance: 21.3
click at [708, 484] on icon "button" at bounding box center [701, 484] width 16 height 16
click at [625, 546] on div "1" at bounding box center [620, 548] width 26 height 26
type input "[DATE]"
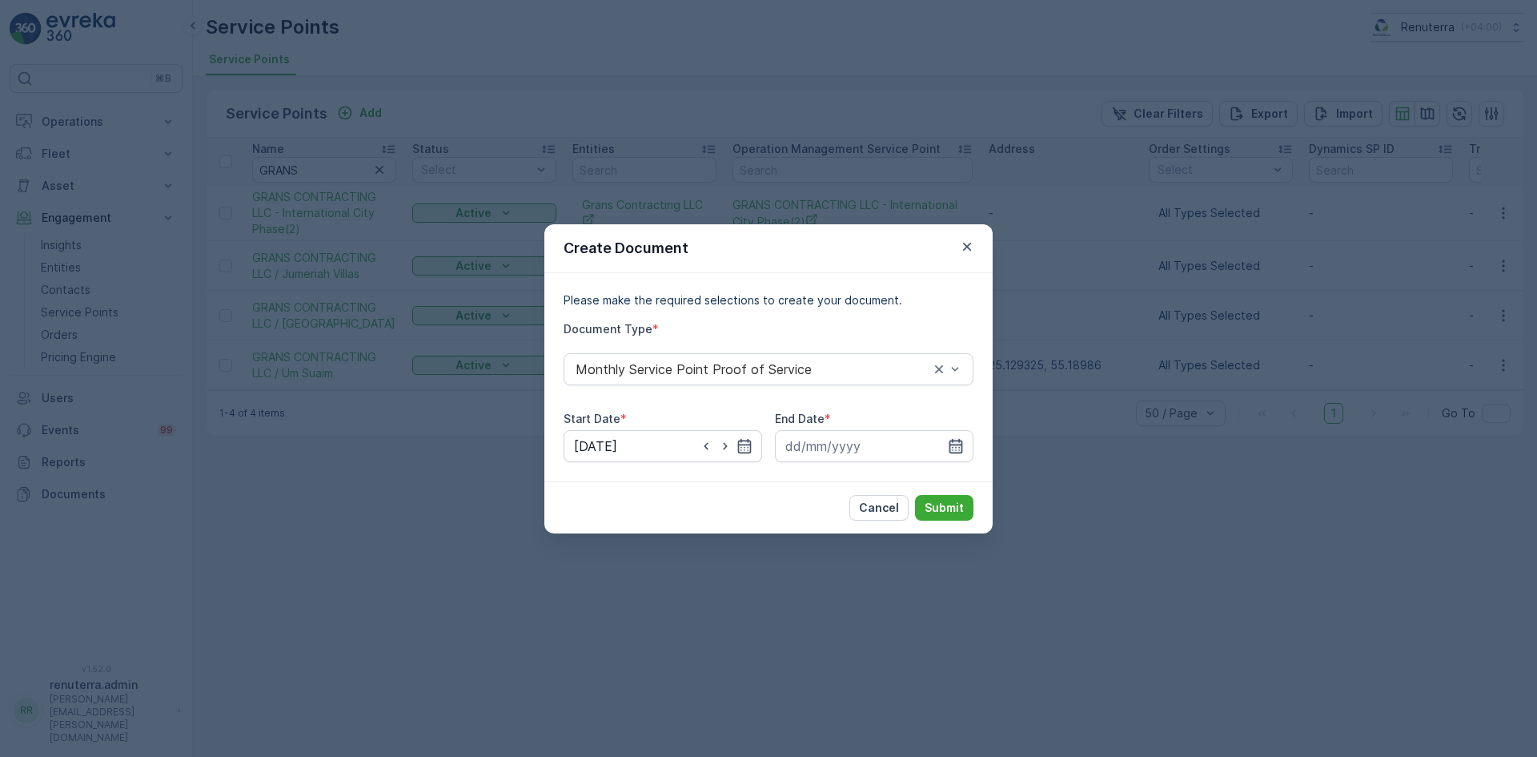
click at [954, 439] on icon "button" at bounding box center [956, 446] width 16 height 16
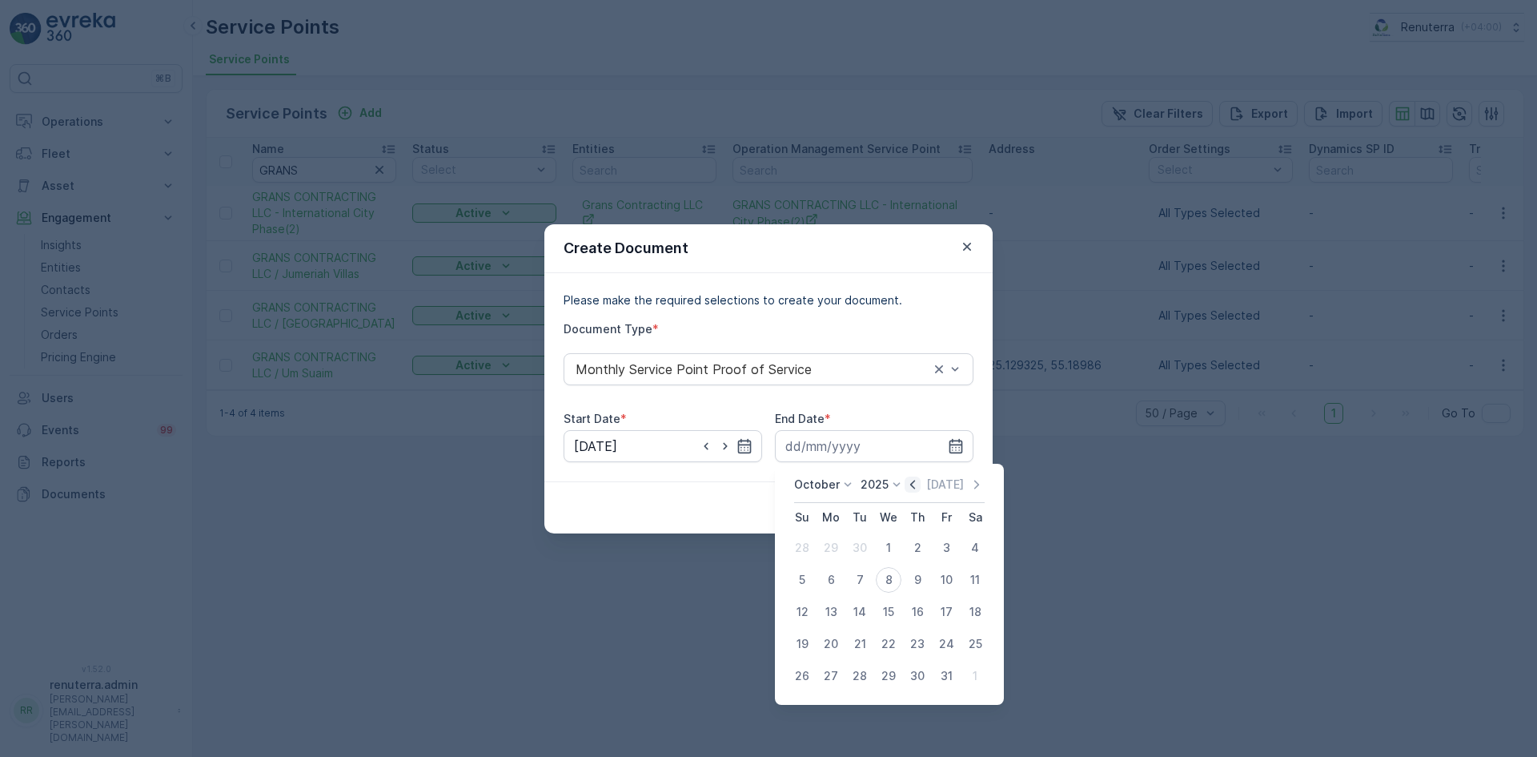
click at [918, 486] on icon "button" at bounding box center [913, 484] width 16 height 16
click at [858, 679] on div "30" at bounding box center [860, 676] width 26 height 26
type input "[DATE]"
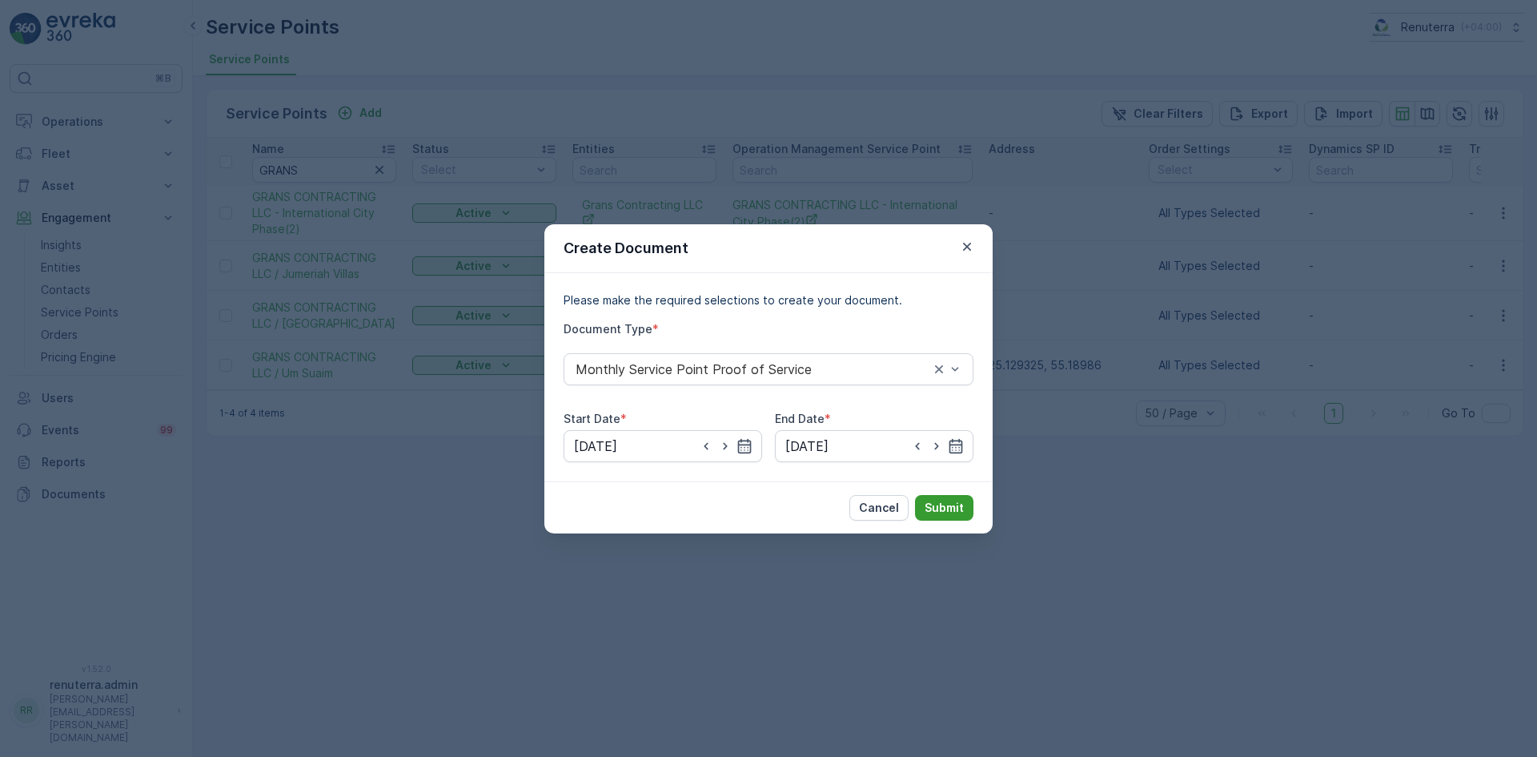
click at [949, 495] on button "Submit" at bounding box center [944, 508] width 58 height 26
drag, startPoint x: 1021, startPoint y: 387, endPoint x: 1036, endPoint y: 388, distance: 15.3
click at [1026, 388] on div "Create Document Please make the required selections to create your document. Do…" at bounding box center [768, 378] width 1537 height 757
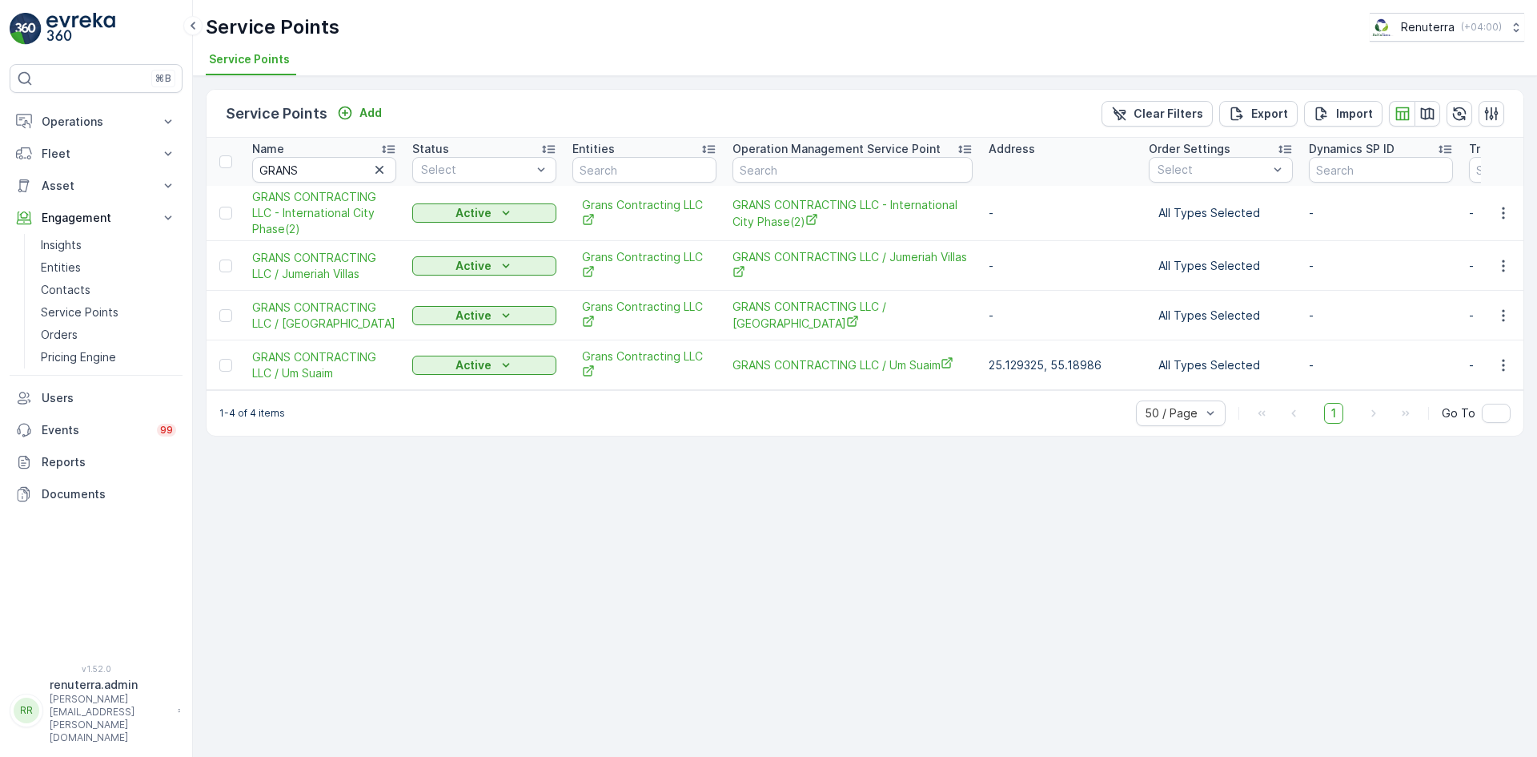
drag, startPoint x: 1002, startPoint y: 559, endPoint x: 912, endPoint y: 525, distance: 95.8
click at [992, 553] on div "Service Points Add Clear Filters Export Import Name GRANS Status Select Entitie…" at bounding box center [865, 416] width 1344 height 681
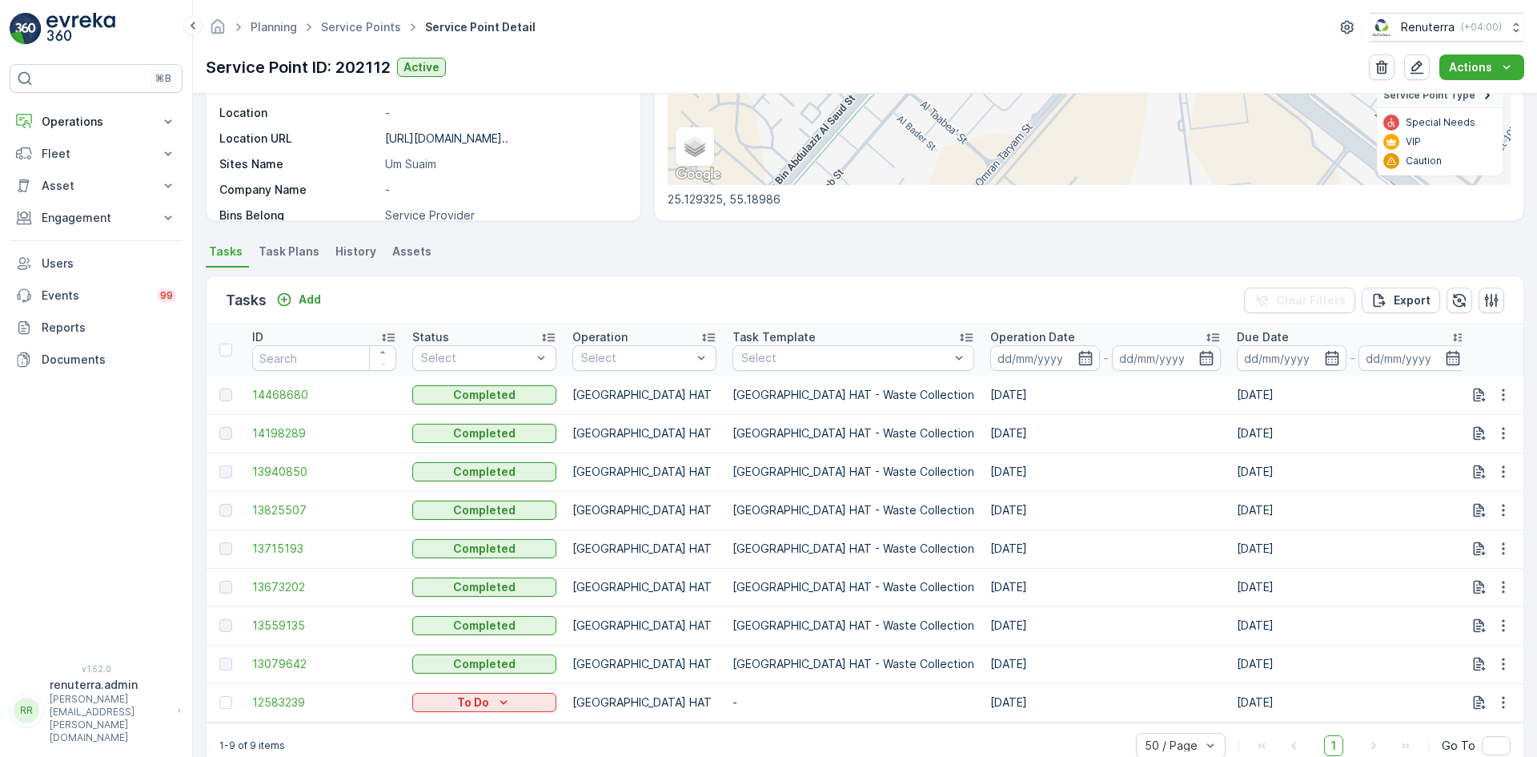
scroll to position [327, 0]
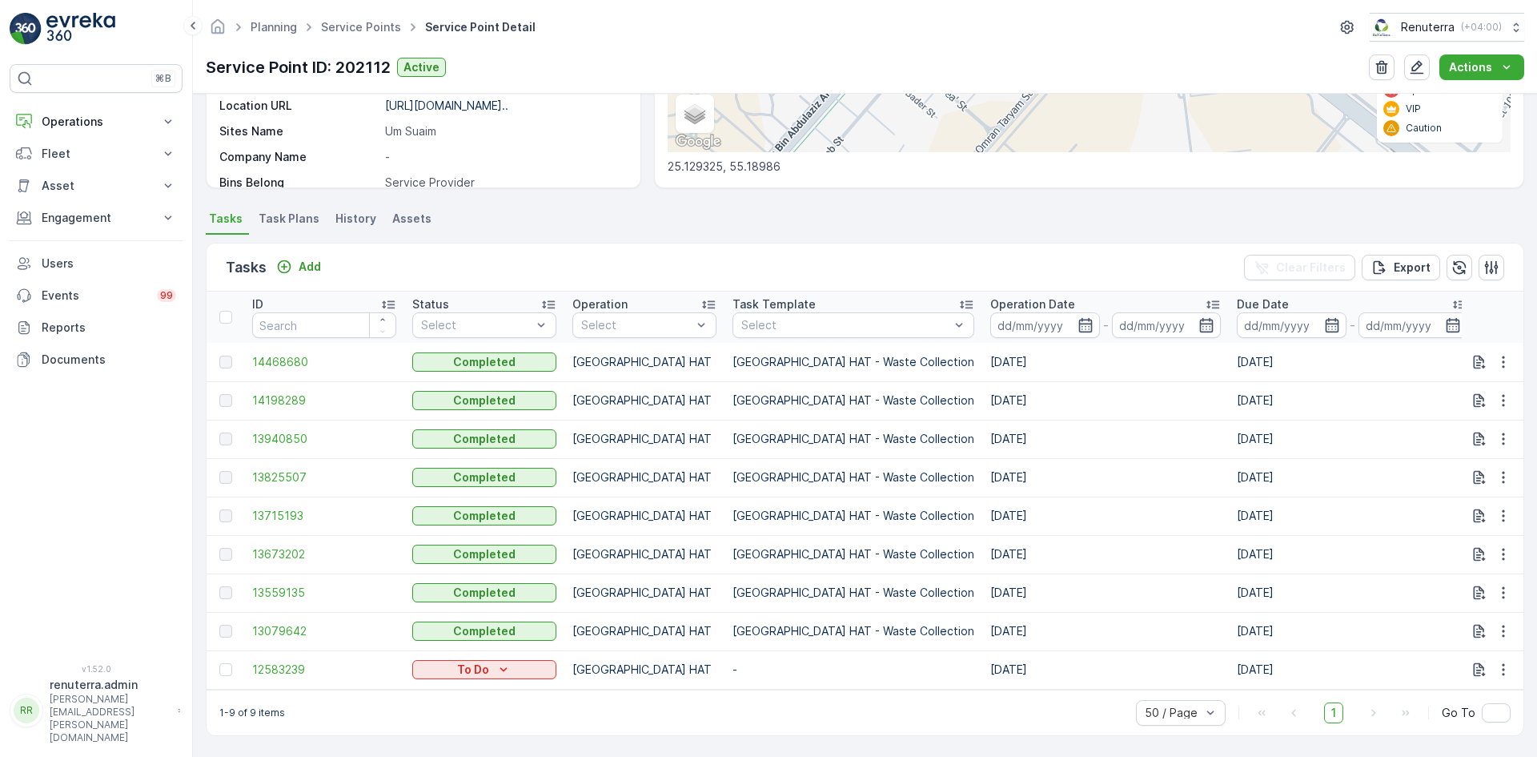
drag, startPoint x: 73, startPoint y: 209, endPoint x: 94, endPoint y: 251, distance: 46.6
click at [74, 209] on button "Engagement" at bounding box center [96, 218] width 173 height 32
click at [108, 319] on p "Service Points" at bounding box center [80, 312] width 78 height 16
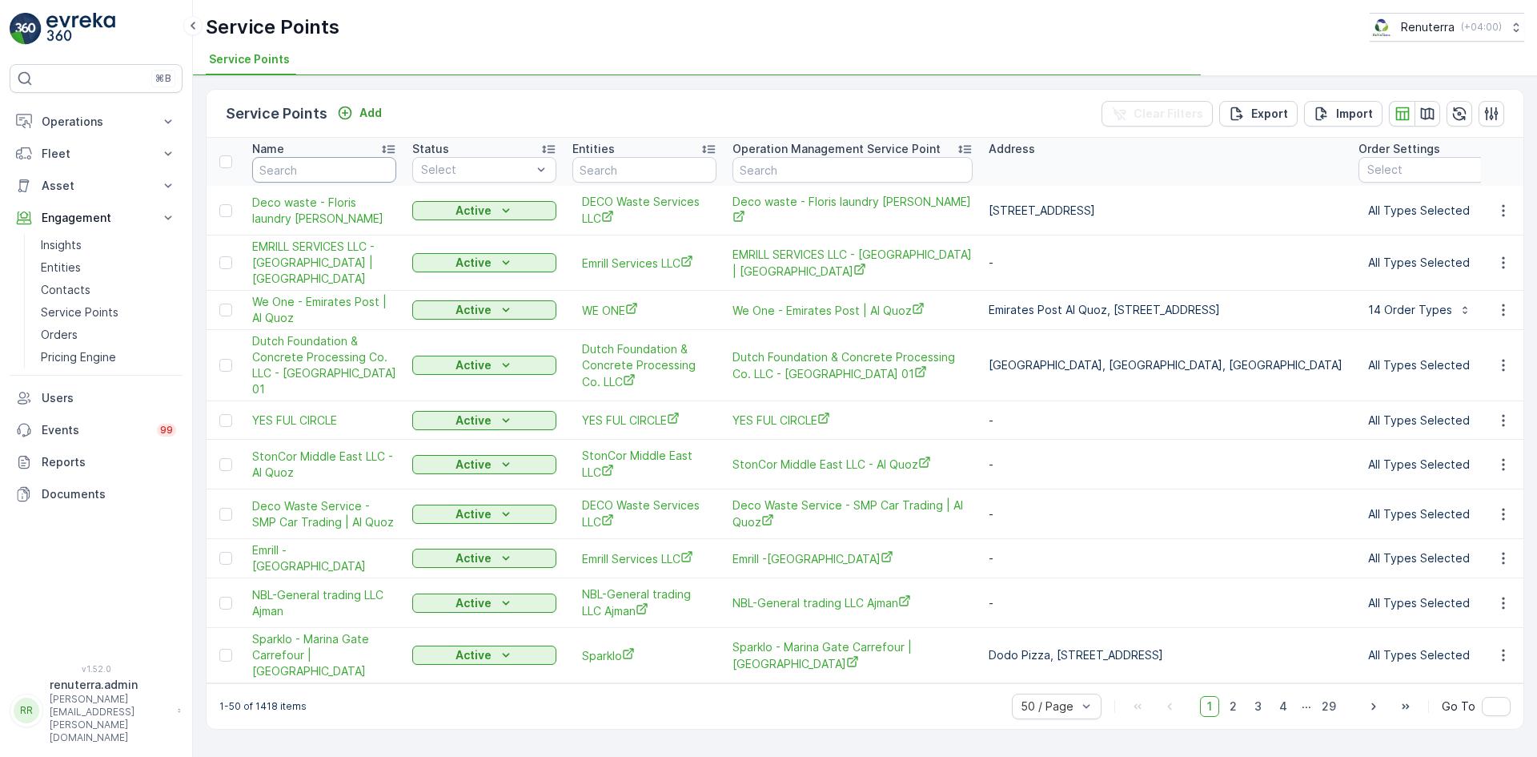
click at [295, 171] on input "text" at bounding box center [324, 170] width 144 height 26
type input "we"
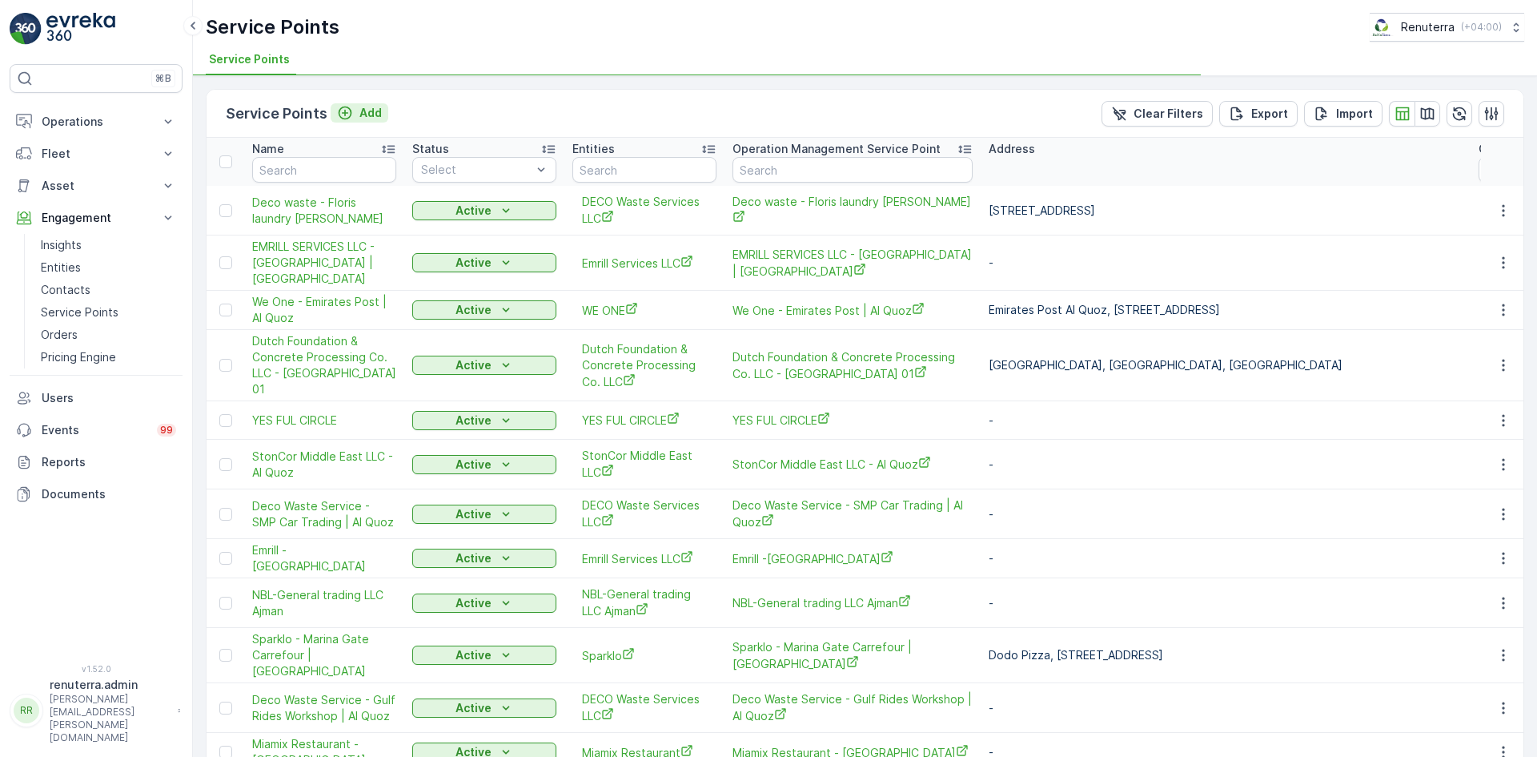
type input "we oo"
click at [348, 122] on button "Add" at bounding box center [360, 112] width 58 height 19
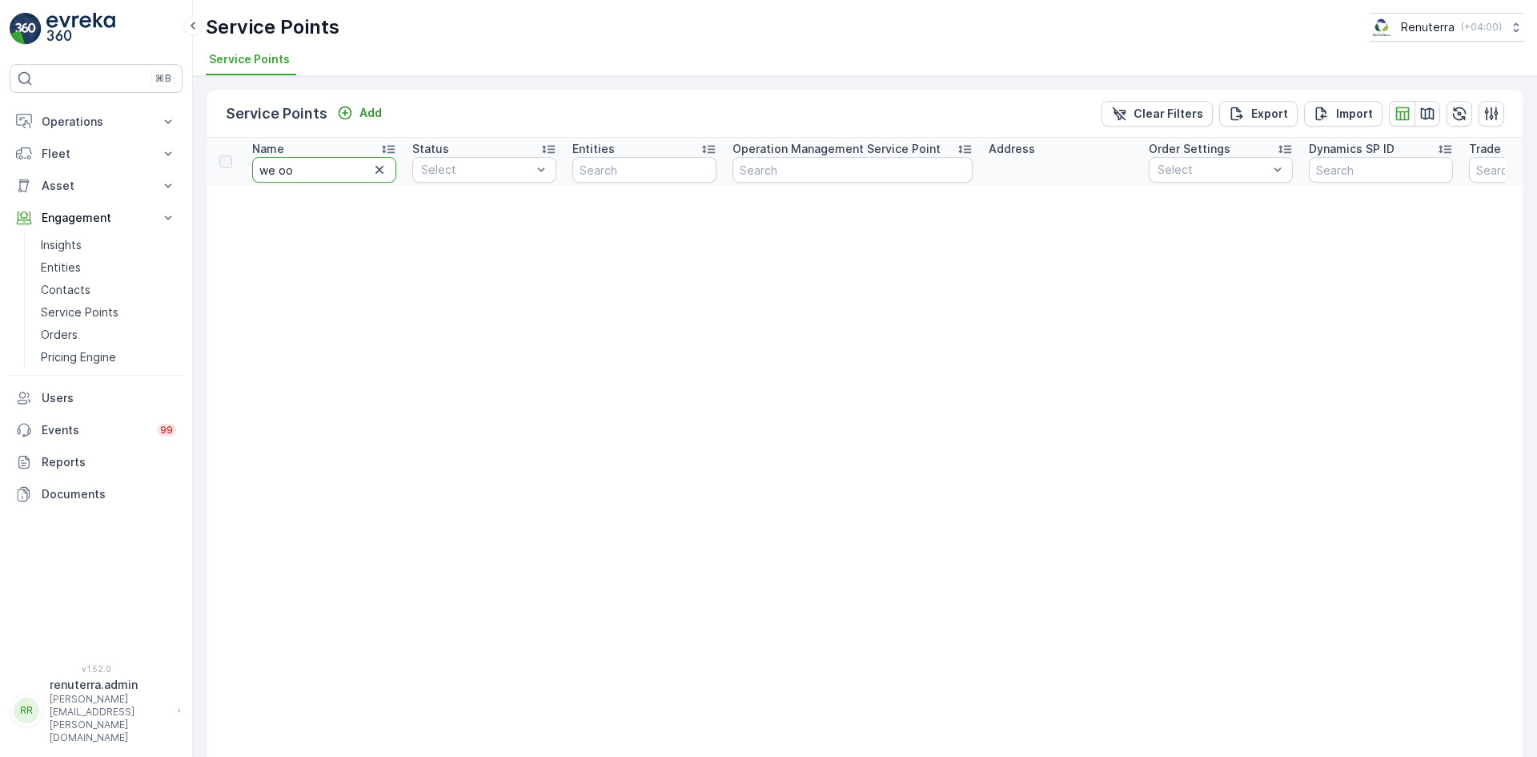
click at [295, 165] on input "we oo" at bounding box center [324, 170] width 144 height 26
type input "we one"
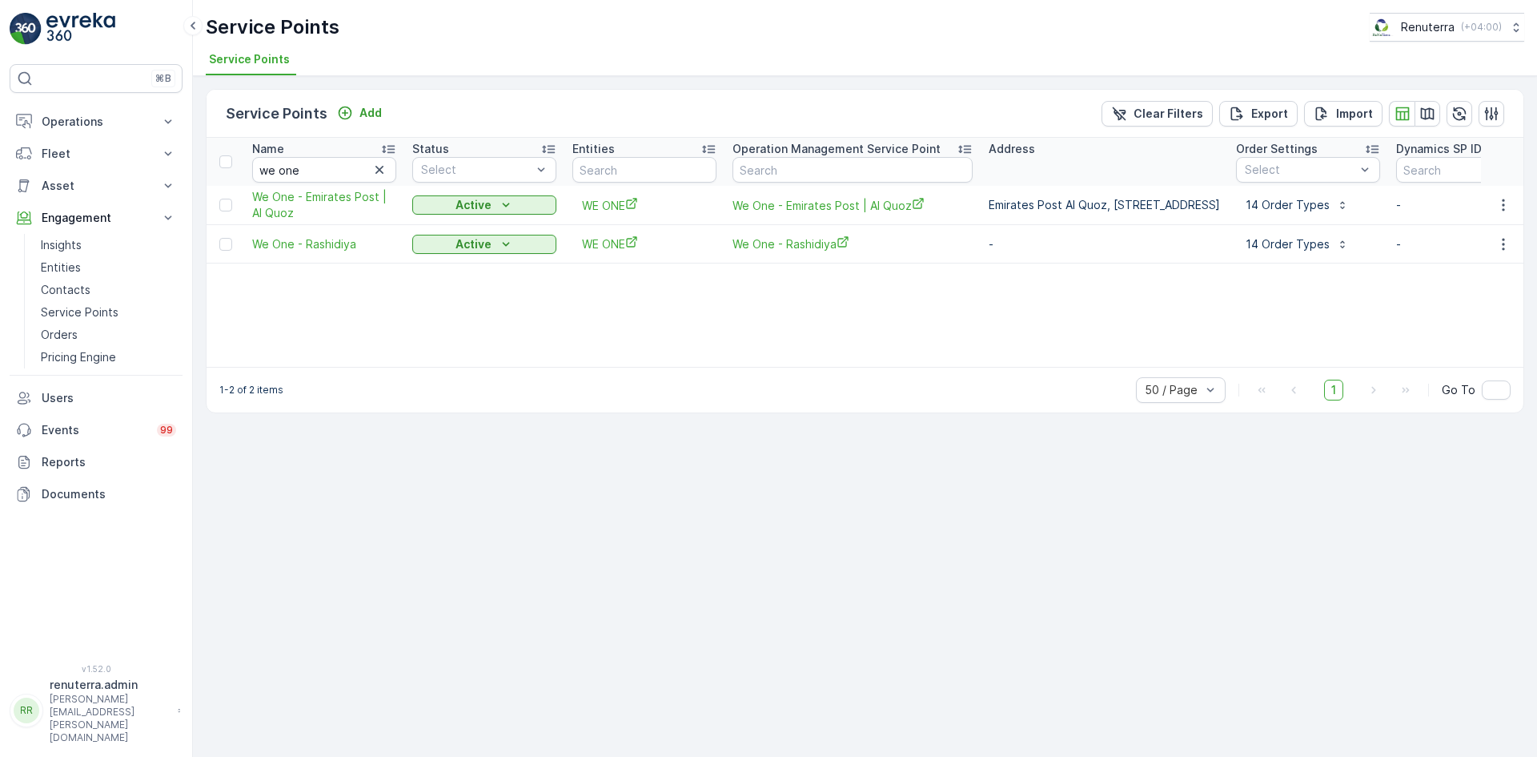
click at [1228, 252] on td "-" at bounding box center [1104, 244] width 247 height 38
click at [1490, 247] on button "button" at bounding box center [1503, 244] width 29 height 19
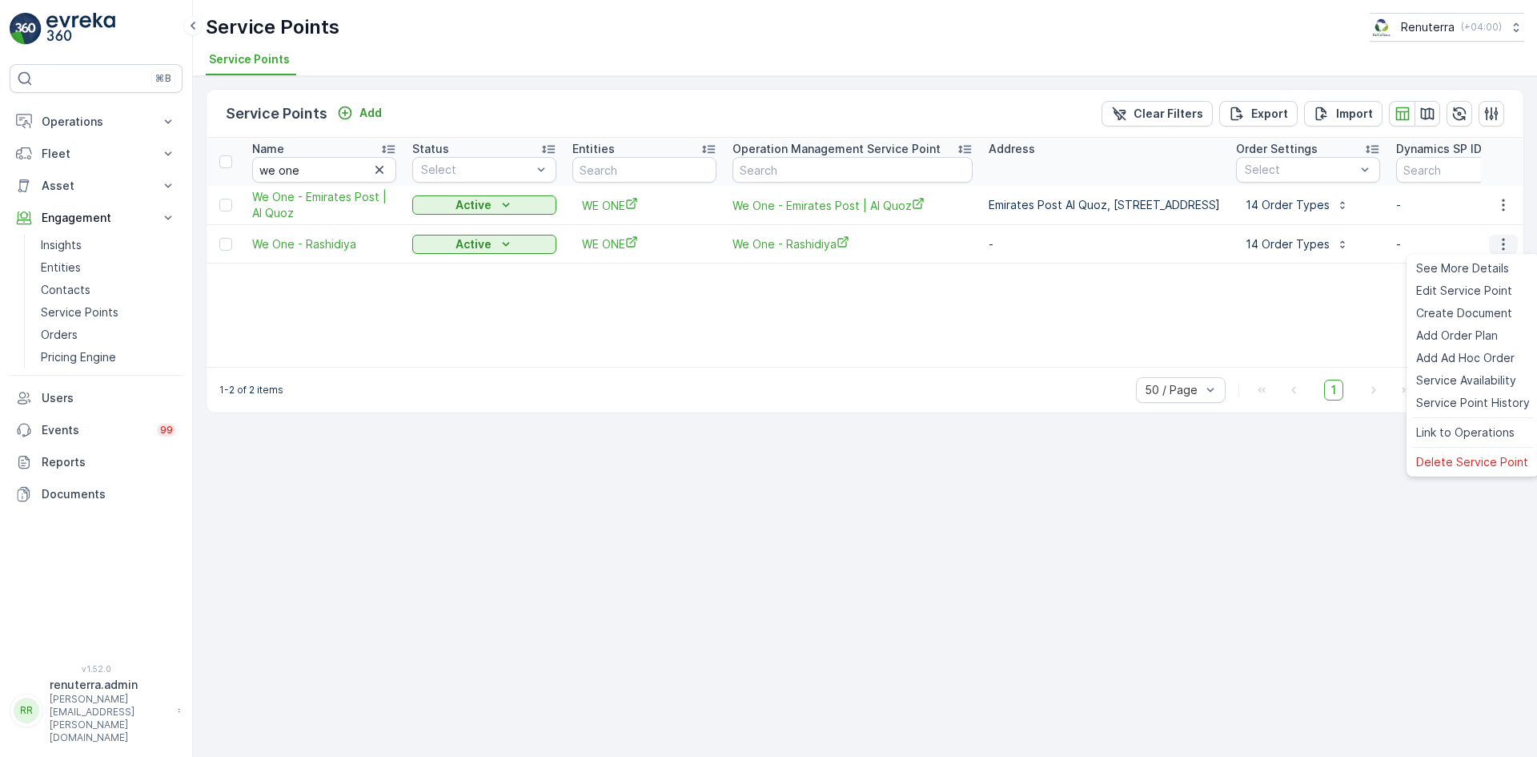
click at [1505, 247] on icon "button" at bounding box center [1504, 244] width 16 height 16
click at [1437, 311] on span "Create Document" at bounding box center [1465, 313] width 96 height 16
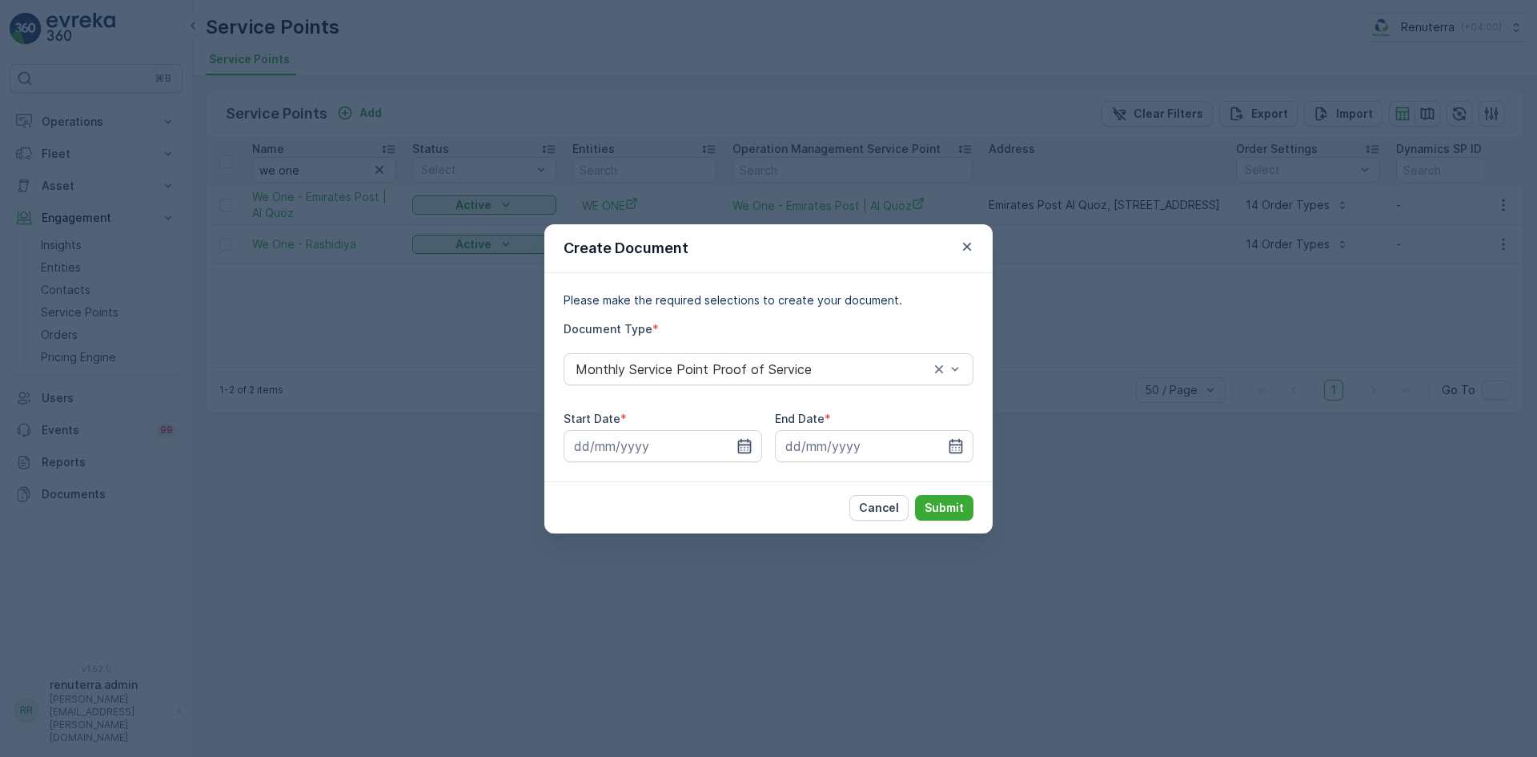
click at [747, 445] on icon "button" at bounding box center [745, 446] width 16 height 16
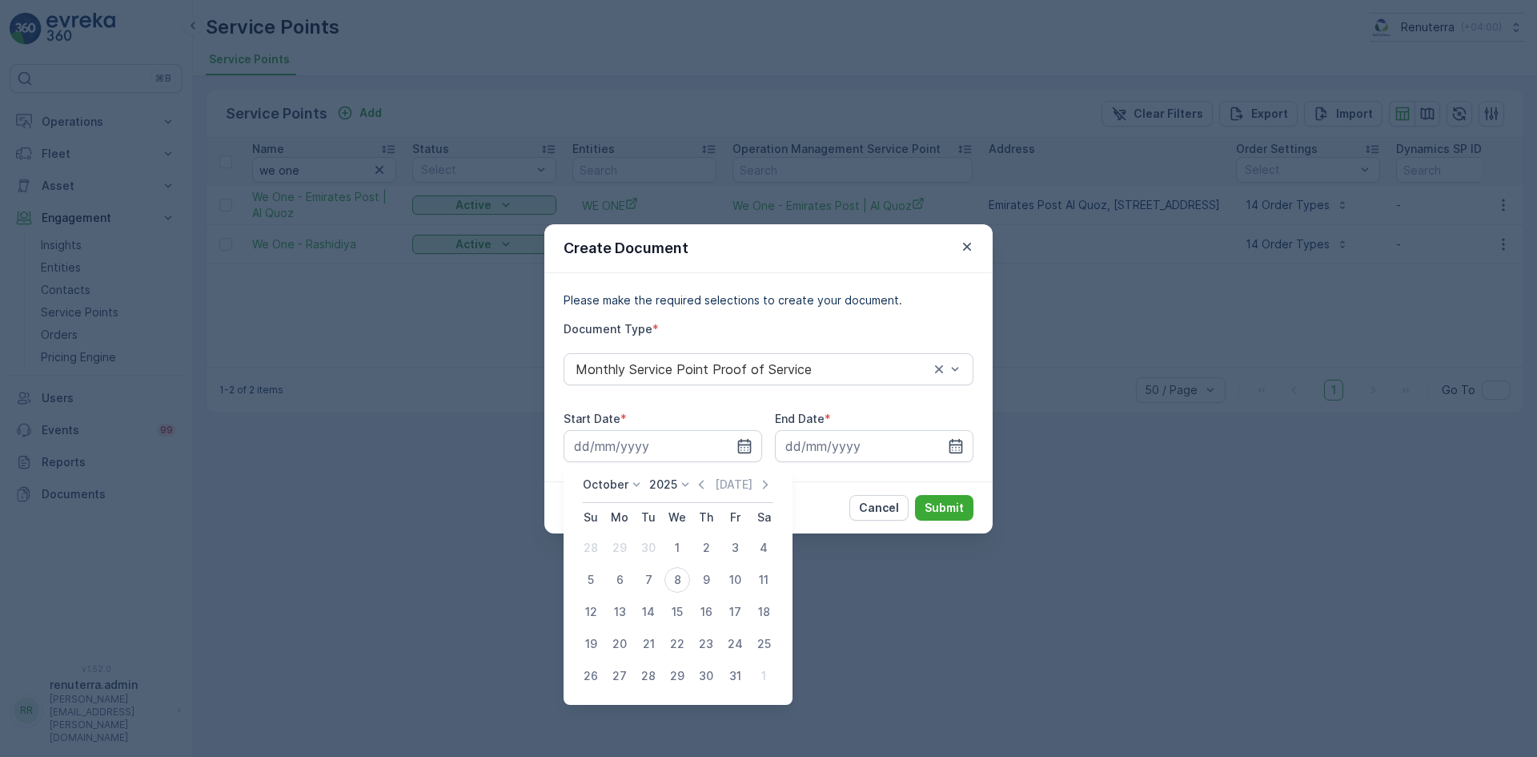
click at [698, 485] on icon "button" at bounding box center [701, 484] width 16 height 16
click at [625, 539] on div "1" at bounding box center [620, 548] width 26 height 26
type input "01.09.2025"
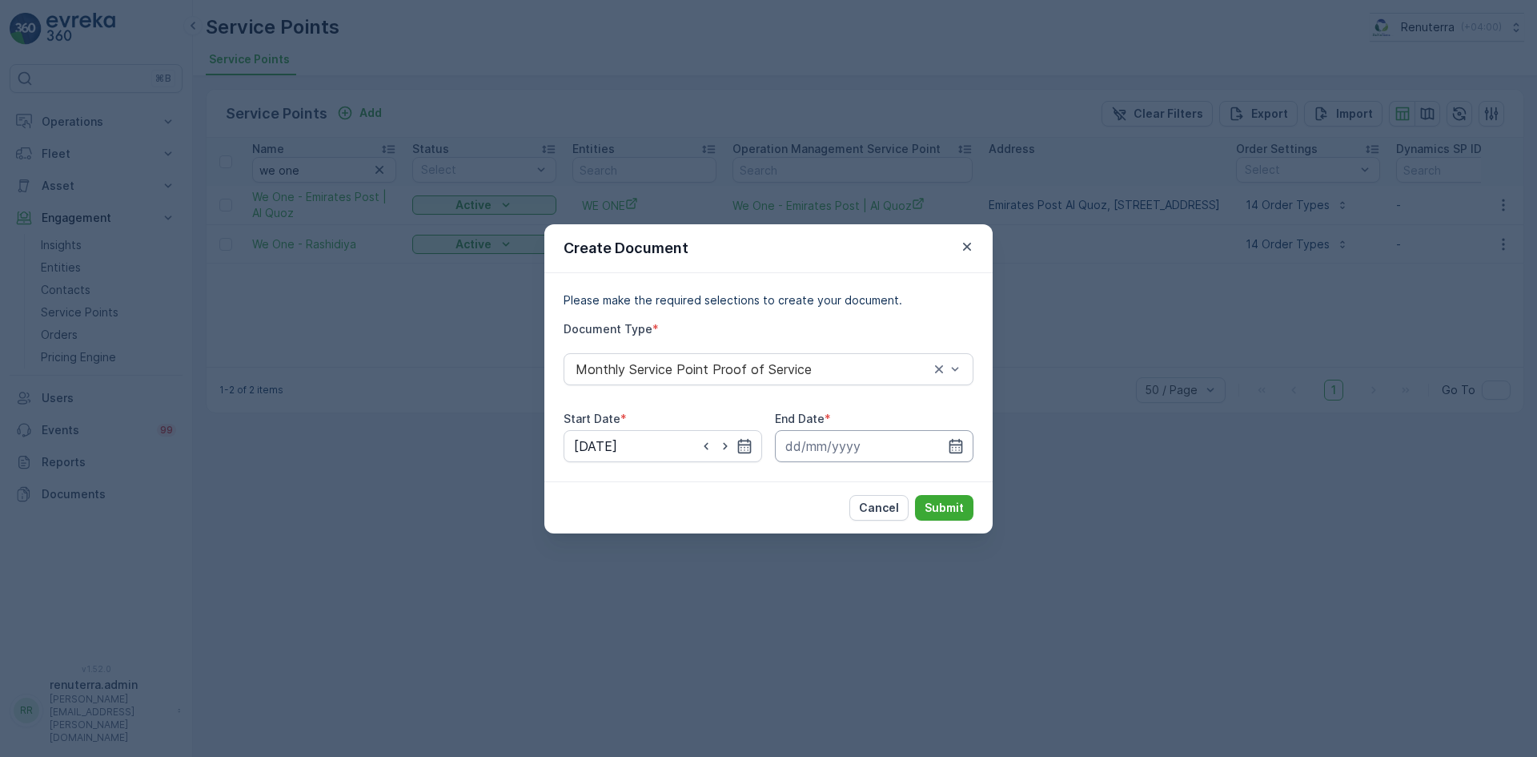
click at [964, 444] on input at bounding box center [874, 446] width 199 height 32
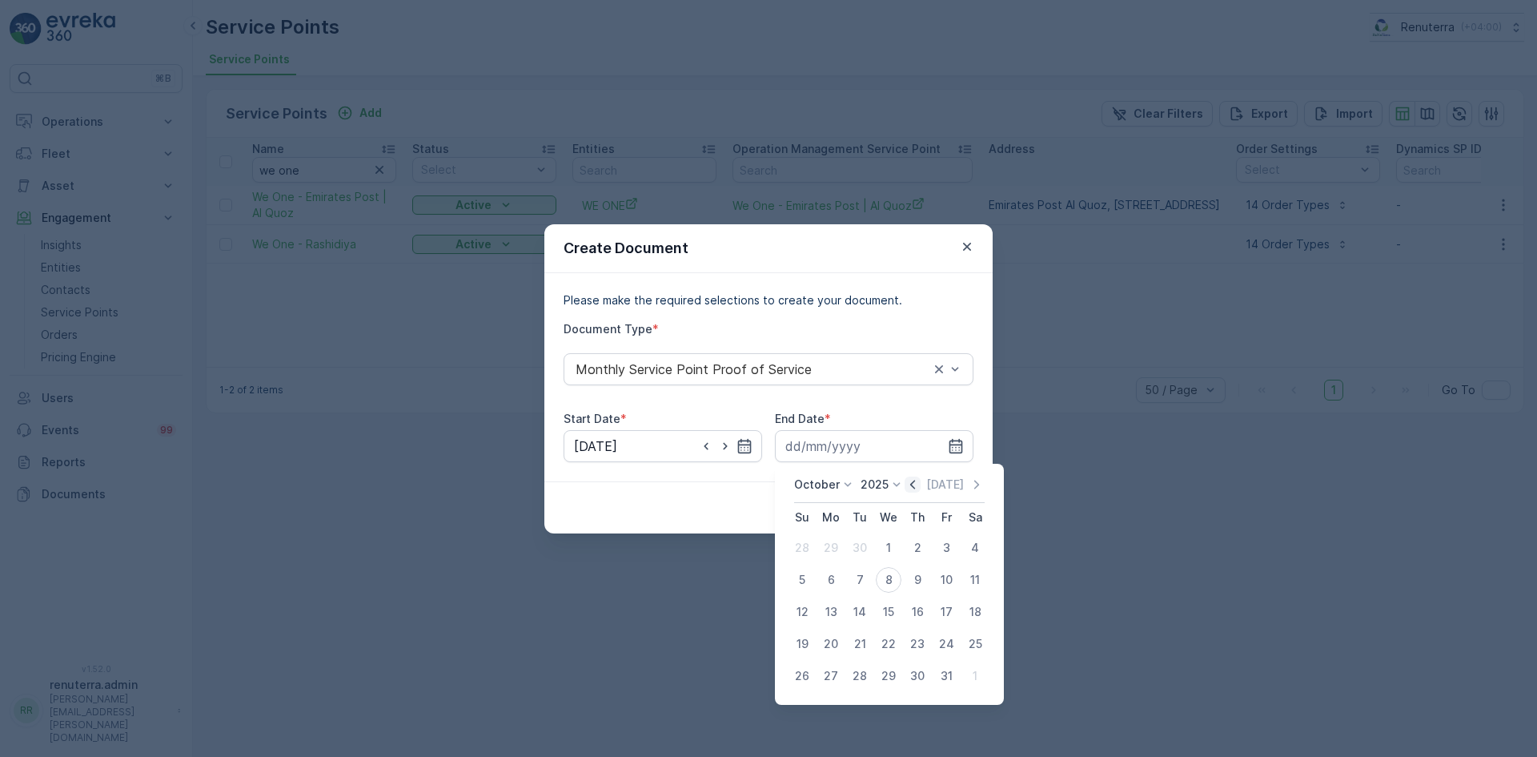
click at [915, 488] on icon "button" at bounding box center [912, 484] width 5 height 9
click at [855, 677] on div "30" at bounding box center [860, 676] width 26 height 26
type input "30.09.2025"
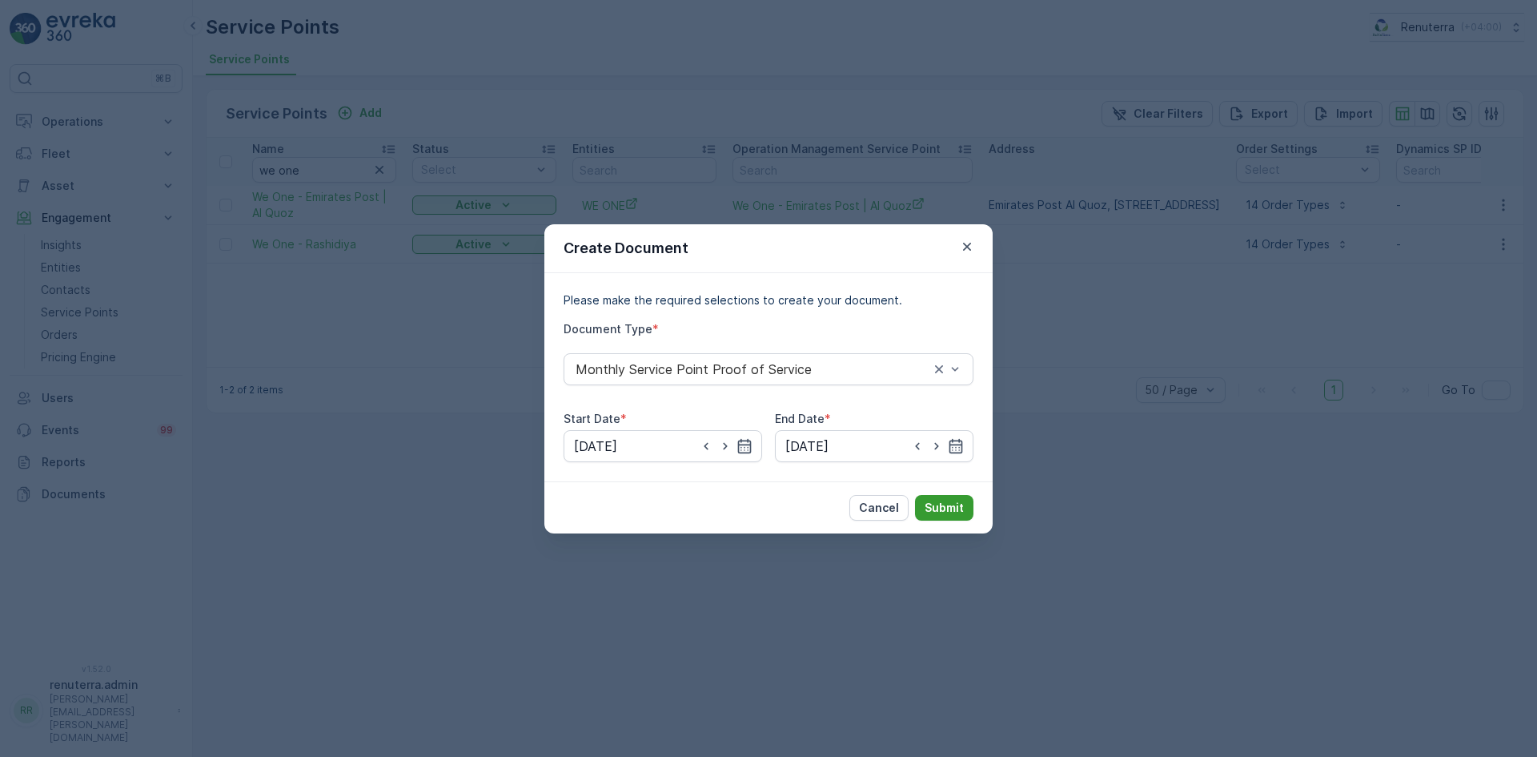
click at [947, 512] on p "Submit" at bounding box center [944, 508] width 39 height 16
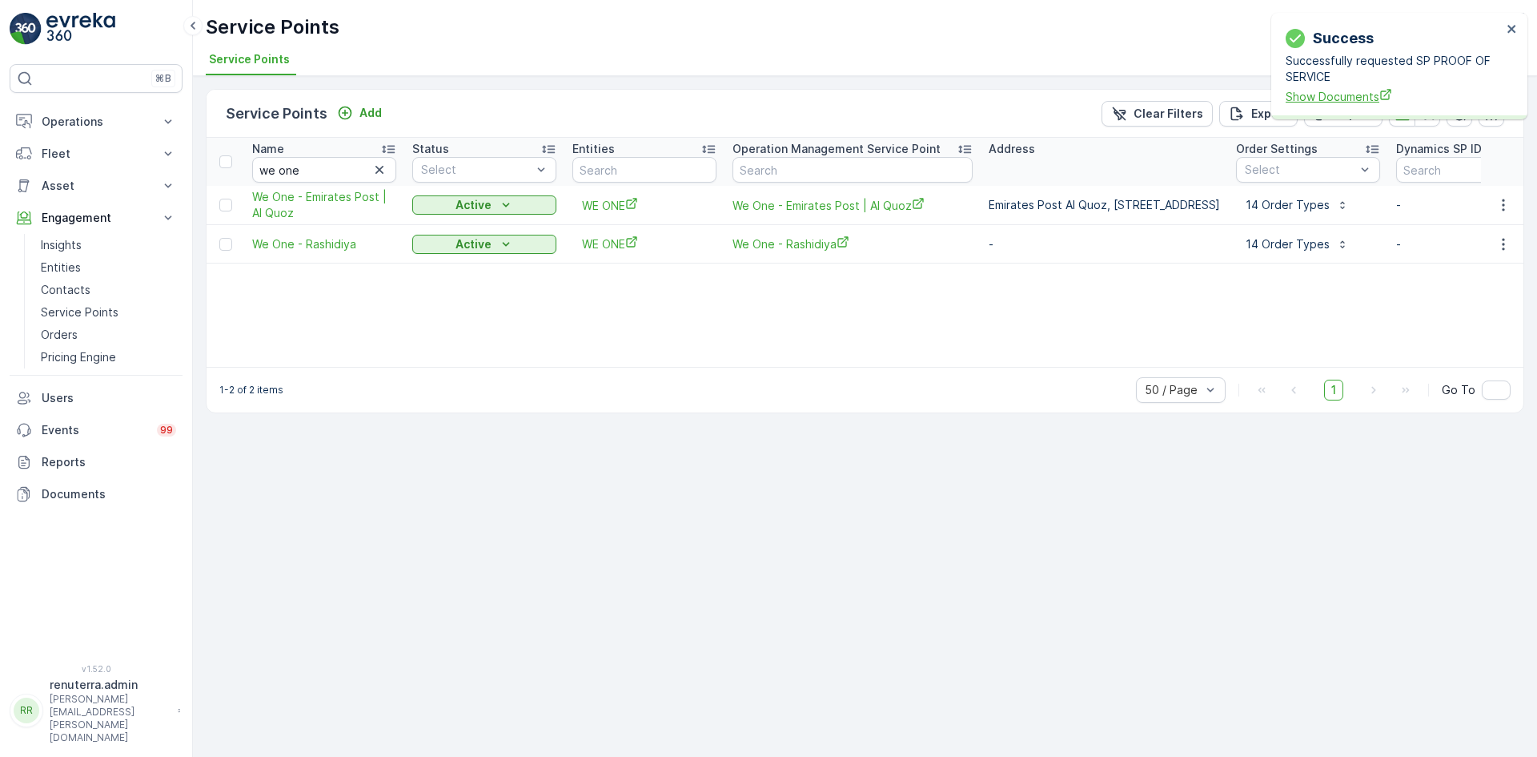
click at [1348, 97] on span "Show Documents" at bounding box center [1394, 96] width 216 height 17
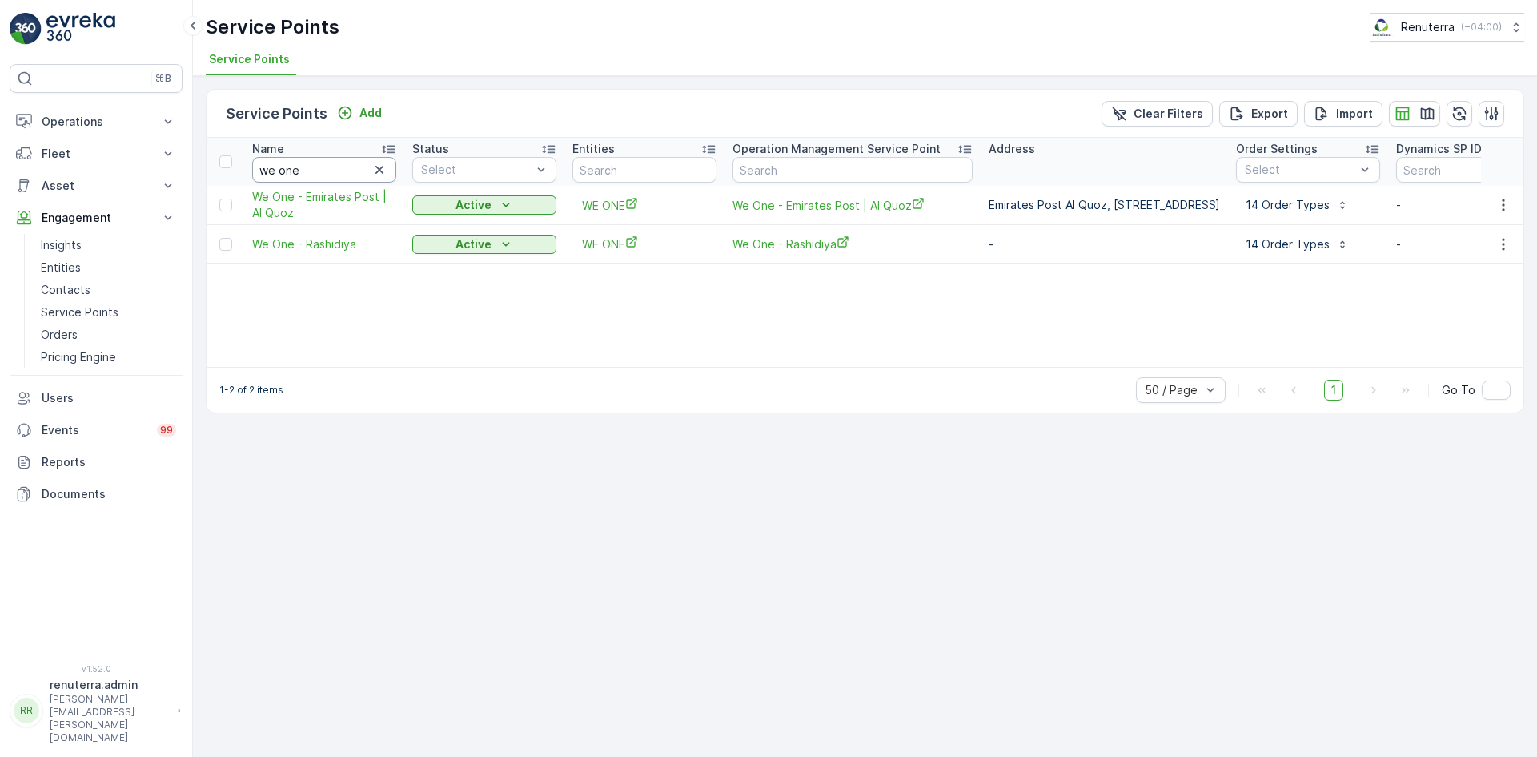
click at [317, 177] on input "we one" at bounding box center [324, 170] width 144 height 26
click at [279, 246] on span "We One - Rashidiya" at bounding box center [324, 244] width 144 height 16
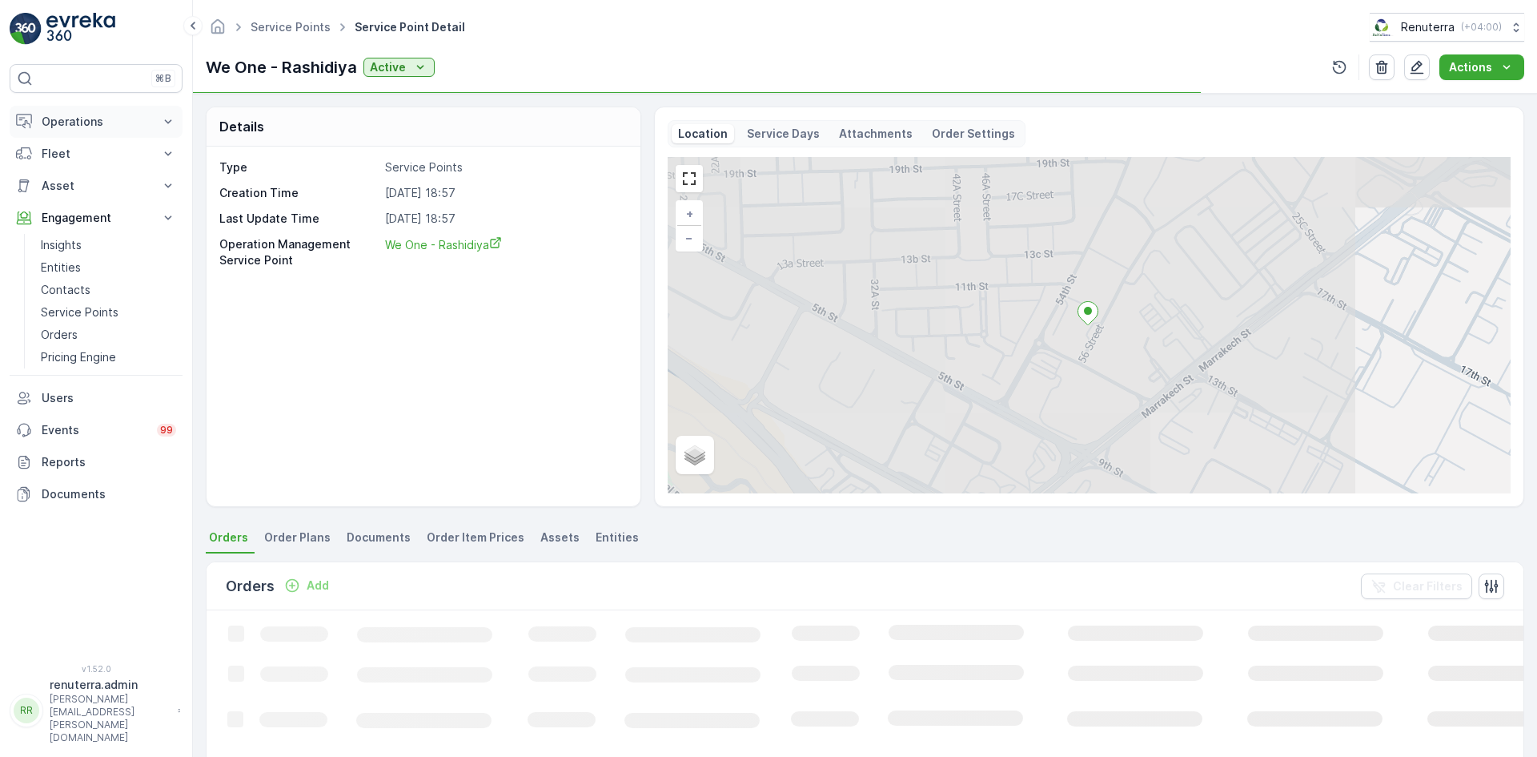
click at [65, 127] on p "Operations" at bounding box center [96, 122] width 109 height 16
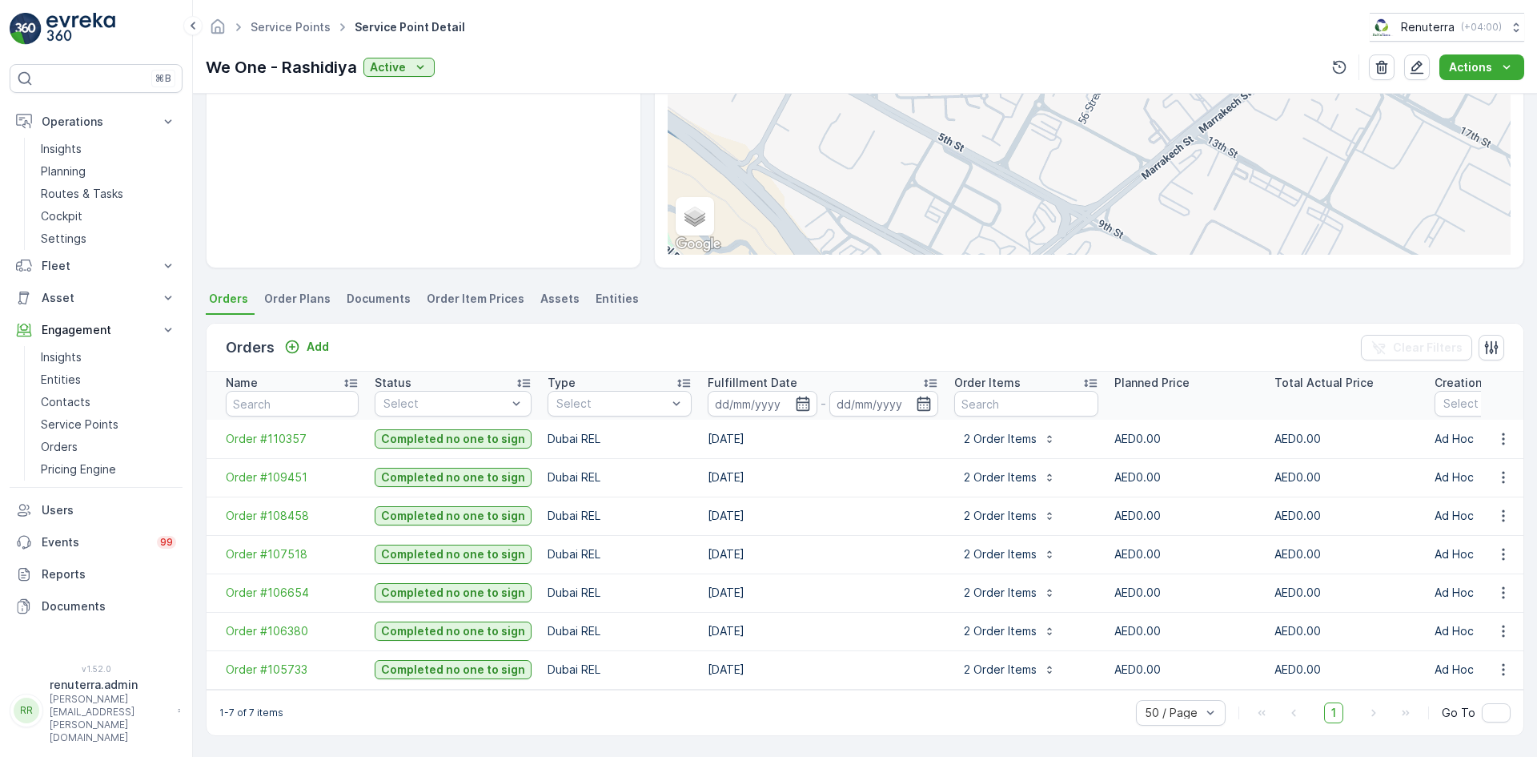
scroll to position [247, 0]
click at [62, 146] on p "Insights" at bounding box center [61, 149] width 41 height 16
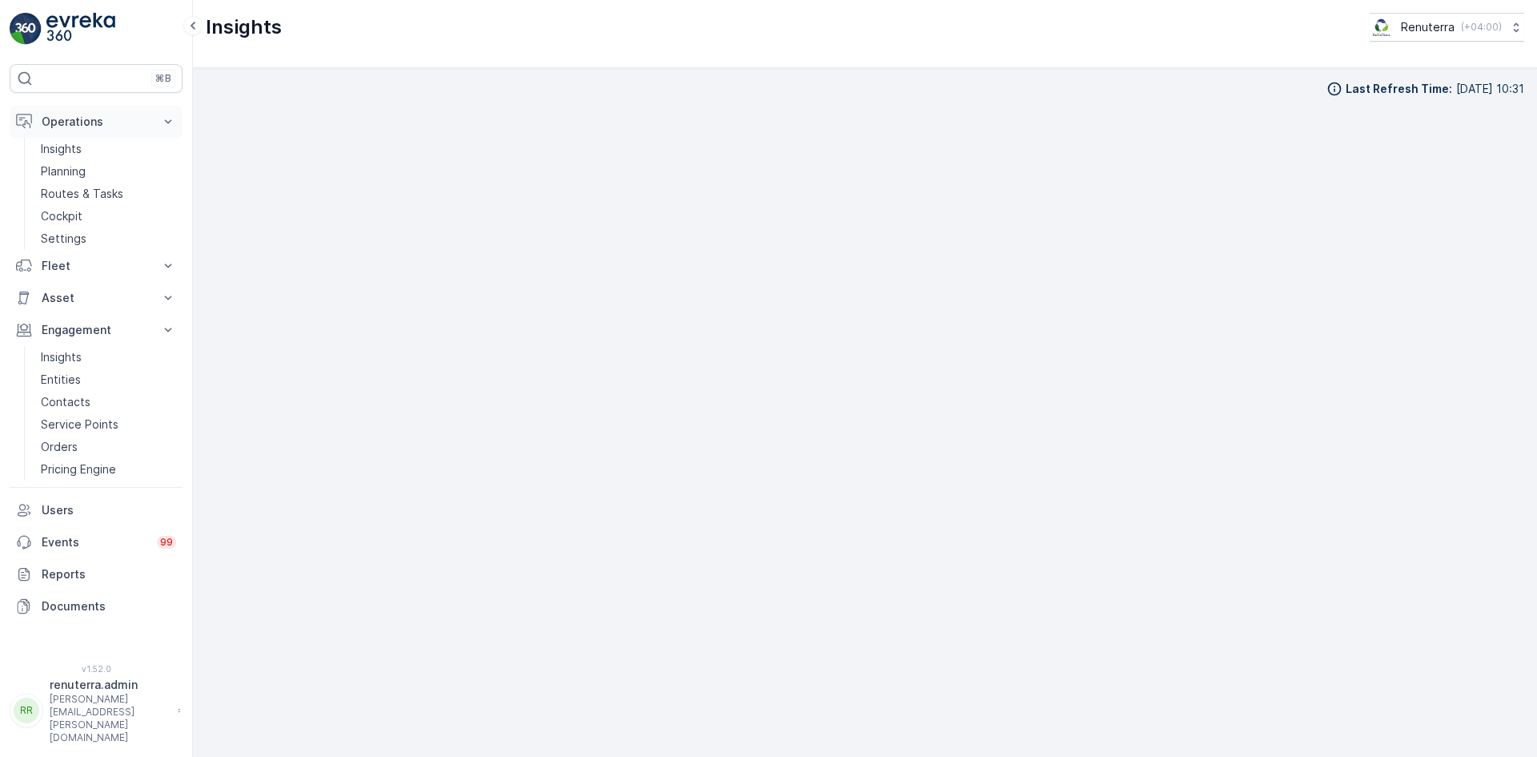
click at [76, 122] on p "Operations" at bounding box center [96, 122] width 109 height 16
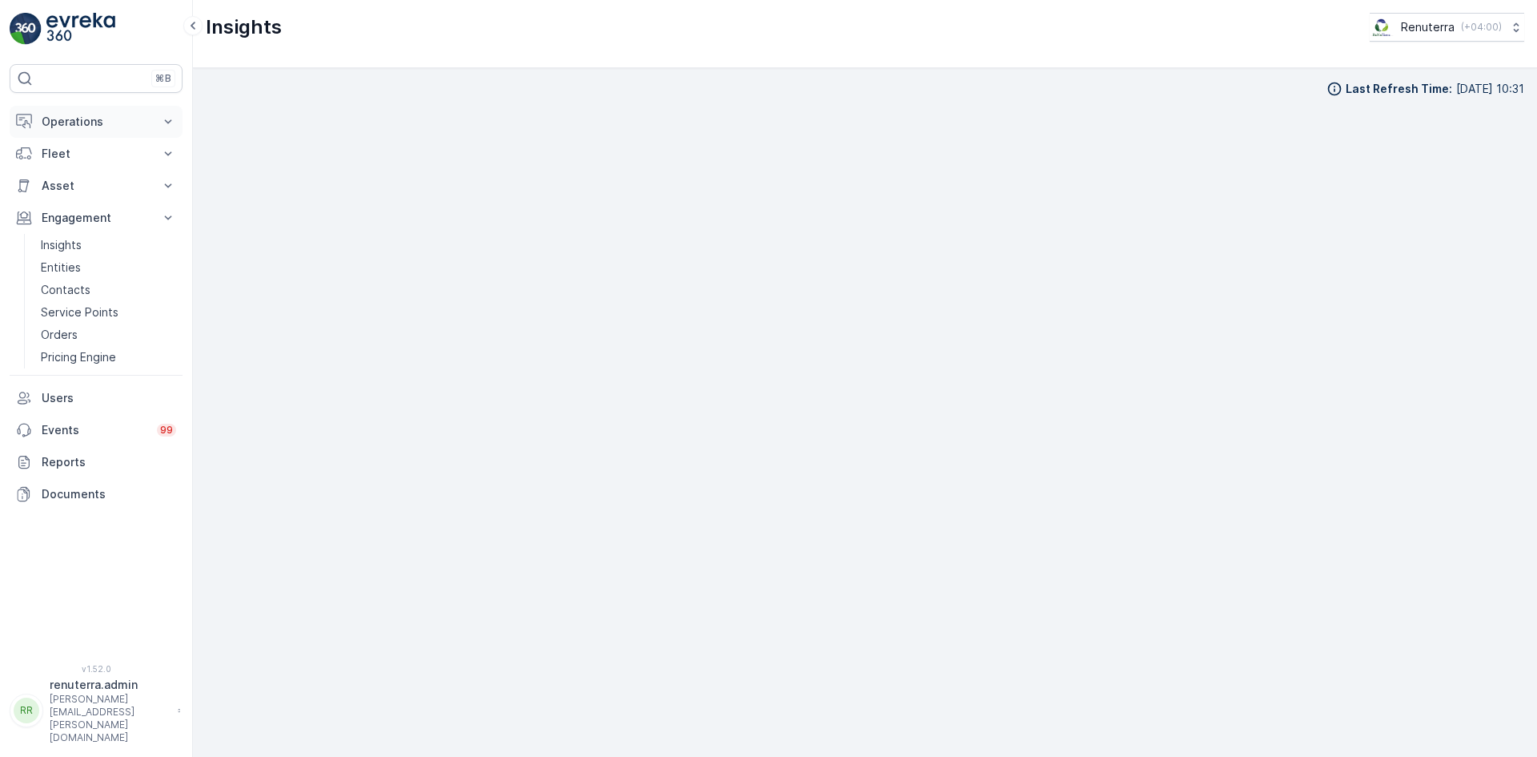
click at [80, 124] on p "Operations" at bounding box center [96, 122] width 109 height 16
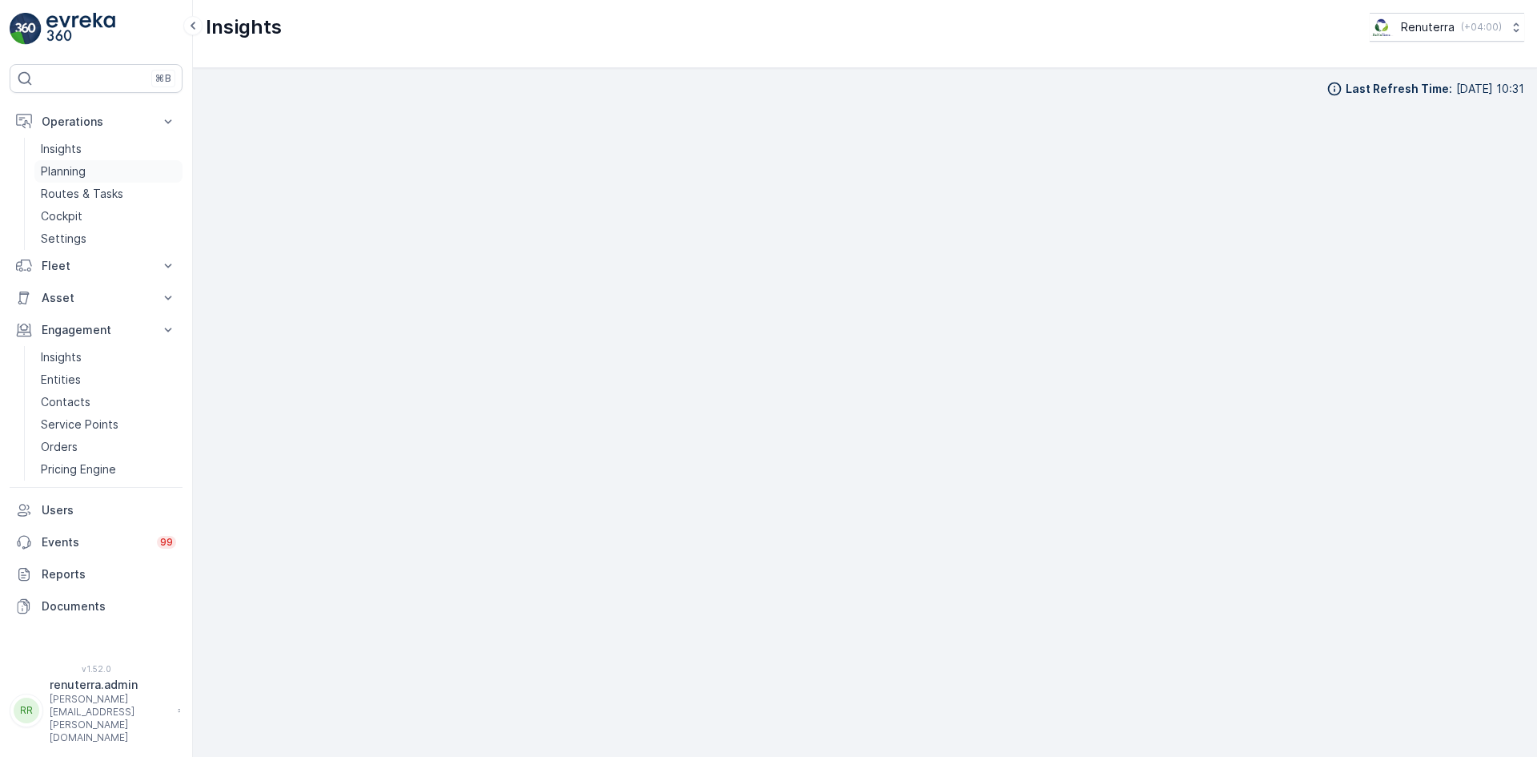
click at [82, 165] on p "Planning" at bounding box center [63, 171] width 45 height 16
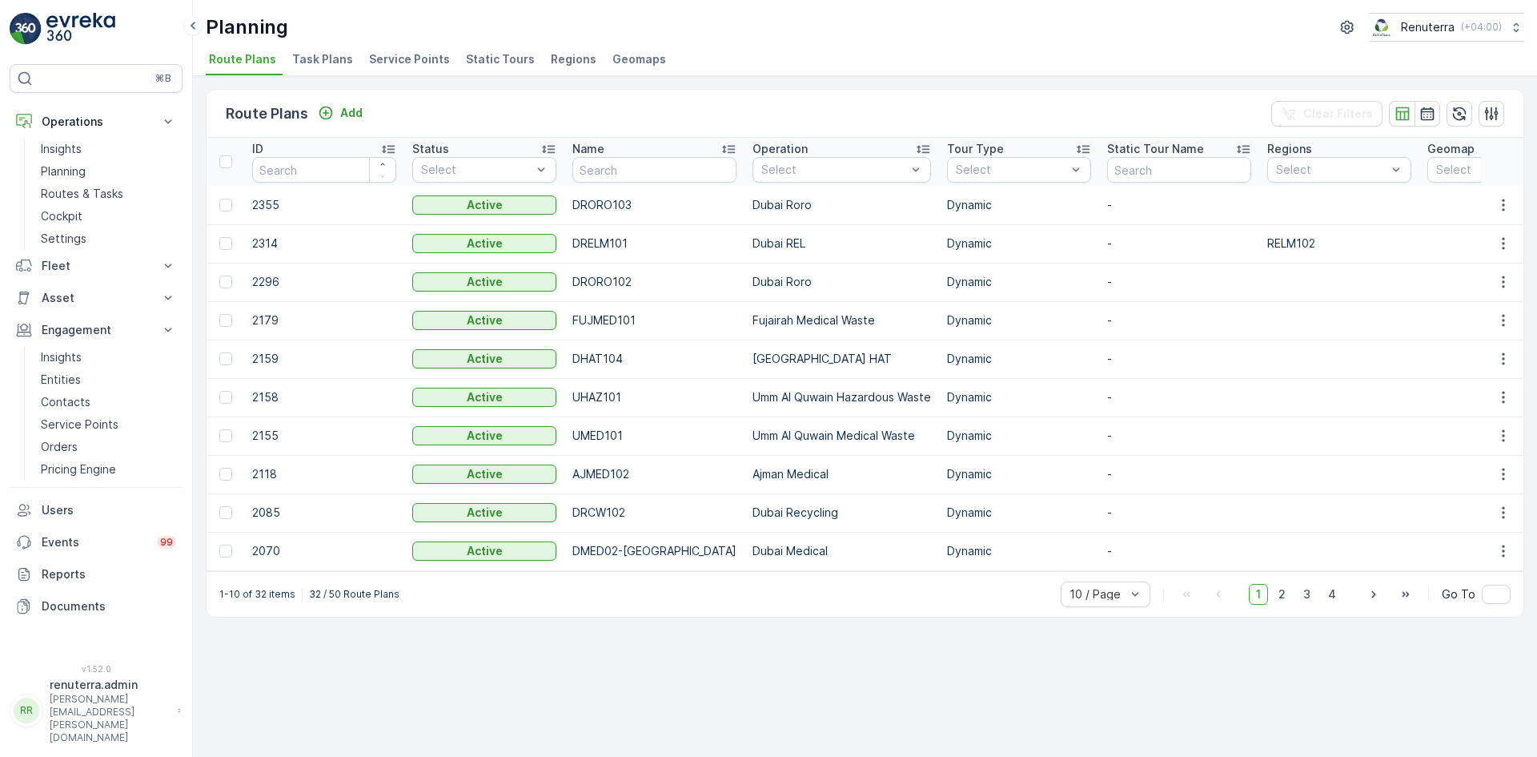
click at [416, 62] on span "Service Points" at bounding box center [409, 59] width 81 height 16
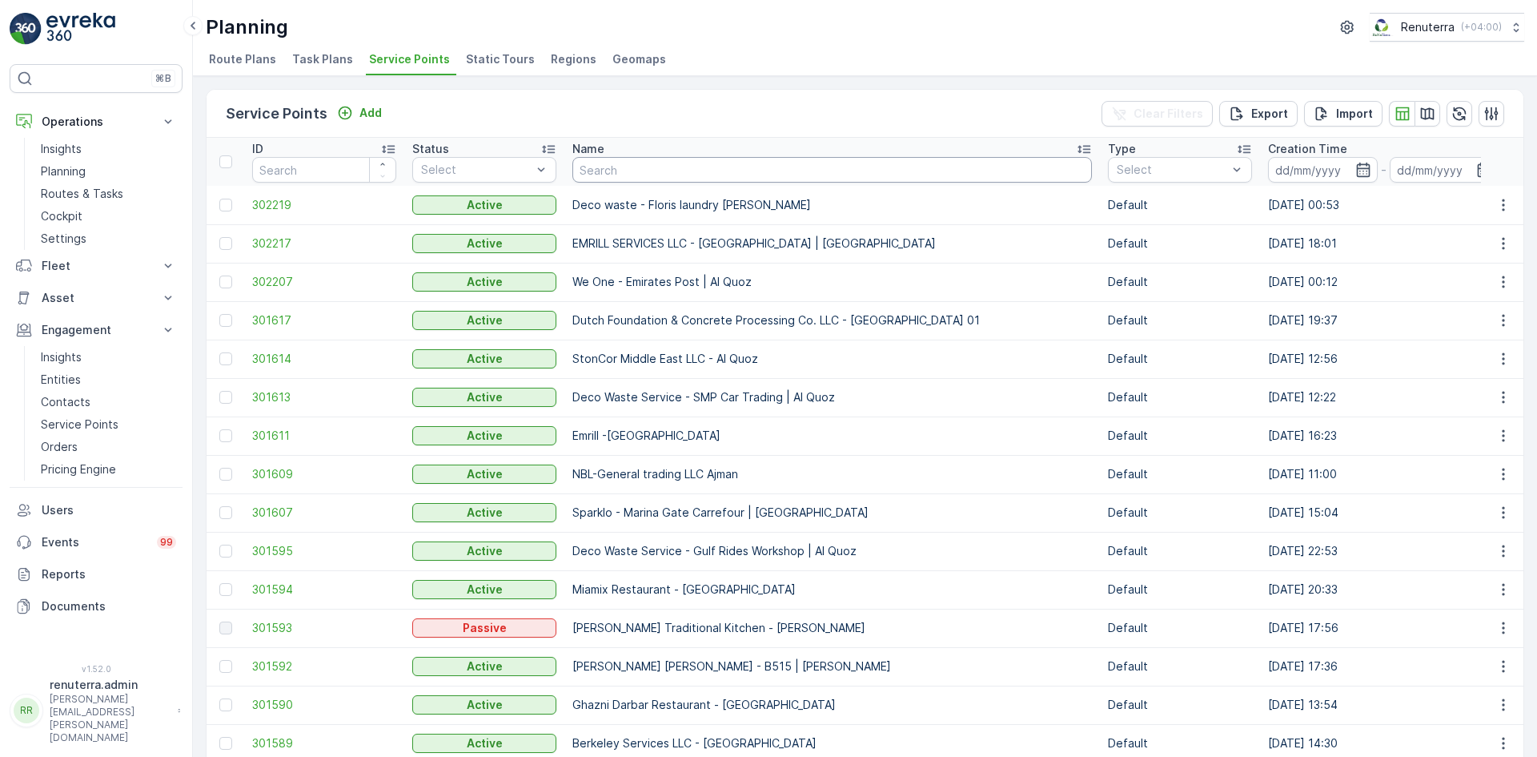
drag, startPoint x: 641, startPoint y: 163, endPoint x: 633, endPoint y: 161, distance: 8.2
click at [635, 161] on input "text" at bounding box center [833, 170] width 520 height 26
type input "we onre"
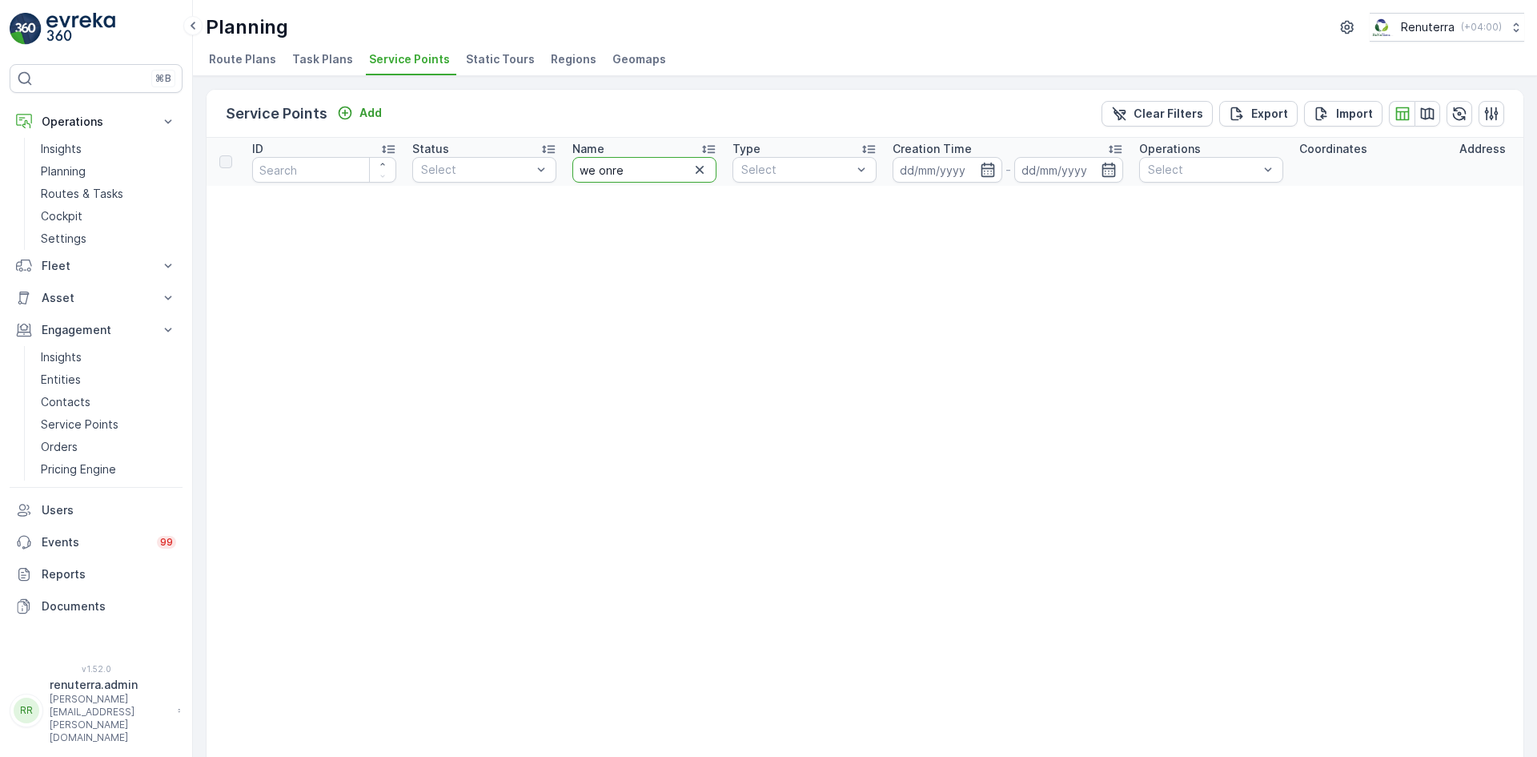
click at [640, 178] on input "we onre" at bounding box center [645, 170] width 144 height 26
type input "we onr"
click at [629, 178] on input "we onr" at bounding box center [645, 170] width 144 height 26
type input "we one"
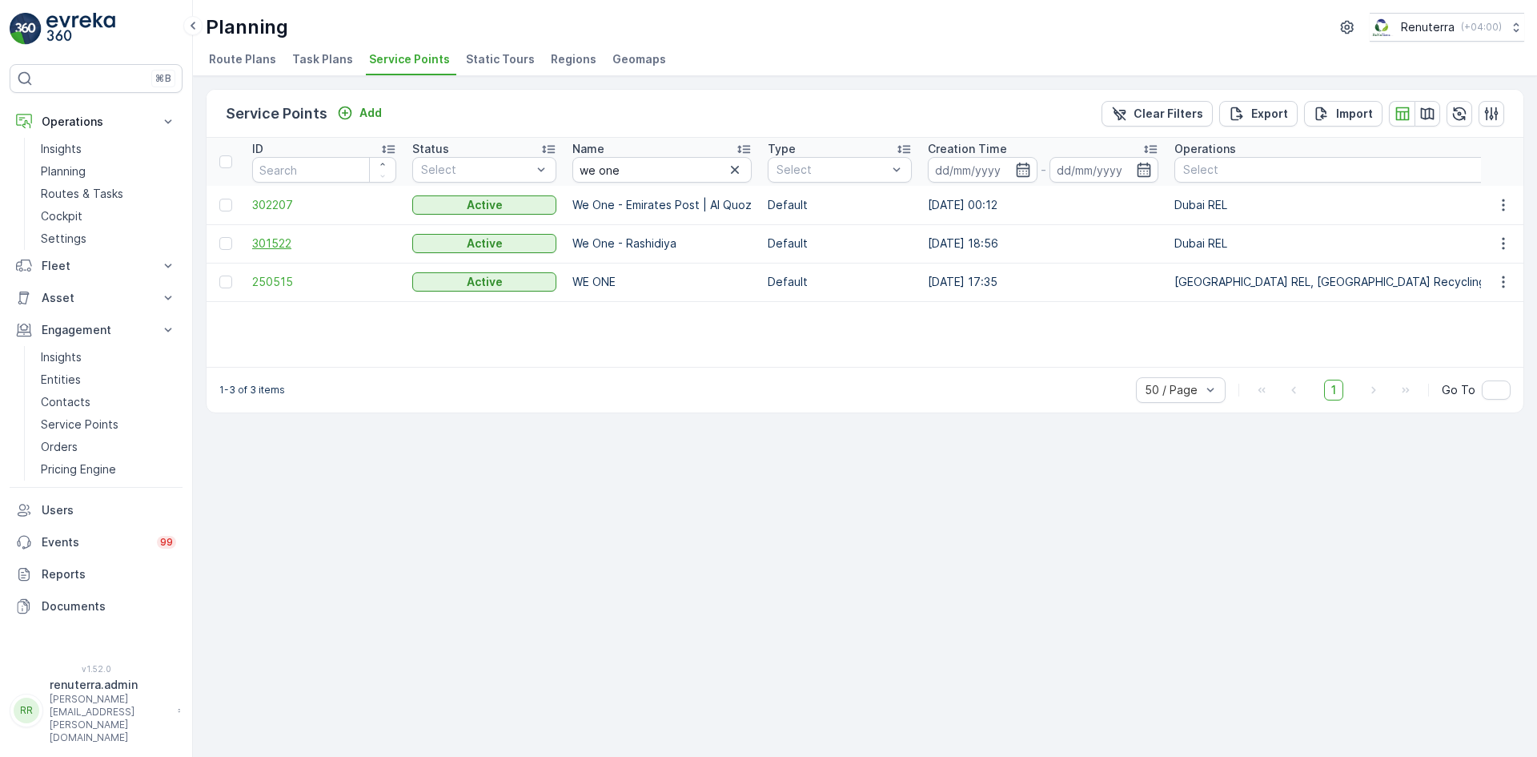
click at [263, 241] on span "301522" at bounding box center [324, 243] width 144 height 16
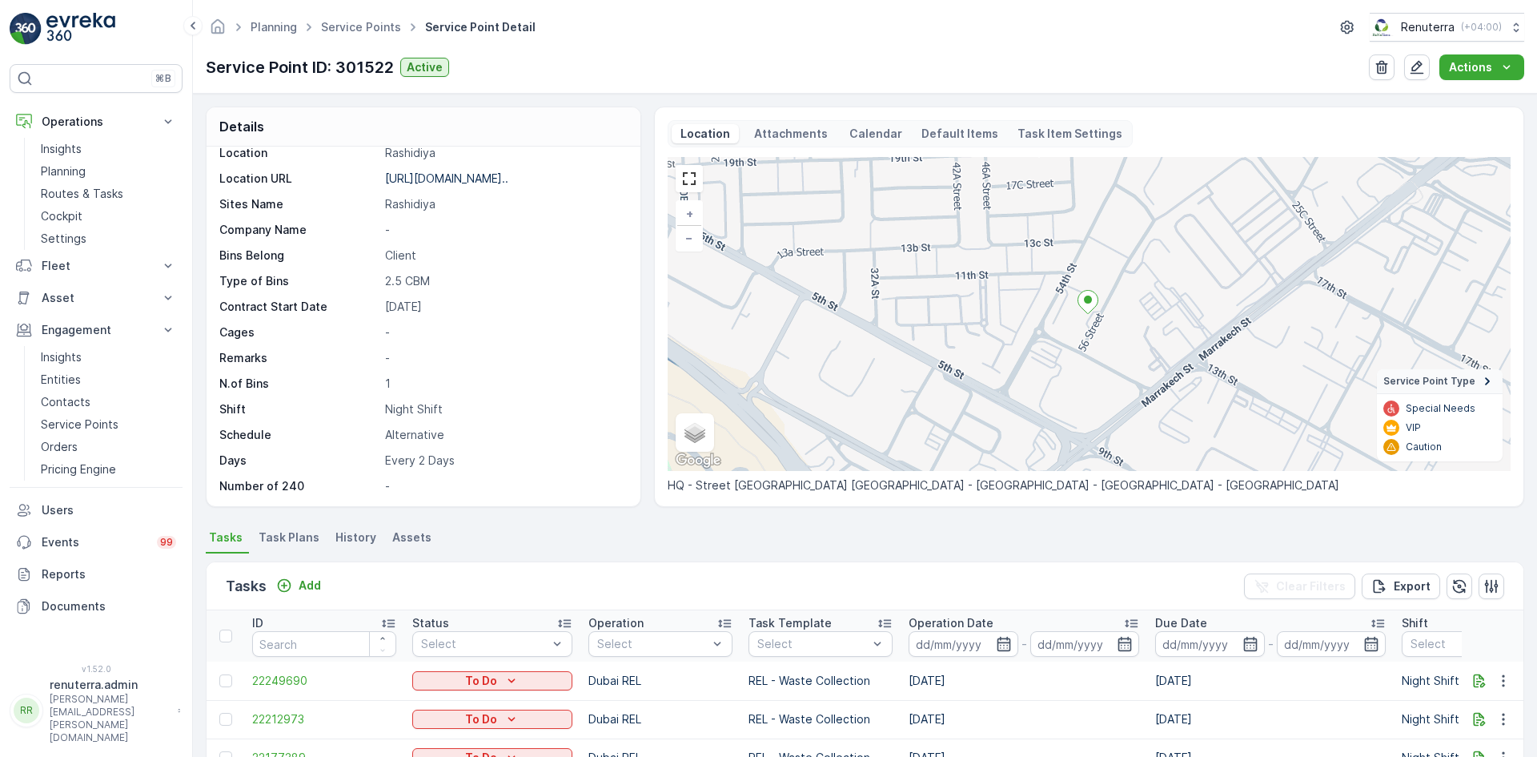
scroll to position [247, 0]
click at [1123, 640] on icon "button" at bounding box center [1125, 644] width 16 height 16
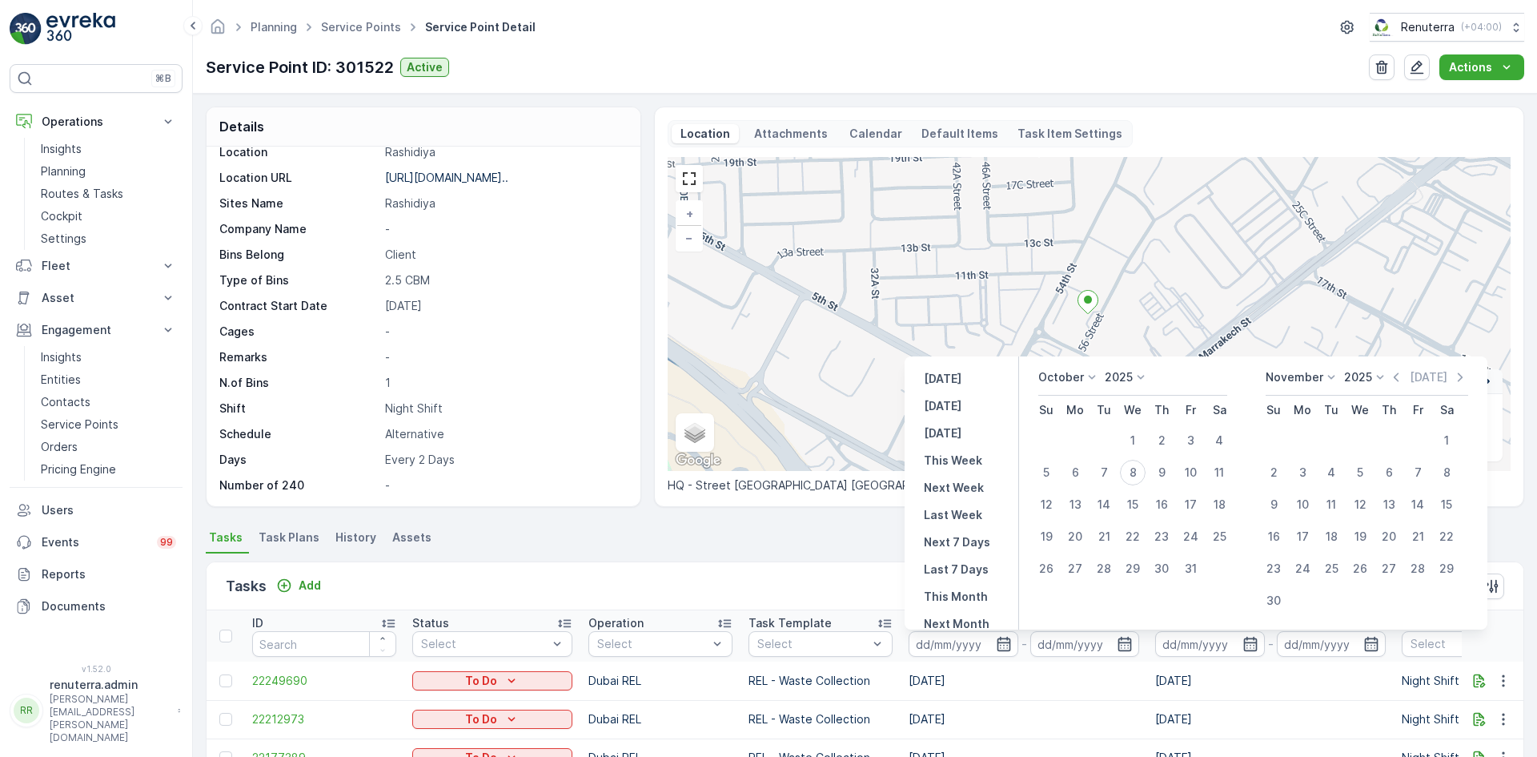
drag, startPoint x: 1089, startPoint y: 370, endPoint x: 1087, endPoint y: 380, distance: 10.5
click at [1089, 371] on icon at bounding box center [1092, 377] width 16 height 16
click at [1080, 460] on span "September" at bounding box center [1078, 457] width 61 height 16
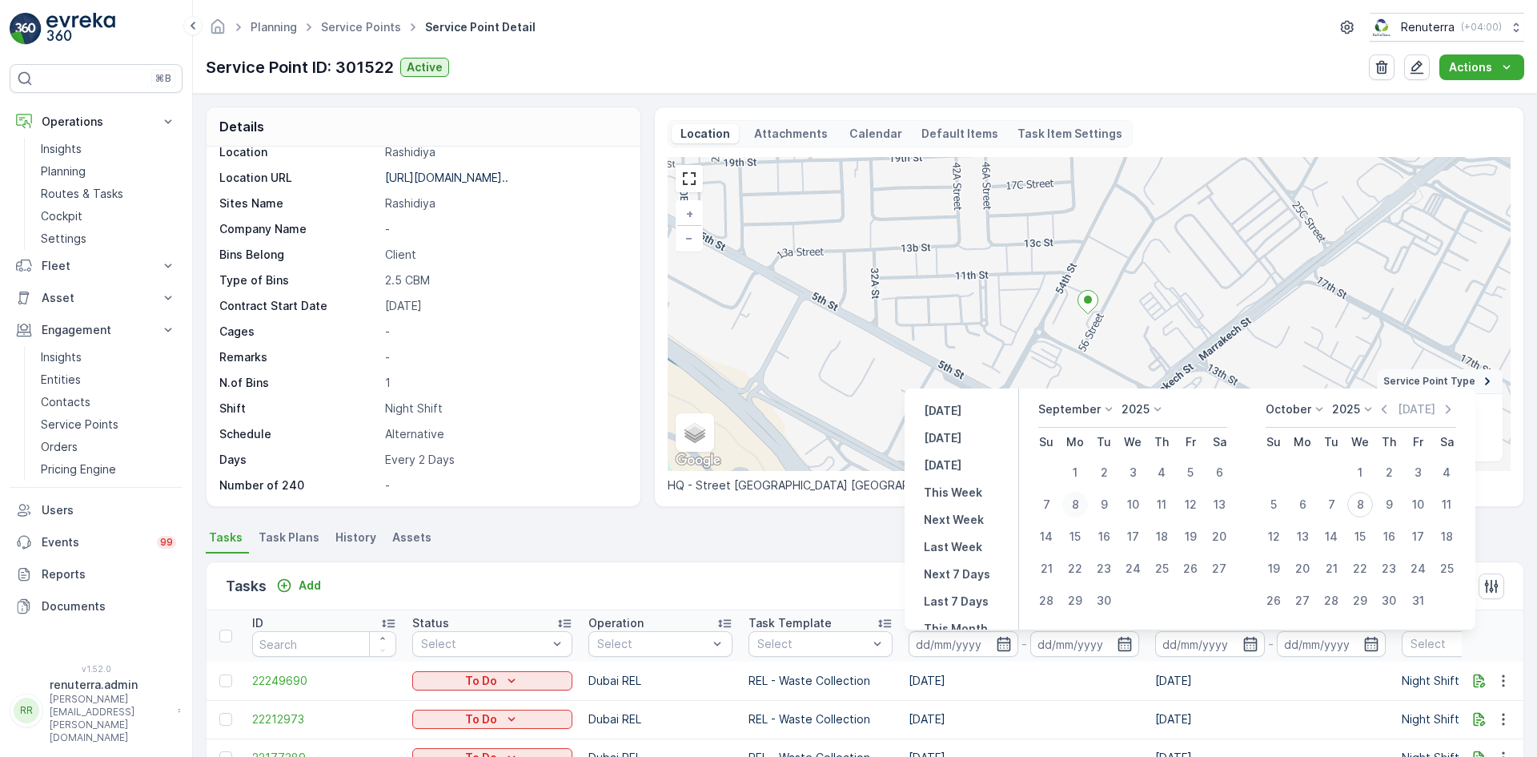
drag, startPoint x: 1083, startPoint y: 476, endPoint x: 1087, endPoint y: 504, distance: 29.1
click at [1082, 478] on div "1" at bounding box center [1076, 473] width 26 height 26
type input "01.09.2025"
click at [1107, 604] on div "30" at bounding box center [1104, 601] width 26 height 26
type input "30.09.2025"
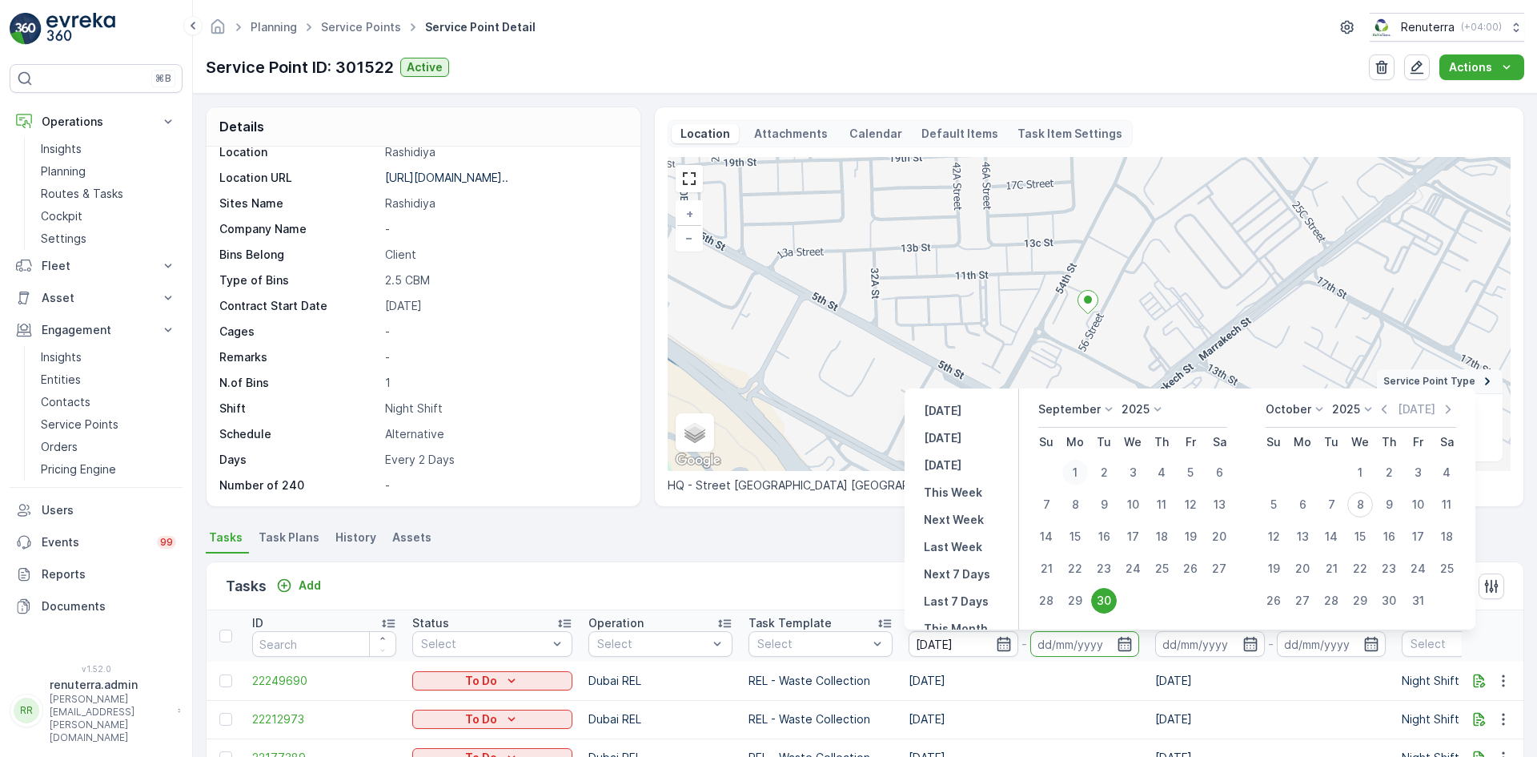
click at [1080, 470] on div "1" at bounding box center [1076, 473] width 26 height 26
type input "01.09.2025"
click at [1104, 595] on div "30" at bounding box center [1104, 601] width 26 height 26
type input "30.09.2025"
click at [1104, 595] on div "Tasks Add Clear Filters Export" at bounding box center [865, 586] width 1317 height 48
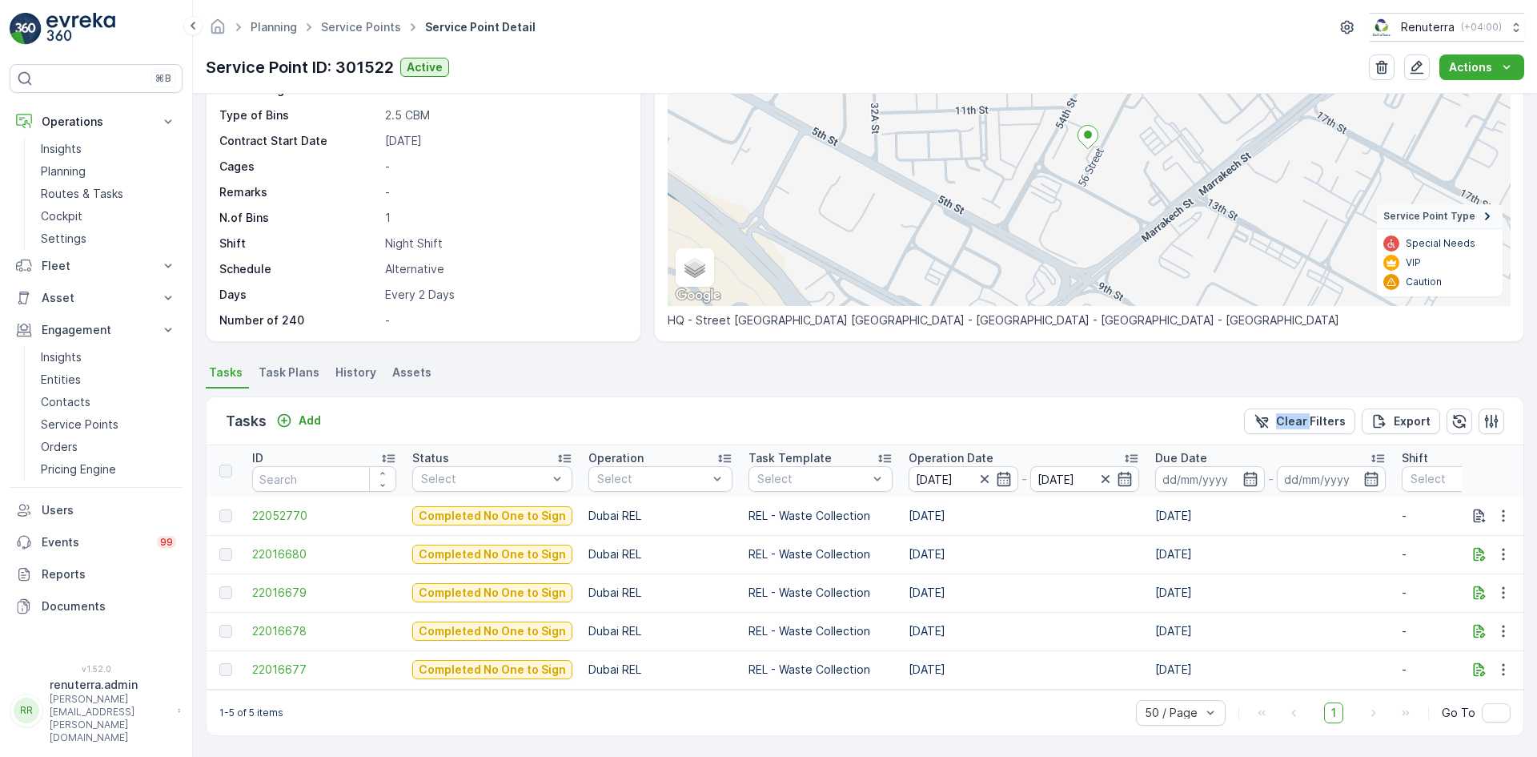
scroll to position [173, 0]
click at [287, 550] on span "22016680" at bounding box center [324, 554] width 144 height 16
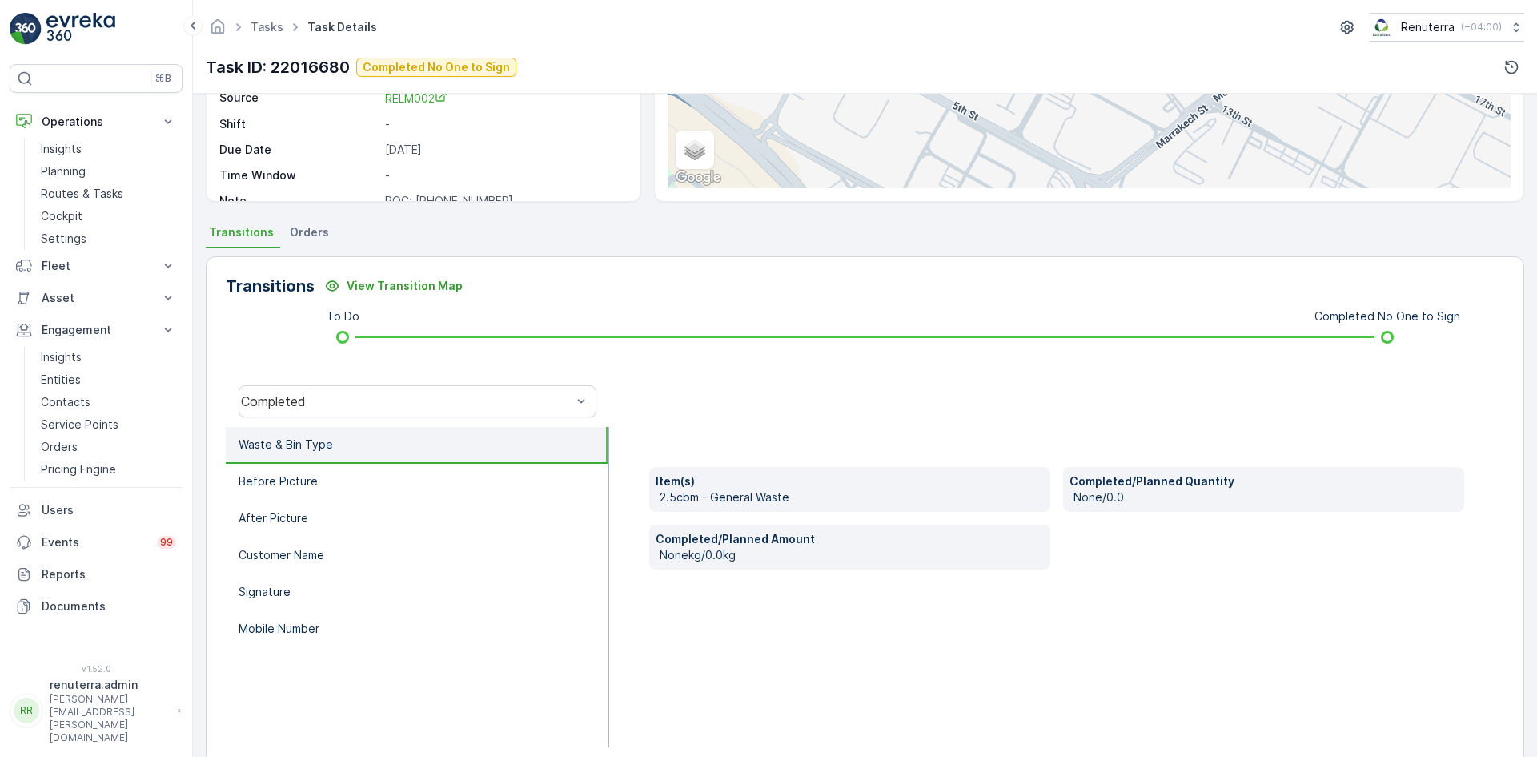
scroll to position [253, 0]
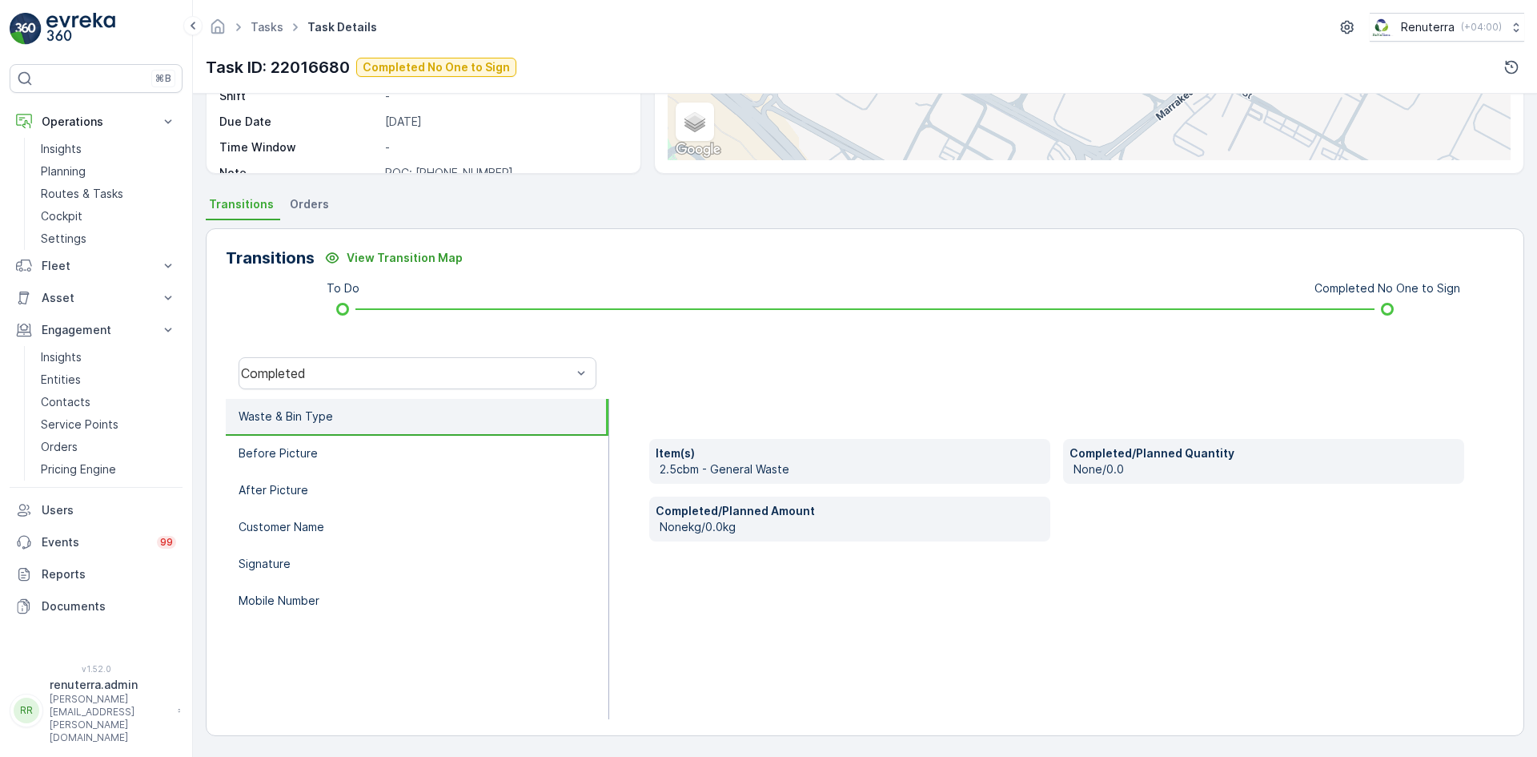
drag, startPoint x: 315, startPoint y: 196, endPoint x: 317, endPoint y: 209, distance: 13.0
click at [312, 194] on li "Orders" at bounding box center [311, 206] width 49 height 27
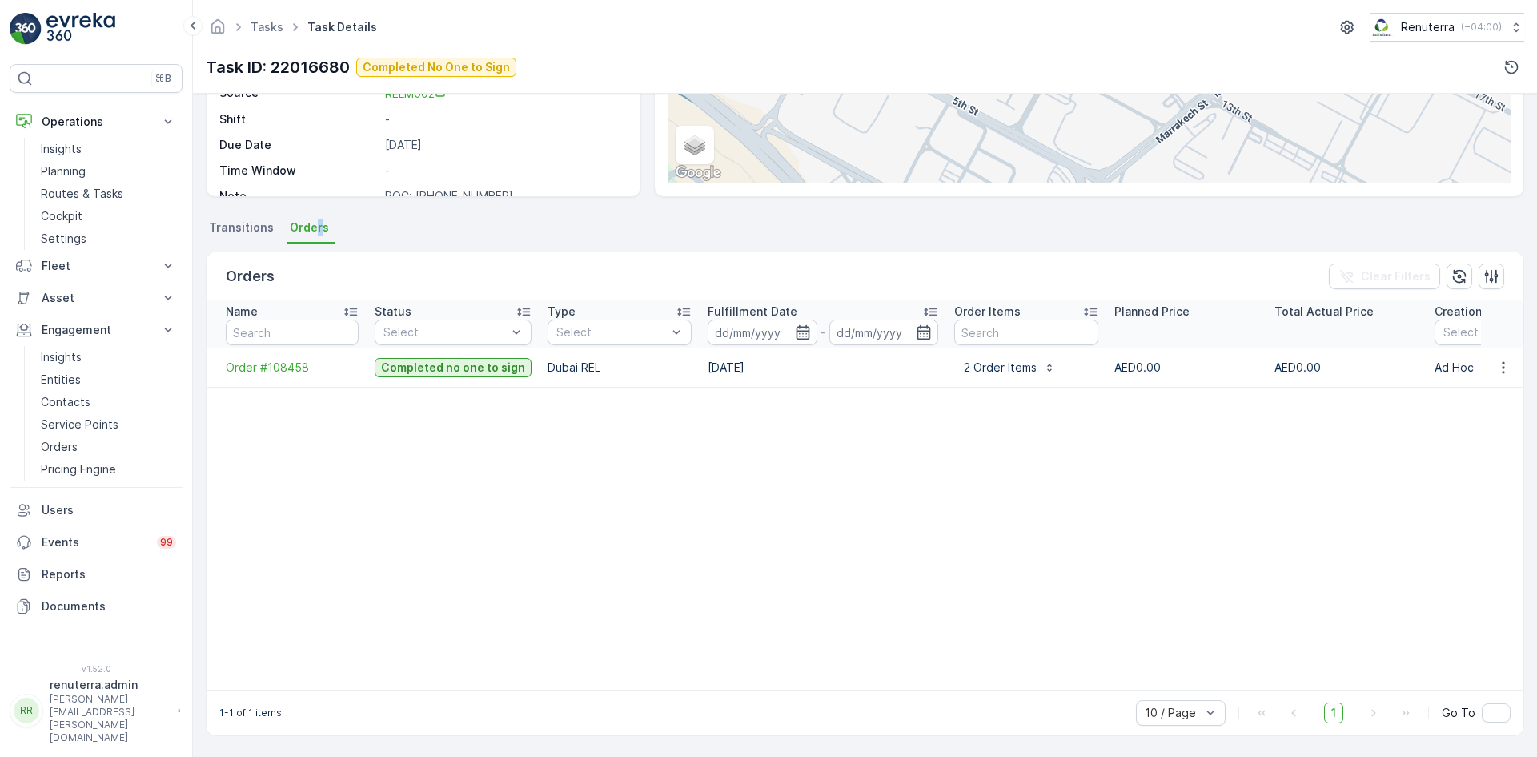
scroll to position [231, 0]
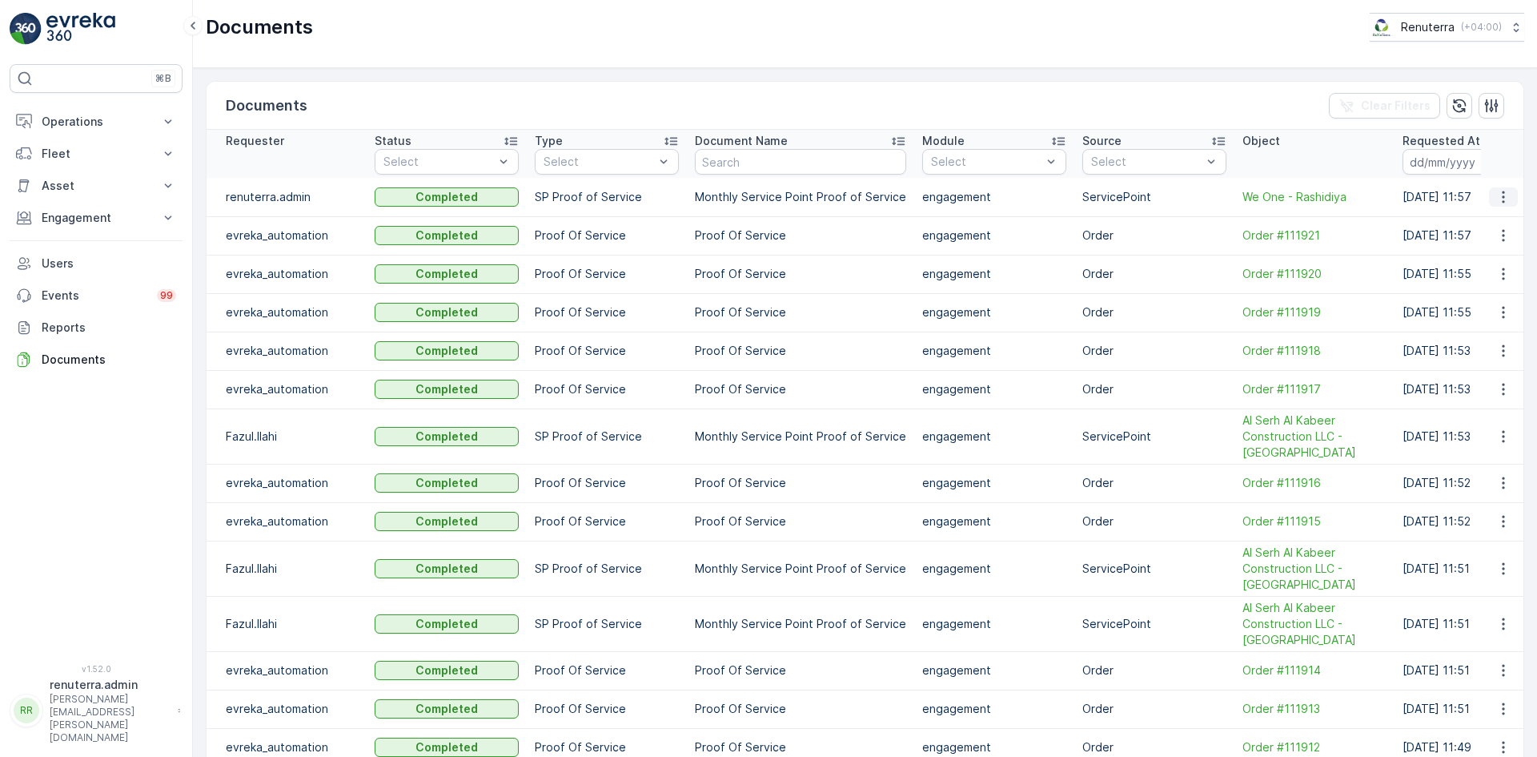
click at [1497, 202] on icon "button" at bounding box center [1504, 197] width 16 height 16
click at [1492, 216] on span "See Details" at bounding box center [1500, 221] width 62 height 16
click at [1489, 199] on button "button" at bounding box center [1503, 196] width 29 height 19
click at [1495, 217] on span "See Details" at bounding box center [1500, 221] width 62 height 16
click at [62, 213] on p "Engagement" at bounding box center [96, 218] width 109 height 16
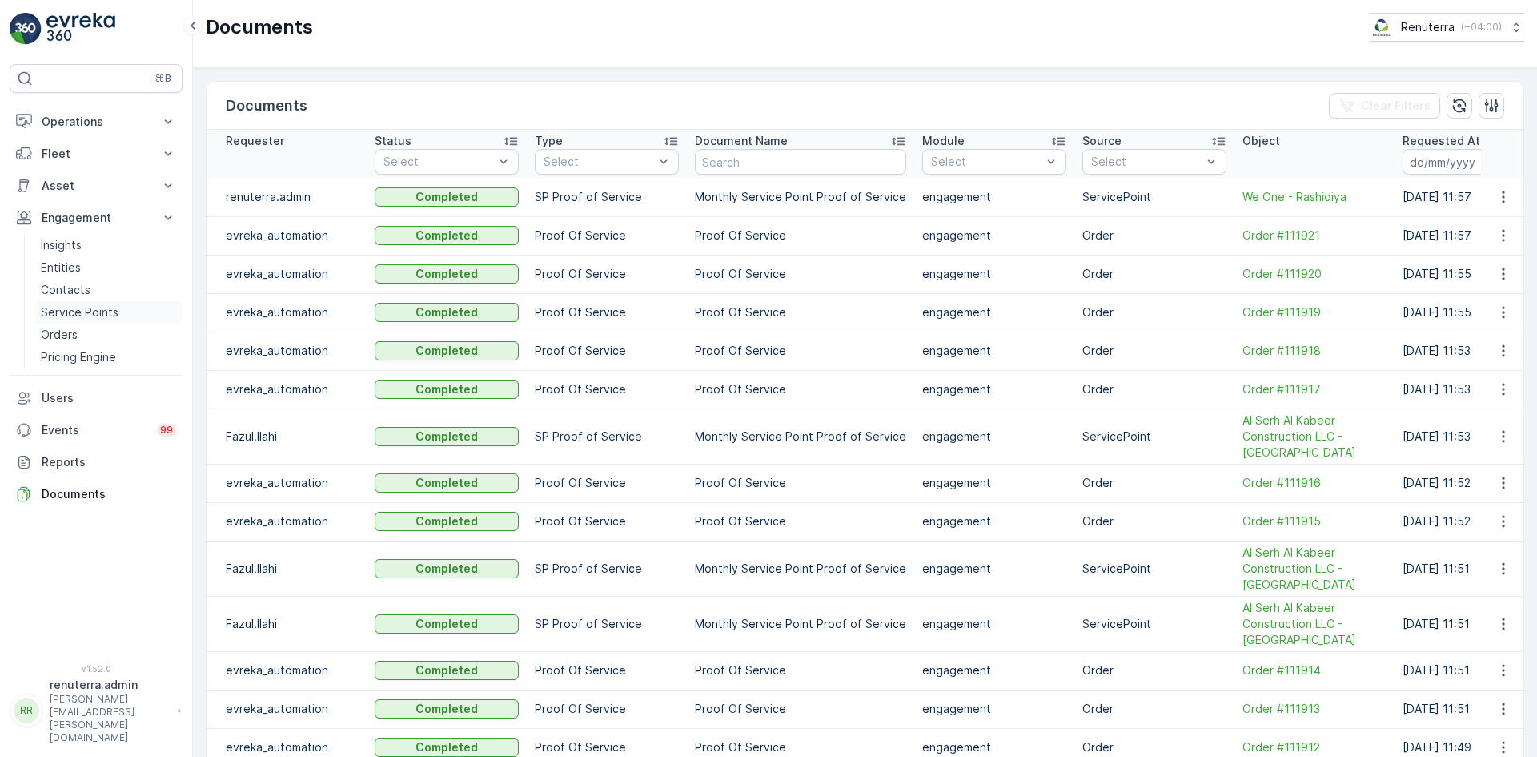
click at [105, 312] on p "Service Points" at bounding box center [80, 312] width 78 height 16
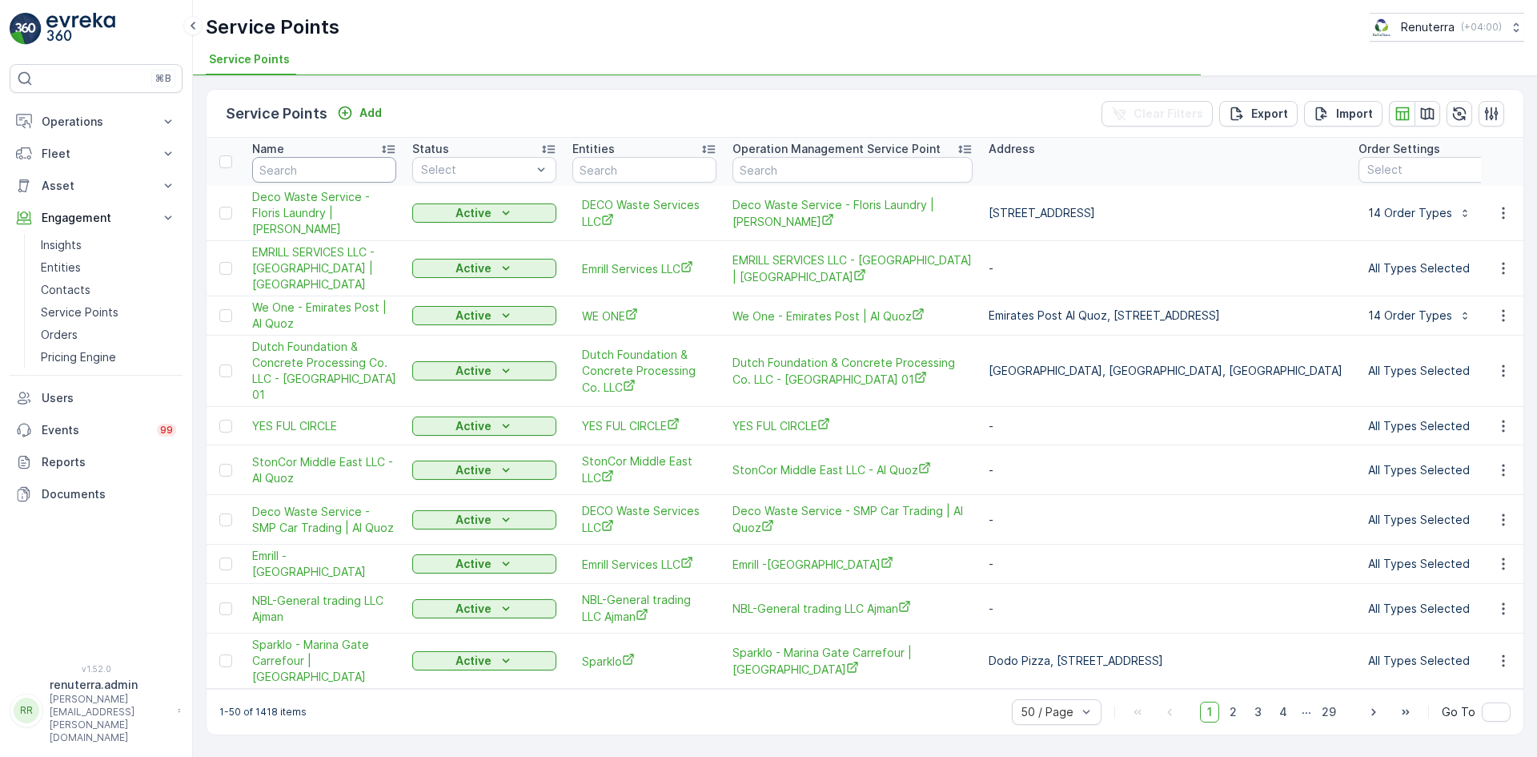
click at [312, 165] on input "text" at bounding box center [324, 170] width 144 height 26
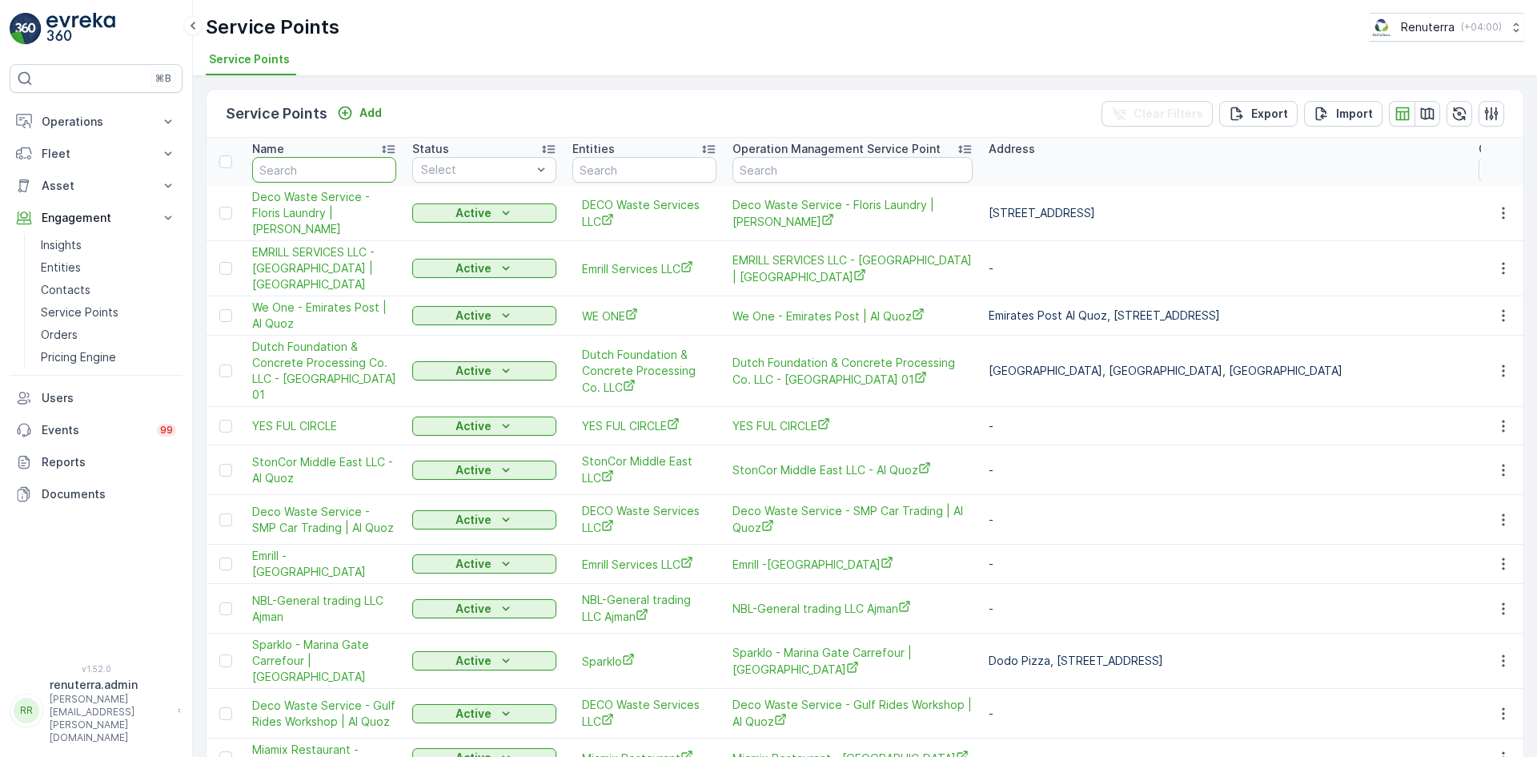
click at [312, 168] on input "text" at bounding box center [324, 170] width 144 height 26
type input "italian"
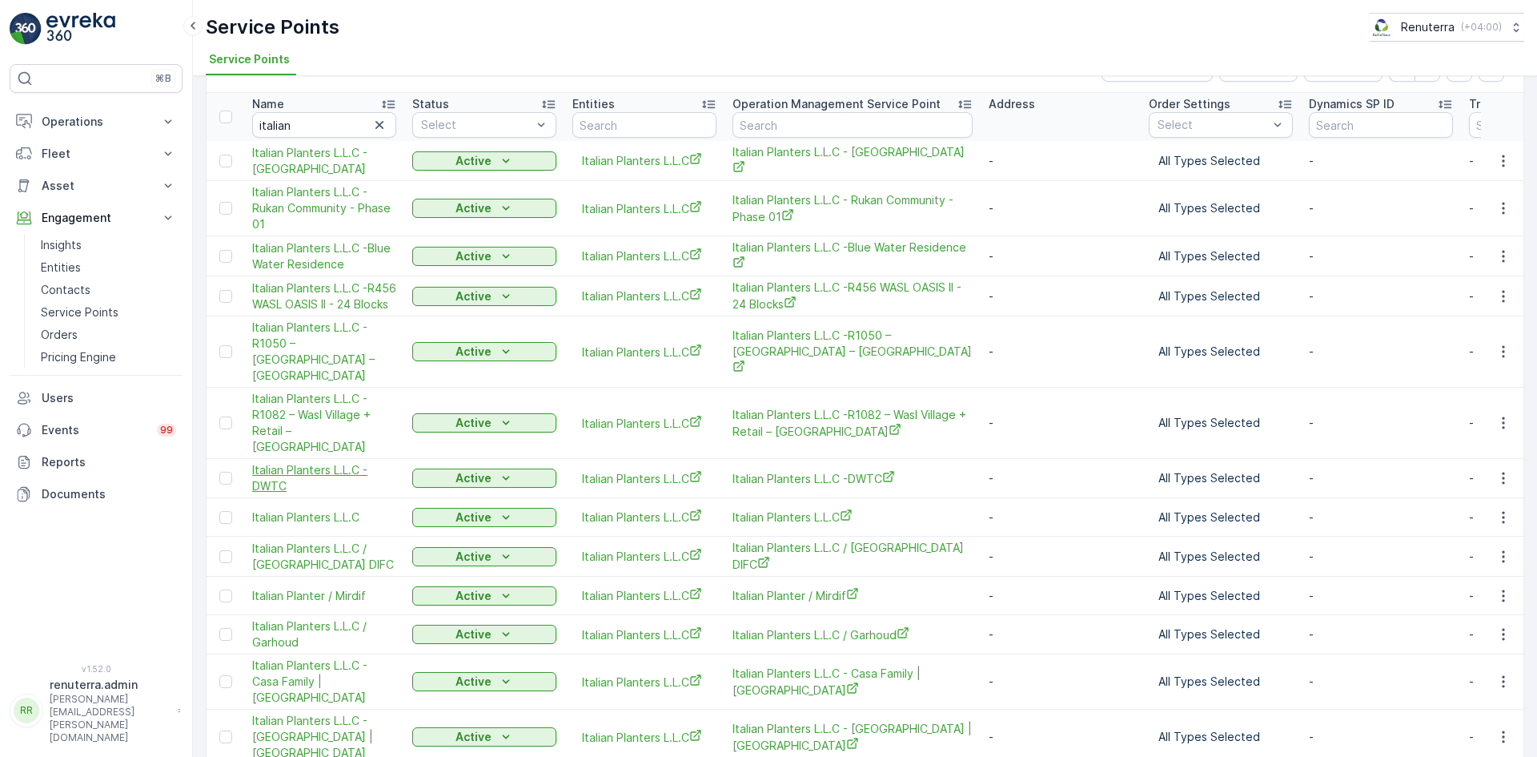
scroll to position [8, 0]
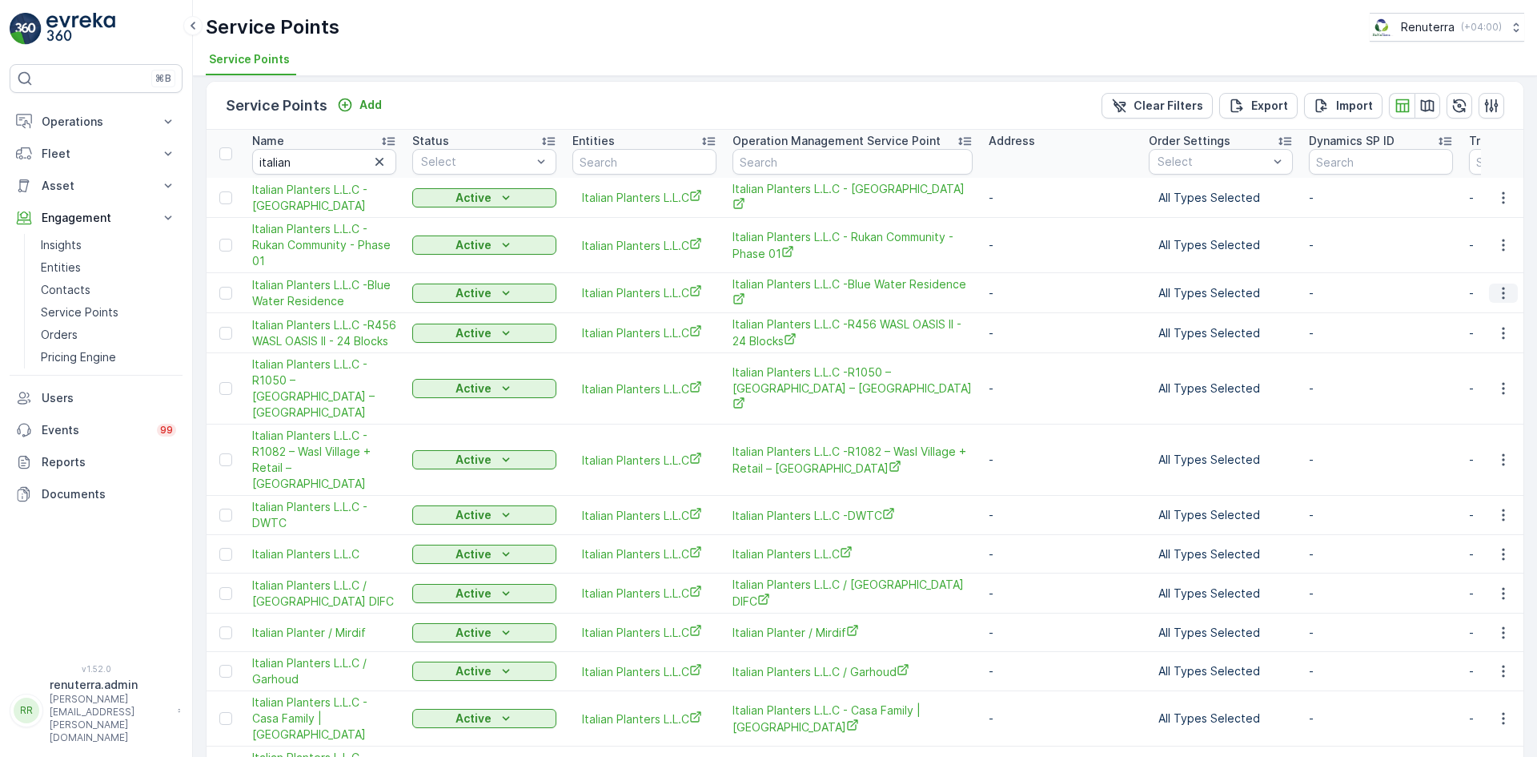
click at [1503, 295] on icon "button" at bounding box center [1504, 293] width 16 height 16
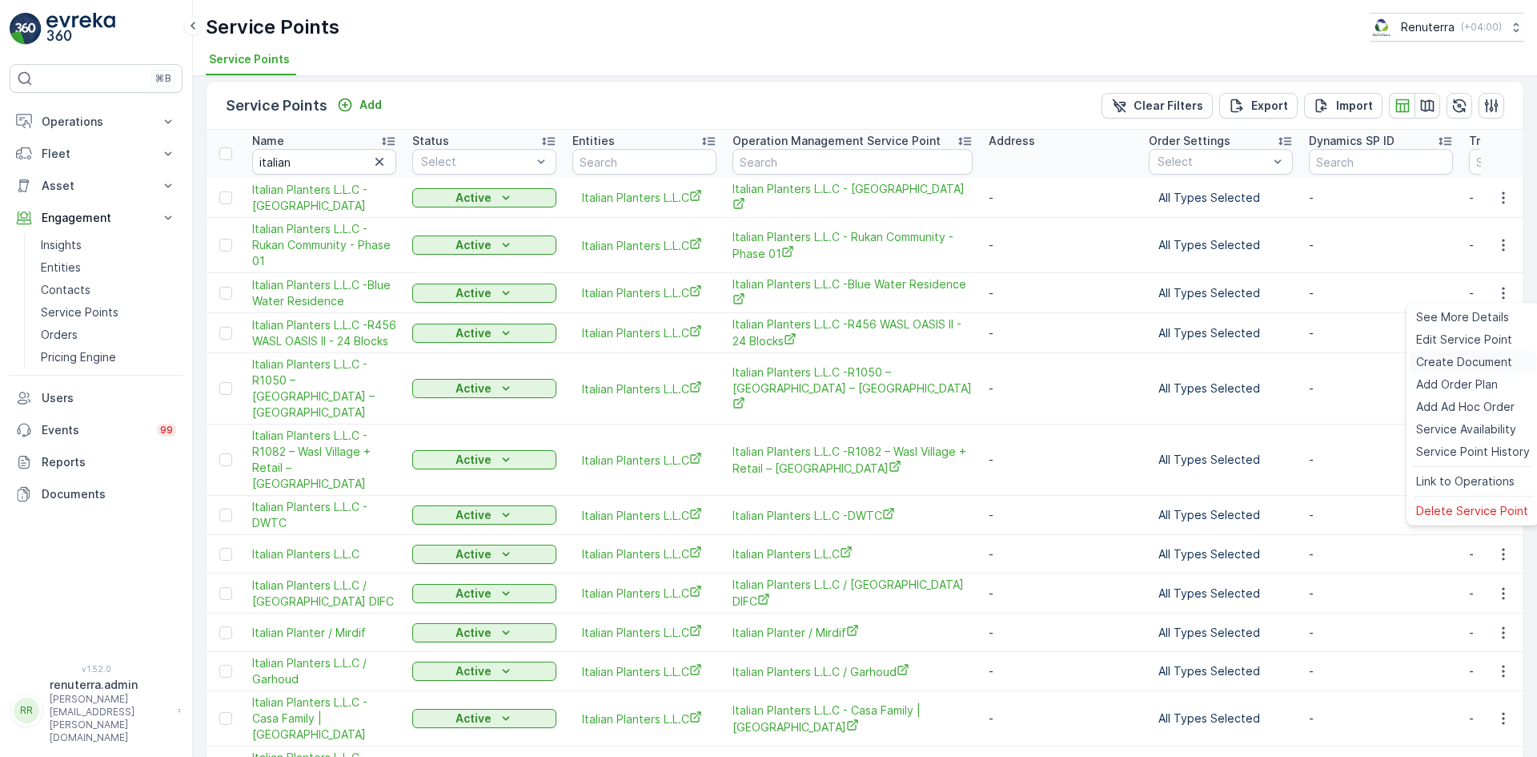
click at [1458, 361] on span "Create Document" at bounding box center [1465, 362] width 96 height 16
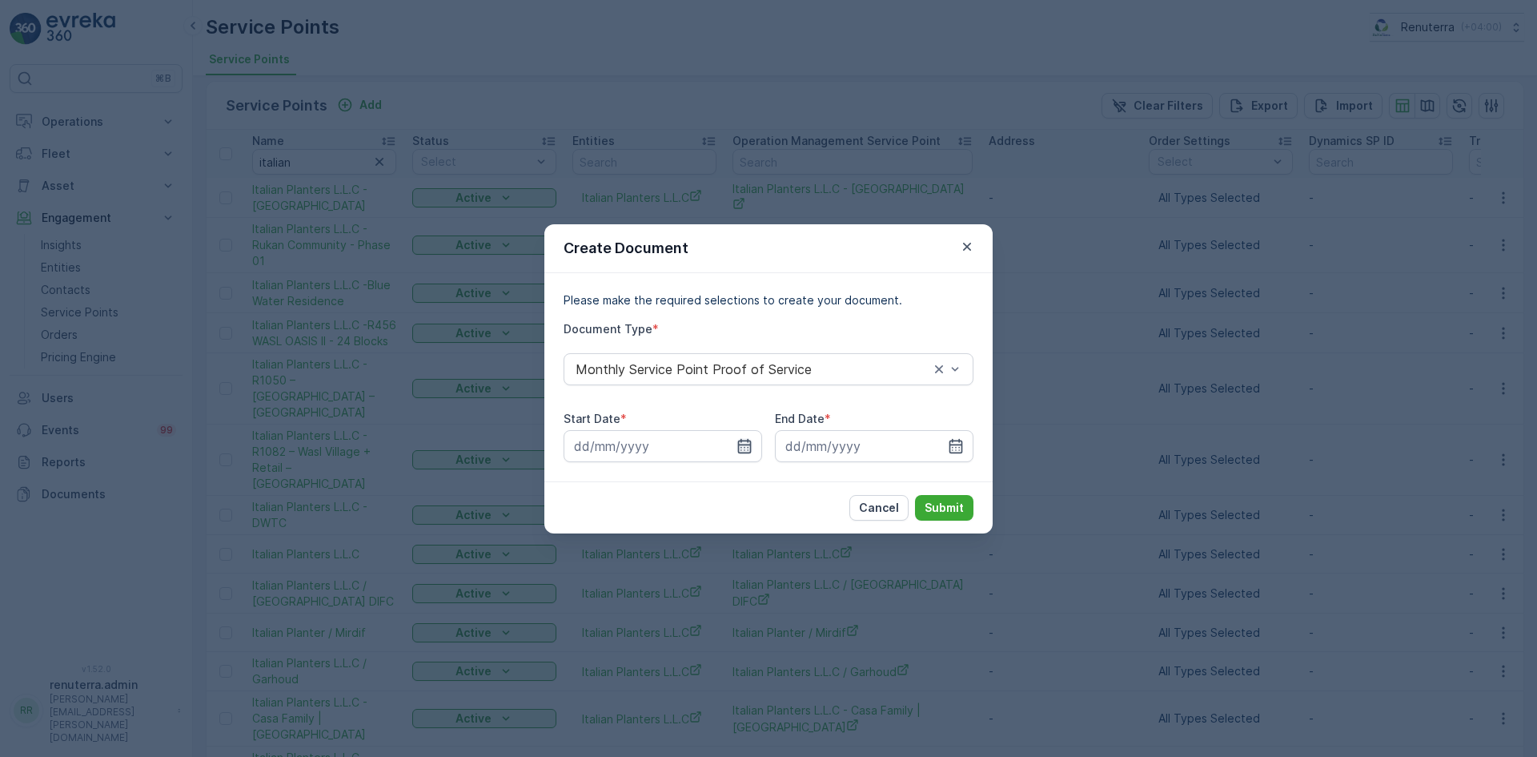
click at [739, 448] on icon "button" at bounding box center [745, 445] width 14 height 14
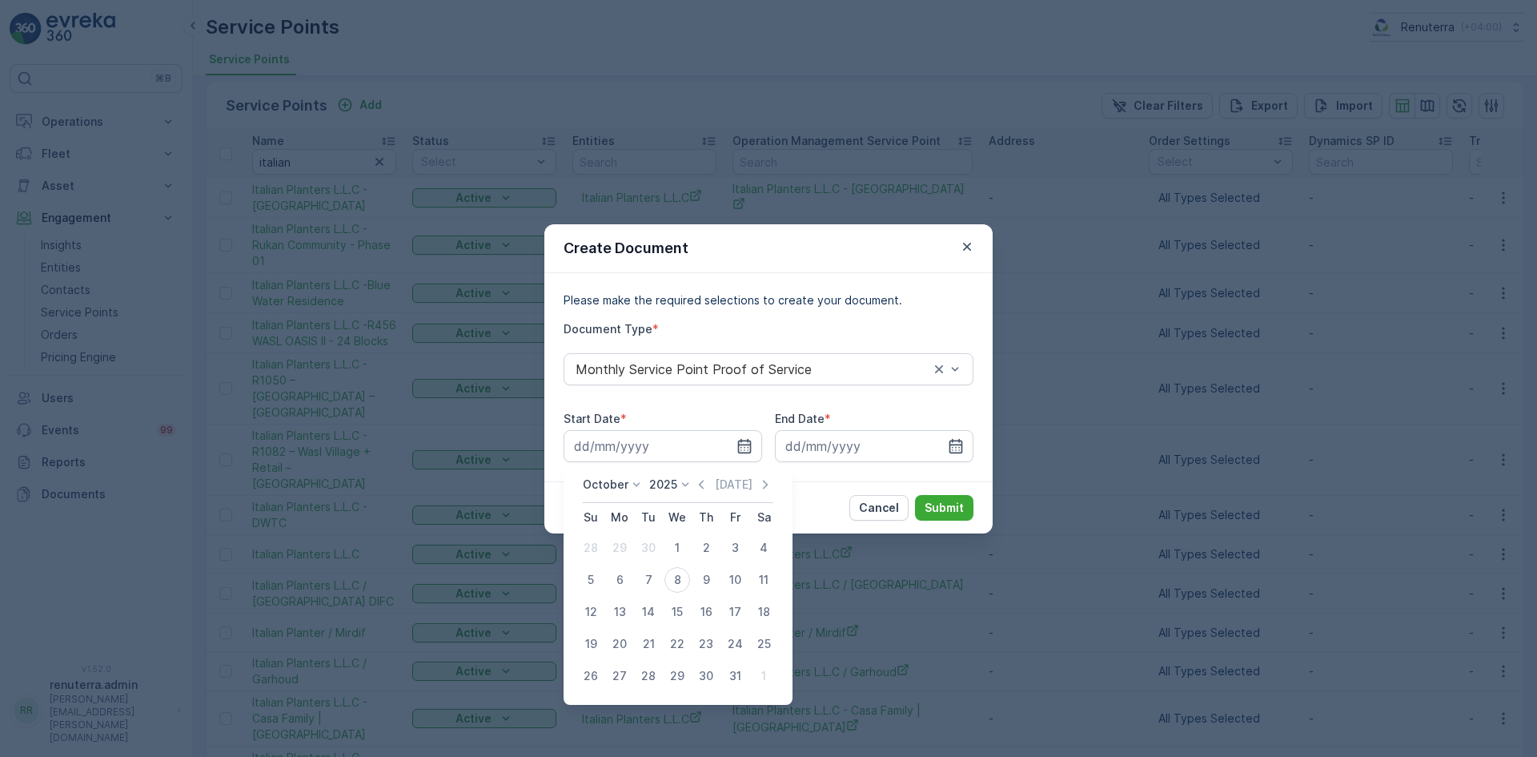
click at [709, 485] on icon "button" at bounding box center [701, 484] width 16 height 16
click at [625, 549] on div "1" at bounding box center [620, 548] width 26 height 26
type input "01.09.2025"
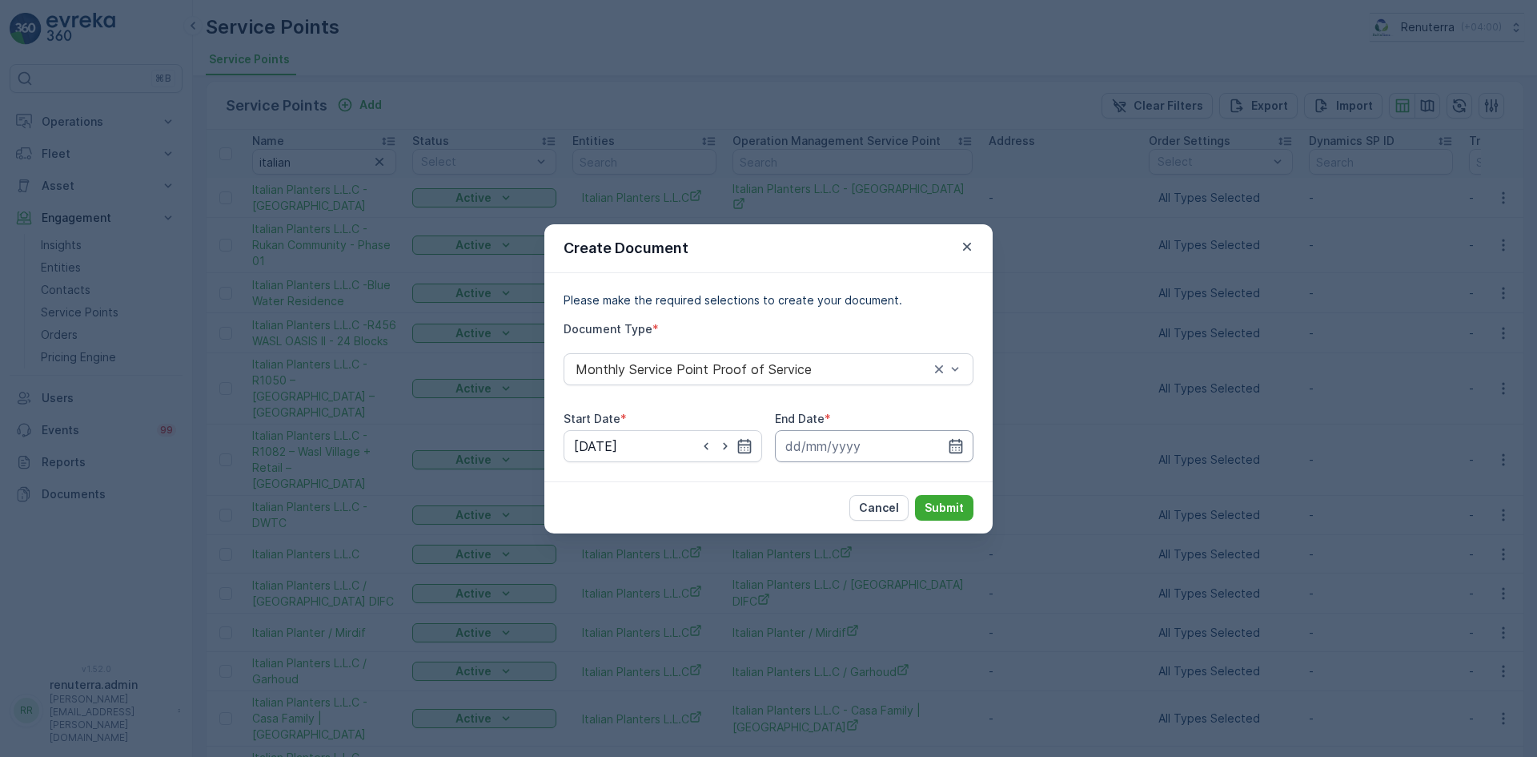
click at [972, 444] on div "Please make the required selections to create your document. Document Type * Mo…" at bounding box center [769, 377] width 448 height 208
drag, startPoint x: 956, startPoint y: 445, endPoint x: 938, endPoint y: 460, distance: 23.3
click at [953, 446] on icon "button" at bounding box center [956, 446] width 16 height 16
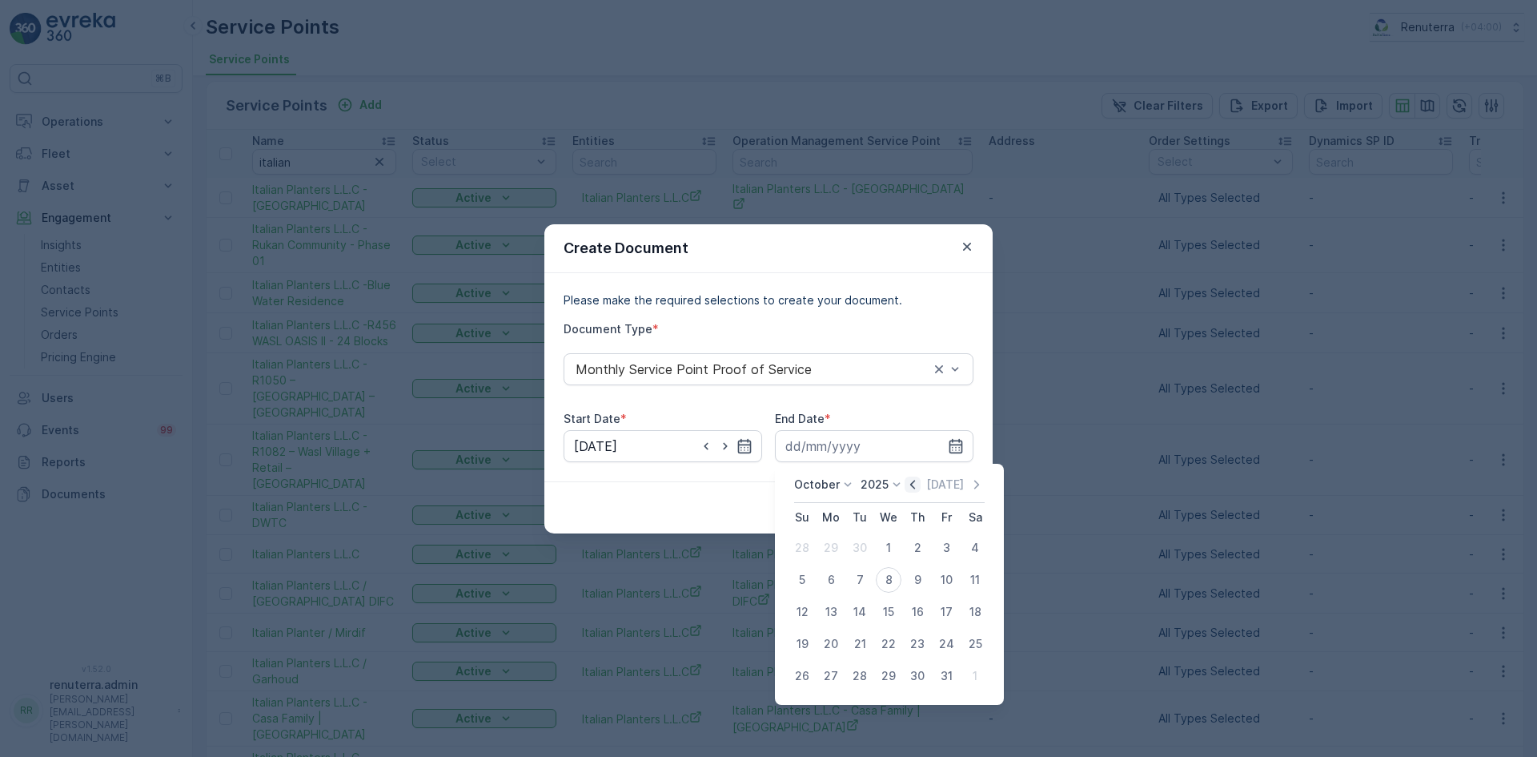
click at [915, 483] on icon "button" at bounding box center [912, 484] width 5 height 9
drag, startPoint x: 852, startPoint y: 673, endPoint x: 915, endPoint y: 613, distance: 86.7
click at [852, 672] on div "30" at bounding box center [860, 676] width 26 height 26
type input "30.09.2025"
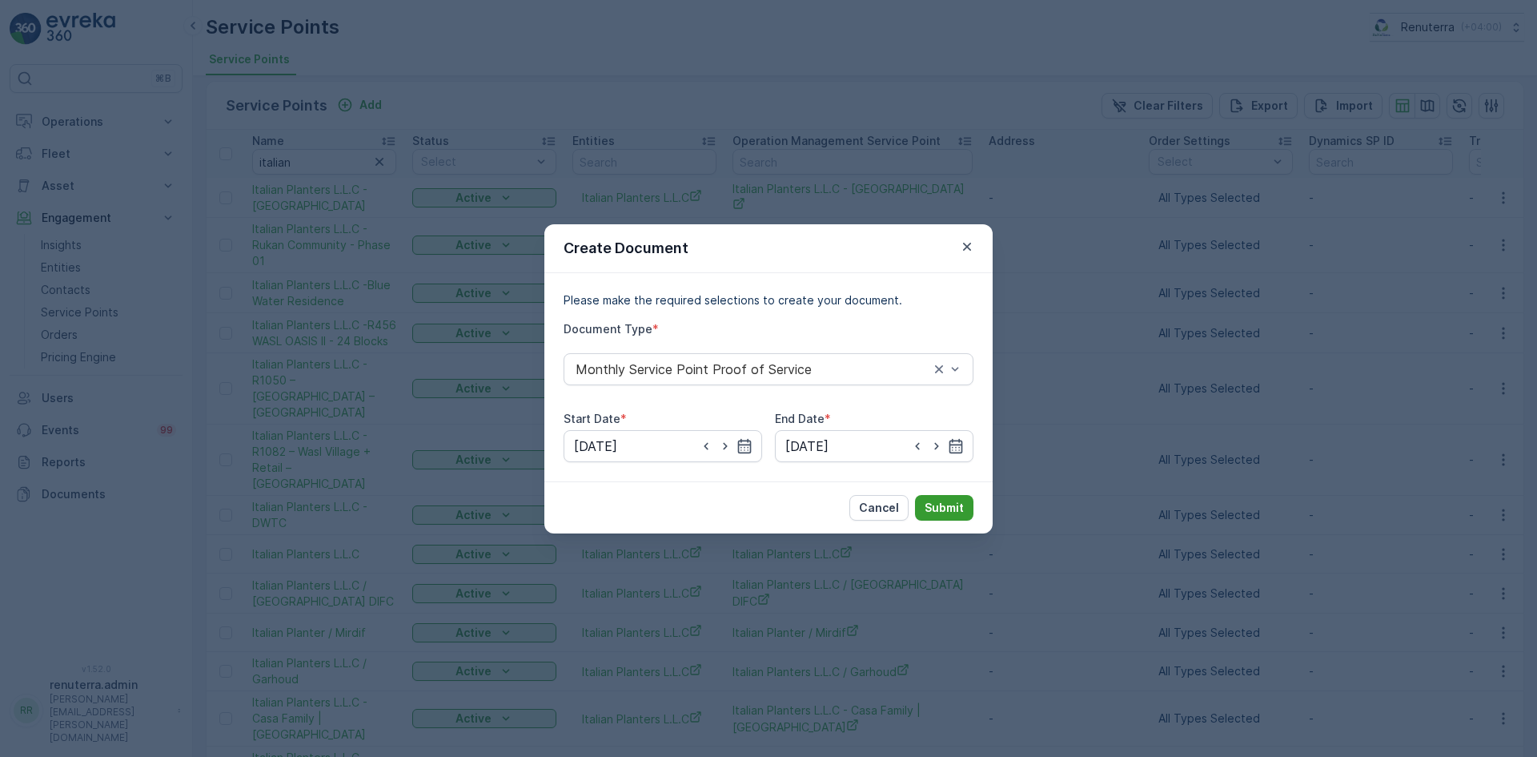
click at [944, 500] on p "Submit" at bounding box center [944, 508] width 39 height 16
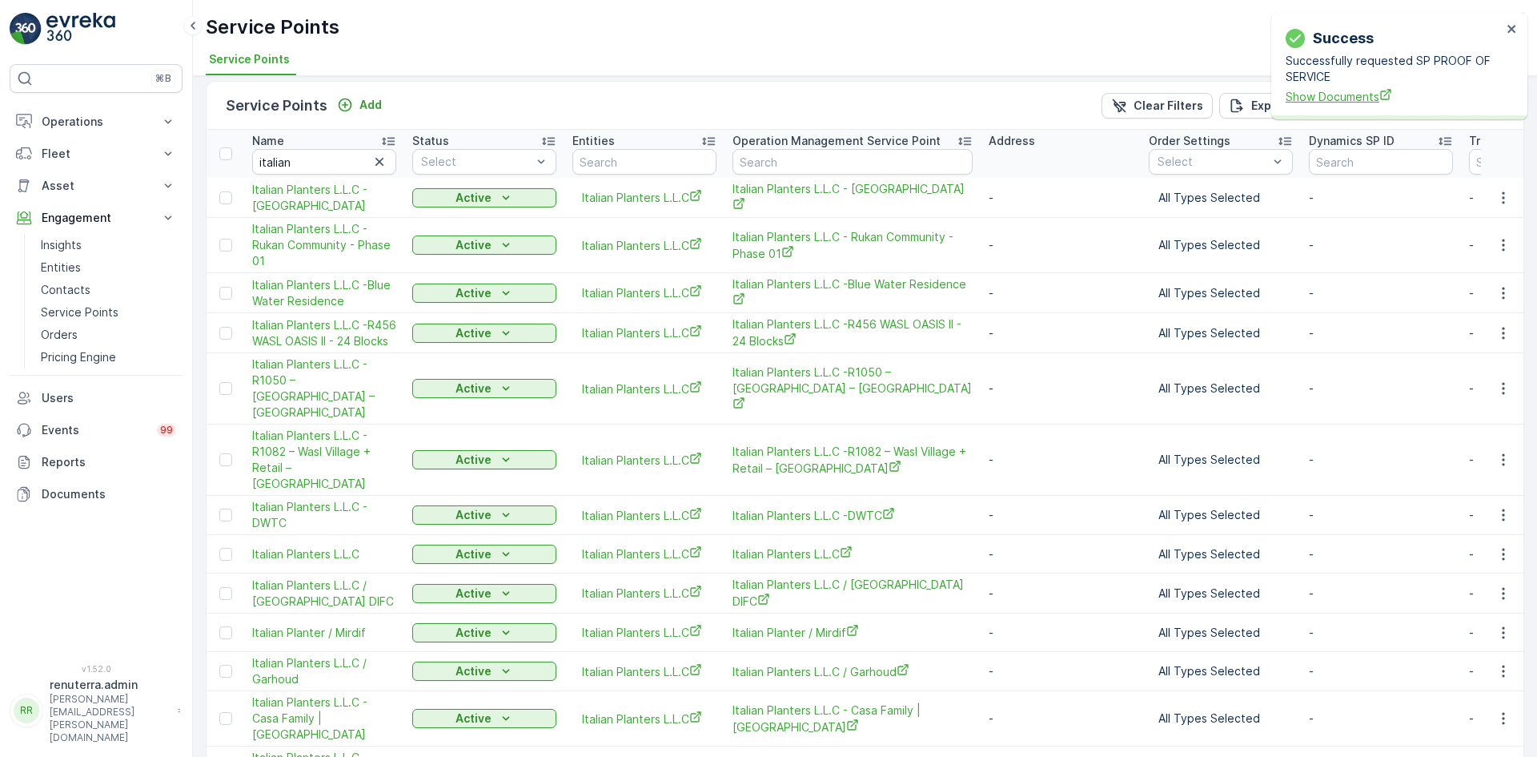
click at [1329, 102] on span "Show Documents" at bounding box center [1394, 96] width 216 height 17
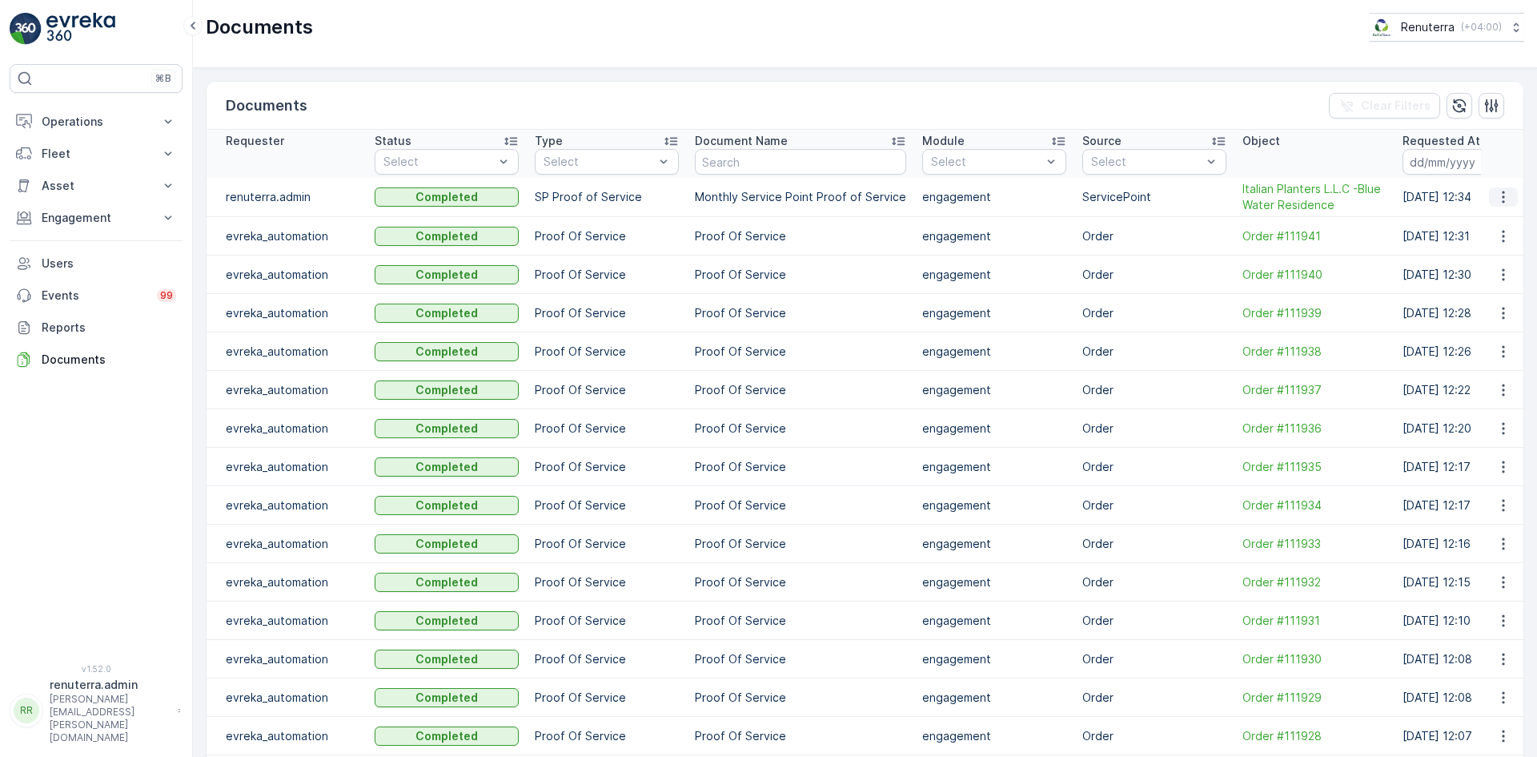
click at [1499, 194] on icon "button" at bounding box center [1504, 197] width 16 height 16
click at [1515, 219] on span "See Details" at bounding box center [1500, 221] width 62 height 16
click at [82, 231] on button "Engagement" at bounding box center [96, 218] width 173 height 32
click at [94, 294] on link "Contacts" at bounding box center [108, 290] width 148 height 22
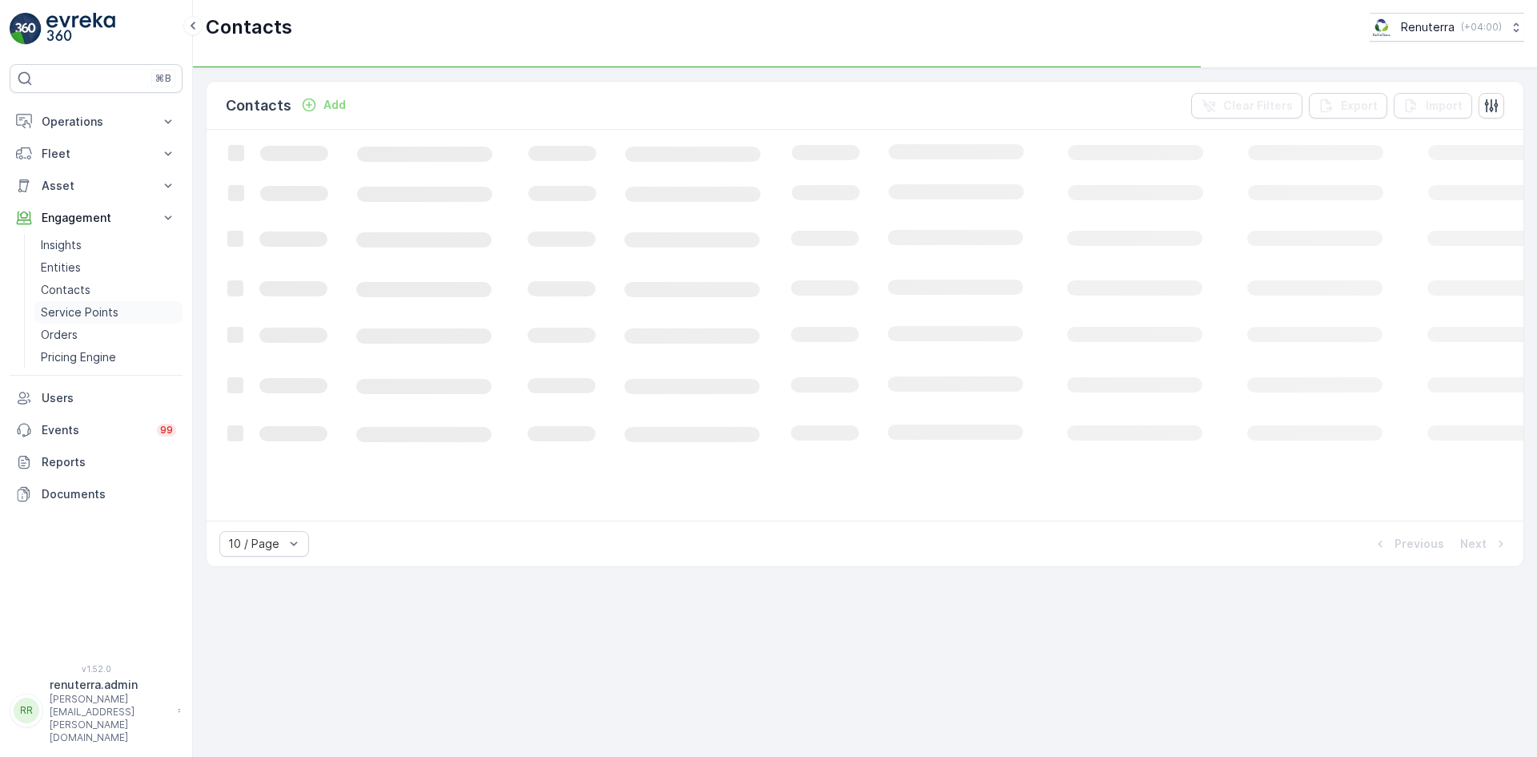
click at [94, 308] on p "Service Points" at bounding box center [80, 312] width 78 height 16
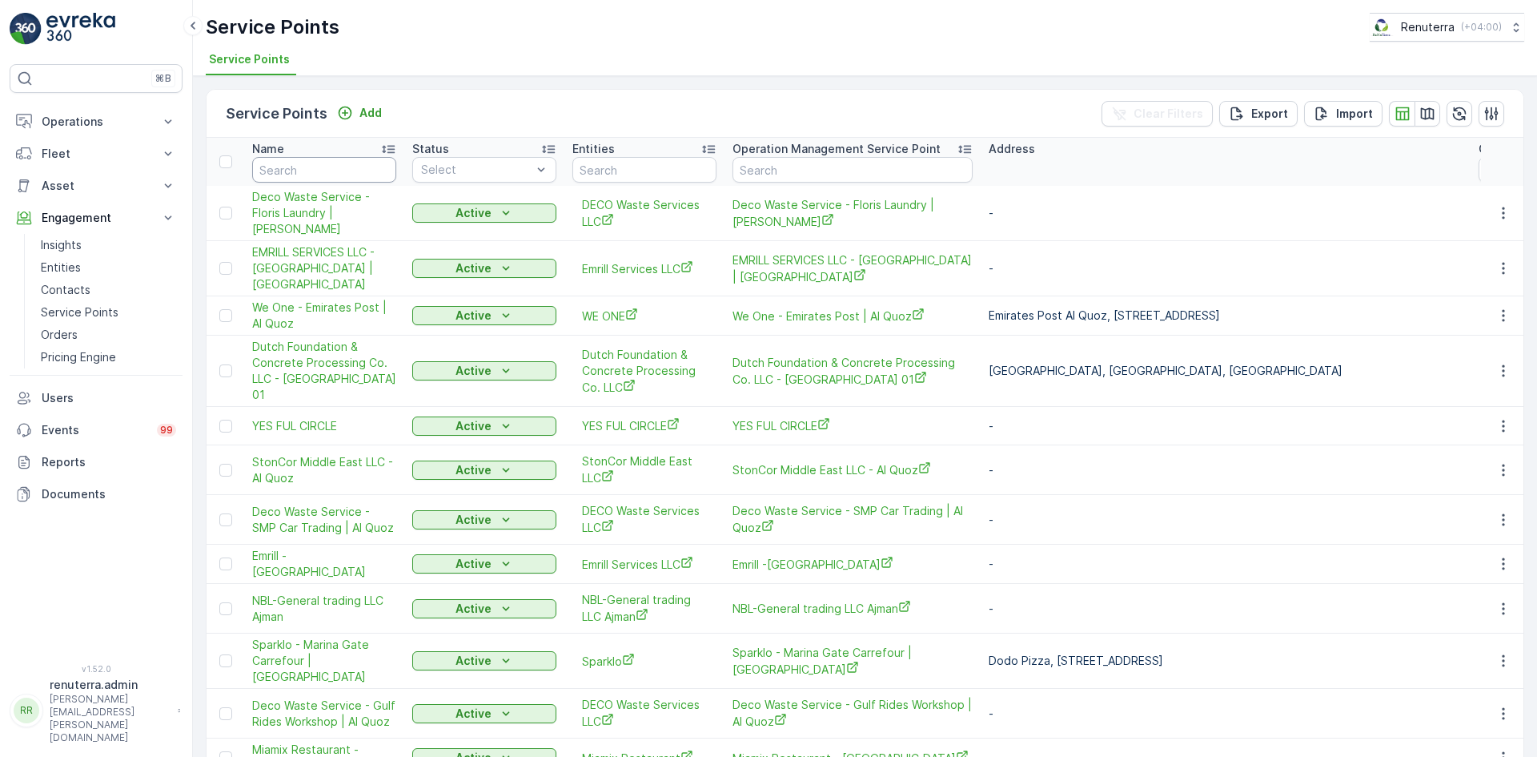
click at [302, 176] on input "text" at bounding box center [324, 170] width 144 height 26
type input "sobha"
